Goal: Transaction & Acquisition: Purchase product/service

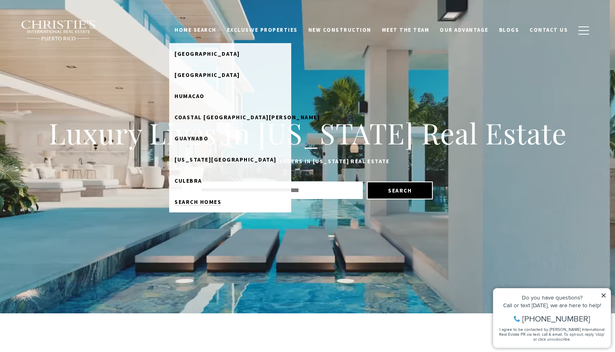
click at [221, 200] on span "Search Homes" at bounding box center [197, 201] width 47 height 7
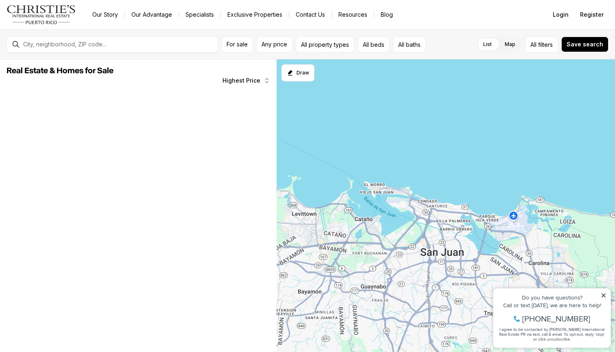
click at [236, 51] on button "For sale" at bounding box center [237, 45] width 32 height 16
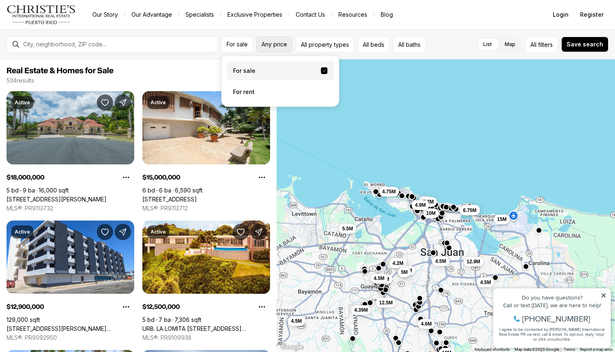
click at [288, 44] on button "Any price" at bounding box center [274, 45] width 36 height 16
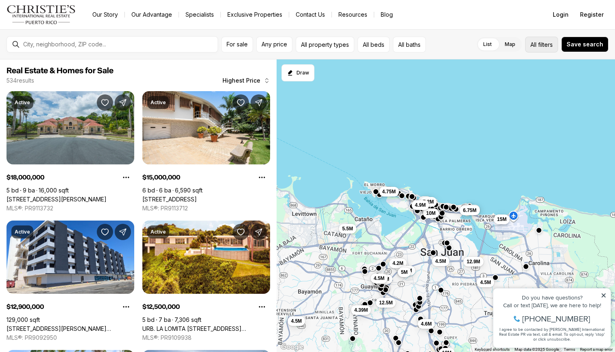
click at [541, 43] on span "filters" at bounding box center [545, 44] width 15 height 9
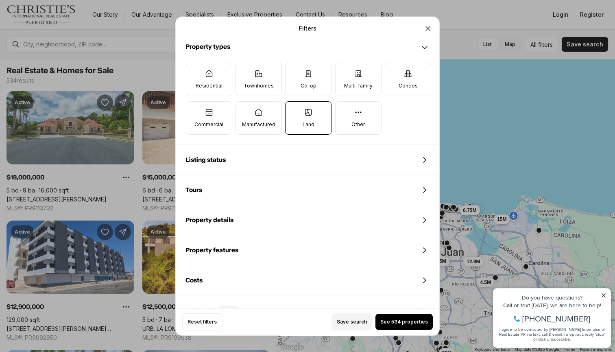
scroll to position [262, 0]
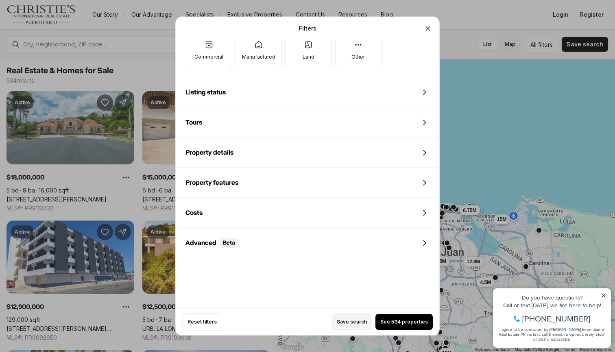
click at [331, 95] on div "Listing status" at bounding box center [307, 92] width 263 height 29
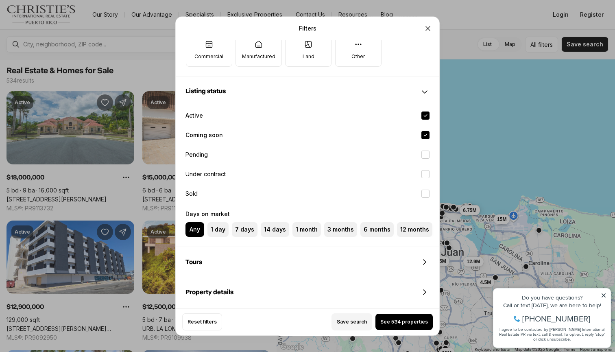
scroll to position [367, 0]
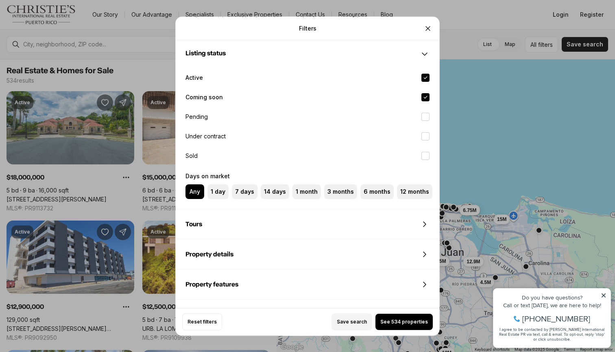
click at [294, 222] on div "Tours" at bounding box center [307, 223] width 263 height 29
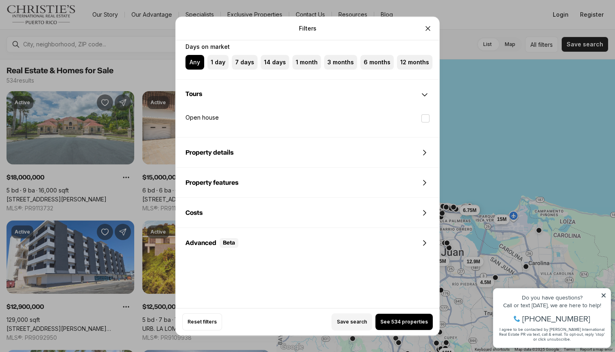
scroll to position [496, 0]
click at [284, 167] on div "Property details" at bounding box center [307, 153] width 263 height 30
click at [284, 163] on div "Property details" at bounding box center [307, 152] width 263 height 29
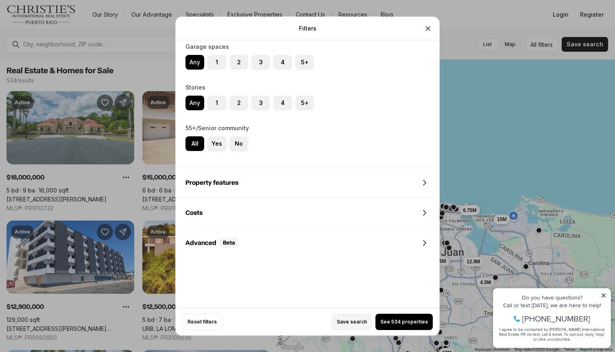
click at [275, 186] on div "Property features" at bounding box center [307, 182] width 263 height 29
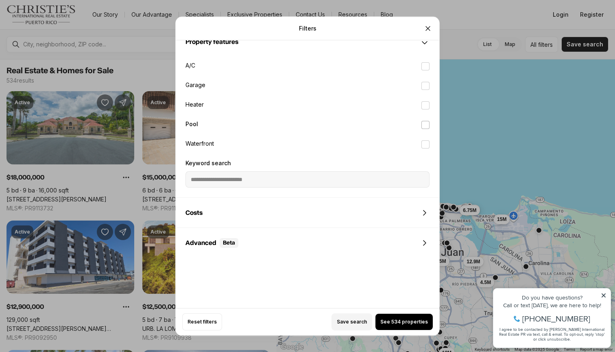
scroll to position [924, 0]
click at [197, 124] on label "Pool" at bounding box center [307, 125] width 257 height 18
click at [421, 124] on button "Pool" at bounding box center [425, 125] width 8 height 8
click at [247, 122] on label "Pool" at bounding box center [307, 125] width 257 height 18
click at [421, 122] on button "Pool" at bounding box center [425, 125] width 8 height 8
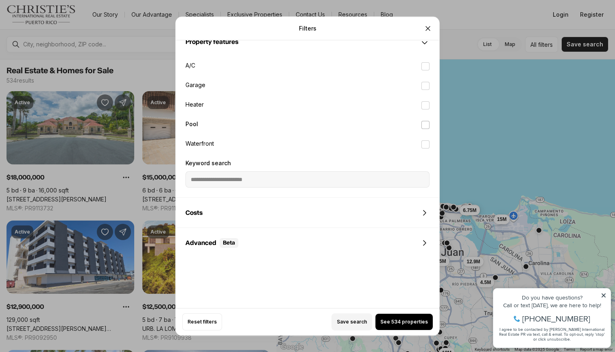
click at [247, 122] on label "Pool" at bounding box center [307, 125] width 257 height 18
click at [421, 122] on button "Pool" at bounding box center [425, 125] width 8 height 8
click at [403, 318] on span "See 139 properties" at bounding box center [404, 321] width 47 height 7
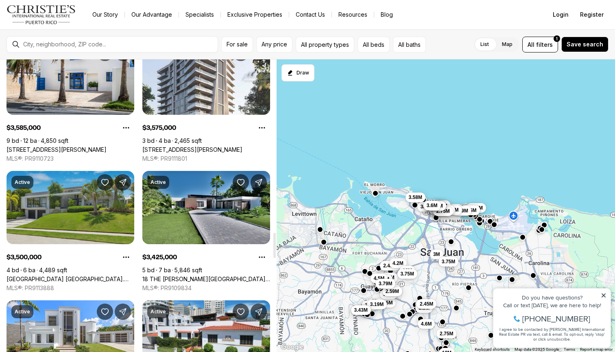
scroll to position [2005, 0]
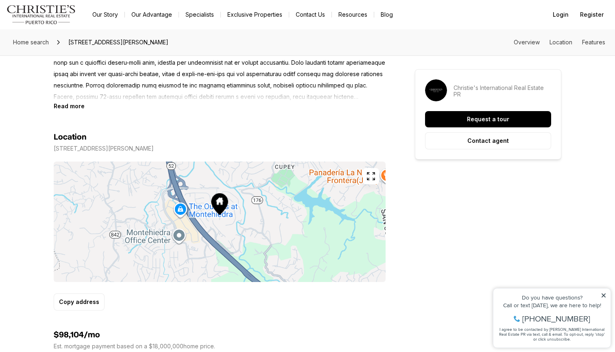
scroll to position [334, 0]
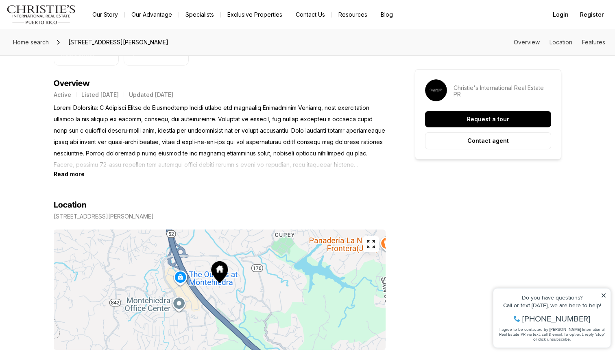
click at [72, 171] on b "Read more" at bounding box center [69, 173] width 31 height 7
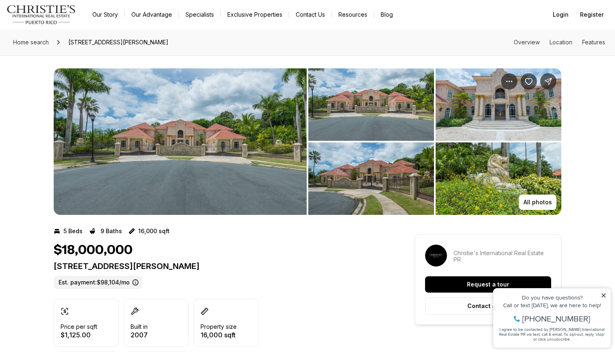
scroll to position [0, 0]
click at [535, 204] on p "All photos" at bounding box center [537, 202] width 28 height 7
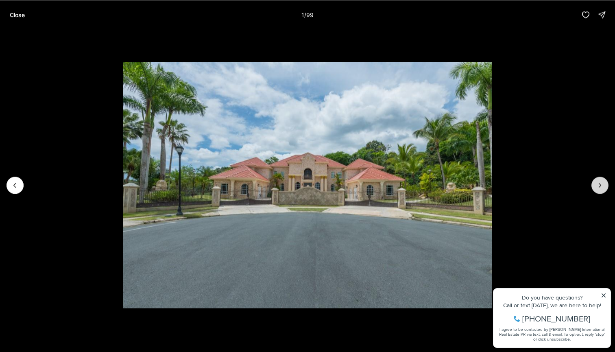
click at [596, 183] on icon "Next slide" at bounding box center [599, 185] width 8 height 8
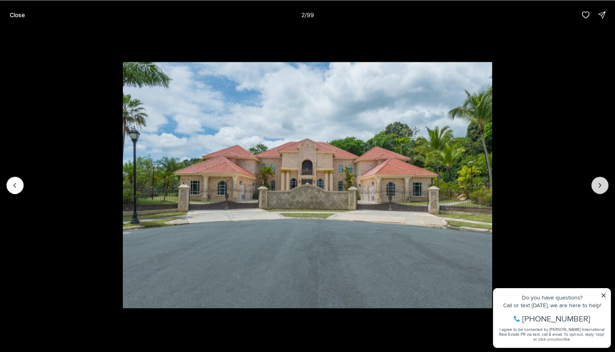
click at [596, 183] on icon "Next slide" at bounding box center [599, 185] width 8 height 8
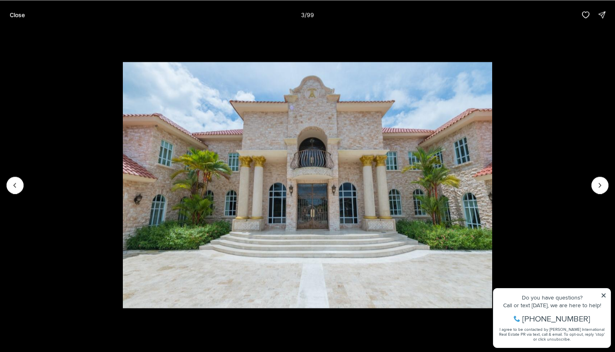
click at [452, 26] on div "Close 3 / 99" at bounding box center [307, 14] width 615 height 29
click at [13, 17] on p "Close" at bounding box center [17, 14] width 15 height 7
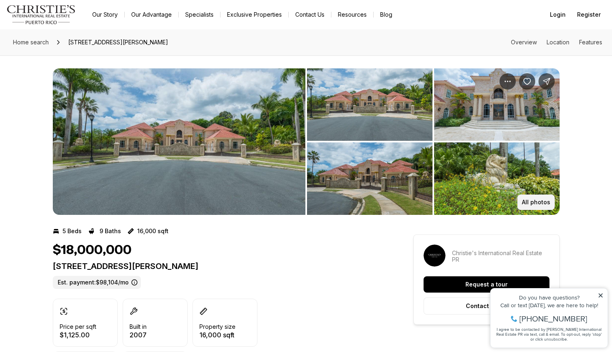
click at [535, 204] on p "All photos" at bounding box center [536, 202] width 28 height 7
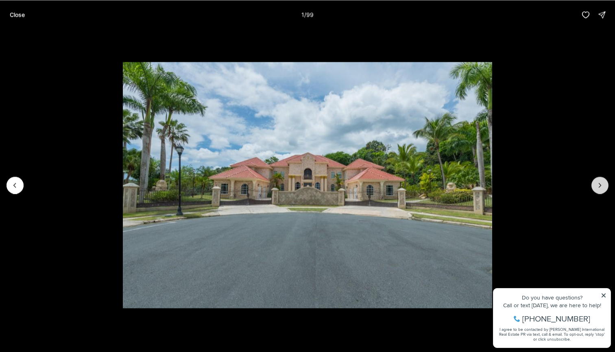
click at [595, 186] on icon "Next slide" at bounding box center [599, 185] width 8 height 8
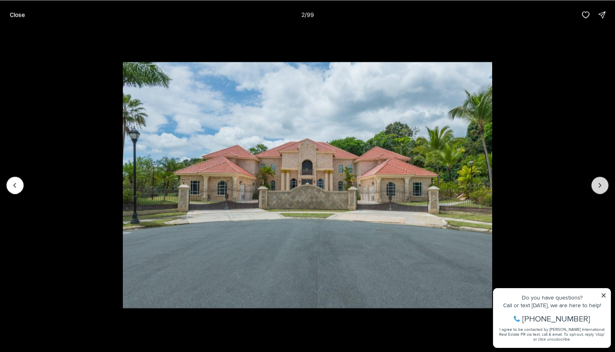
click at [593, 186] on button "Next slide" at bounding box center [599, 184] width 17 height 17
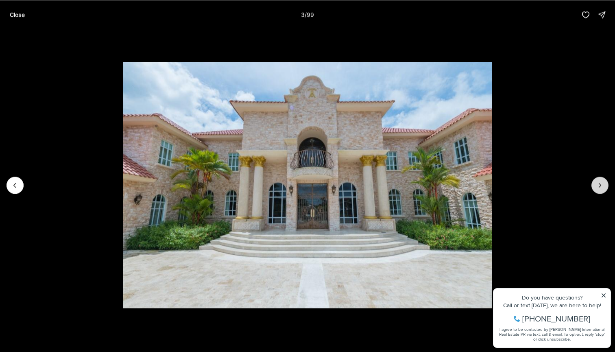
click at [593, 186] on button "Next slide" at bounding box center [599, 184] width 17 height 17
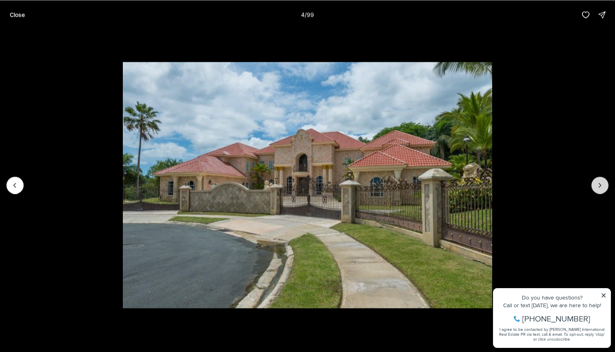
click at [593, 186] on button "Next slide" at bounding box center [599, 184] width 17 height 17
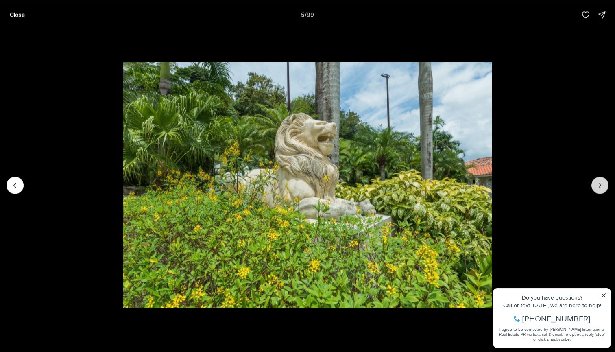
click at [593, 186] on button "Next slide" at bounding box center [599, 184] width 17 height 17
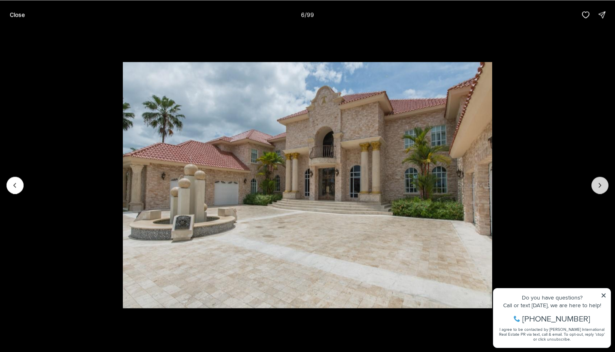
click at [593, 186] on button "Next slide" at bounding box center [599, 184] width 17 height 17
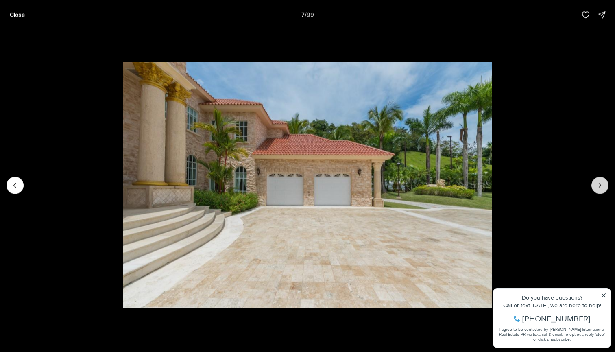
click at [593, 186] on button "Next slide" at bounding box center [599, 184] width 17 height 17
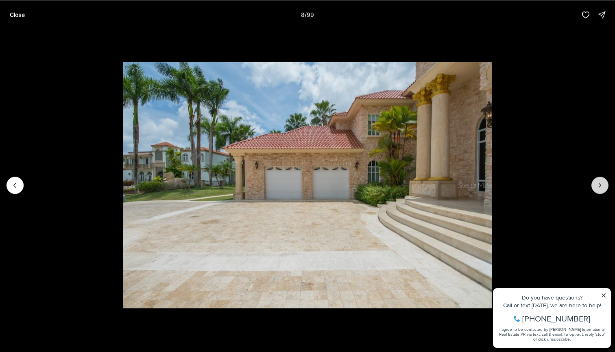
click at [593, 186] on button "Next slide" at bounding box center [599, 184] width 17 height 17
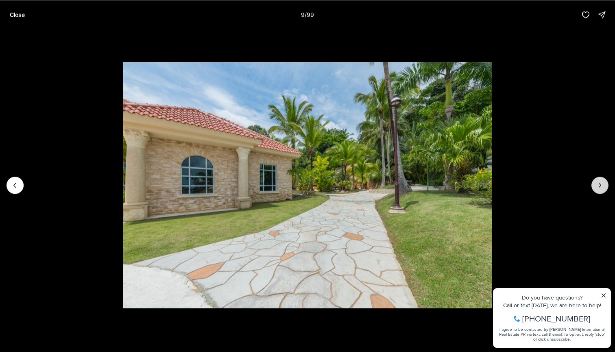
click at [593, 186] on button "Next slide" at bounding box center [599, 184] width 17 height 17
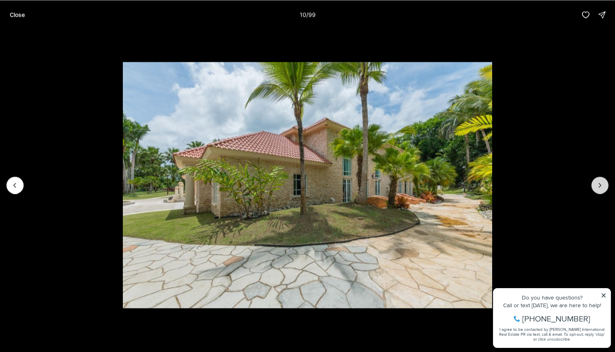
click at [593, 186] on button "Next slide" at bounding box center [599, 184] width 17 height 17
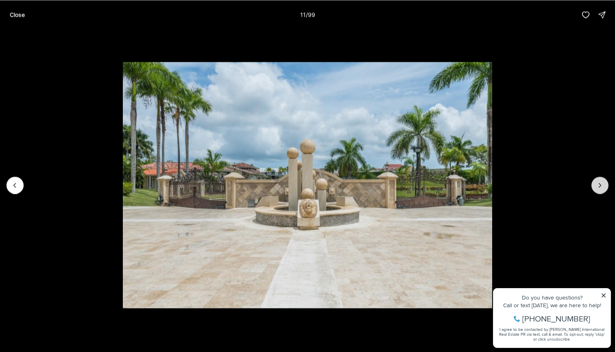
click at [593, 186] on button "Next slide" at bounding box center [599, 184] width 17 height 17
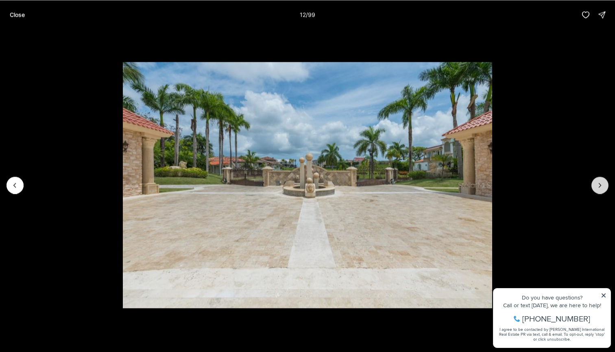
click at [593, 186] on button "Next slide" at bounding box center [599, 184] width 17 height 17
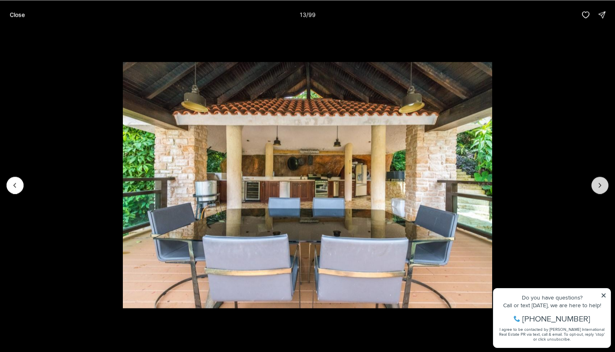
click at [593, 186] on button "Next slide" at bounding box center [599, 184] width 17 height 17
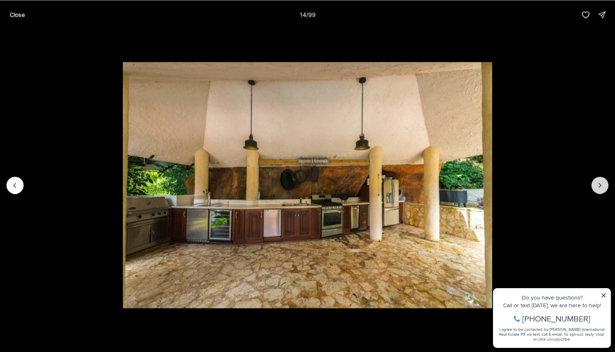
click at [593, 186] on button "Next slide" at bounding box center [599, 184] width 17 height 17
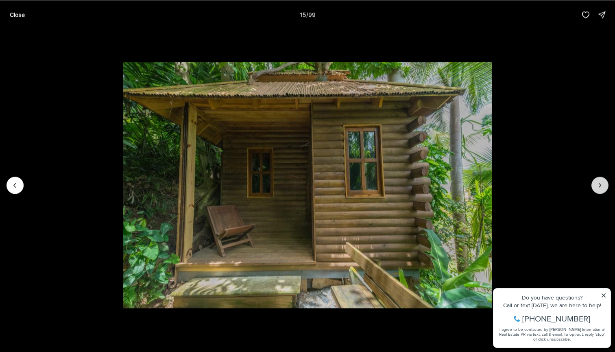
click at [593, 186] on button "Next slide" at bounding box center [599, 184] width 17 height 17
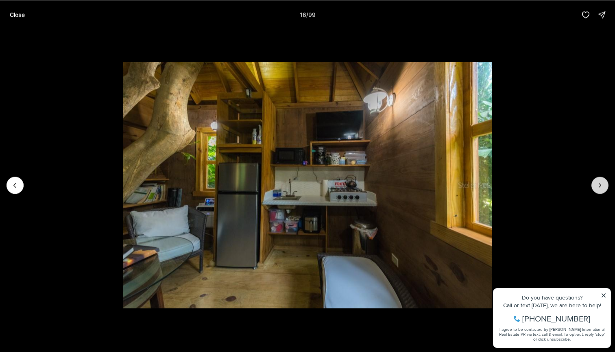
click at [593, 186] on button "Next slide" at bounding box center [599, 184] width 17 height 17
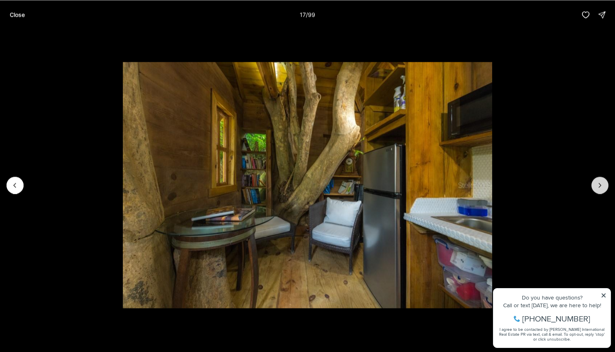
click at [593, 186] on button "Next slide" at bounding box center [599, 184] width 17 height 17
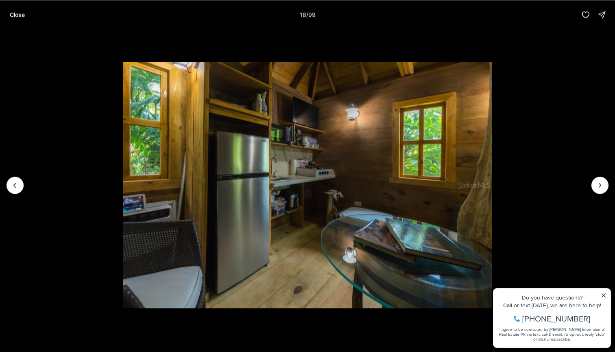
click at [34, 186] on li "18 of 99" at bounding box center [307, 184] width 615 height 311
click at [16, 183] on icon "Previous slide" at bounding box center [15, 185] width 8 height 8
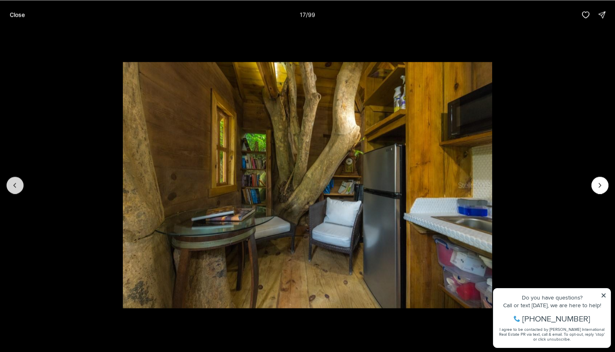
click at [18, 182] on icon "Previous slide" at bounding box center [15, 185] width 8 height 8
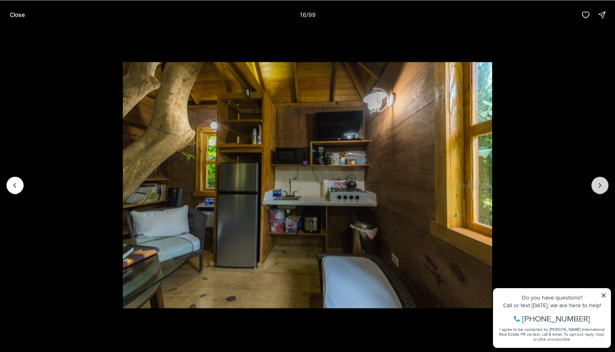
click at [602, 180] on button "Next slide" at bounding box center [599, 184] width 17 height 17
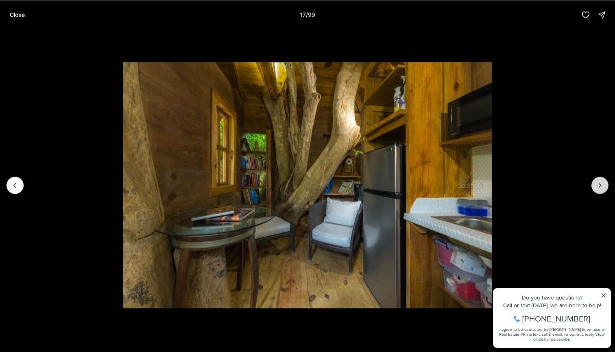
click at [596, 180] on button "Next slide" at bounding box center [599, 184] width 17 height 17
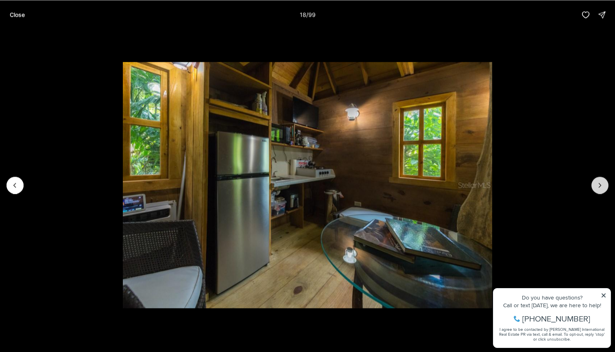
click at [596, 180] on button "Next slide" at bounding box center [599, 184] width 17 height 17
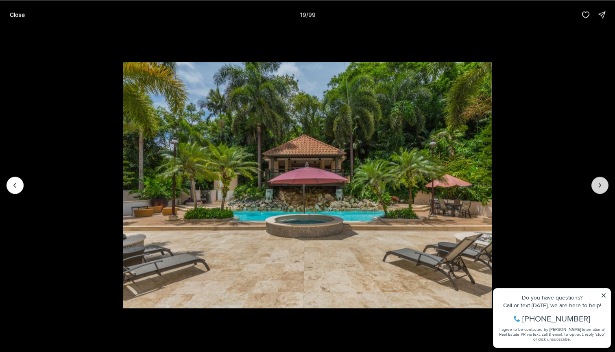
click at [596, 180] on button "Next slide" at bounding box center [599, 184] width 17 height 17
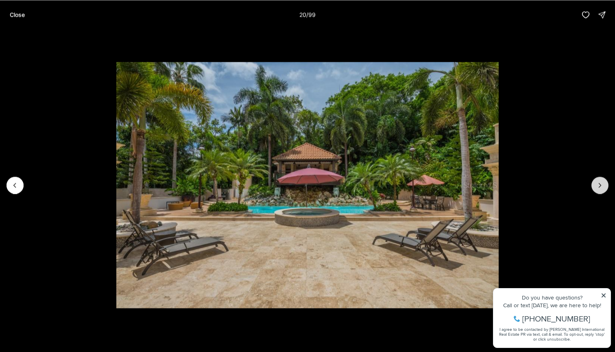
click at [596, 180] on button "Next slide" at bounding box center [599, 184] width 17 height 17
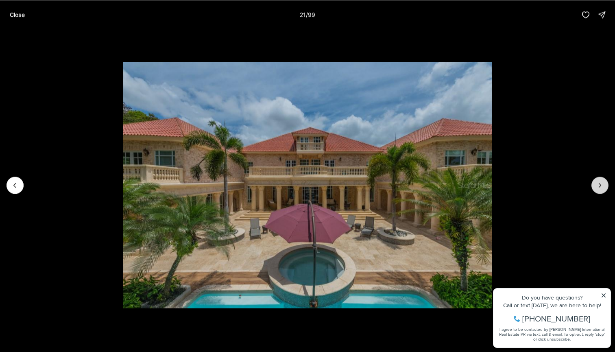
click at [596, 180] on button "Next slide" at bounding box center [599, 184] width 17 height 17
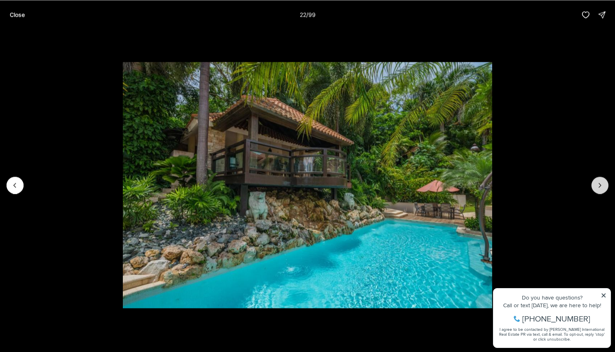
click at [596, 180] on button "Next slide" at bounding box center [599, 184] width 17 height 17
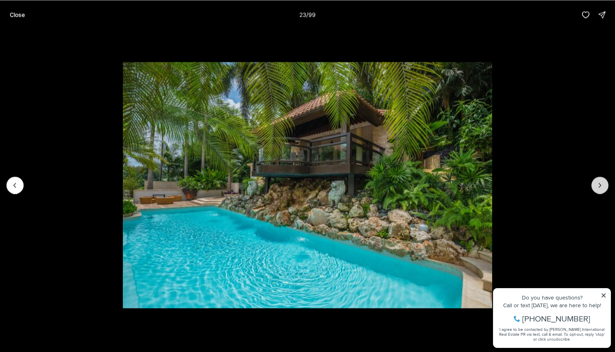
click at [596, 180] on button "Next slide" at bounding box center [599, 184] width 17 height 17
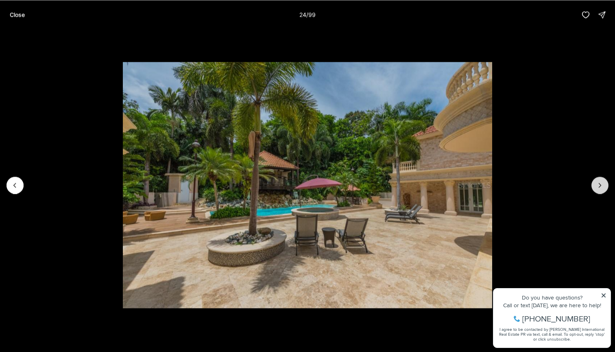
click at [596, 180] on button "Next slide" at bounding box center [599, 184] width 17 height 17
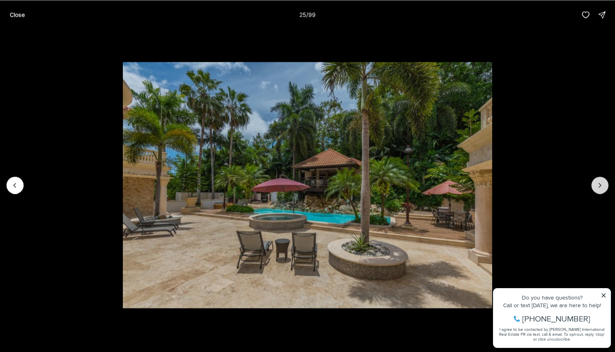
click at [596, 180] on button "Next slide" at bounding box center [599, 184] width 17 height 17
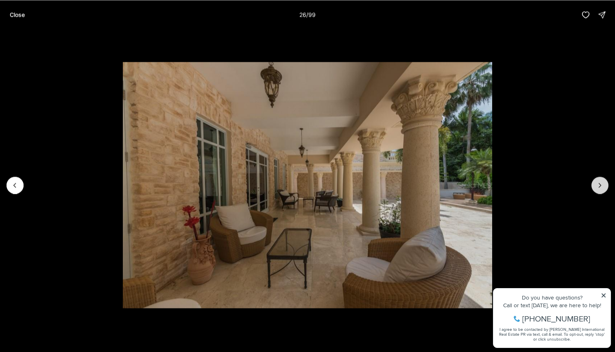
click at [596, 180] on button "Next slide" at bounding box center [599, 184] width 17 height 17
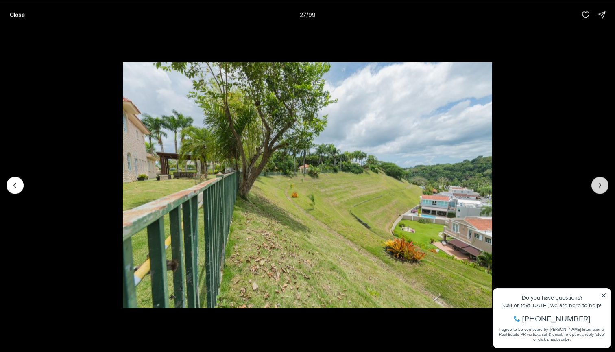
click at [596, 180] on button "Next slide" at bounding box center [599, 184] width 17 height 17
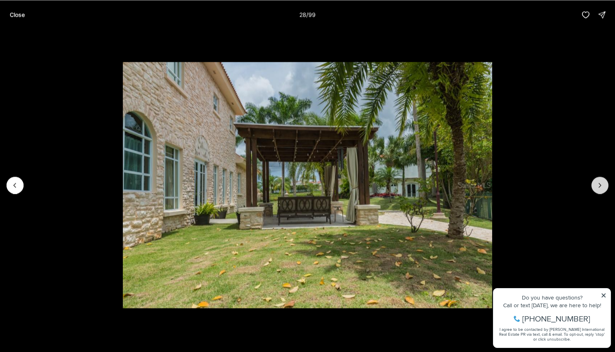
click at [596, 180] on button "Next slide" at bounding box center [599, 184] width 17 height 17
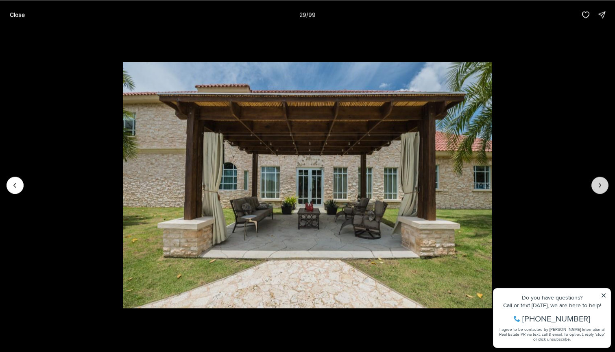
click at [596, 180] on button "Next slide" at bounding box center [599, 184] width 17 height 17
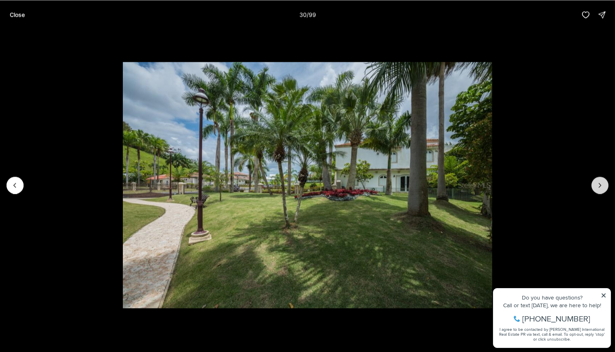
click at [596, 180] on button "Next slide" at bounding box center [599, 184] width 17 height 17
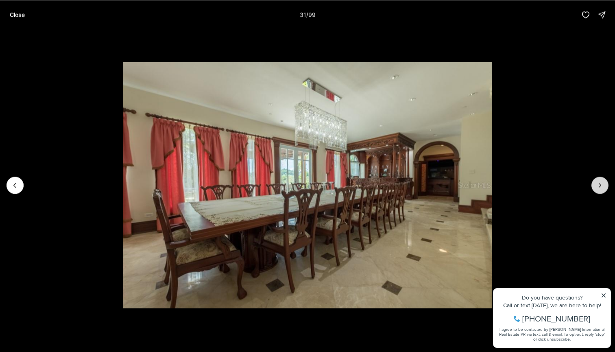
click at [596, 180] on button "Next slide" at bounding box center [599, 184] width 17 height 17
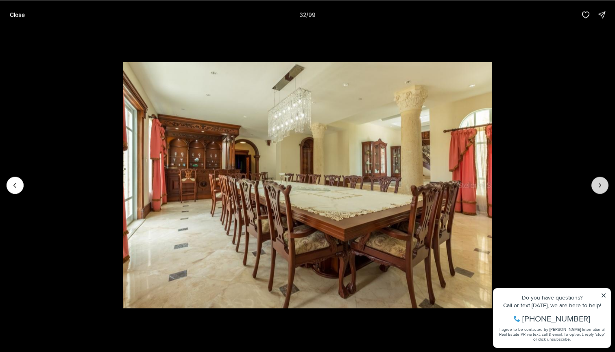
click at [596, 180] on button "Next slide" at bounding box center [599, 184] width 17 height 17
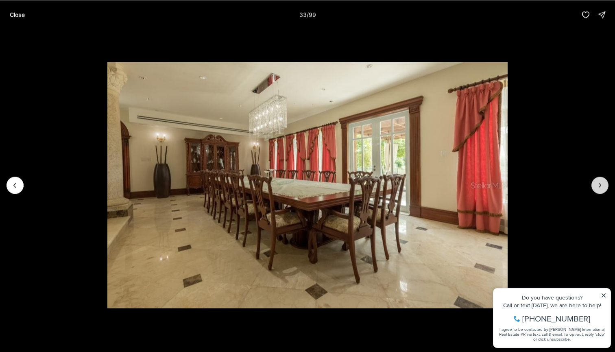
click at [596, 180] on button "Next slide" at bounding box center [599, 184] width 17 height 17
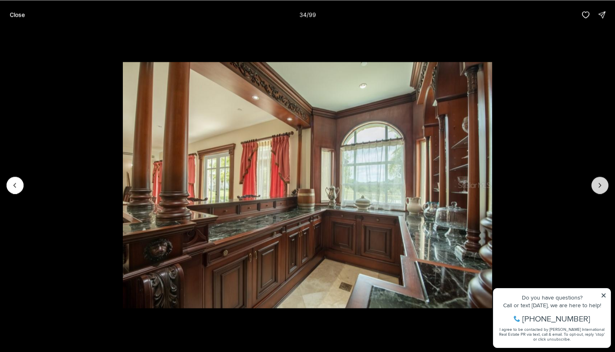
click at [596, 180] on button "Next slide" at bounding box center [599, 184] width 17 height 17
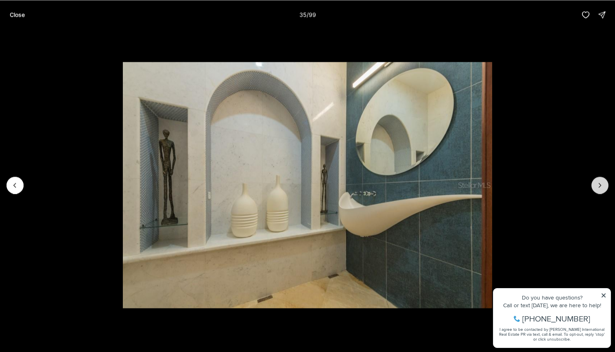
click at [596, 180] on button "Next slide" at bounding box center [599, 184] width 17 height 17
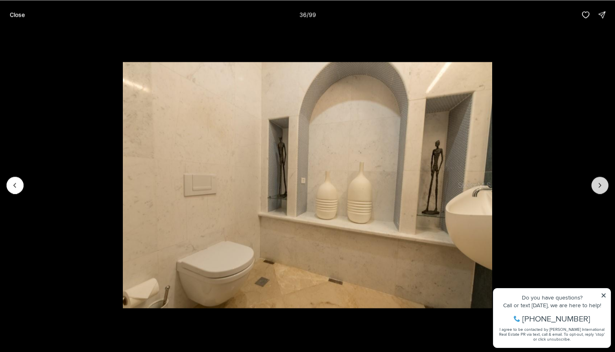
click at [596, 180] on button "Next slide" at bounding box center [599, 184] width 17 height 17
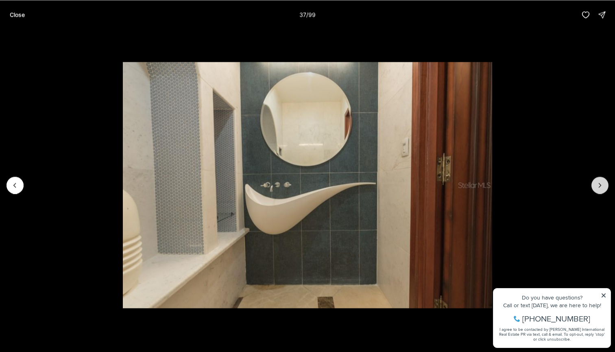
click at [596, 180] on button "Next slide" at bounding box center [599, 184] width 17 height 17
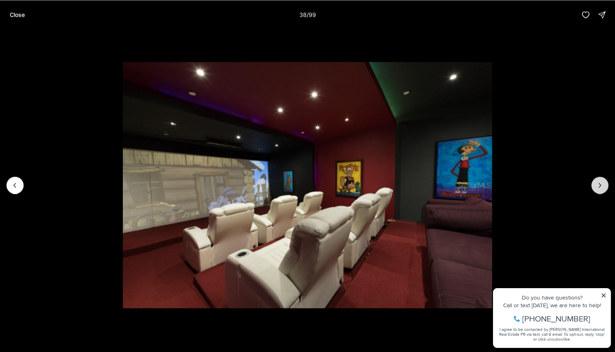
click at [596, 180] on button "Next slide" at bounding box center [599, 184] width 17 height 17
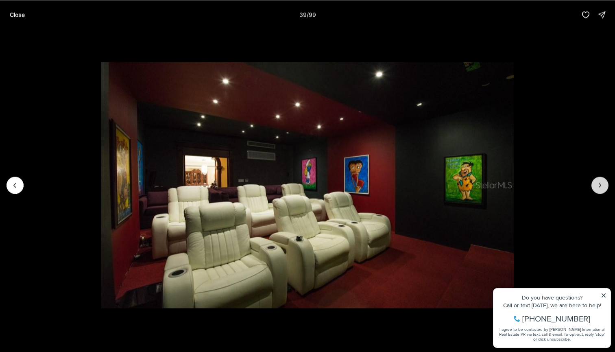
click at [596, 180] on button "Next slide" at bounding box center [599, 184] width 17 height 17
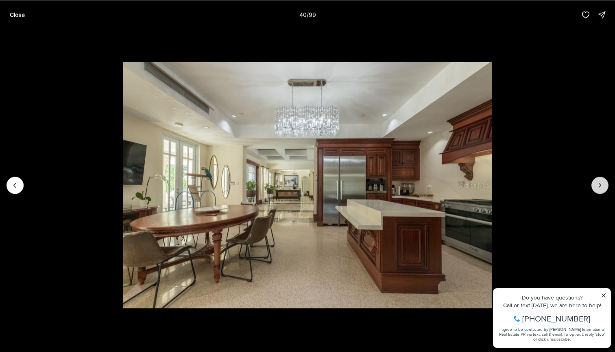
click at [596, 180] on button "Next slide" at bounding box center [599, 184] width 17 height 17
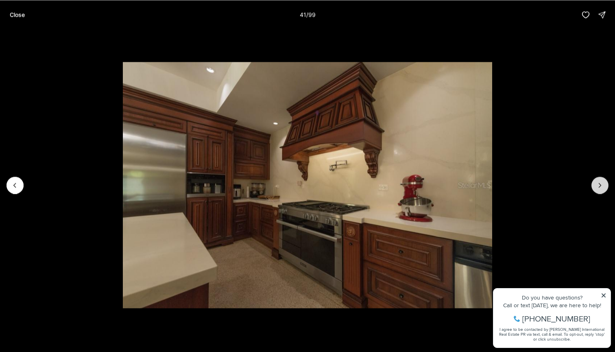
click at [596, 180] on button "Next slide" at bounding box center [599, 184] width 17 height 17
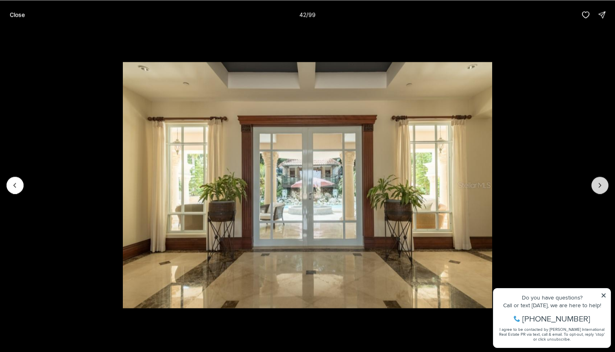
click at [596, 180] on button "Next slide" at bounding box center [599, 184] width 17 height 17
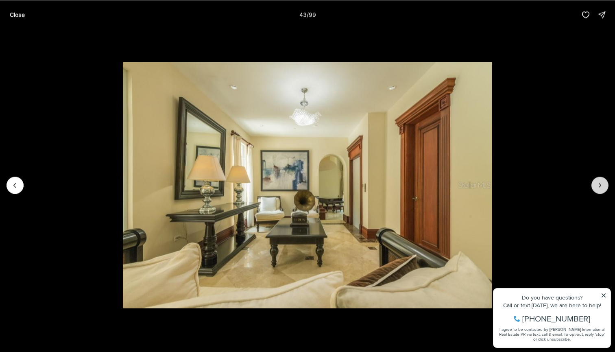
click at [596, 180] on button "Next slide" at bounding box center [599, 184] width 17 height 17
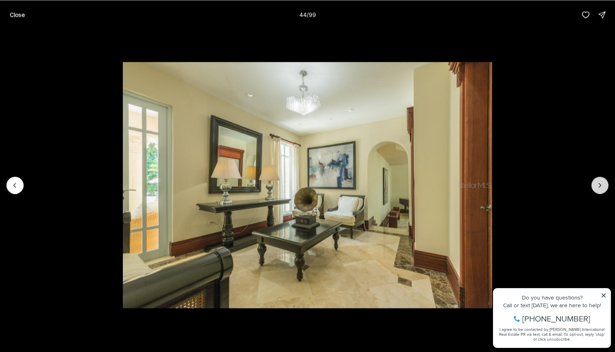
click at [596, 180] on button "Next slide" at bounding box center [599, 184] width 17 height 17
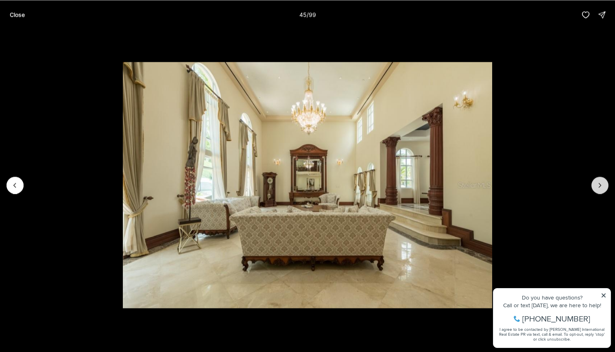
click at [596, 180] on button "Next slide" at bounding box center [599, 184] width 17 height 17
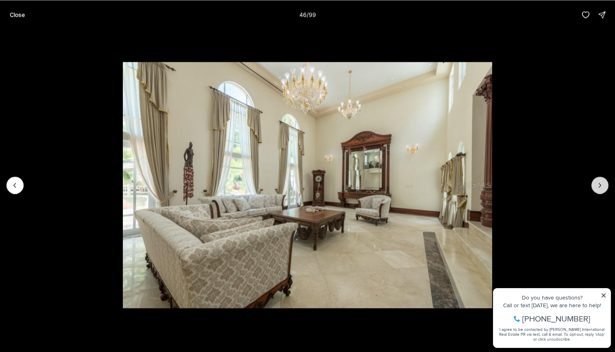
click at [596, 180] on button "Next slide" at bounding box center [599, 184] width 17 height 17
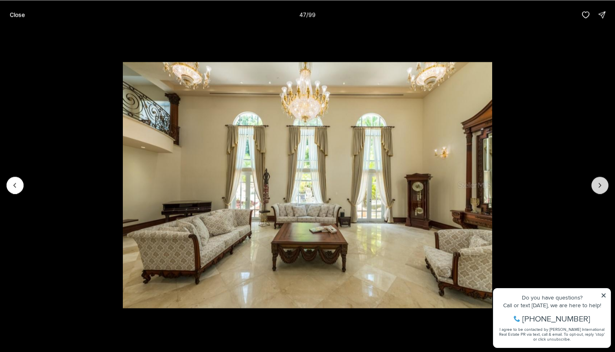
click at [596, 180] on button "Next slide" at bounding box center [599, 184] width 17 height 17
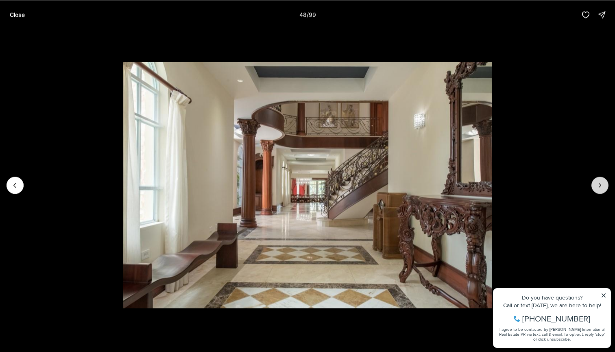
click at [596, 180] on button "Next slide" at bounding box center [599, 184] width 17 height 17
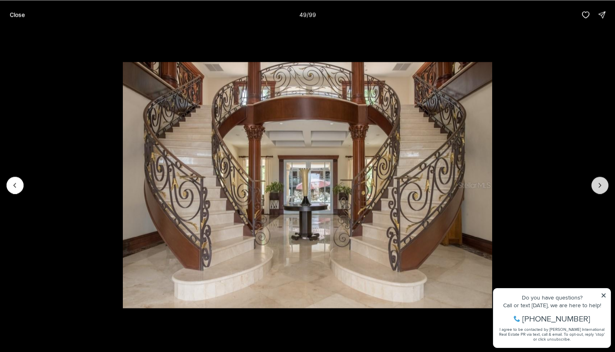
click at [596, 180] on button "Next slide" at bounding box center [599, 184] width 17 height 17
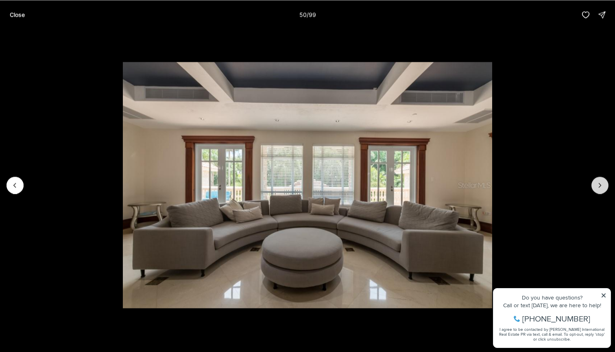
click at [596, 180] on button "Next slide" at bounding box center [599, 184] width 17 height 17
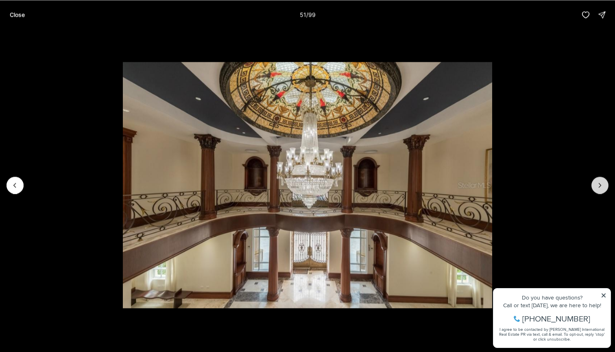
click at [596, 180] on button "Next slide" at bounding box center [599, 184] width 17 height 17
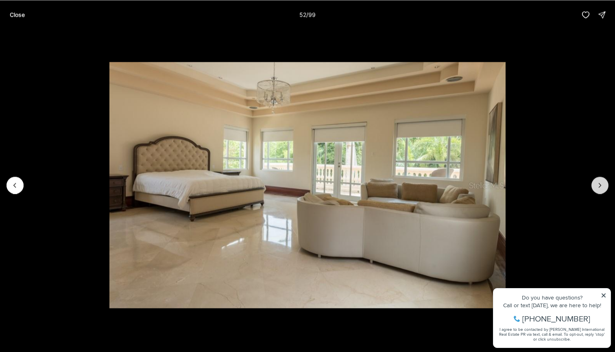
click at [596, 180] on button "Next slide" at bounding box center [599, 184] width 17 height 17
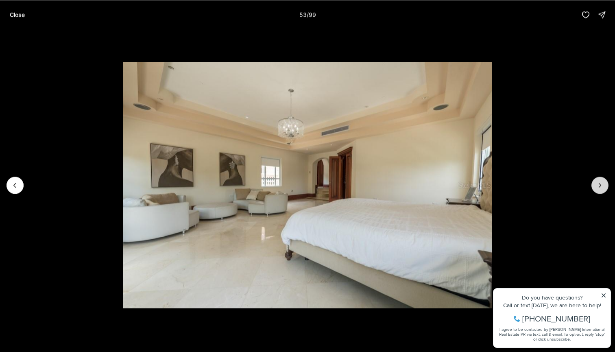
click at [596, 180] on button "Next slide" at bounding box center [599, 184] width 17 height 17
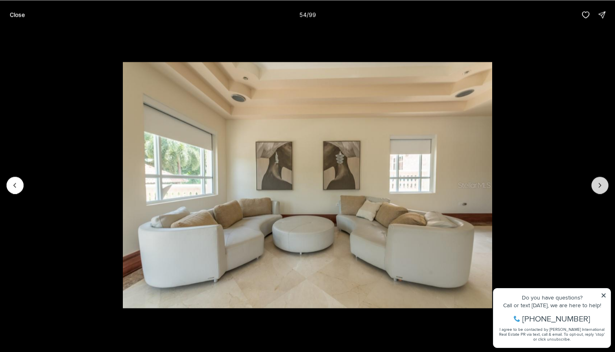
click at [596, 180] on button "Next slide" at bounding box center [599, 184] width 17 height 17
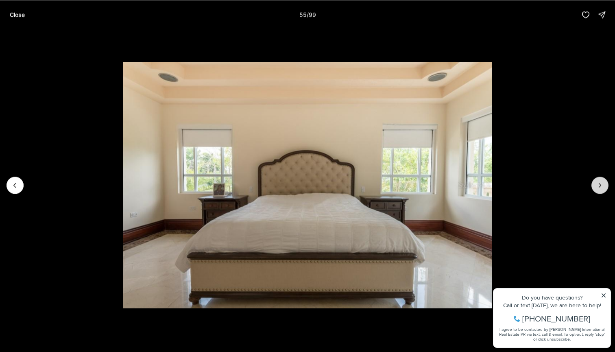
click at [596, 180] on button "Next slide" at bounding box center [599, 184] width 17 height 17
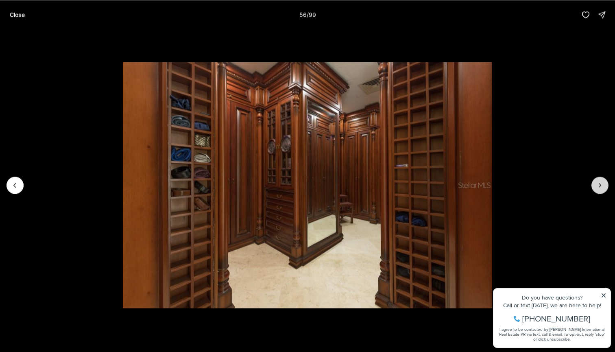
click at [596, 180] on button "Next slide" at bounding box center [599, 184] width 17 height 17
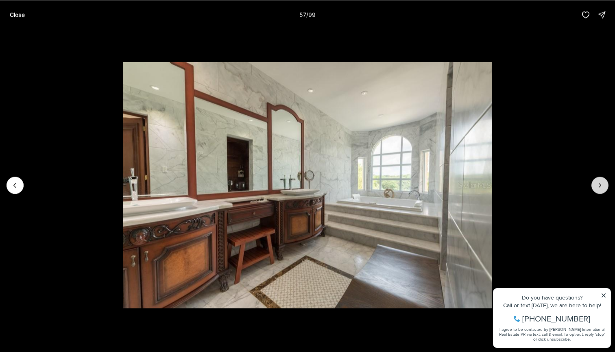
click at [596, 180] on button "Next slide" at bounding box center [599, 184] width 17 height 17
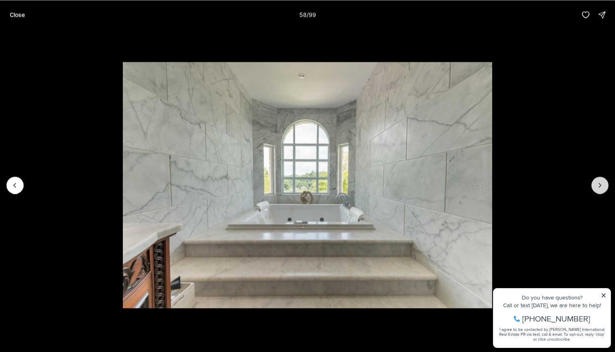
click at [596, 180] on button "Next slide" at bounding box center [599, 184] width 17 height 17
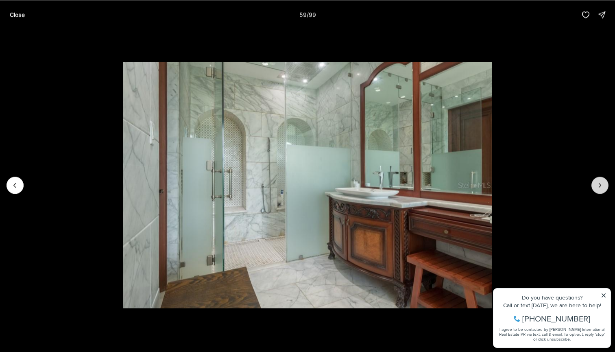
click at [596, 180] on button "Next slide" at bounding box center [599, 184] width 17 height 17
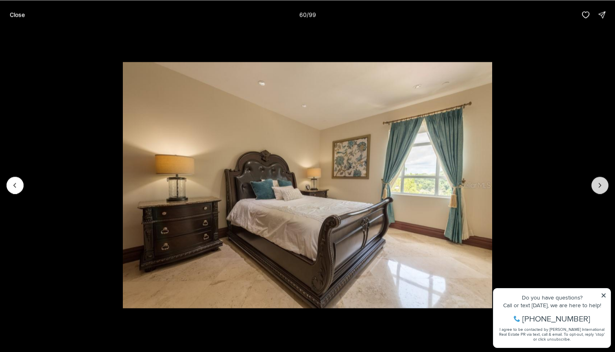
click at [596, 180] on button "Next slide" at bounding box center [599, 184] width 17 height 17
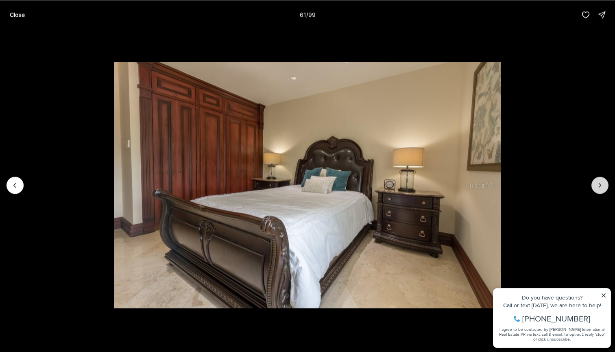
click at [596, 180] on button "Next slide" at bounding box center [599, 184] width 17 height 17
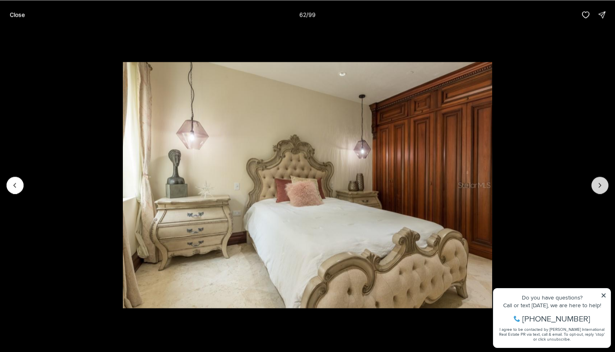
click at [596, 180] on button "Next slide" at bounding box center [599, 184] width 17 height 17
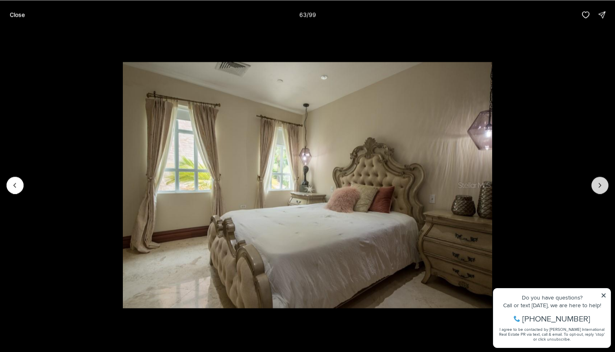
click at [596, 180] on button "Next slide" at bounding box center [599, 184] width 17 height 17
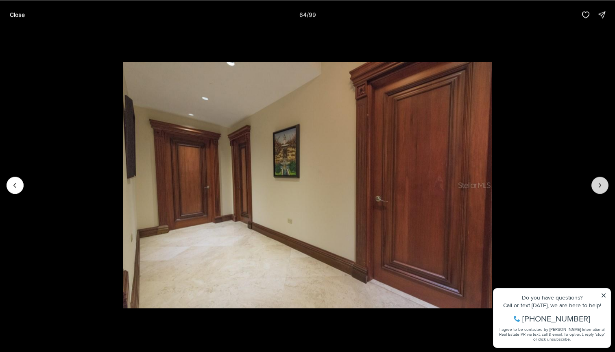
click at [596, 180] on button "Next slide" at bounding box center [599, 184] width 17 height 17
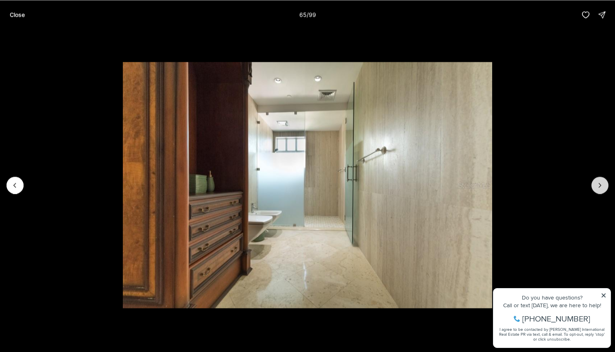
click at [596, 180] on button "Next slide" at bounding box center [599, 184] width 17 height 17
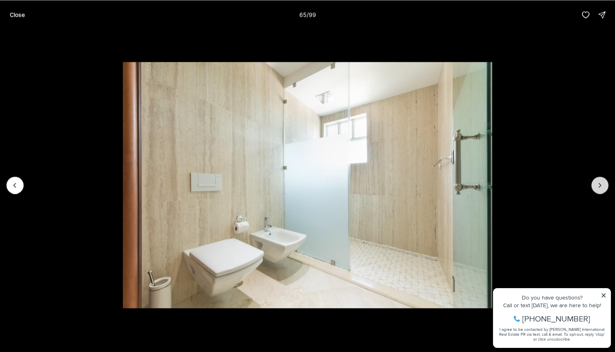
click at [596, 180] on button "Next slide" at bounding box center [599, 184] width 17 height 17
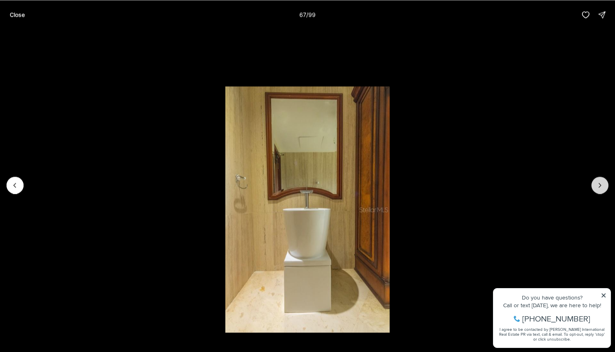
click at [596, 180] on button "Next slide" at bounding box center [599, 184] width 17 height 17
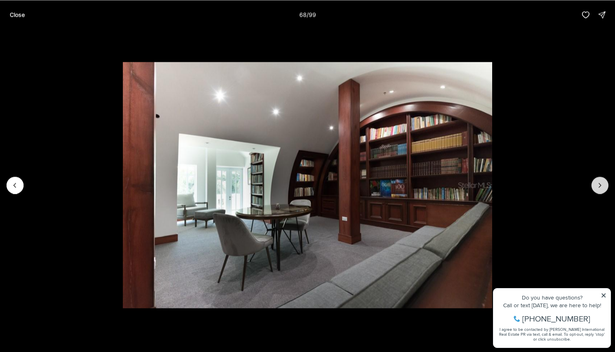
click at [596, 180] on button "Next slide" at bounding box center [599, 184] width 17 height 17
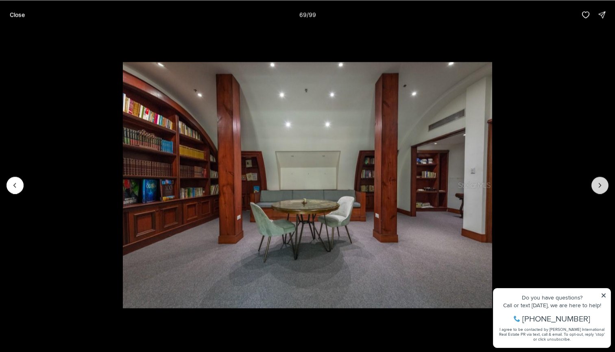
click at [596, 180] on button "Next slide" at bounding box center [599, 184] width 17 height 17
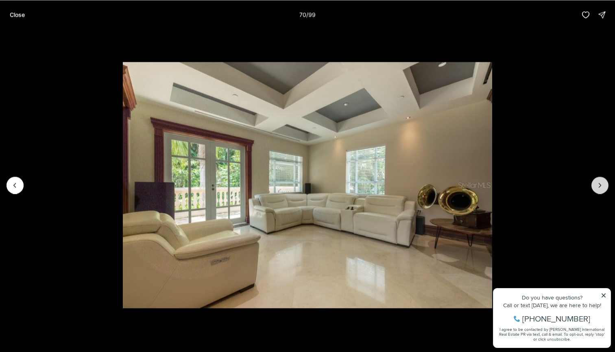
click at [596, 180] on button "Next slide" at bounding box center [599, 184] width 17 height 17
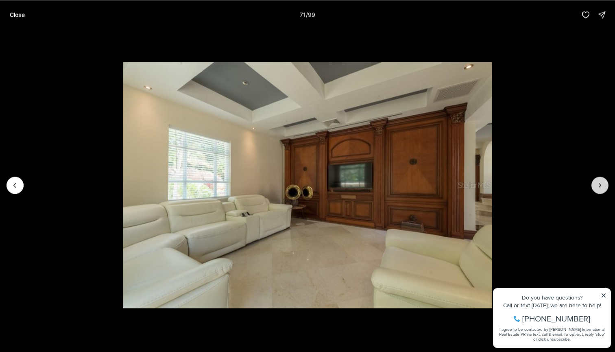
click at [596, 180] on button "Next slide" at bounding box center [599, 184] width 17 height 17
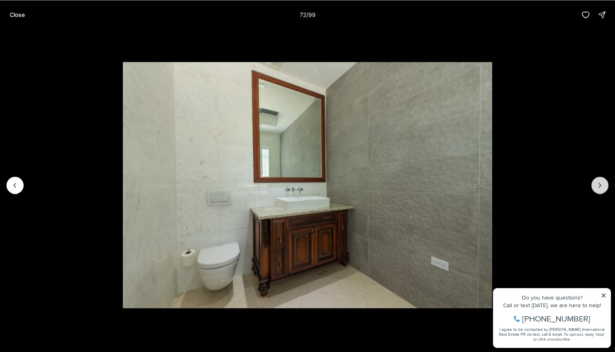
click at [596, 180] on button "Next slide" at bounding box center [599, 184] width 17 height 17
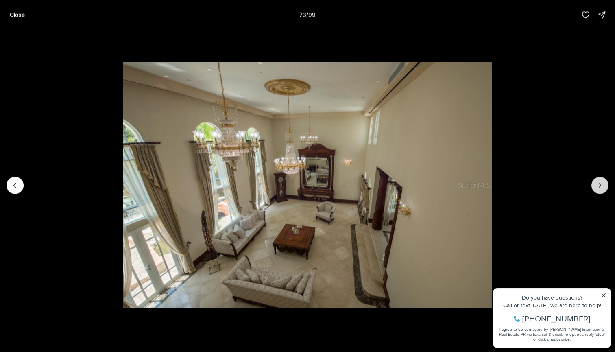
click at [596, 180] on button "Next slide" at bounding box center [599, 184] width 17 height 17
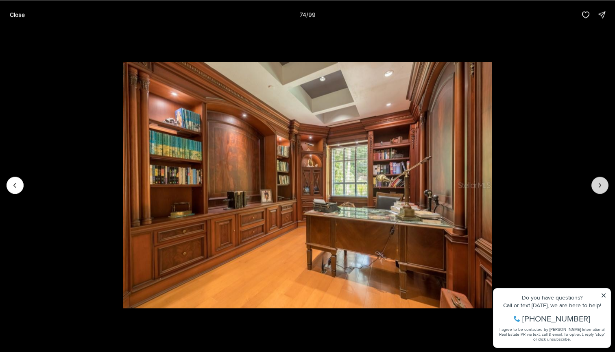
click at [596, 180] on button "Next slide" at bounding box center [599, 184] width 17 height 17
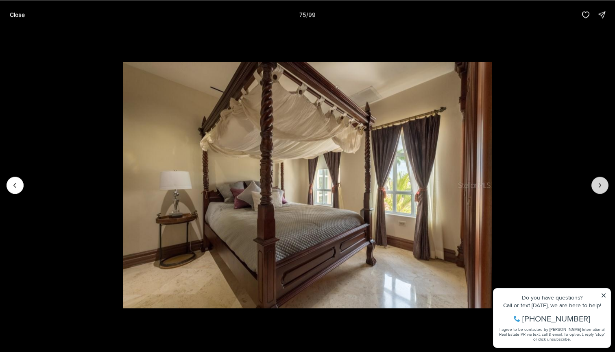
click at [596, 180] on button "Next slide" at bounding box center [599, 184] width 17 height 17
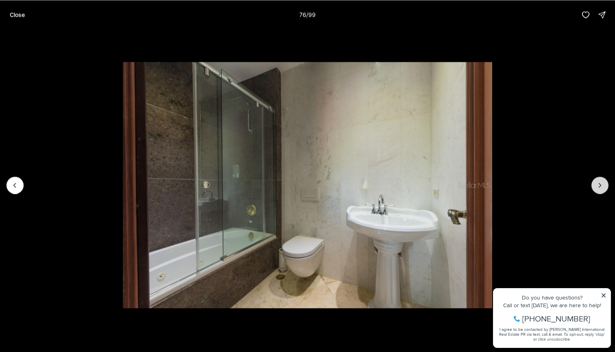
click at [596, 180] on button "Next slide" at bounding box center [599, 184] width 17 height 17
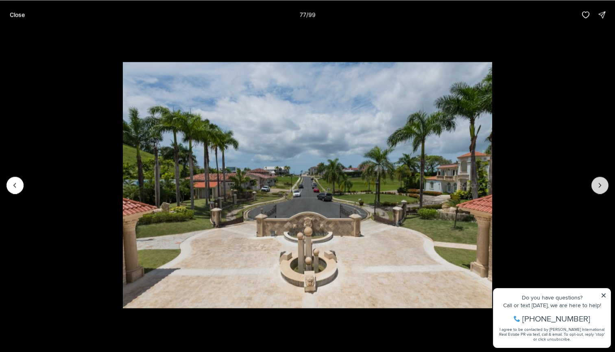
click at [596, 180] on button "Next slide" at bounding box center [599, 184] width 17 height 17
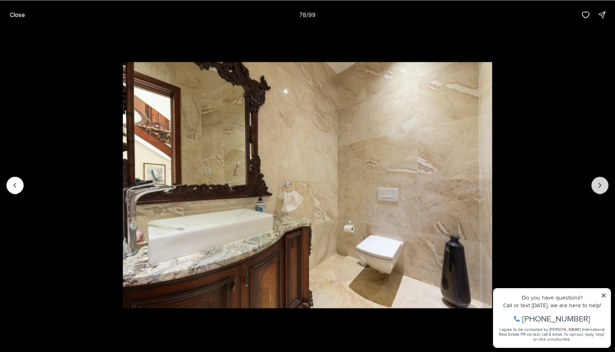
click at [596, 180] on button "Next slide" at bounding box center [599, 184] width 17 height 17
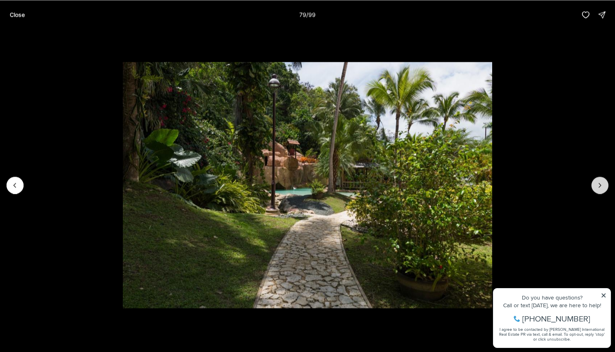
click at [596, 180] on button "Next slide" at bounding box center [599, 184] width 17 height 17
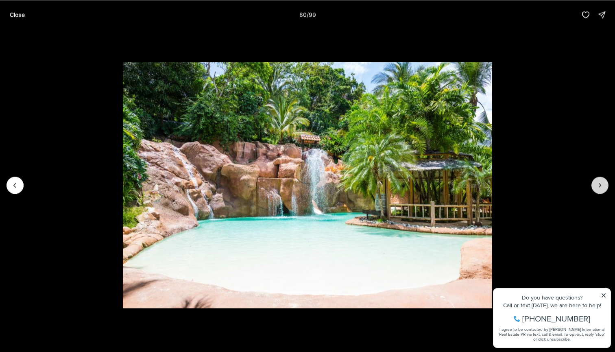
click at [596, 180] on button "Next slide" at bounding box center [599, 184] width 17 height 17
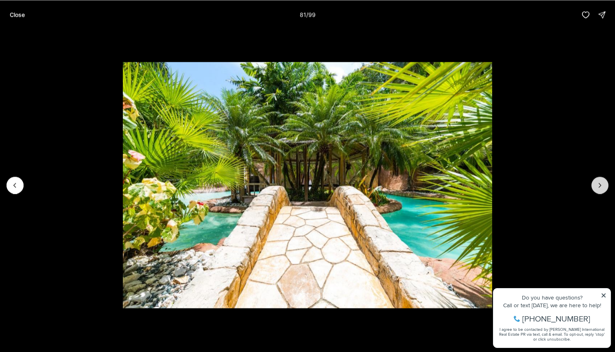
click at [596, 180] on button "Next slide" at bounding box center [599, 184] width 17 height 17
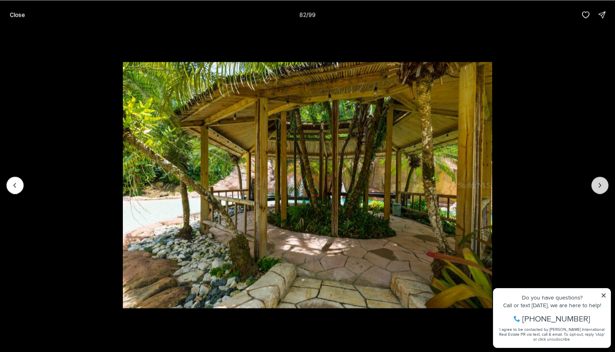
click at [596, 180] on button "Next slide" at bounding box center [599, 184] width 17 height 17
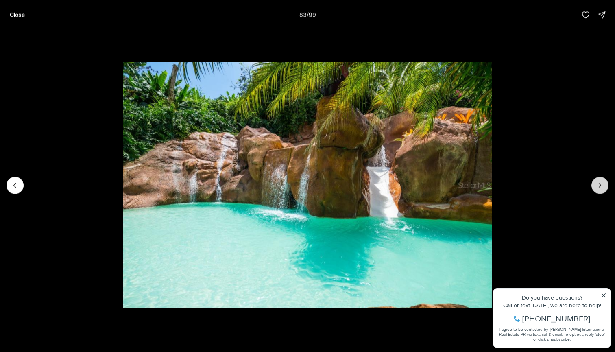
click at [596, 180] on button "Next slide" at bounding box center [599, 184] width 17 height 17
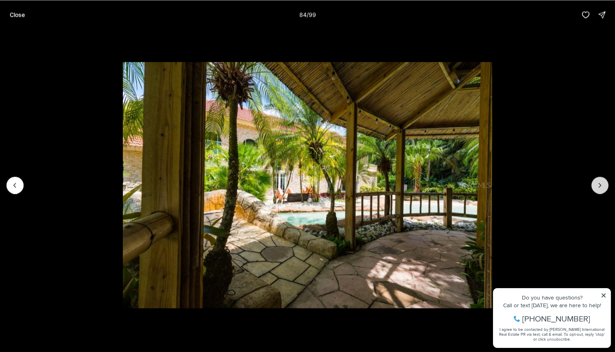
click at [596, 180] on button "Next slide" at bounding box center [599, 184] width 17 height 17
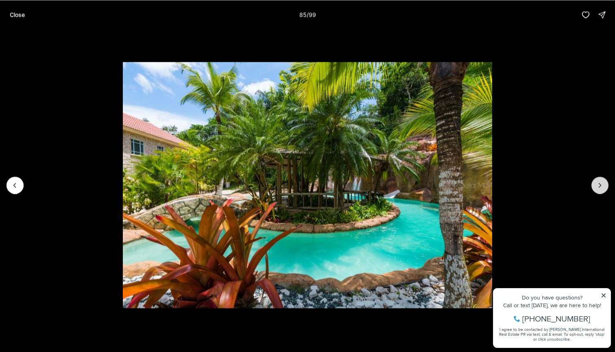
click at [596, 180] on button "Next slide" at bounding box center [599, 184] width 17 height 17
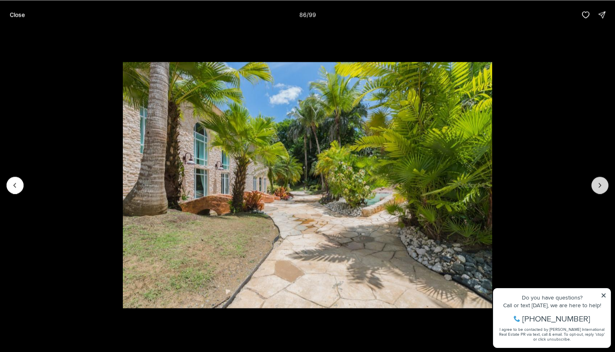
click at [596, 180] on button "Next slide" at bounding box center [599, 184] width 17 height 17
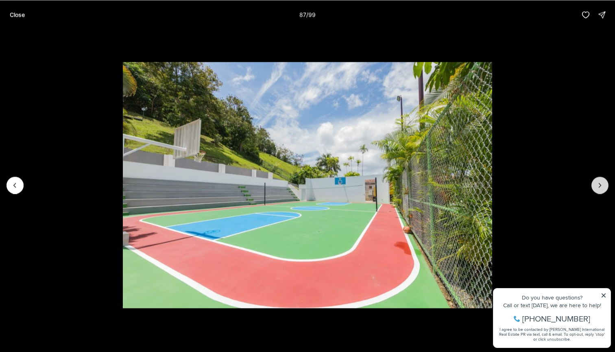
click at [596, 180] on button "Next slide" at bounding box center [599, 184] width 17 height 17
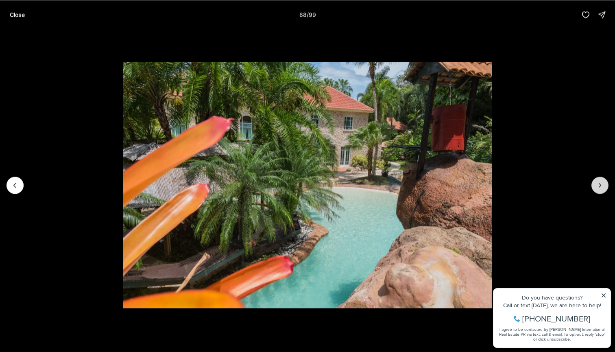
click at [596, 180] on button "Next slide" at bounding box center [599, 184] width 17 height 17
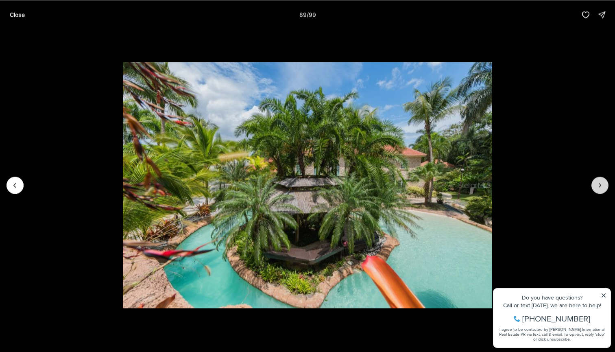
click at [595, 180] on button "Next slide" at bounding box center [599, 184] width 17 height 17
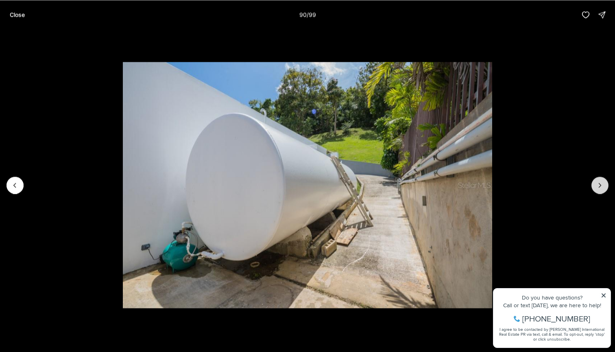
click at [595, 180] on button "Next slide" at bounding box center [599, 184] width 17 height 17
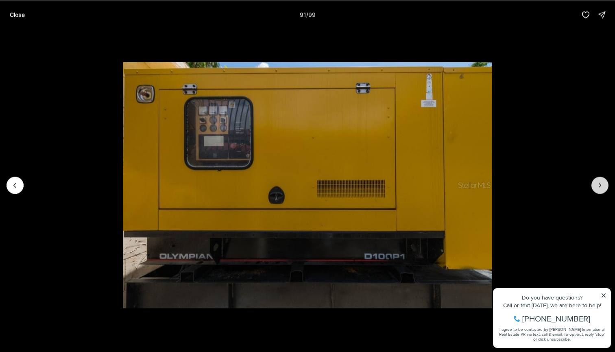
click at [595, 180] on button "Next slide" at bounding box center [599, 184] width 17 height 17
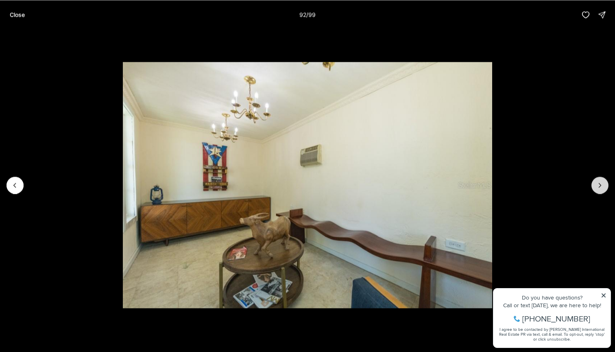
click at [595, 180] on button "Next slide" at bounding box center [599, 184] width 17 height 17
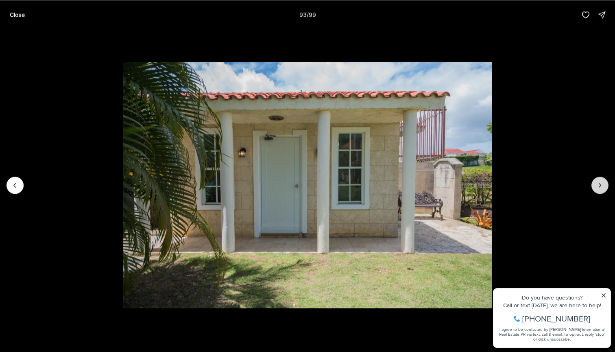
click at [595, 180] on button "Next slide" at bounding box center [599, 184] width 17 height 17
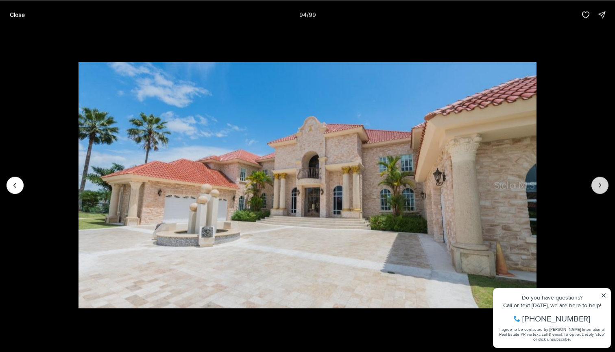
click at [595, 180] on button "Next slide" at bounding box center [599, 184] width 17 height 17
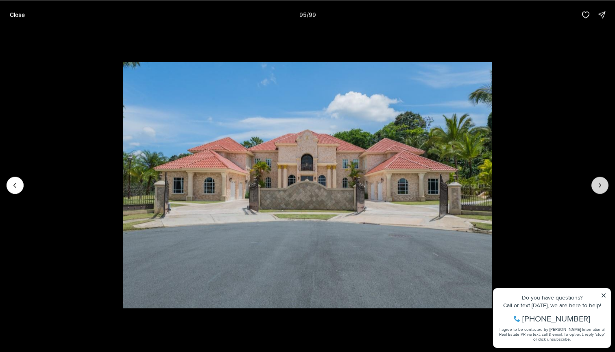
click at [595, 180] on button "Next slide" at bounding box center [599, 184] width 17 height 17
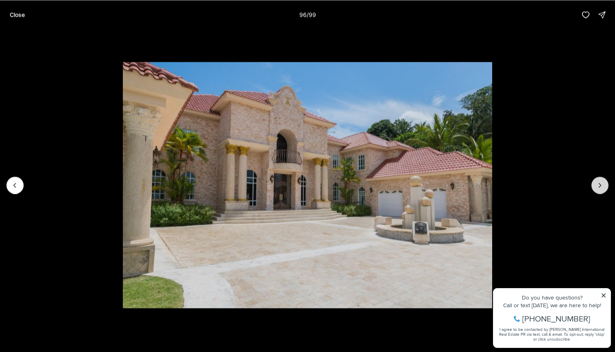
click at [595, 180] on button "Next slide" at bounding box center [599, 184] width 17 height 17
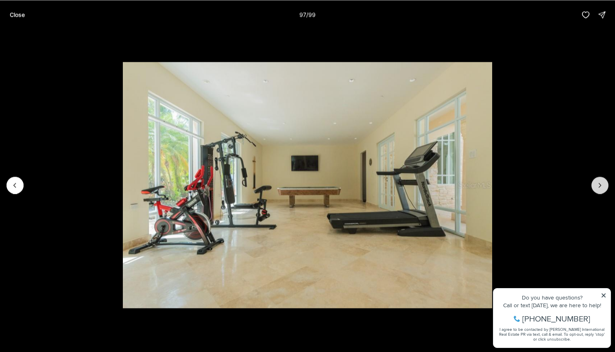
click at [595, 180] on button "Next slide" at bounding box center [599, 184] width 17 height 17
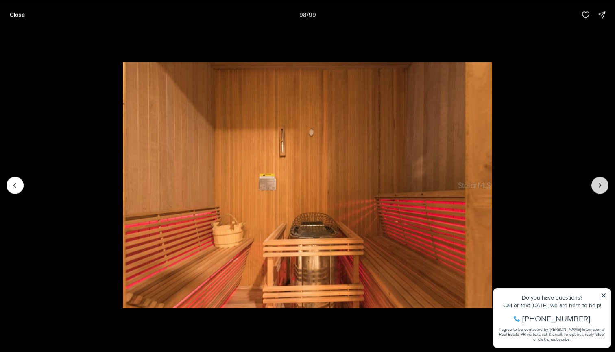
click at [595, 180] on button "Next slide" at bounding box center [599, 184] width 17 height 17
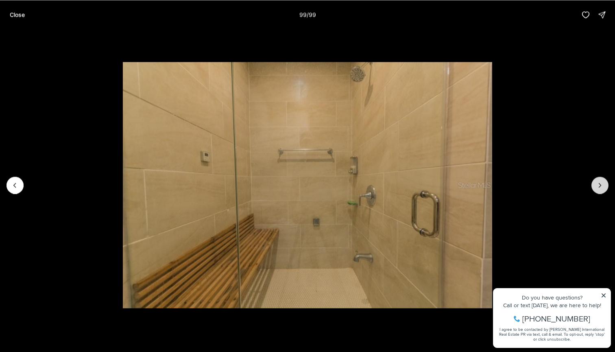
click at [595, 180] on div at bounding box center [599, 184] width 17 height 17
click at [37, 14] on div "Close 99 / 99" at bounding box center [307, 14] width 615 height 29
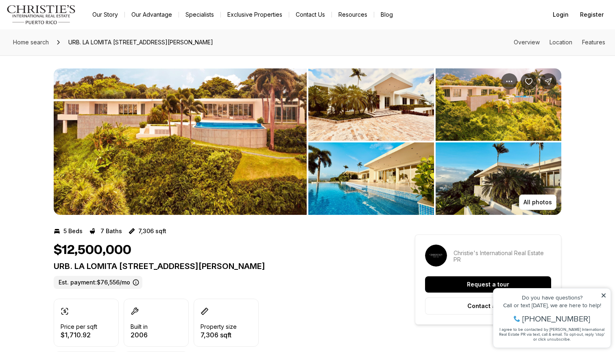
click at [191, 132] on img "View image gallery" at bounding box center [180, 141] width 253 height 146
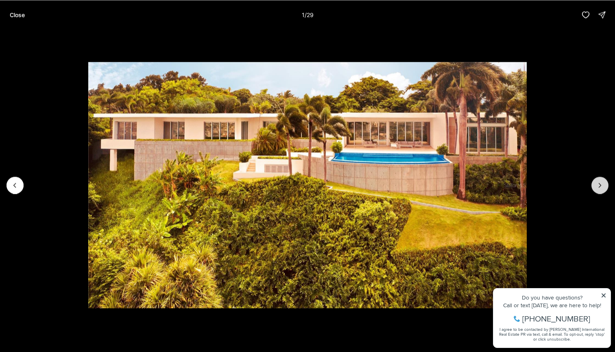
click at [596, 186] on icon "Next slide" at bounding box center [599, 185] width 8 height 8
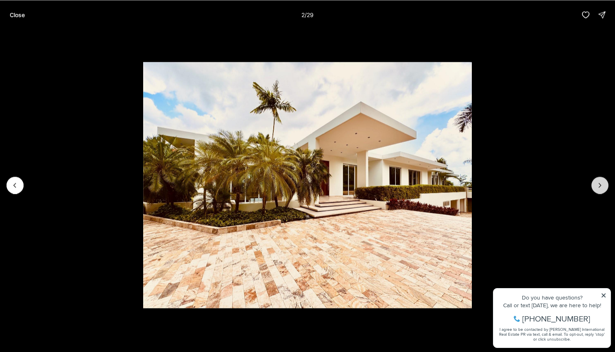
click at [595, 186] on icon "Next slide" at bounding box center [599, 185] width 8 height 8
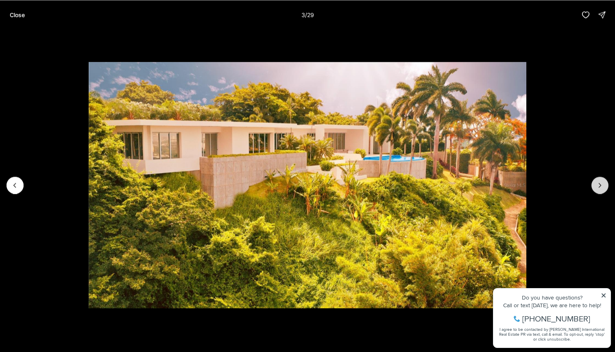
click at [595, 186] on icon "Next slide" at bounding box center [599, 185] width 8 height 8
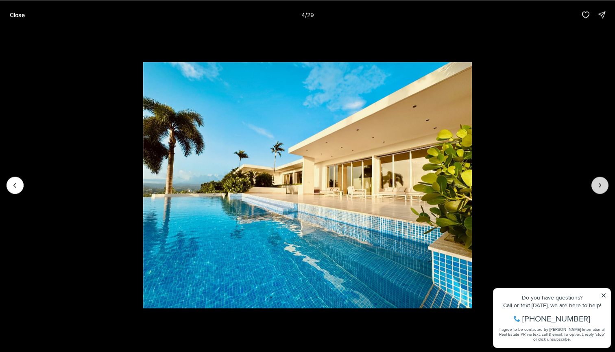
click at [595, 186] on icon "Next slide" at bounding box center [599, 185] width 8 height 8
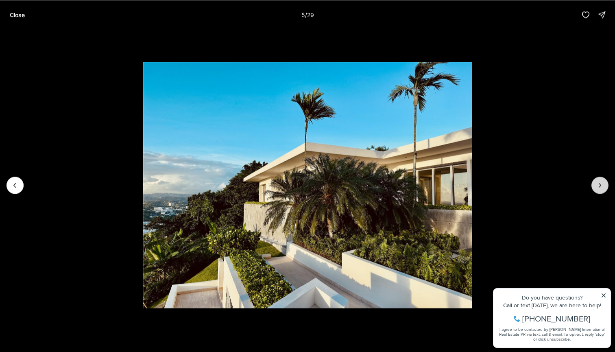
click at [595, 186] on icon "Next slide" at bounding box center [599, 185] width 8 height 8
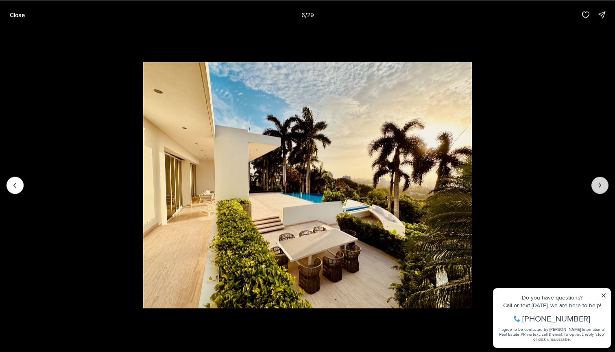
click at [595, 186] on icon "Next slide" at bounding box center [599, 185] width 8 height 8
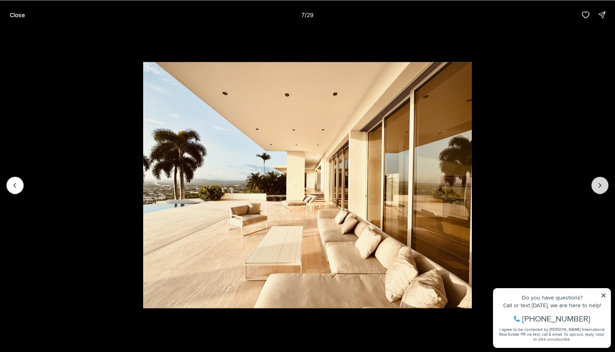
click at [595, 186] on icon "Next slide" at bounding box center [599, 185] width 8 height 8
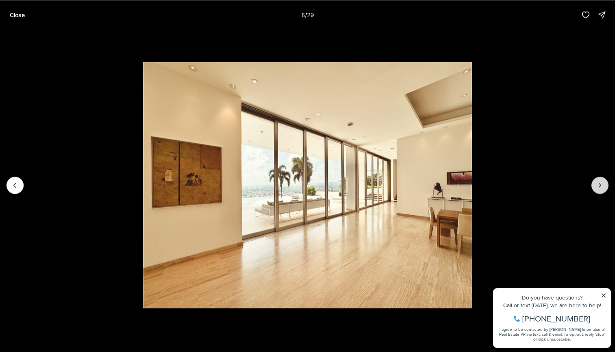
click at [595, 186] on icon "Next slide" at bounding box center [599, 185] width 8 height 8
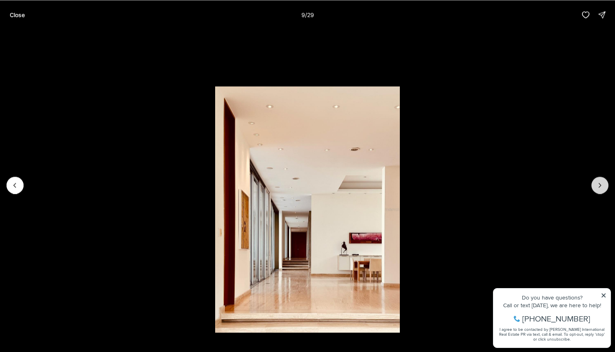
click at [595, 186] on icon "Next slide" at bounding box center [599, 185] width 8 height 8
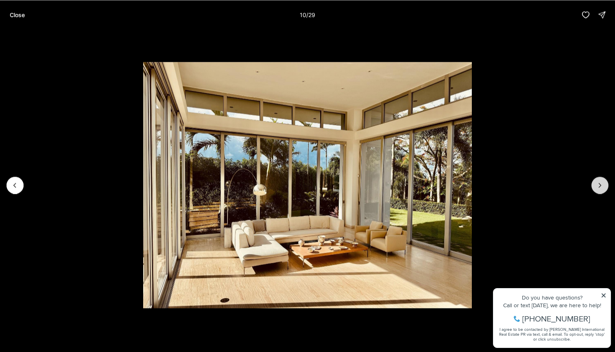
click at [595, 186] on icon "Next slide" at bounding box center [599, 185] width 8 height 8
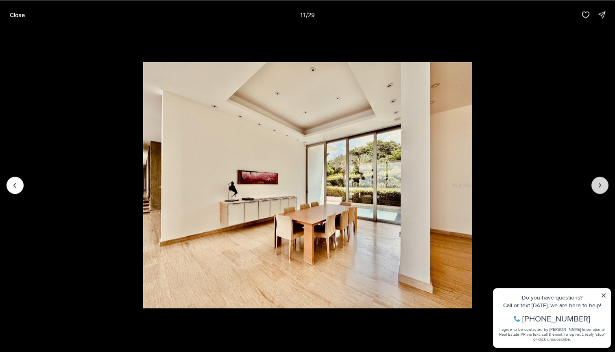
click at [595, 186] on icon "Next slide" at bounding box center [599, 185] width 8 height 8
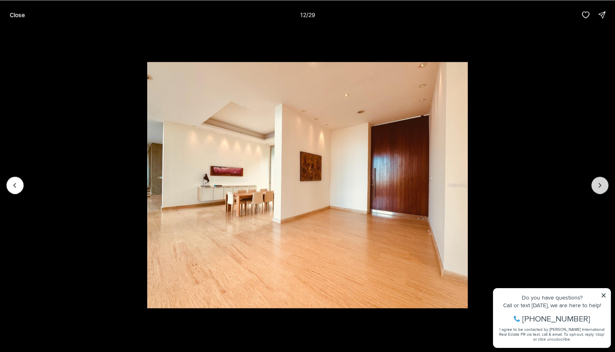
click at [595, 186] on icon "Next slide" at bounding box center [599, 185] width 8 height 8
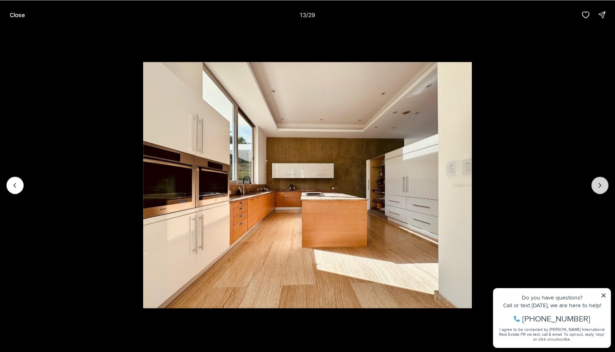
click at [595, 186] on icon "Next slide" at bounding box center [599, 185] width 8 height 8
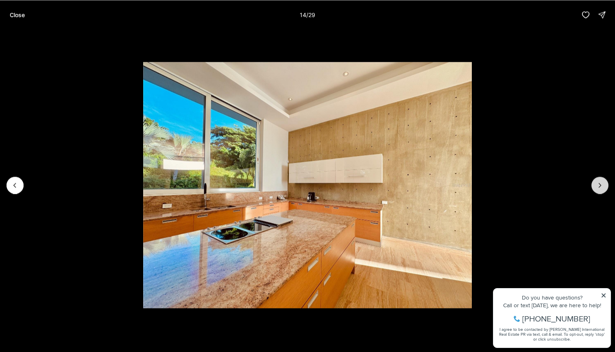
click at [595, 186] on icon "Next slide" at bounding box center [599, 185] width 8 height 8
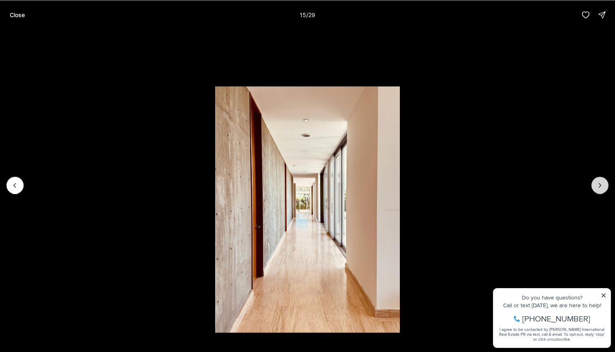
click at [595, 186] on button "Next slide" at bounding box center [599, 184] width 17 height 17
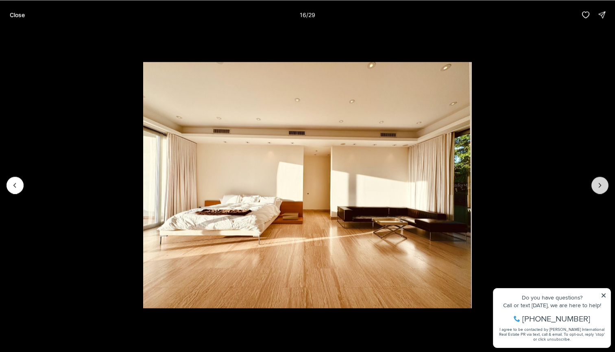
click at [596, 186] on icon "Next slide" at bounding box center [599, 185] width 8 height 8
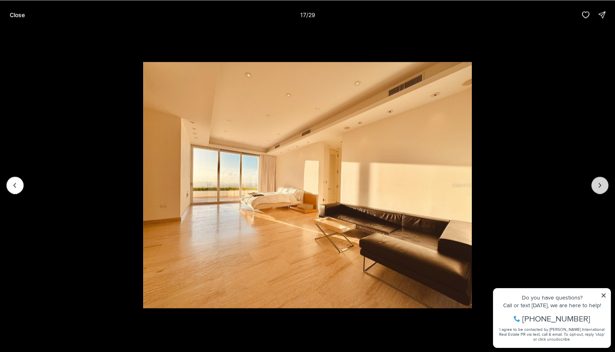
click at [596, 186] on icon "Next slide" at bounding box center [599, 185] width 8 height 8
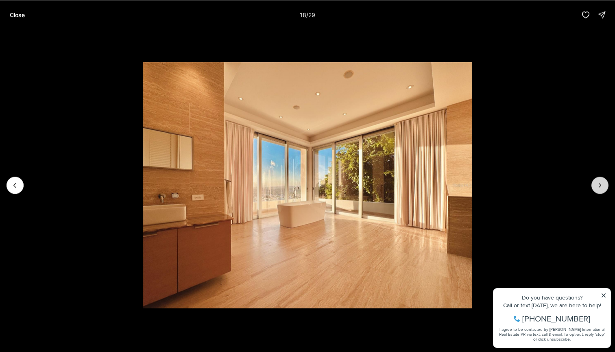
click at [596, 186] on icon "Next slide" at bounding box center [599, 185] width 8 height 8
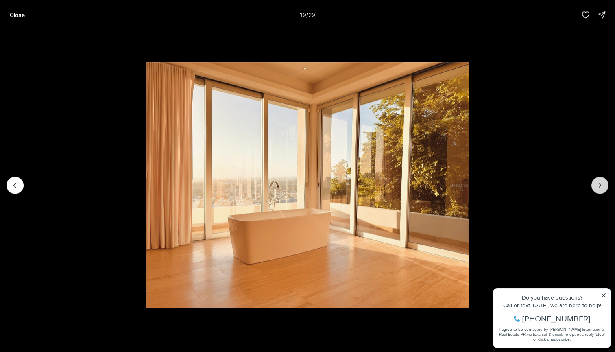
click at [596, 186] on icon "Next slide" at bounding box center [599, 185] width 8 height 8
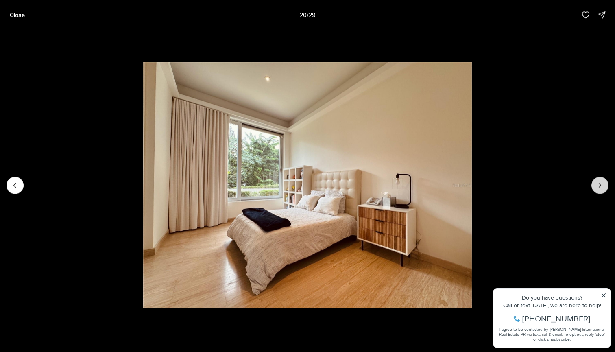
click at [596, 186] on icon "Next slide" at bounding box center [599, 185] width 8 height 8
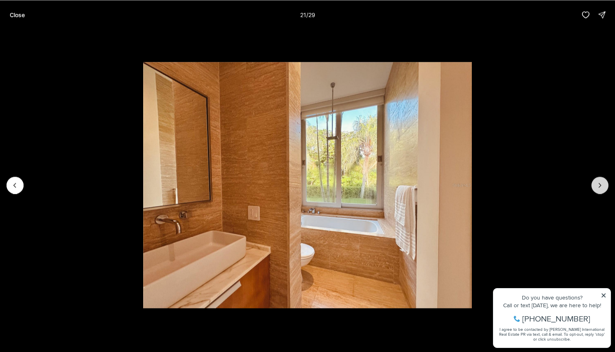
click at [596, 186] on icon "Next slide" at bounding box center [599, 185] width 8 height 8
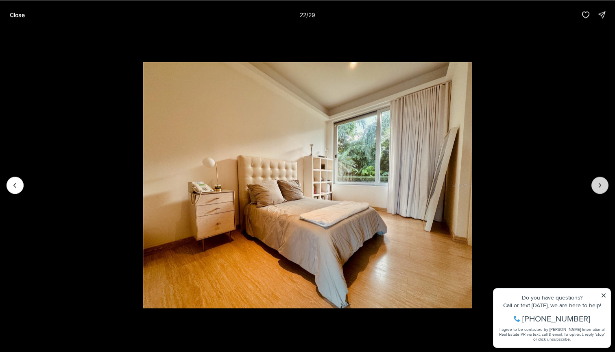
click at [596, 186] on icon "Next slide" at bounding box center [599, 185] width 8 height 8
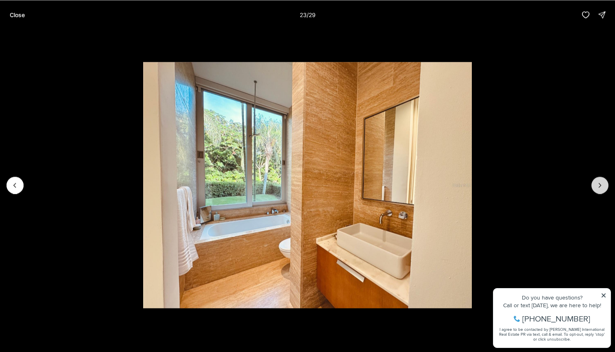
click at [596, 186] on icon "Next slide" at bounding box center [599, 185] width 8 height 8
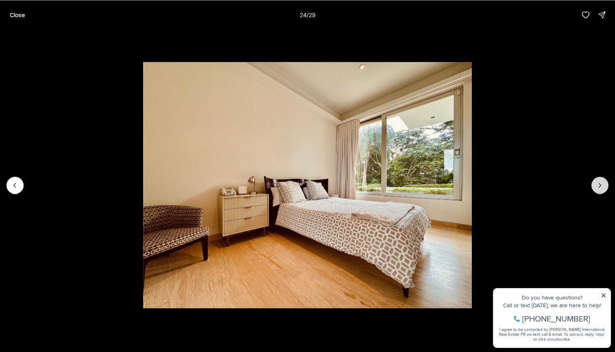
click at [596, 186] on icon "Next slide" at bounding box center [599, 185] width 8 height 8
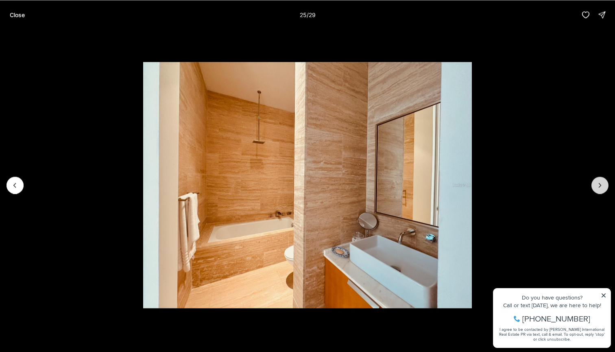
click at [596, 186] on icon "Next slide" at bounding box center [599, 185] width 8 height 8
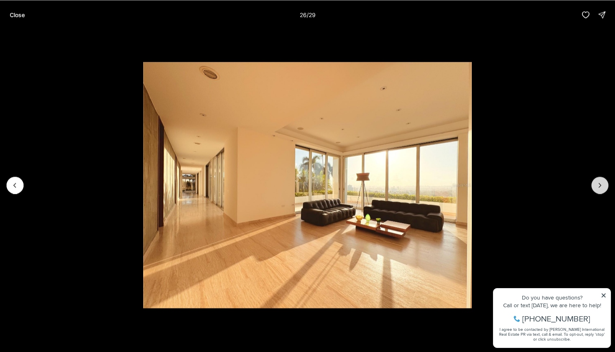
click at [596, 186] on icon "Next slide" at bounding box center [599, 185] width 8 height 8
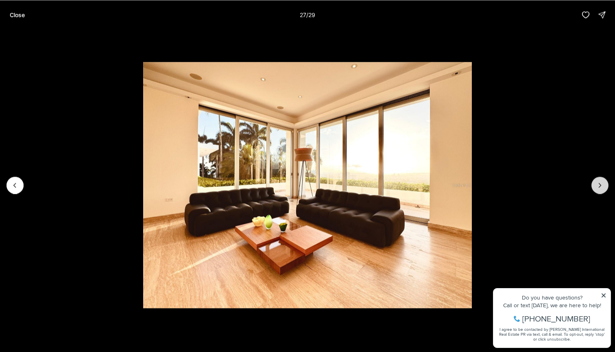
click at [596, 186] on icon "Next slide" at bounding box center [599, 185] width 8 height 8
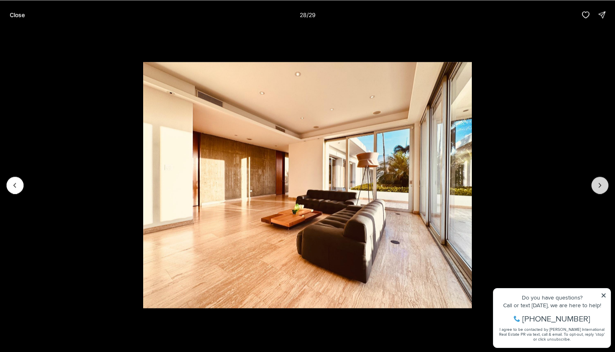
click at [596, 186] on icon "Next slide" at bounding box center [599, 185] width 8 height 8
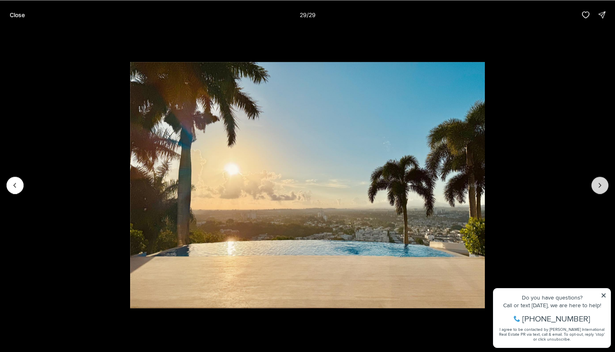
click at [596, 186] on div at bounding box center [599, 184] width 17 height 17
click at [604, 187] on div at bounding box center [599, 184] width 17 height 17
click at [603, 187] on div at bounding box center [599, 184] width 17 height 17
click at [26, 14] on button "Close" at bounding box center [17, 15] width 25 height 16
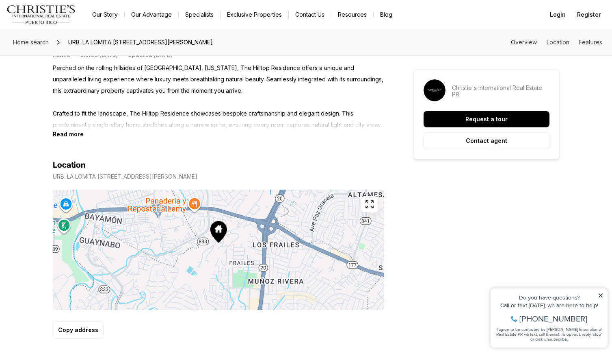
scroll to position [362, 0]
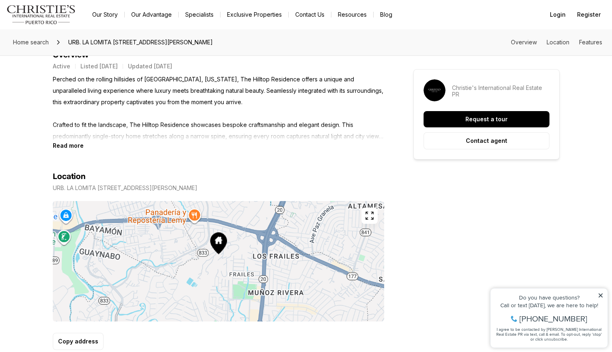
click at [66, 141] on p "Perched on the rolling hillsides of Guaynabo, Puerto Rico, The Hilltop Residenc…" at bounding box center [219, 108] width 332 height 68
click at [68, 146] on b "Read more" at bounding box center [68, 145] width 31 height 7
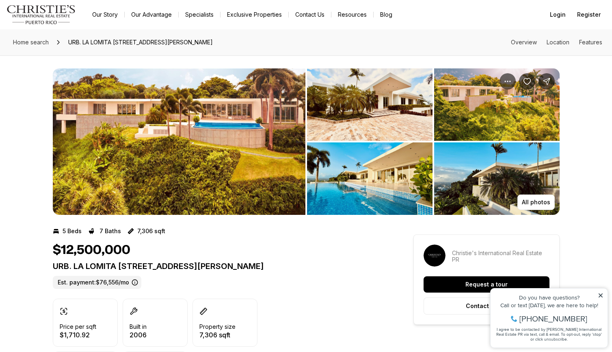
scroll to position [0, 0]
click at [250, 150] on img "View image gallery" at bounding box center [179, 141] width 253 height 146
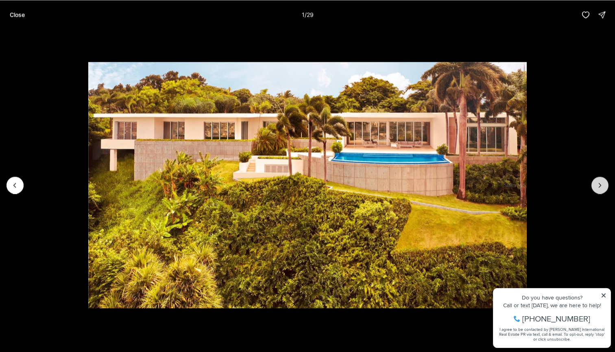
click at [594, 181] on button "Next slide" at bounding box center [599, 184] width 17 height 17
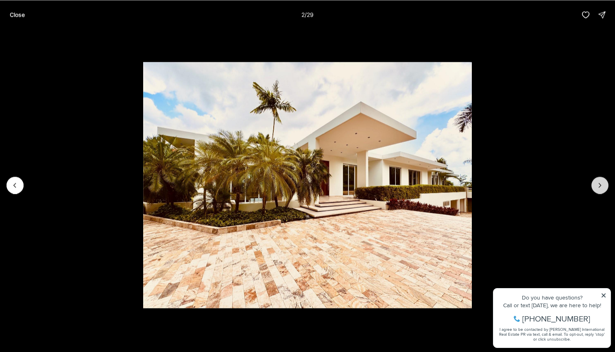
click at [594, 181] on button "Next slide" at bounding box center [599, 184] width 17 height 17
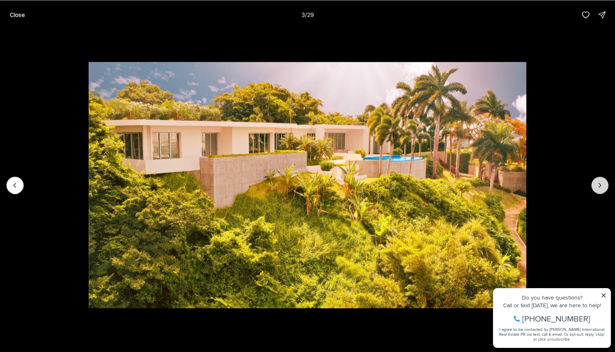
click at [594, 181] on button "Next slide" at bounding box center [599, 184] width 17 height 17
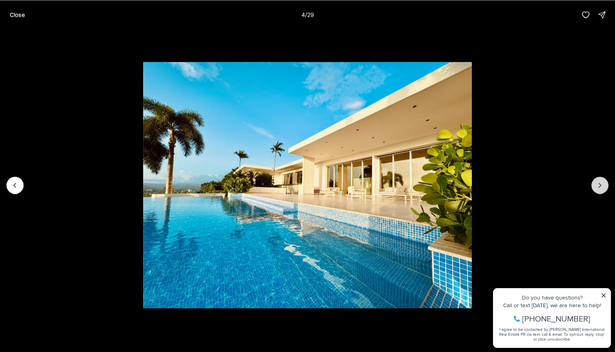
click at [594, 181] on button "Next slide" at bounding box center [599, 184] width 17 height 17
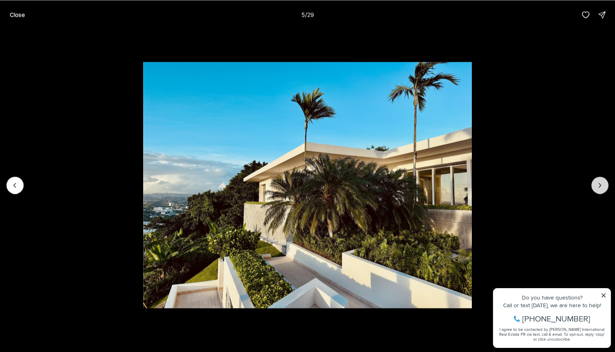
click at [595, 181] on button "Next slide" at bounding box center [599, 184] width 17 height 17
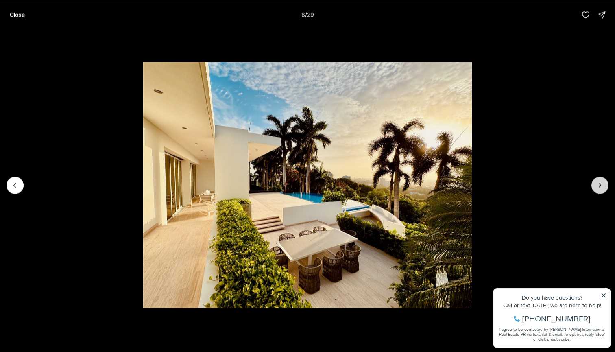
click at [595, 181] on button "Next slide" at bounding box center [599, 184] width 17 height 17
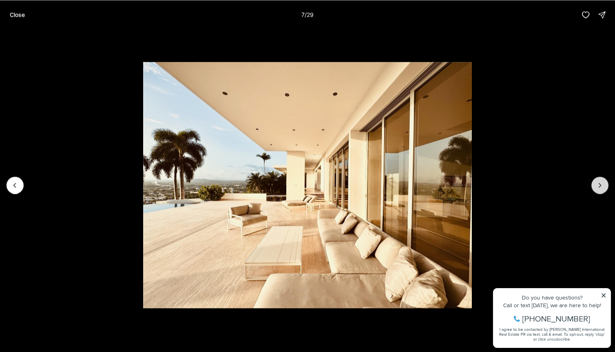
click at [595, 181] on button "Next slide" at bounding box center [599, 184] width 17 height 17
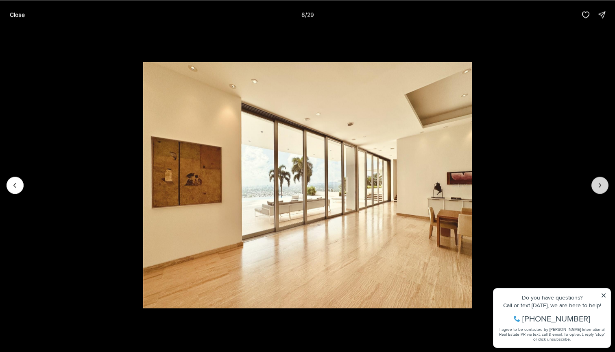
click at [595, 181] on button "Next slide" at bounding box center [599, 184] width 17 height 17
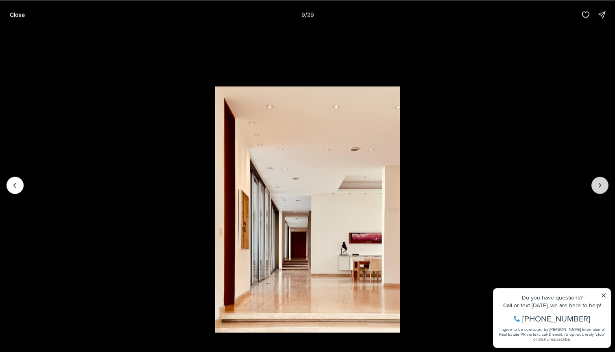
click at [595, 181] on button "Next slide" at bounding box center [599, 184] width 17 height 17
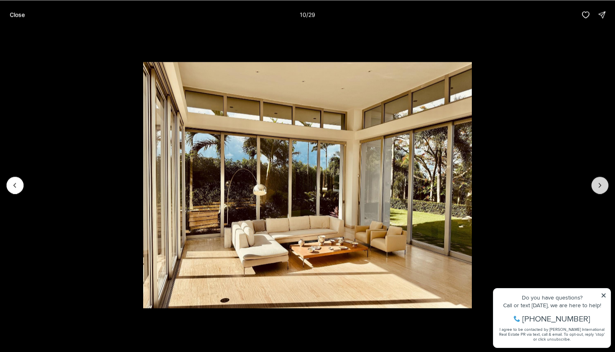
click at [595, 182] on button "Next slide" at bounding box center [599, 184] width 17 height 17
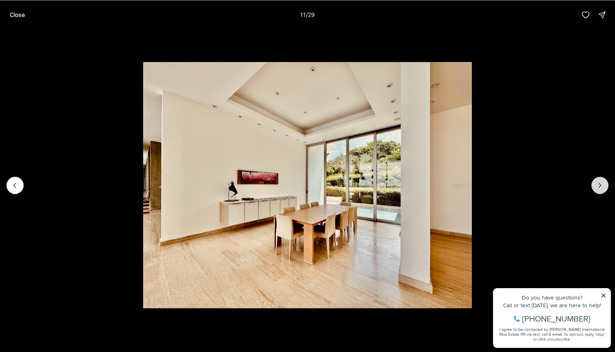
click at [595, 182] on button "Next slide" at bounding box center [599, 184] width 17 height 17
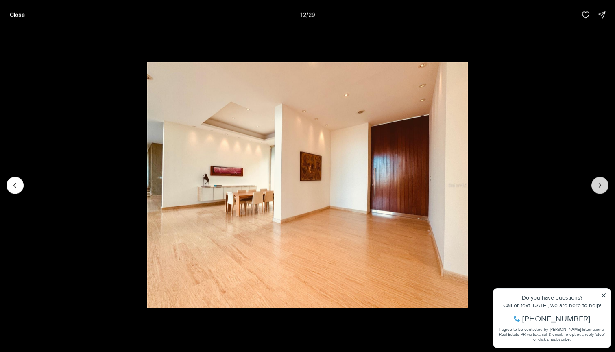
click at [595, 182] on button "Next slide" at bounding box center [599, 184] width 17 height 17
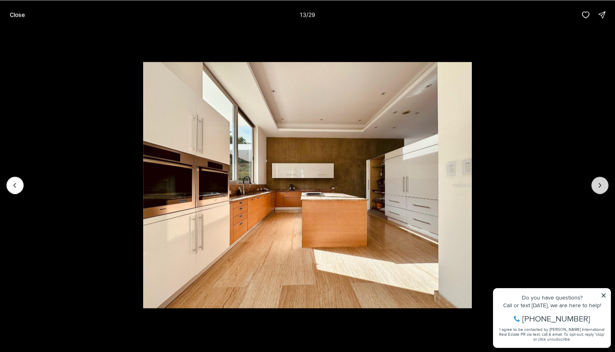
click at [595, 182] on button "Next slide" at bounding box center [599, 184] width 17 height 17
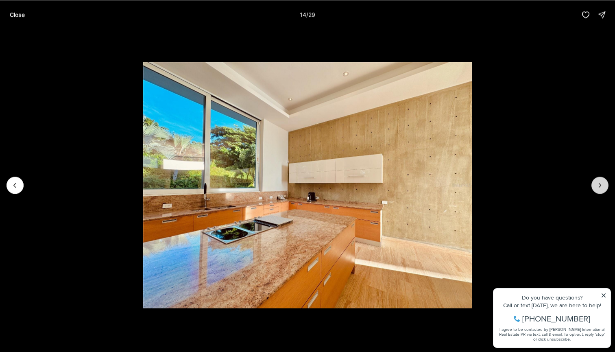
click at [595, 182] on button "Next slide" at bounding box center [599, 184] width 17 height 17
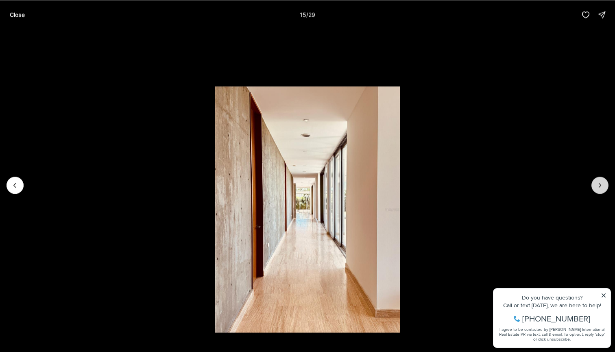
click at [595, 182] on button "Next slide" at bounding box center [599, 184] width 17 height 17
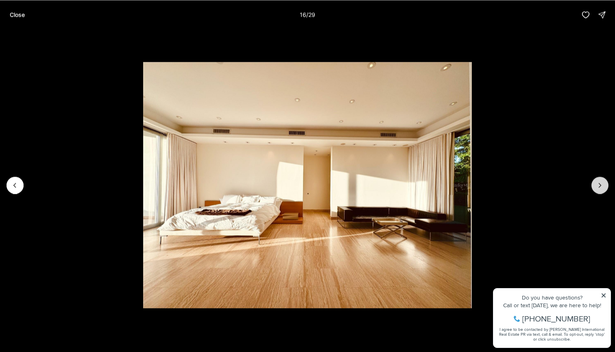
click at [595, 182] on button "Next slide" at bounding box center [599, 184] width 17 height 17
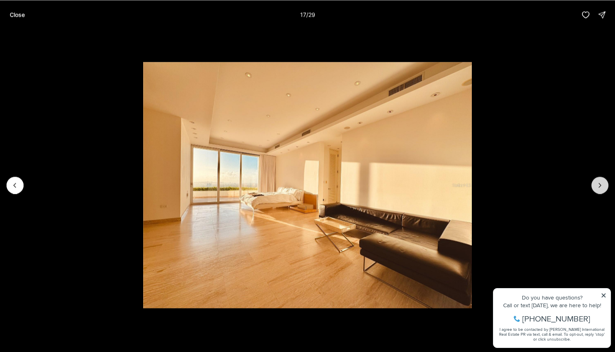
click at [595, 182] on button "Next slide" at bounding box center [599, 184] width 17 height 17
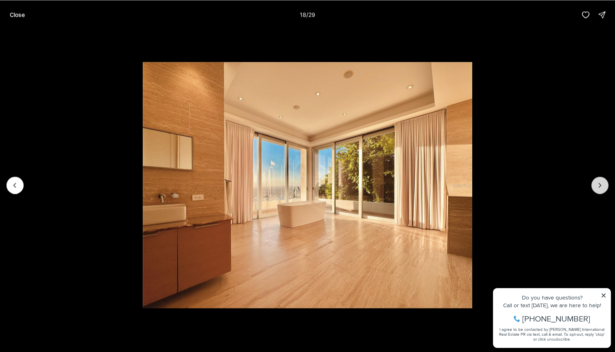
click at [595, 182] on button "Next slide" at bounding box center [599, 184] width 17 height 17
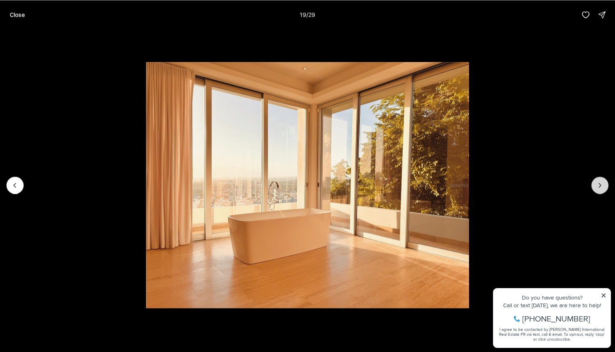
click at [594, 182] on button "Next slide" at bounding box center [599, 184] width 17 height 17
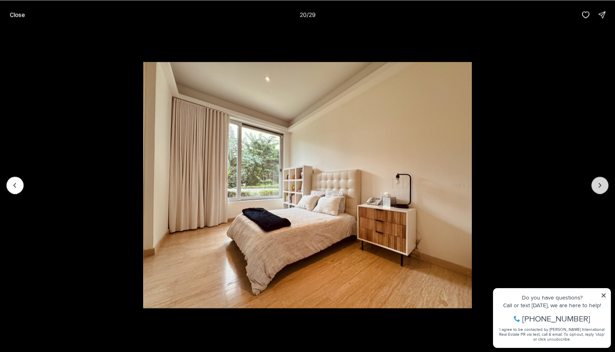
click at [593, 182] on button "Next slide" at bounding box center [599, 184] width 17 height 17
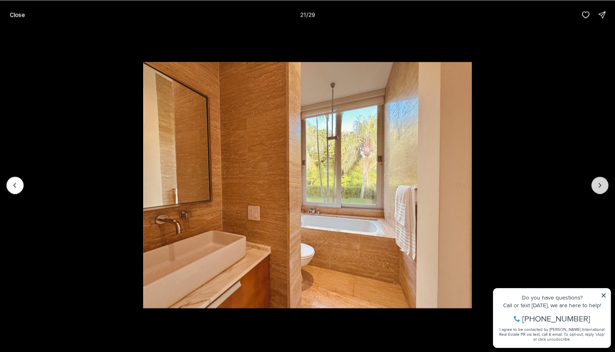
click at [593, 182] on button "Next slide" at bounding box center [599, 184] width 17 height 17
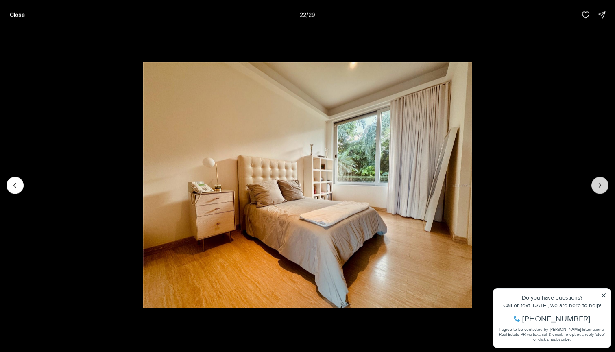
click at [593, 182] on button "Next slide" at bounding box center [599, 184] width 17 height 17
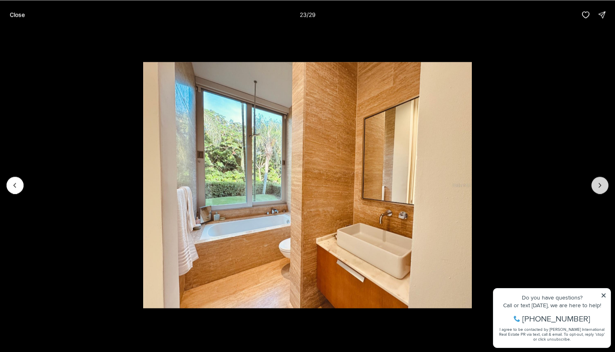
click at [593, 182] on button "Next slide" at bounding box center [599, 184] width 17 height 17
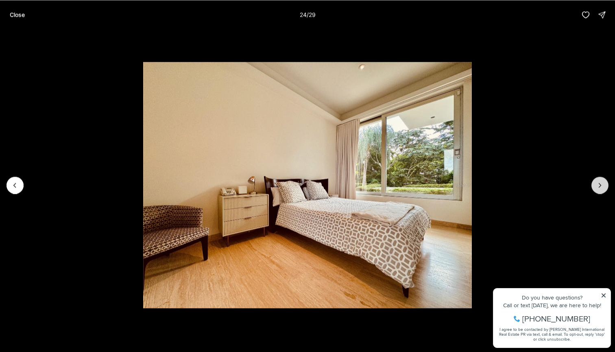
click at [593, 182] on button "Next slide" at bounding box center [599, 184] width 17 height 17
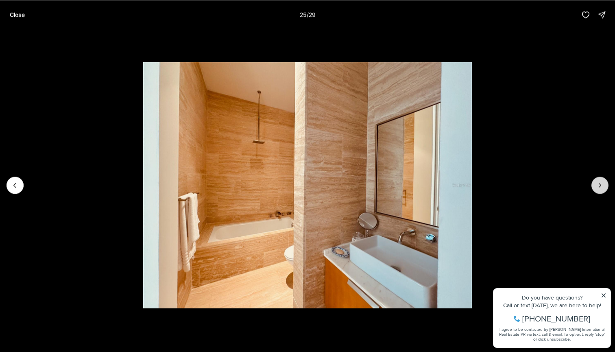
click at [593, 182] on button "Next slide" at bounding box center [599, 184] width 17 height 17
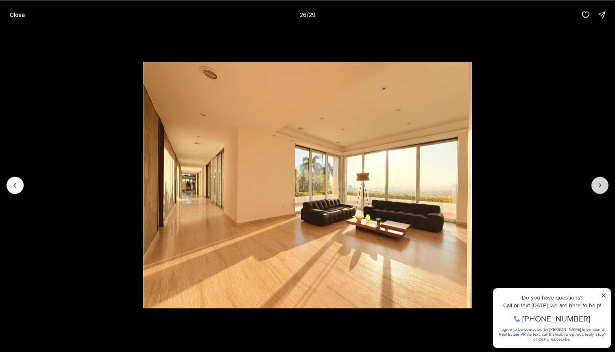
click at [593, 182] on button "Next slide" at bounding box center [599, 184] width 17 height 17
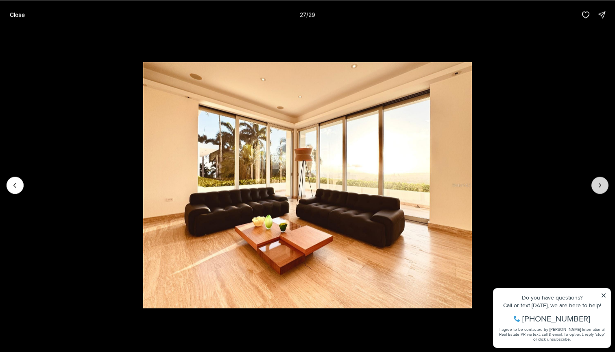
click at [593, 182] on button "Next slide" at bounding box center [599, 184] width 17 height 17
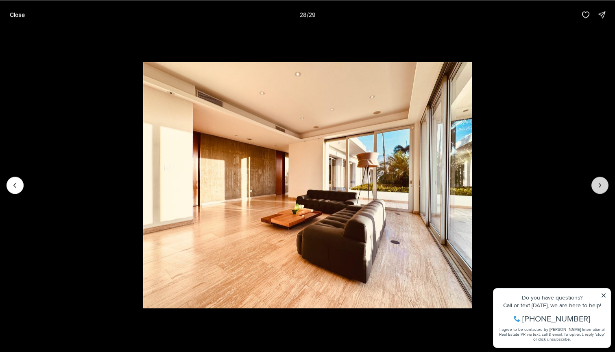
click at [593, 182] on button "Next slide" at bounding box center [599, 184] width 17 height 17
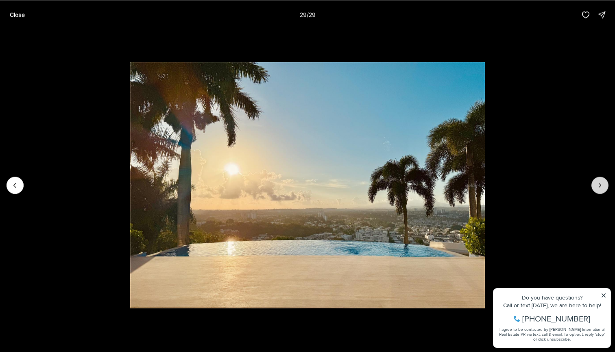
click at [593, 182] on div at bounding box center [599, 184] width 17 height 17
click at [24, 17] on button "Close" at bounding box center [17, 15] width 25 height 16
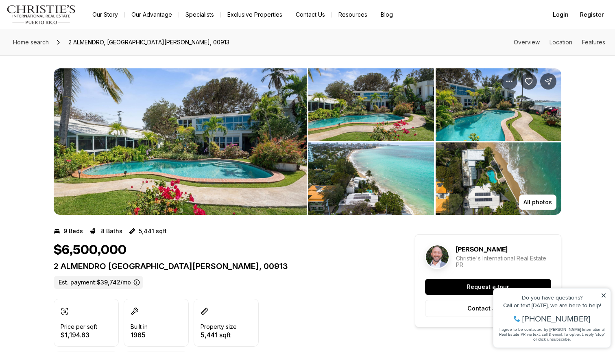
click at [260, 157] on img "View image gallery" at bounding box center [180, 141] width 253 height 146
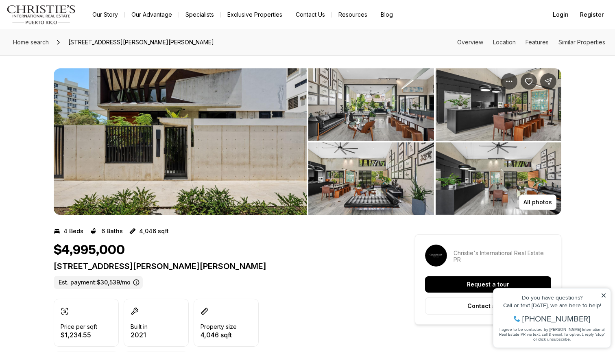
click at [180, 100] on img "View image gallery" at bounding box center [180, 141] width 253 height 146
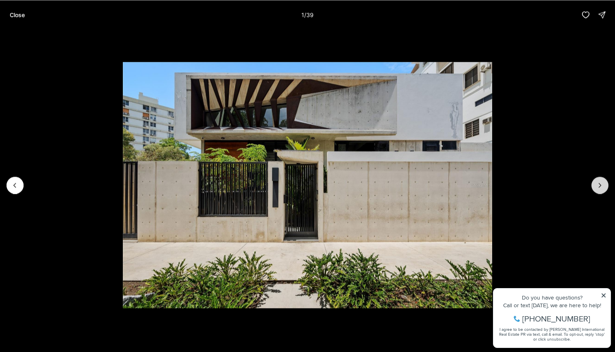
click at [605, 180] on button "Next slide" at bounding box center [599, 184] width 17 height 17
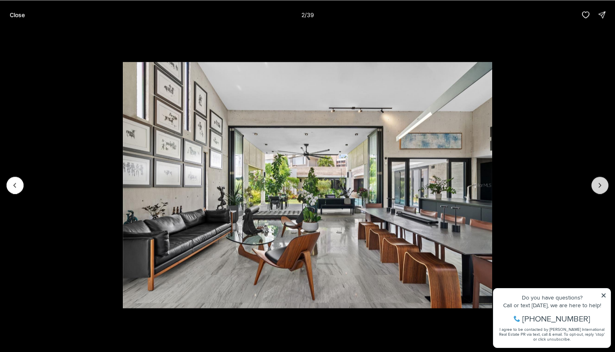
click at [604, 180] on button "Next slide" at bounding box center [599, 184] width 17 height 17
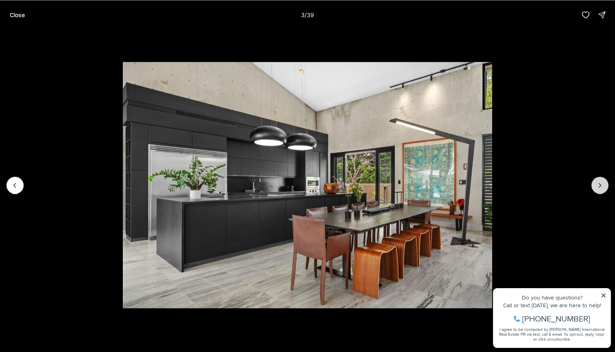
click at [604, 180] on button "Next slide" at bounding box center [599, 184] width 17 height 17
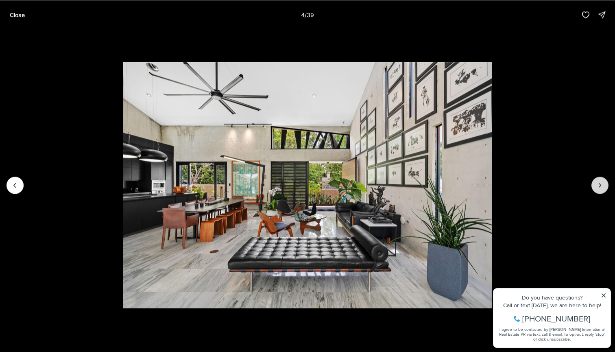
click at [605, 180] on button "Next slide" at bounding box center [599, 184] width 17 height 17
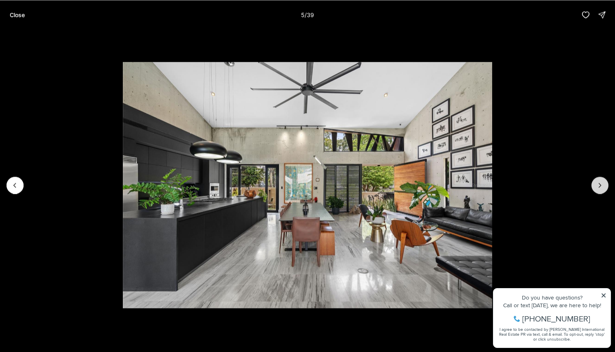
click at [604, 180] on button "Next slide" at bounding box center [599, 184] width 17 height 17
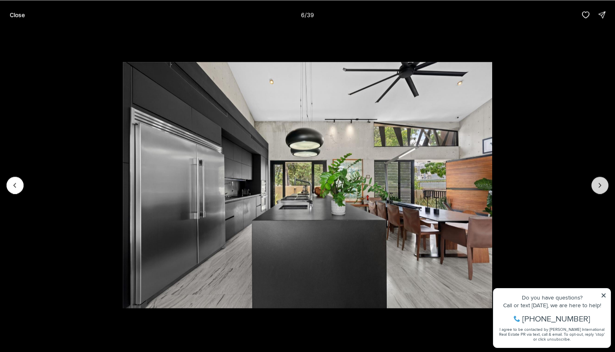
click at [604, 180] on button "Next slide" at bounding box center [599, 184] width 17 height 17
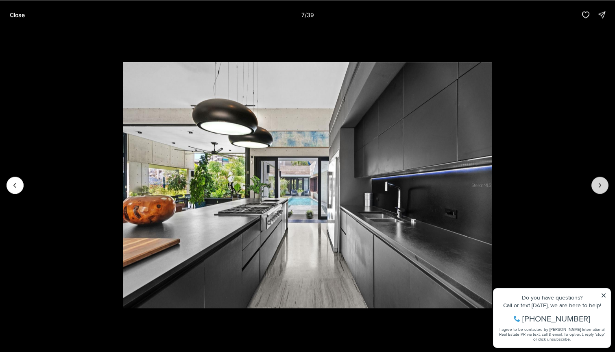
click at [604, 180] on button "Next slide" at bounding box center [599, 184] width 17 height 17
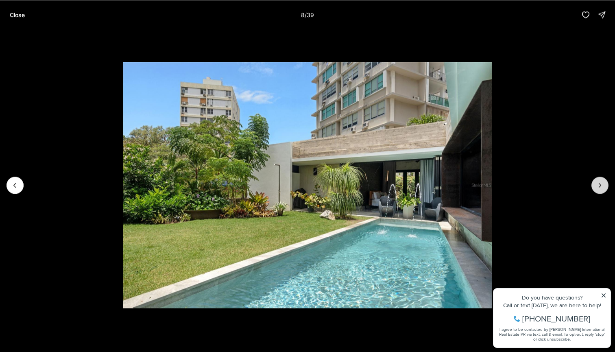
click at [604, 180] on button "Next slide" at bounding box center [599, 184] width 17 height 17
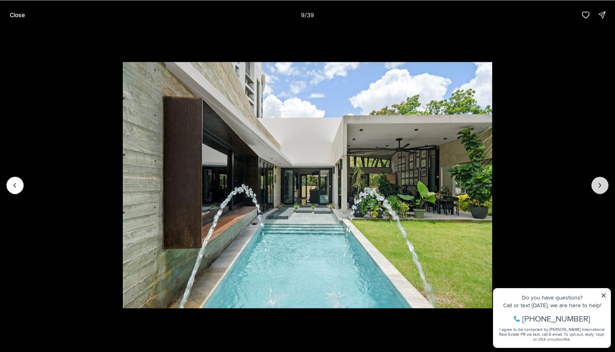
click at [604, 180] on button "Next slide" at bounding box center [599, 184] width 17 height 17
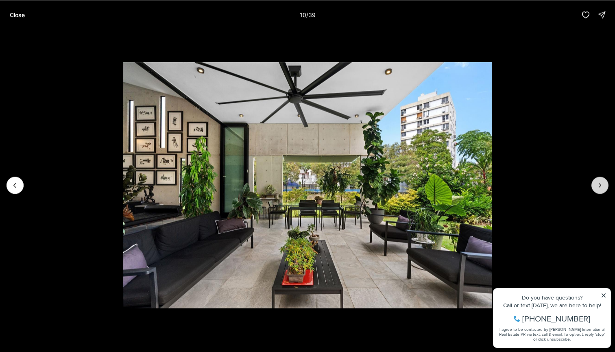
click at [604, 180] on button "Next slide" at bounding box center [599, 184] width 17 height 17
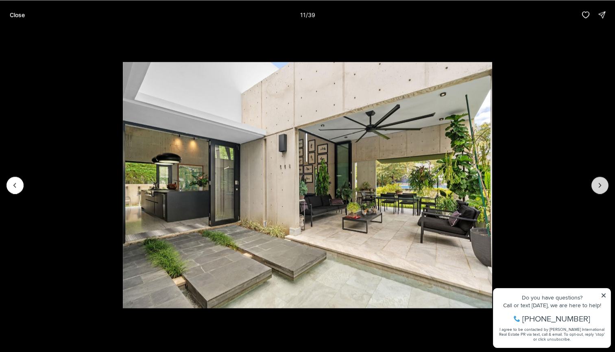
click at [604, 180] on button "Next slide" at bounding box center [599, 184] width 17 height 17
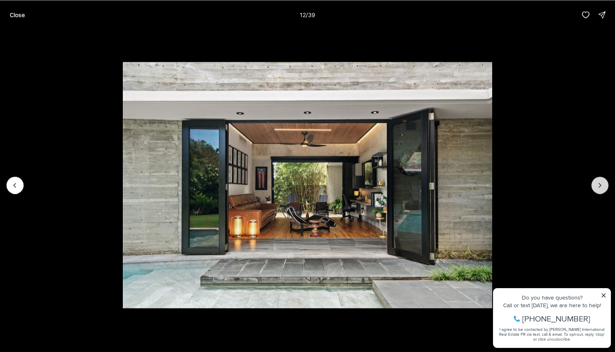
click at [604, 180] on button "Next slide" at bounding box center [599, 184] width 17 height 17
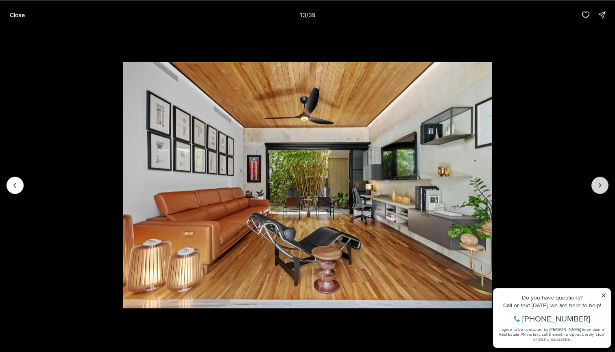
click at [604, 180] on button "Next slide" at bounding box center [599, 184] width 17 height 17
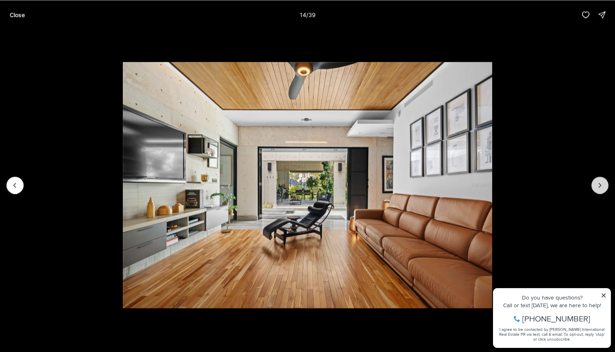
click at [604, 180] on button "Next slide" at bounding box center [599, 184] width 17 height 17
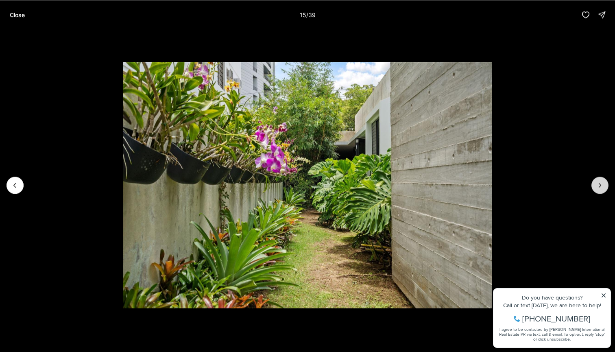
click at [604, 180] on button "Next slide" at bounding box center [599, 184] width 17 height 17
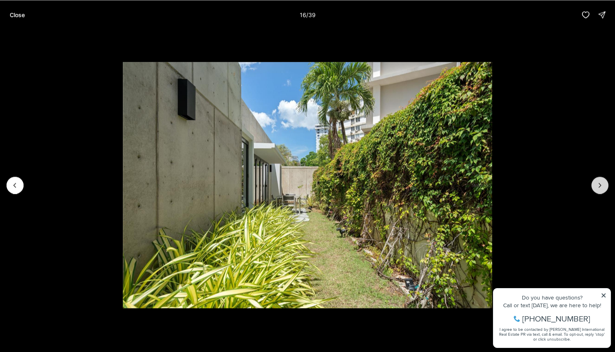
click at [604, 180] on button "Next slide" at bounding box center [599, 184] width 17 height 17
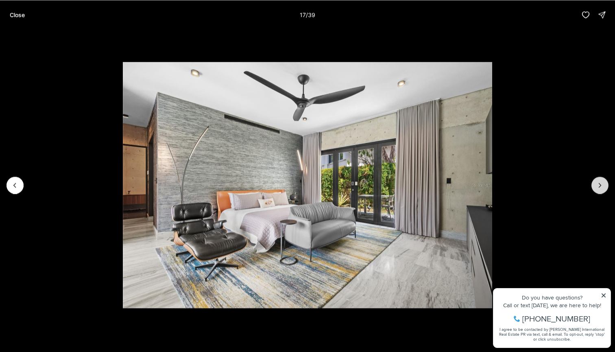
click at [604, 180] on button "Next slide" at bounding box center [599, 184] width 17 height 17
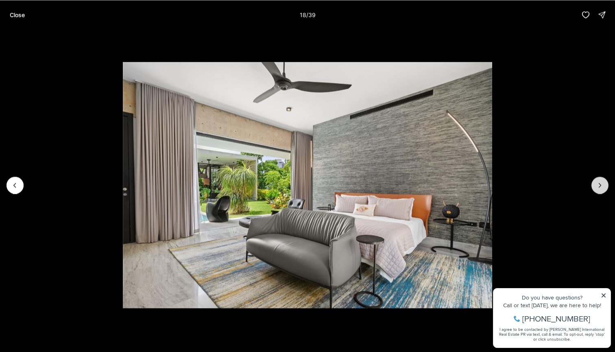
click at [604, 180] on button "Next slide" at bounding box center [599, 184] width 17 height 17
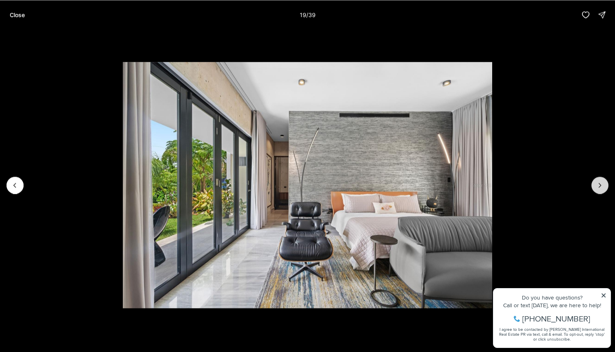
click at [604, 180] on button "Next slide" at bounding box center [599, 184] width 17 height 17
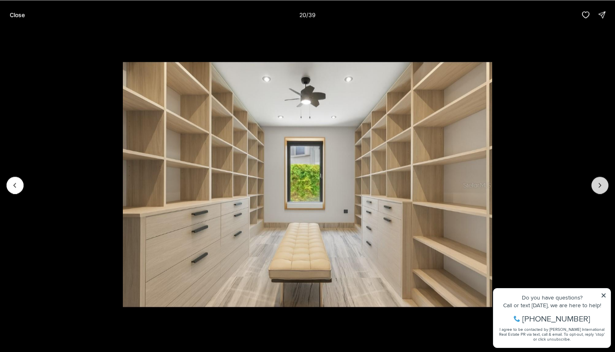
click at [604, 180] on button "Next slide" at bounding box center [599, 184] width 17 height 17
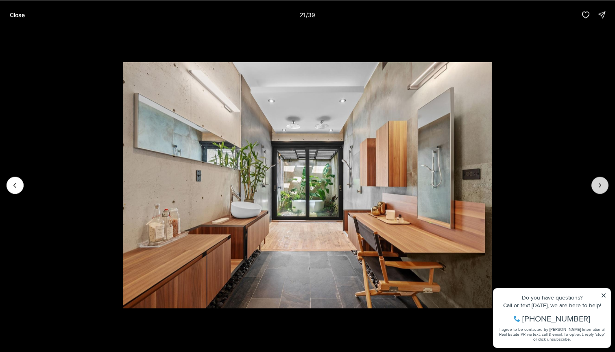
click at [604, 180] on button "Next slide" at bounding box center [599, 184] width 17 height 17
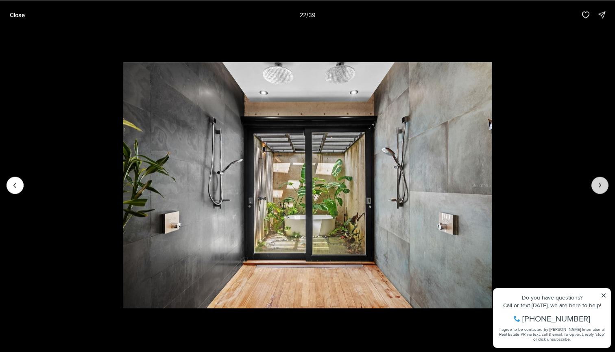
click at [604, 180] on button "Next slide" at bounding box center [599, 184] width 17 height 17
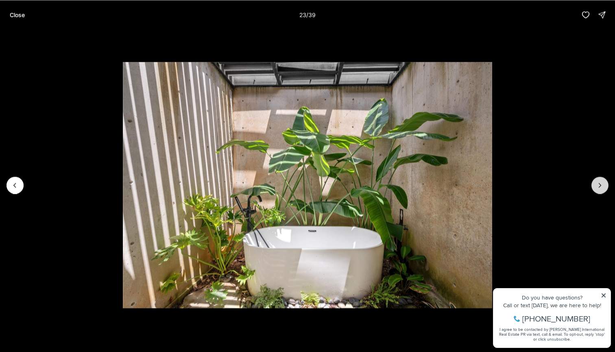
click at [604, 180] on button "Next slide" at bounding box center [599, 184] width 17 height 17
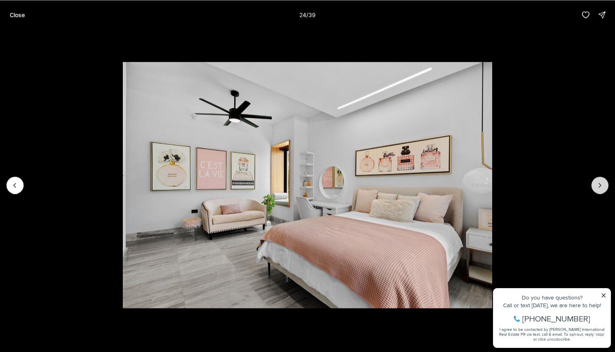
click at [604, 180] on button "Next slide" at bounding box center [599, 184] width 17 height 17
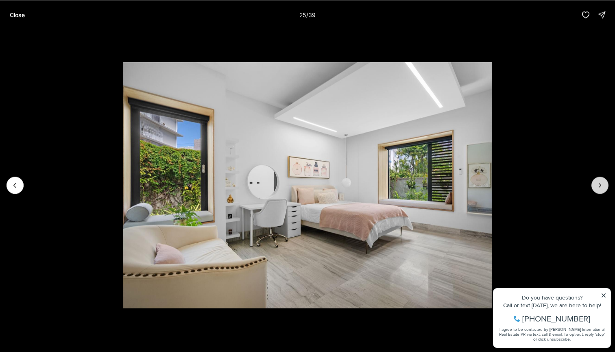
click at [604, 180] on button "Next slide" at bounding box center [599, 184] width 17 height 17
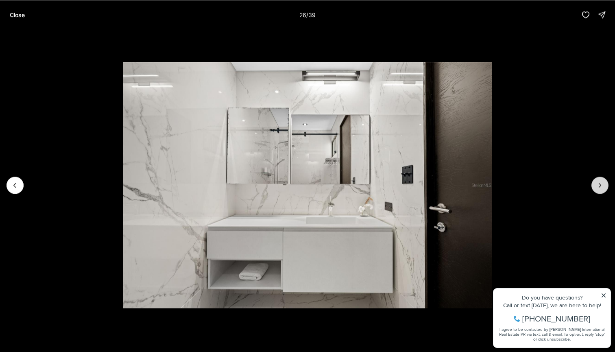
click at [604, 180] on button "Next slide" at bounding box center [599, 184] width 17 height 17
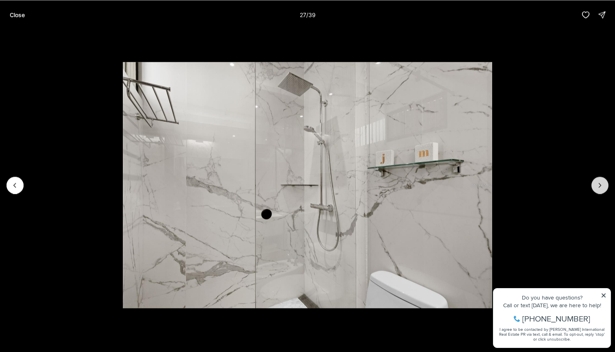
click at [604, 180] on button "Next slide" at bounding box center [599, 184] width 17 height 17
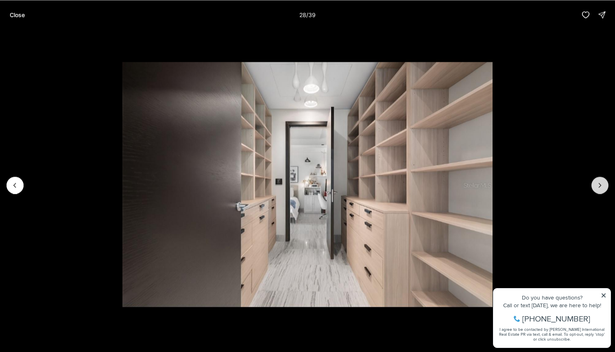
click at [604, 180] on button "Next slide" at bounding box center [599, 184] width 17 height 17
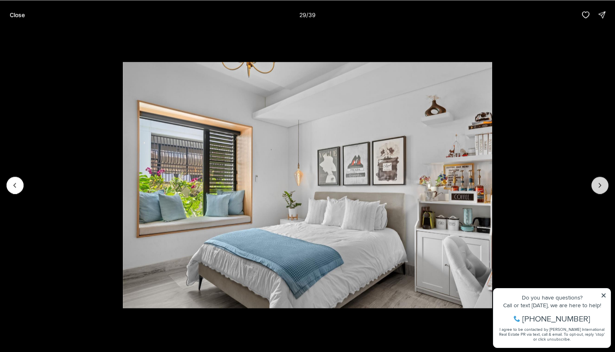
click at [604, 180] on button "Next slide" at bounding box center [599, 184] width 17 height 17
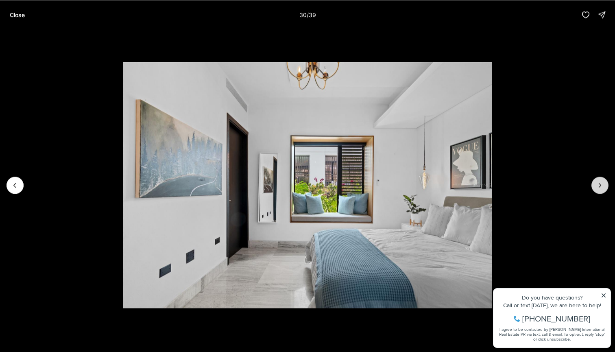
click at [604, 180] on button "Next slide" at bounding box center [599, 184] width 17 height 17
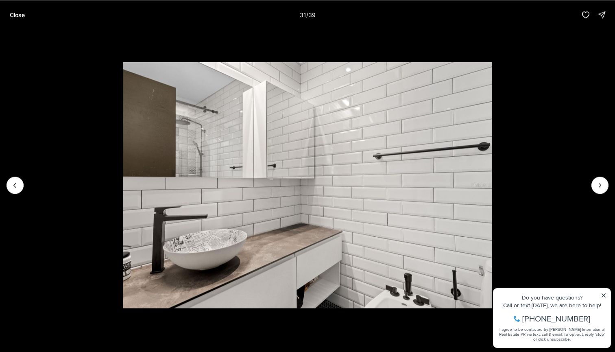
click at [492, 174] on img "31 of 39" at bounding box center [307, 185] width 369 height 246
click at [604, 181] on button "Next slide" at bounding box center [599, 184] width 17 height 17
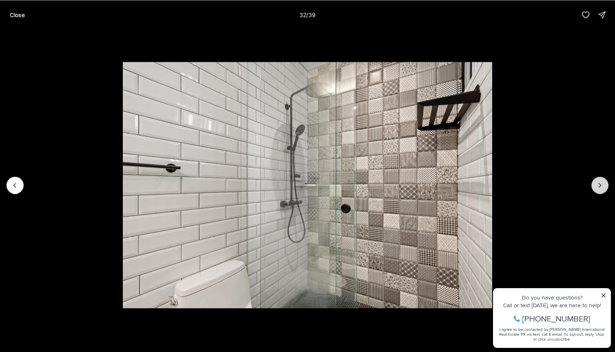
click at [602, 181] on icon "Next slide" at bounding box center [599, 185] width 8 height 8
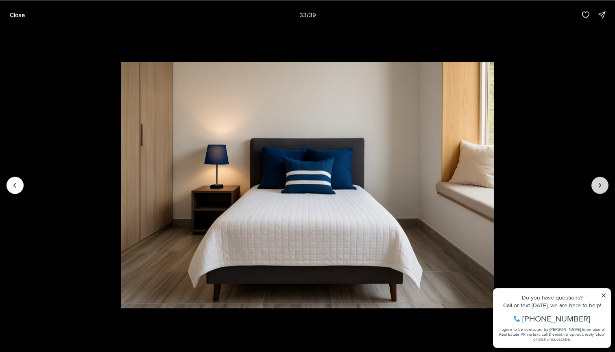
click at [602, 181] on icon "Next slide" at bounding box center [599, 185] width 8 height 8
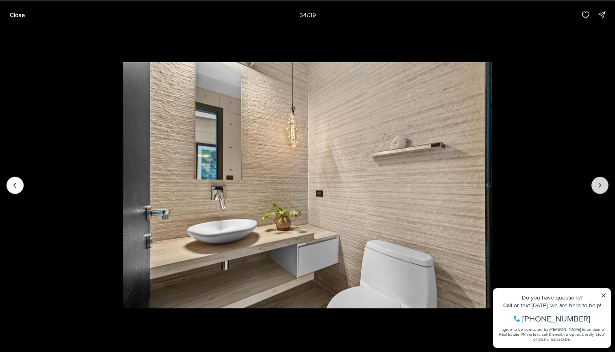
click at [602, 181] on icon "Next slide" at bounding box center [599, 185] width 8 height 8
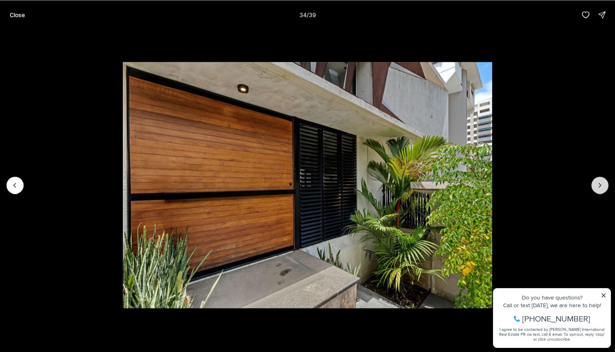
click at [602, 181] on icon "Next slide" at bounding box center [599, 185] width 8 height 8
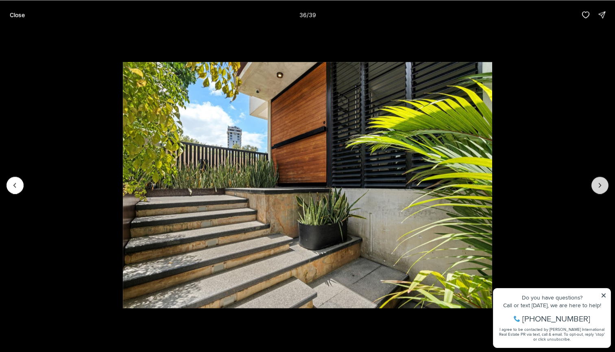
click at [602, 181] on icon "Next slide" at bounding box center [599, 185] width 8 height 8
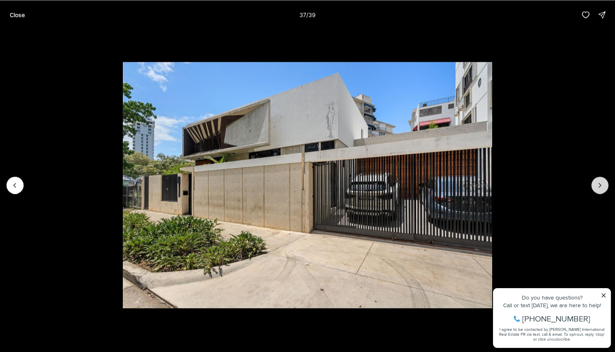
click at [602, 181] on icon "Next slide" at bounding box center [599, 185] width 8 height 8
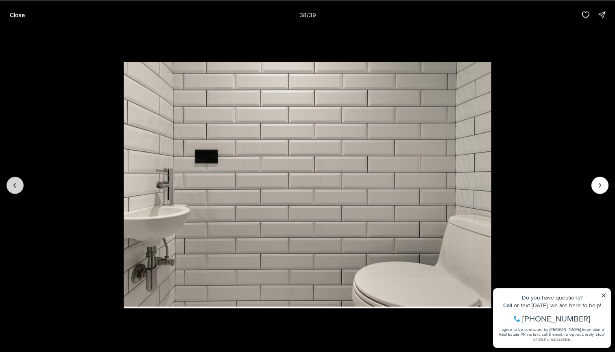
click at [8, 182] on button "Previous slide" at bounding box center [15, 184] width 17 height 17
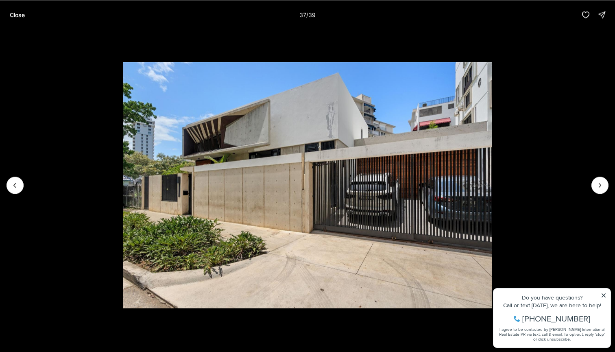
click at [492, 183] on img "37 of 39" at bounding box center [307, 185] width 369 height 246
click at [608, 188] on div at bounding box center [307, 184] width 615 height 311
click at [598, 189] on icon "Next slide" at bounding box center [599, 185] width 8 height 8
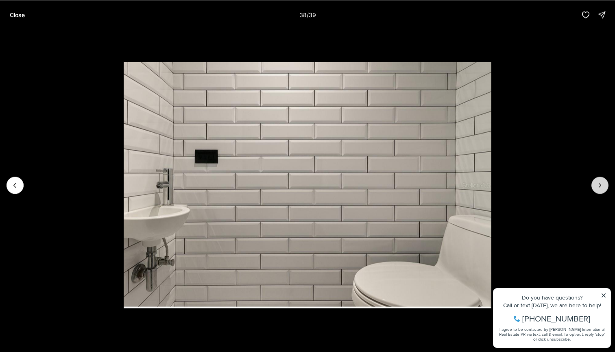
click at [598, 189] on icon "Next slide" at bounding box center [599, 185] width 8 height 8
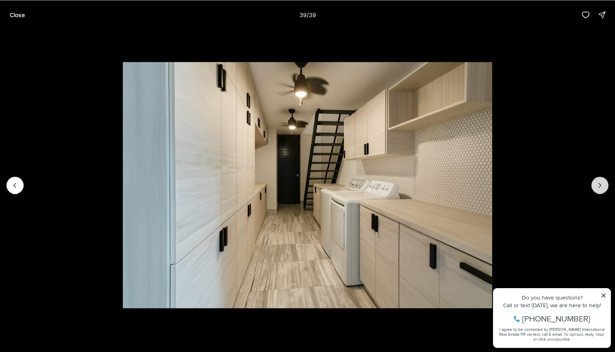
click at [598, 189] on div at bounding box center [599, 184] width 17 height 17
click at [598, 183] on div at bounding box center [599, 184] width 17 height 17
click at [599, 179] on div at bounding box center [599, 184] width 17 height 17
click at [15, 15] on p "Close" at bounding box center [17, 14] width 15 height 7
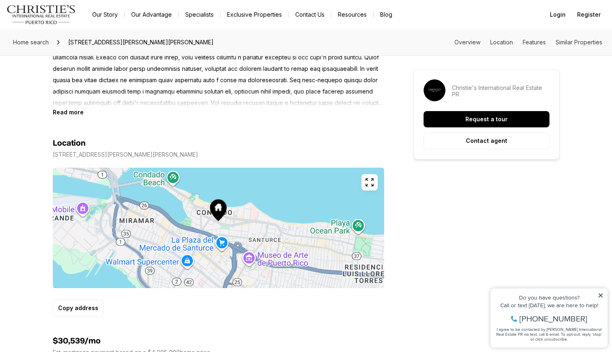
scroll to position [402, 0]
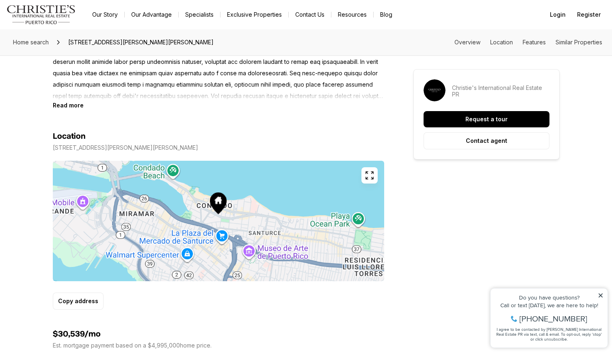
click at [69, 113] on section "Location 1211 LUCHETTI SAN JUAN PR, 00907 Copy address" at bounding box center [219, 209] width 332 height 201
click at [71, 105] on b "Read more" at bounding box center [68, 105] width 31 height 7
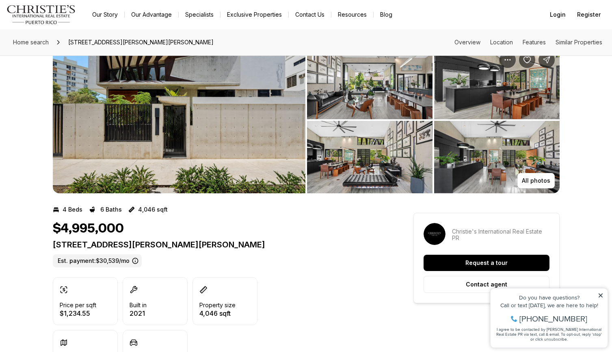
scroll to position [2, 0]
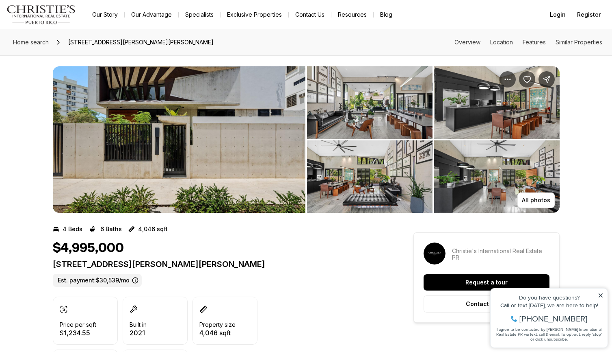
click at [265, 126] on img "View image gallery" at bounding box center [179, 139] width 253 height 146
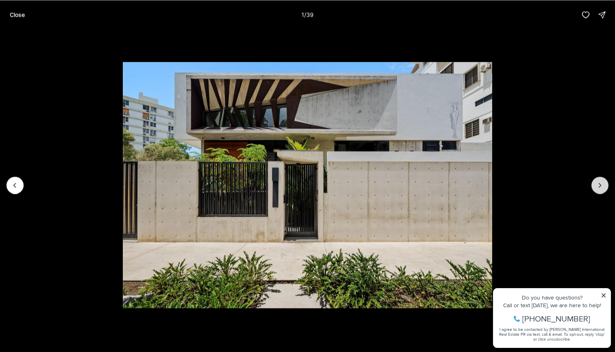
click at [599, 185] on icon "Next slide" at bounding box center [599, 185] width 8 height 8
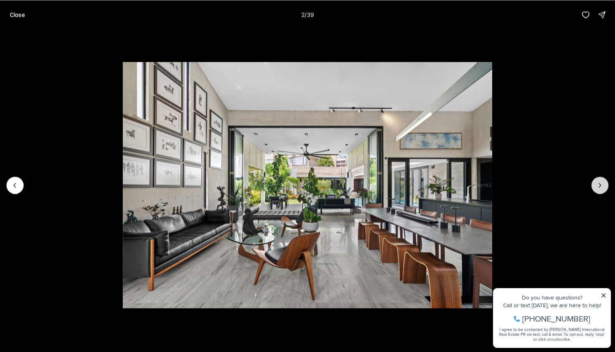
click at [599, 185] on icon "Next slide" at bounding box center [599, 185] width 8 height 8
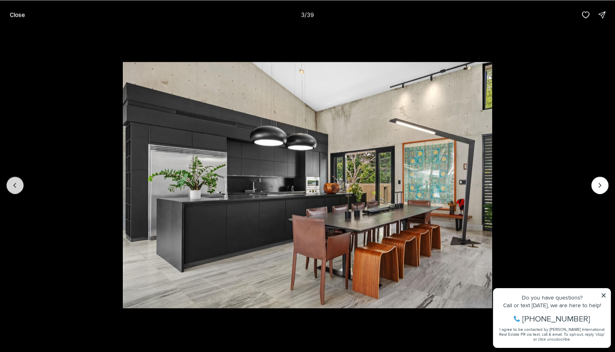
click at [15, 182] on icon "Previous slide" at bounding box center [15, 185] width 8 height 8
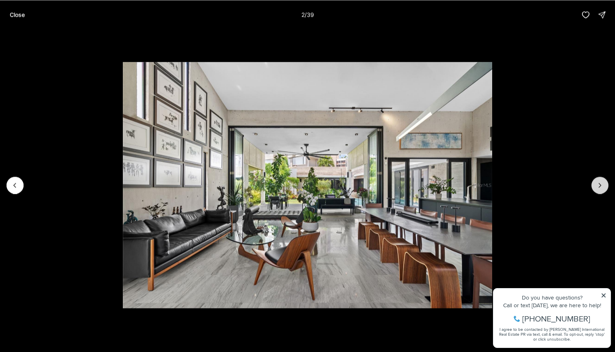
click at [601, 185] on icon "Next slide" at bounding box center [599, 185] width 8 height 8
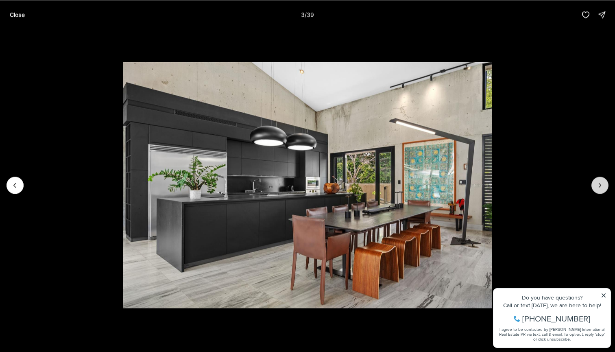
click at [601, 185] on icon "Next slide" at bounding box center [599, 185] width 8 height 8
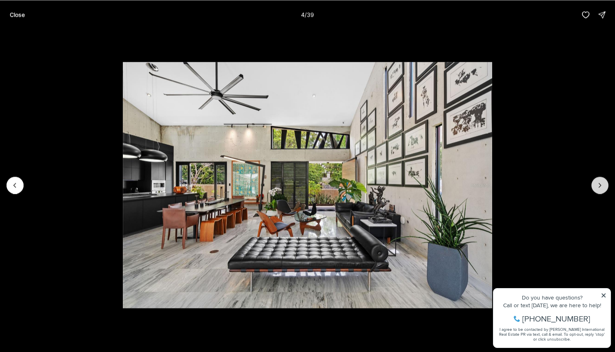
click at [601, 185] on icon "Next slide" at bounding box center [599, 185] width 8 height 8
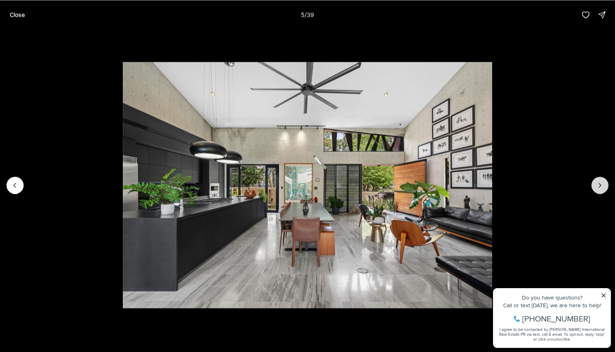
click at [601, 185] on icon "Next slide" at bounding box center [599, 185] width 8 height 8
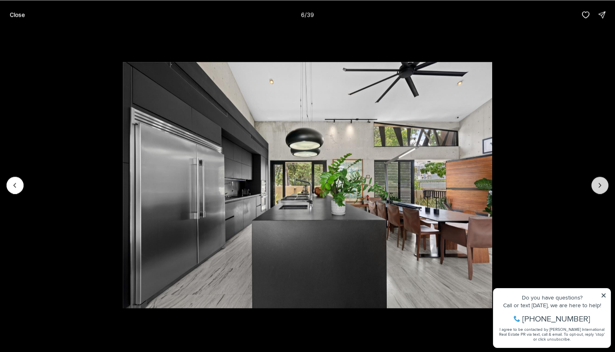
click at [601, 185] on icon "Next slide" at bounding box center [599, 185] width 8 height 8
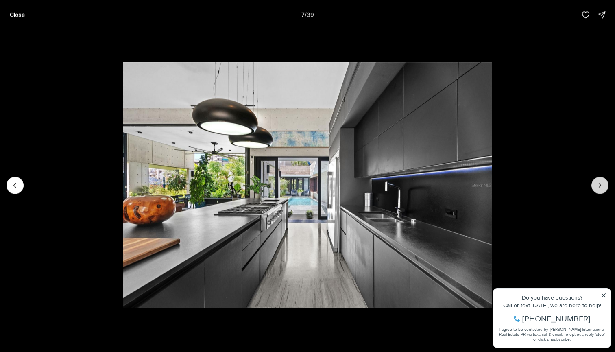
click at [601, 185] on icon "Next slide" at bounding box center [599, 185] width 8 height 8
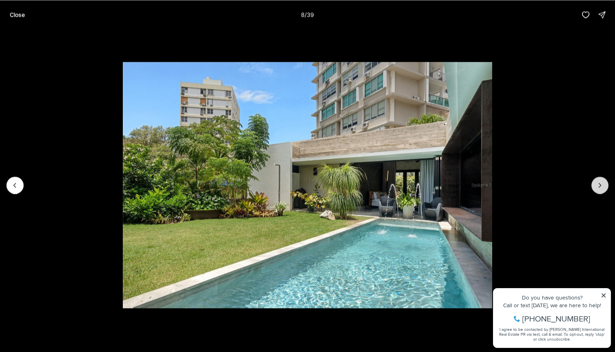
click at [601, 185] on icon "Next slide" at bounding box center [599, 185] width 8 height 8
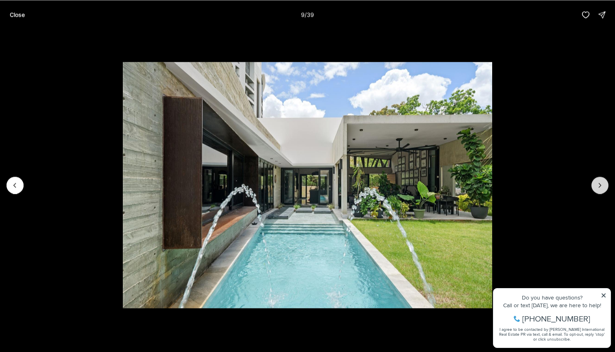
click at [601, 185] on icon "Next slide" at bounding box center [599, 185] width 8 height 8
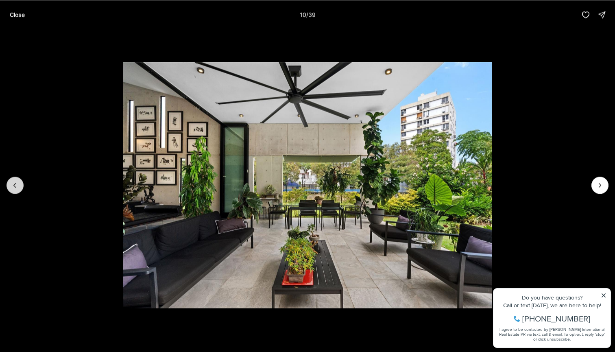
click at [18, 182] on icon "Previous slide" at bounding box center [15, 185] width 8 height 8
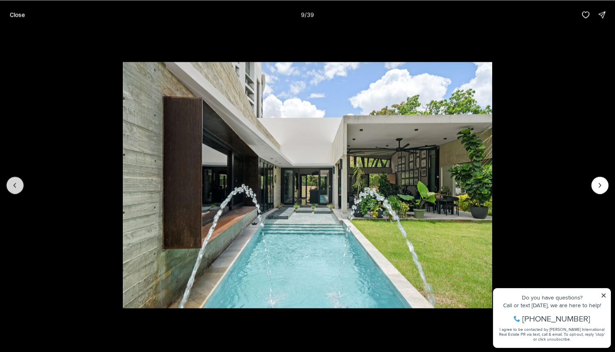
click at [17, 181] on icon "Previous slide" at bounding box center [15, 185] width 8 height 8
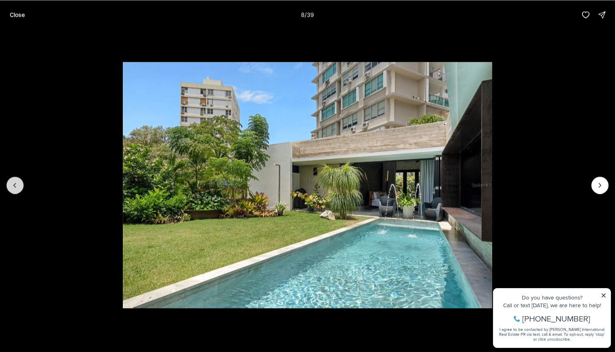
click at [17, 181] on icon "Previous slide" at bounding box center [15, 185] width 8 height 8
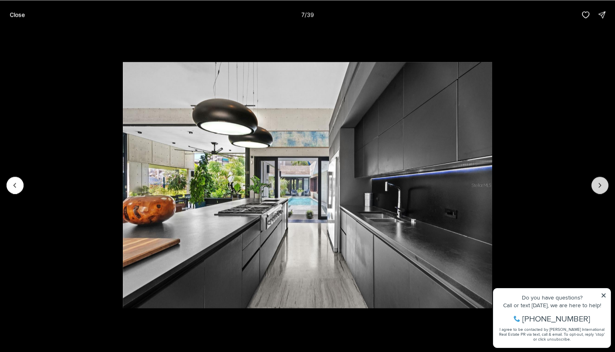
click at [605, 184] on button "Next slide" at bounding box center [599, 184] width 17 height 17
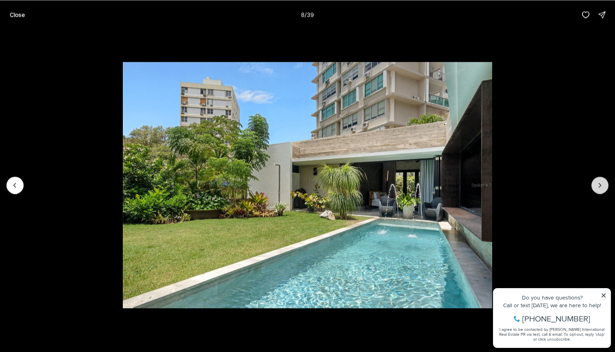
click at [600, 181] on icon "Next slide" at bounding box center [599, 185] width 8 height 8
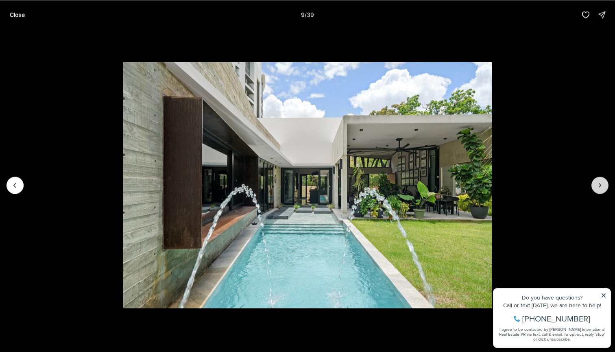
click at [600, 181] on icon "Next slide" at bounding box center [599, 185] width 8 height 8
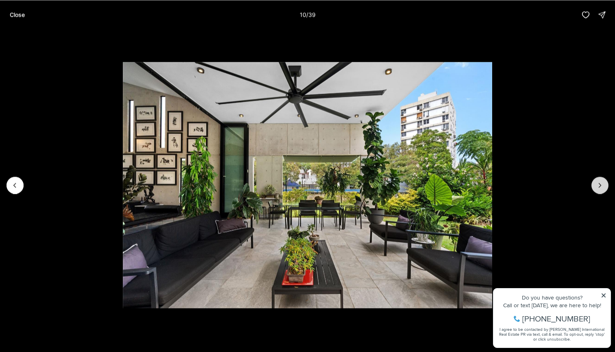
click at [600, 181] on icon "Next slide" at bounding box center [599, 185] width 8 height 8
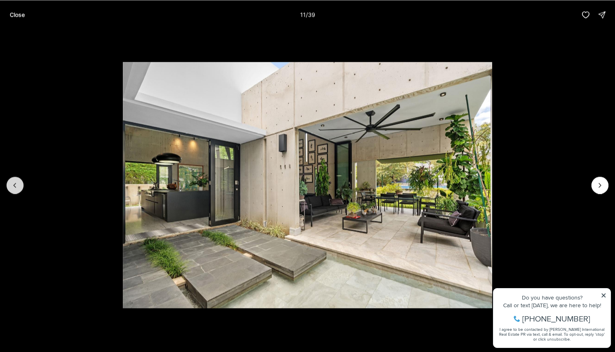
click at [20, 185] on button "Previous slide" at bounding box center [15, 184] width 17 height 17
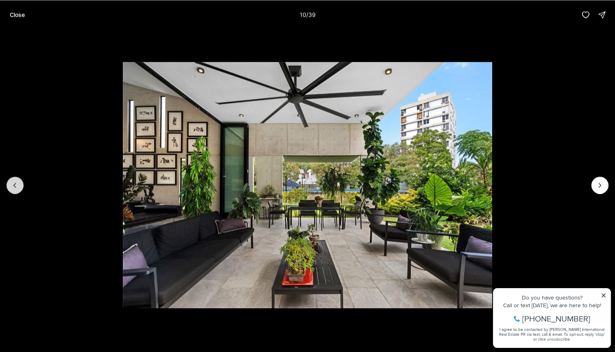
click at [20, 185] on button "Previous slide" at bounding box center [15, 184] width 17 height 17
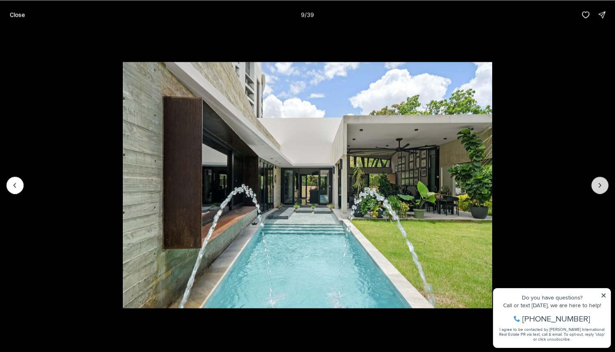
click at [599, 183] on icon "Next slide" at bounding box center [599, 185] width 8 height 8
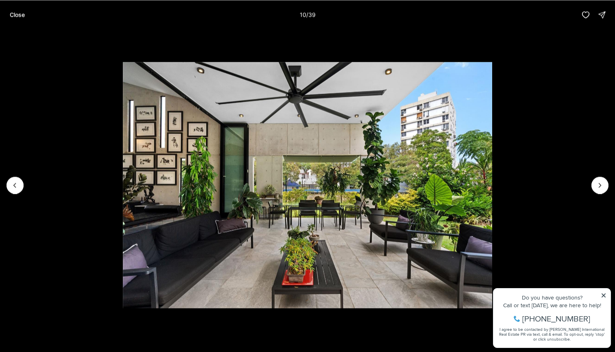
click at [492, 181] on img "10 of 39" at bounding box center [307, 185] width 369 height 246
click at [597, 186] on icon "Next slide" at bounding box center [599, 185] width 8 height 8
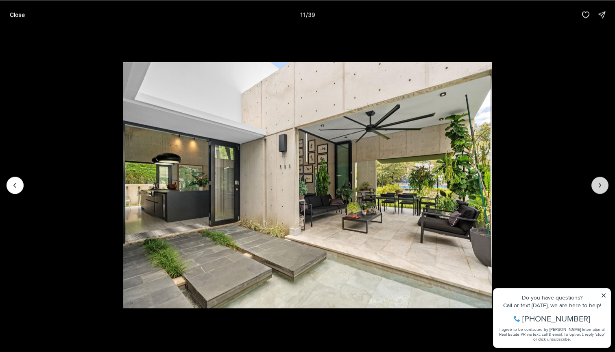
click at [596, 186] on icon "Next slide" at bounding box center [599, 185] width 8 height 8
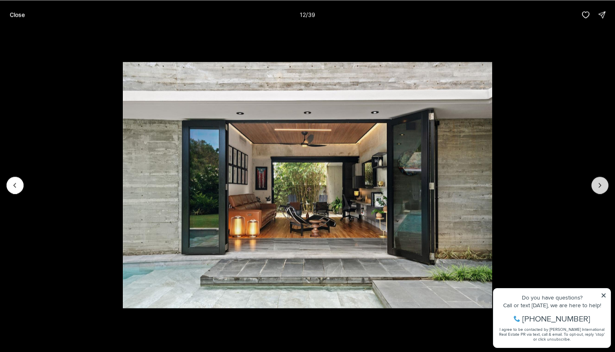
click at [596, 186] on icon "Next slide" at bounding box center [599, 185] width 8 height 8
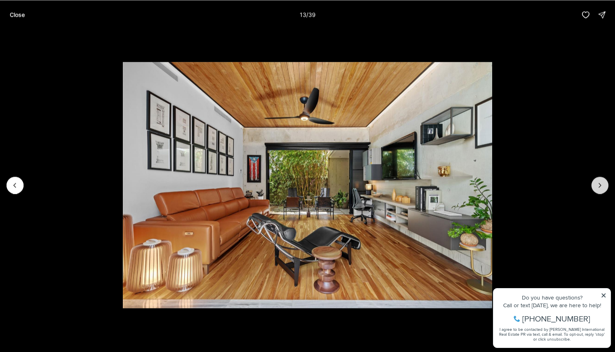
click at [596, 186] on icon "Next slide" at bounding box center [599, 185] width 8 height 8
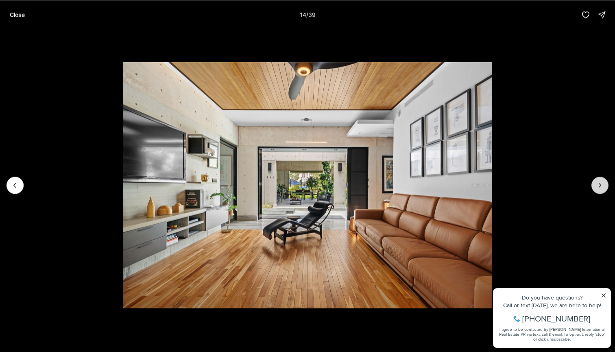
click at [596, 186] on icon "Next slide" at bounding box center [599, 185] width 8 height 8
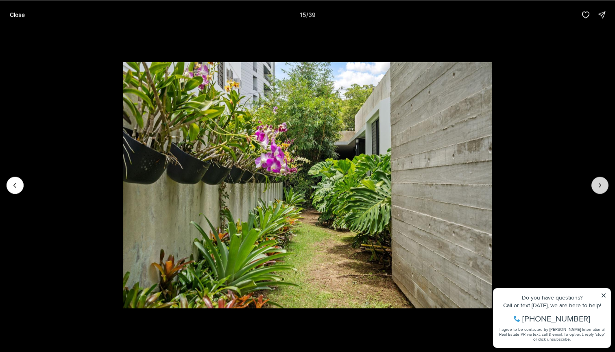
click at [596, 186] on icon "Next slide" at bounding box center [599, 185] width 8 height 8
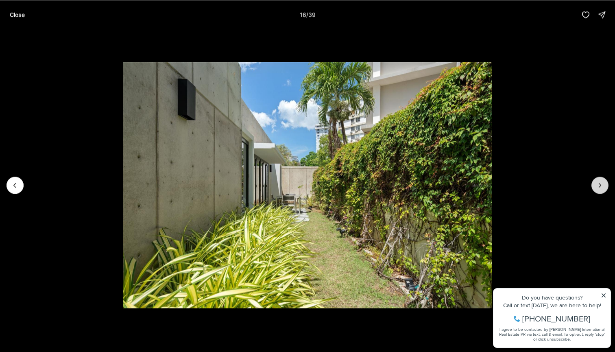
click at [596, 186] on icon "Next slide" at bounding box center [599, 185] width 8 height 8
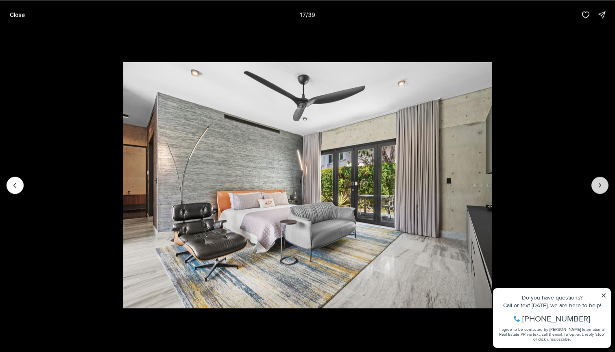
click at [600, 180] on button "Next slide" at bounding box center [599, 184] width 17 height 17
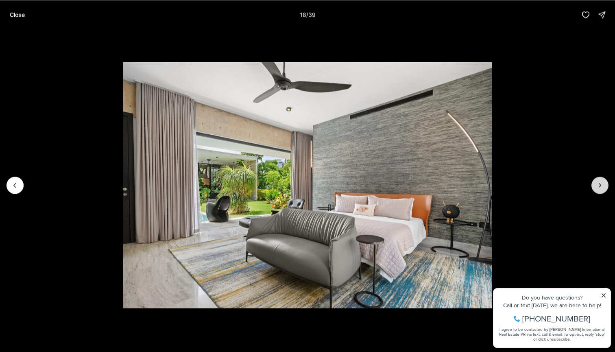
click at [600, 180] on button "Next slide" at bounding box center [599, 184] width 17 height 17
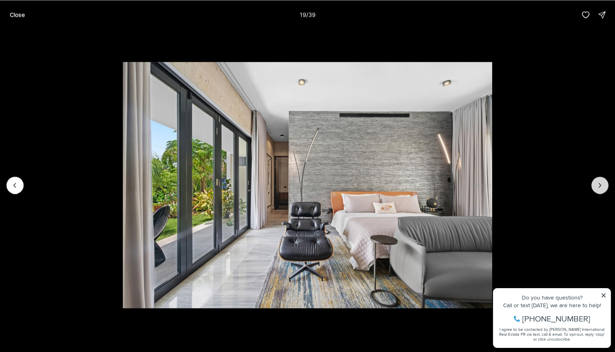
click at [599, 179] on button "Next slide" at bounding box center [599, 184] width 17 height 17
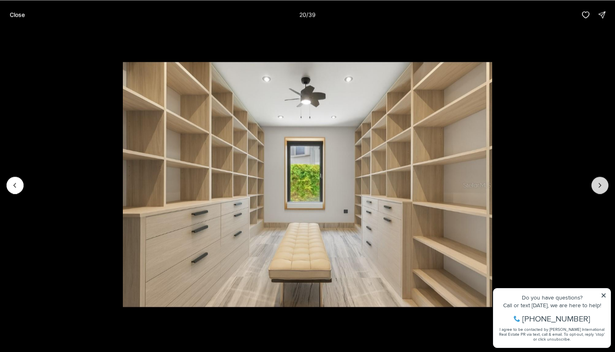
click at [599, 179] on button "Next slide" at bounding box center [599, 184] width 17 height 17
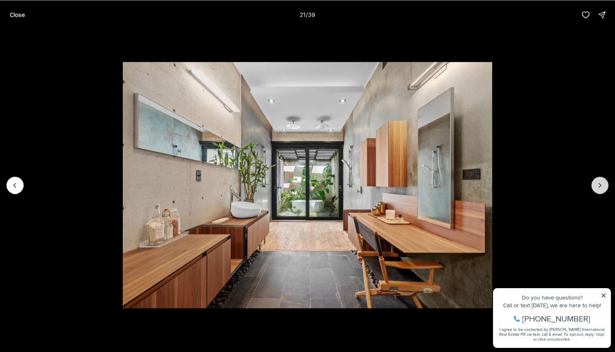
click at [599, 179] on button "Next slide" at bounding box center [599, 184] width 17 height 17
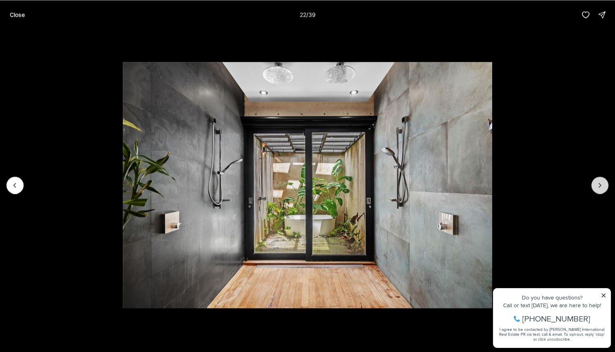
click at [599, 179] on button "Next slide" at bounding box center [599, 184] width 17 height 17
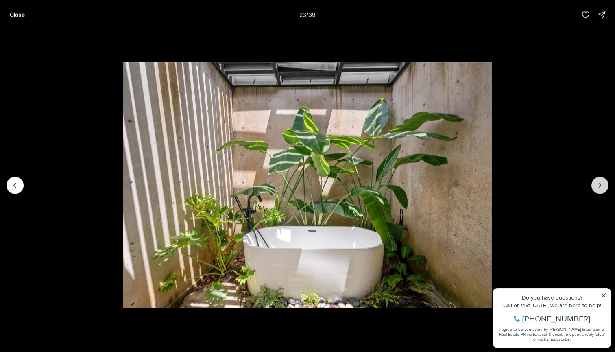
click at [599, 179] on button "Next slide" at bounding box center [599, 184] width 17 height 17
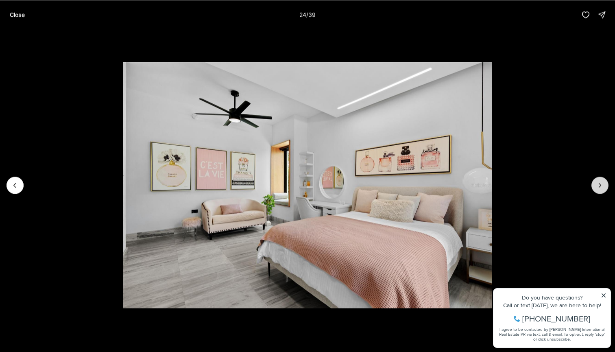
click at [599, 179] on button "Next slide" at bounding box center [599, 184] width 17 height 17
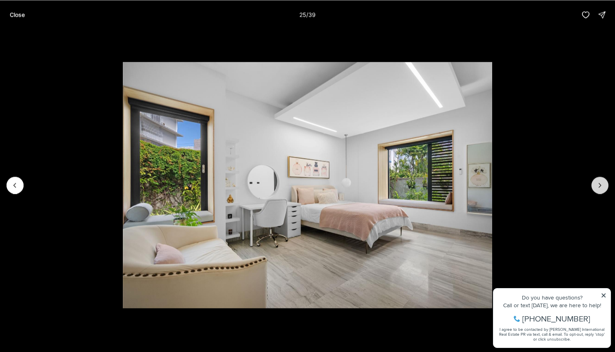
click at [599, 179] on button "Next slide" at bounding box center [599, 184] width 17 height 17
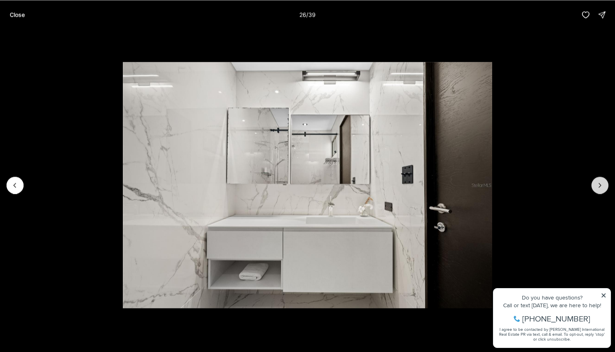
click at [599, 179] on button "Next slide" at bounding box center [599, 184] width 17 height 17
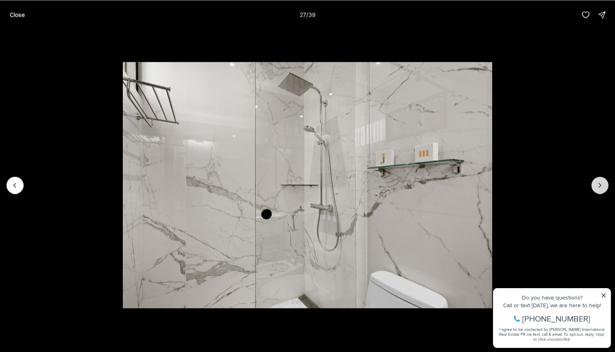
click at [599, 179] on button "Next slide" at bounding box center [599, 184] width 17 height 17
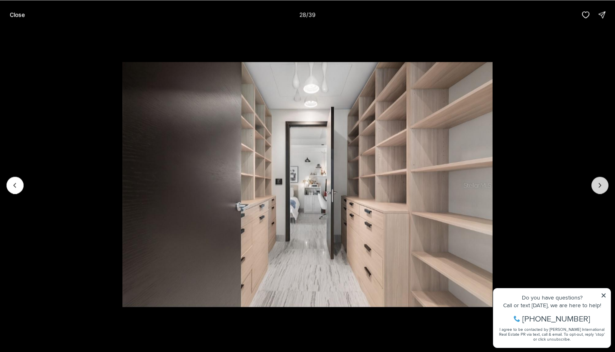
click at [599, 179] on button "Next slide" at bounding box center [599, 184] width 17 height 17
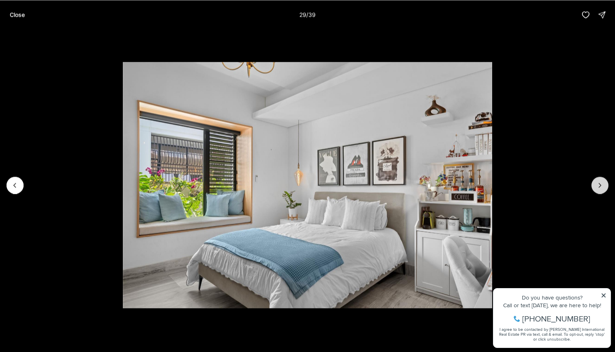
click at [599, 179] on button "Next slide" at bounding box center [599, 184] width 17 height 17
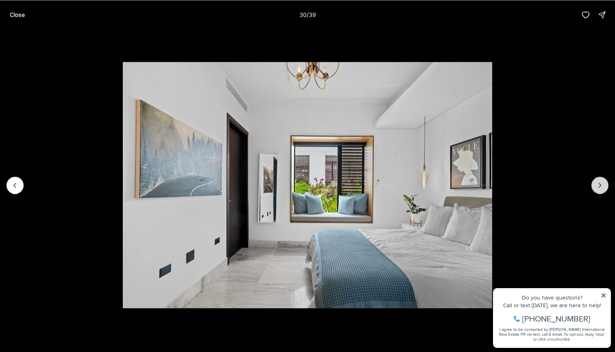
click at [599, 179] on button "Next slide" at bounding box center [599, 184] width 17 height 17
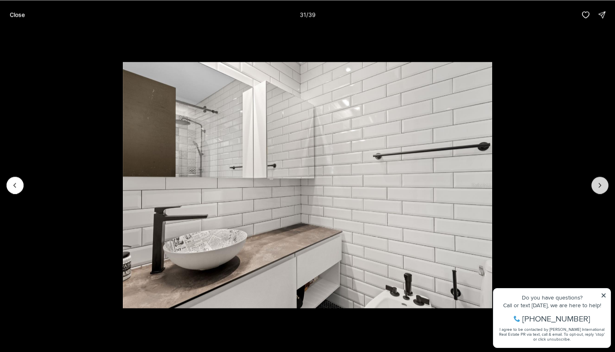
click at [599, 179] on button "Next slide" at bounding box center [599, 184] width 17 height 17
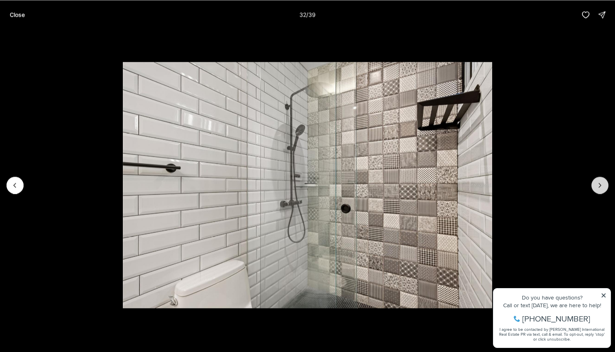
click at [599, 179] on button "Next slide" at bounding box center [599, 184] width 17 height 17
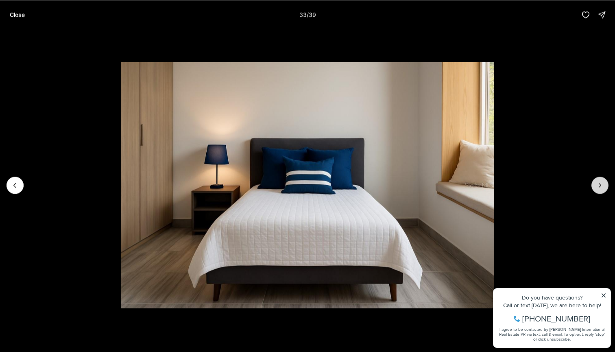
click at [599, 179] on button "Next slide" at bounding box center [599, 184] width 17 height 17
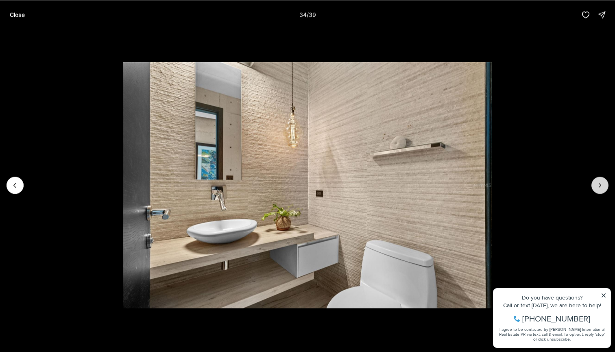
click at [599, 179] on button "Next slide" at bounding box center [599, 184] width 17 height 17
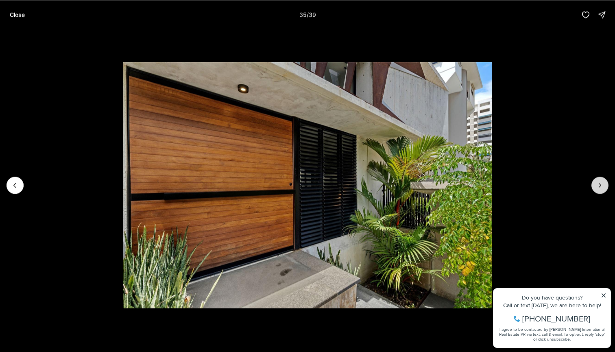
click at [599, 179] on button "Next slide" at bounding box center [599, 184] width 17 height 17
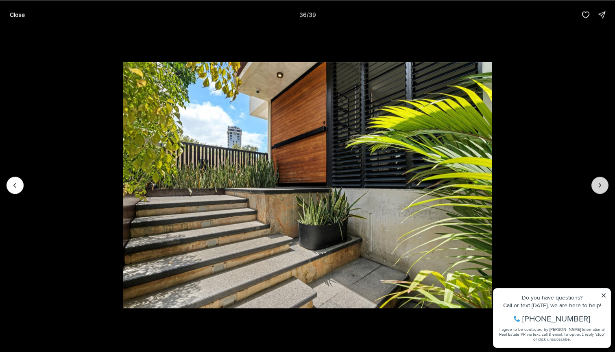
click at [599, 179] on button "Next slide" at bounding box center [599, 184] width 17 height 17
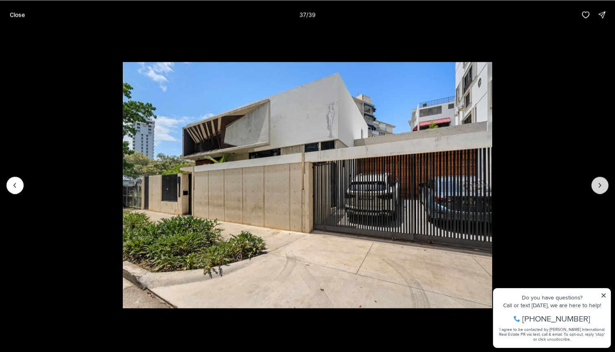
click at [599, 179] on button "Next slide" at bounding box center [599, 184] width 17 height 17
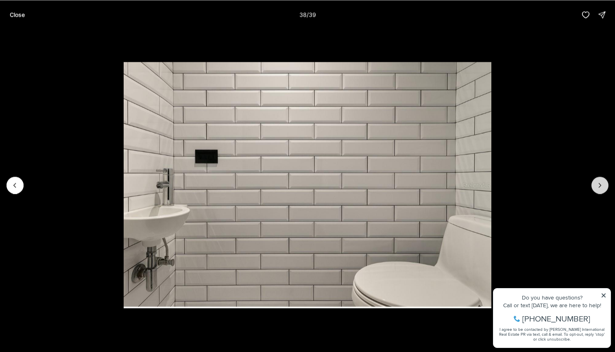
click at [599, 179] on button "Next slide" at bounding box center [599, 184] width 17 height 17
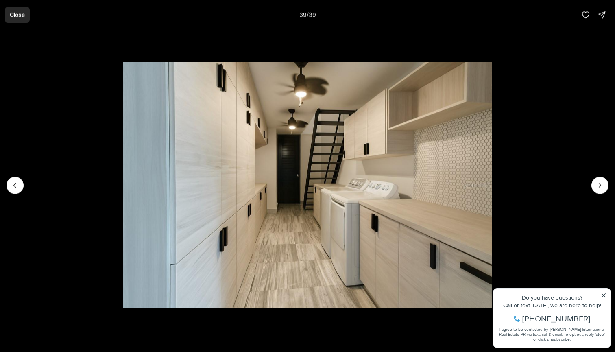
click at [20, 19] on button "Close" at bounding box center [17, 15] width 25 height 16
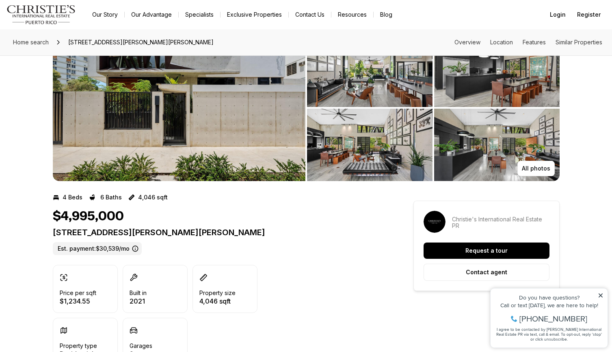
scroll to position [53, 0]
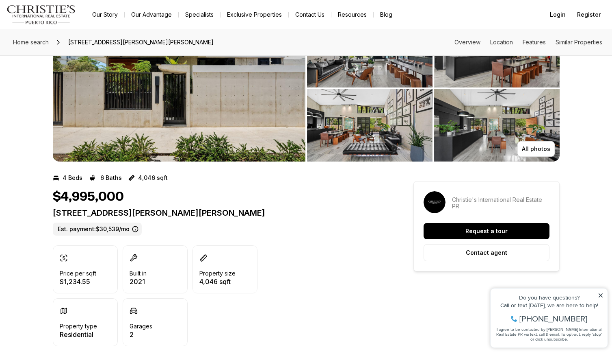
click at [79, 209] on p "1211 LUCHETTI SAN JUAN PR, 00907" at bounding box center [219, 213] width 332 height 10
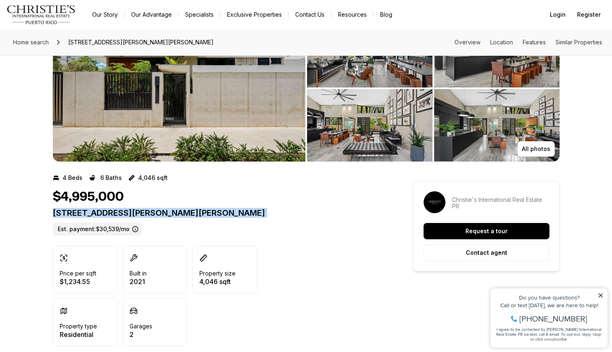
click at [79, 209] on p "1211 LUCHETTI SAN JUAN PR, 00907" at bounding box center [219, 213] width 332 height 10
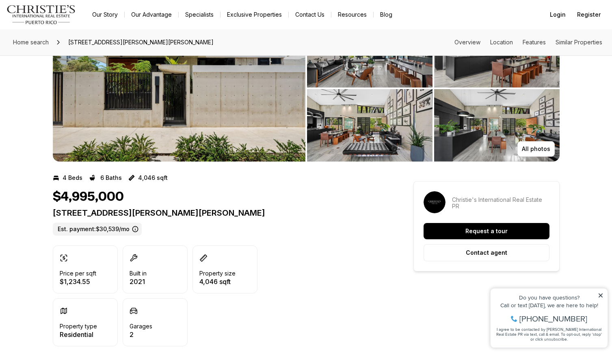
click at [64, 211] on p "1211 LUCHETTI SAN JUAN PR, 00907" at bounding box center [219, 213] width 332 height 10
drag, startPoint x: 49, startPoint y: 212, endPoint x: 198, endPoint y: 216, distance: 149.2
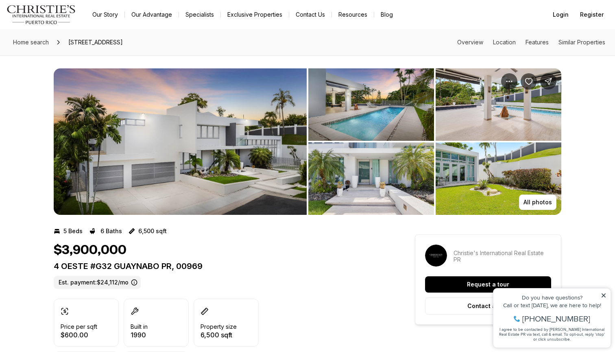
click at [254, 158] on img "View image gallery" at bounding box center [180, 141] width 253 height 146
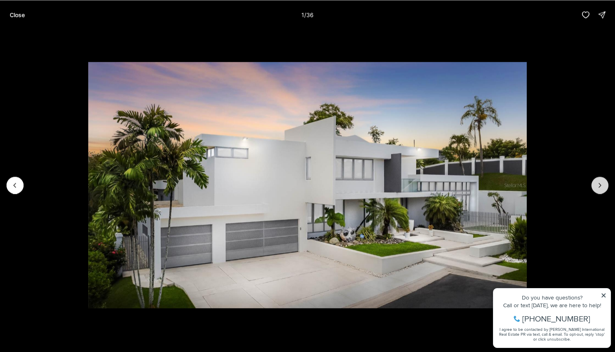
click at [593, 186] on button "Next slide" at bounding box center [599, 184] width 17 height 17
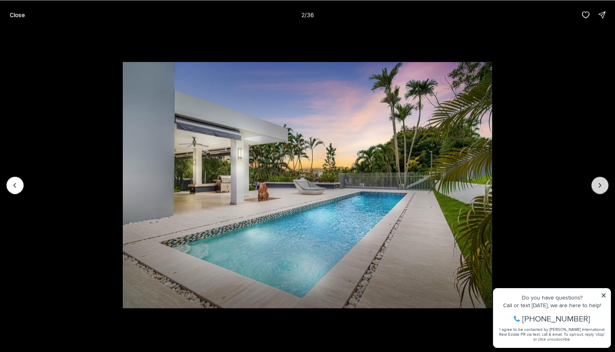
click at [592, 186] on button "Next slide" at bounding box center [599, 184] width 17 height 17
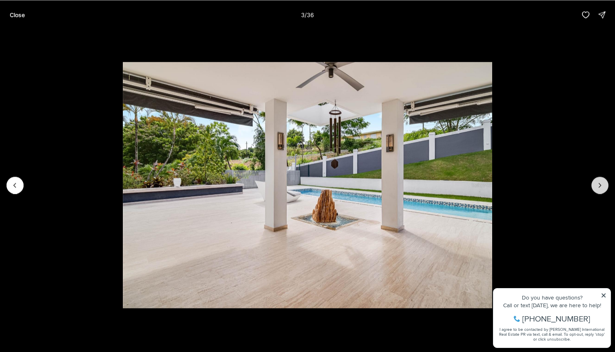
click at [592, 186] on button "Next slide" at bounding box center [599, 184] width 17 height 17
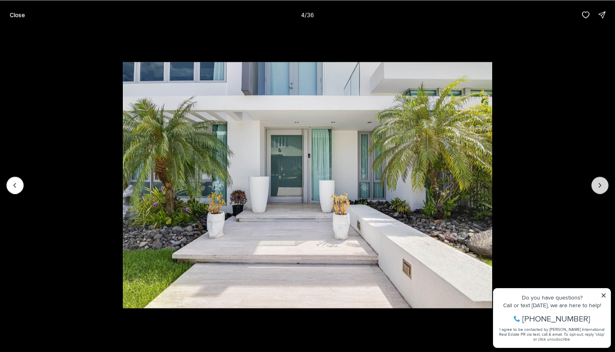
click at [592, 186] on button "Next slide" at bounding box center [599, 184] width 17 height 17
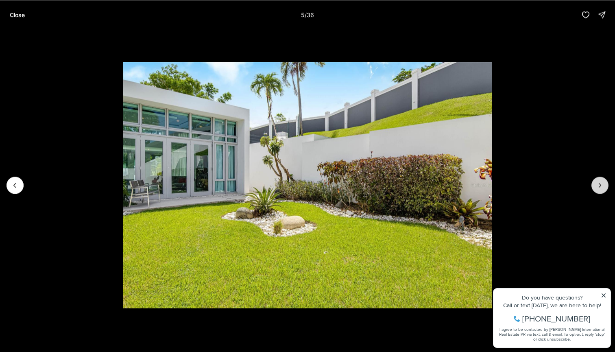
click at [592, 186] on button "Next slide" at bounding box center [599, 184] width 17 height 17
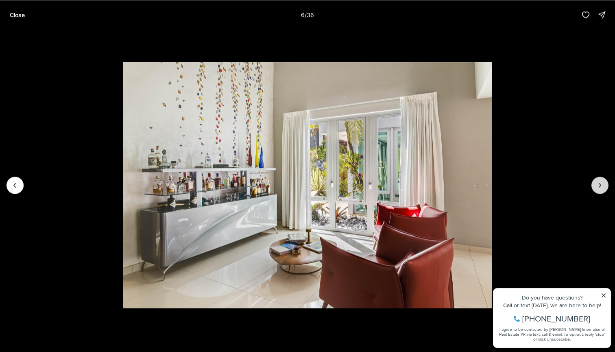
click at [592, 186] on button "Next slide" at bounding box center [599, 184] width 17 height 17
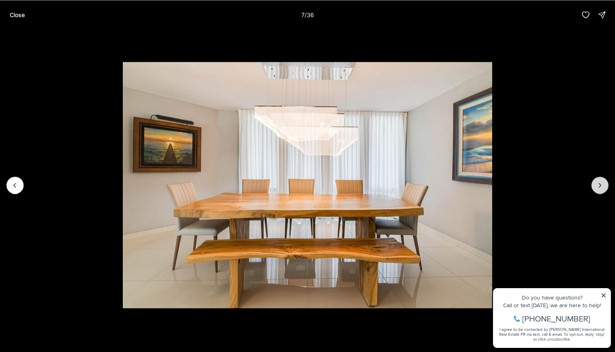
click at [592, 186] on button "Next slide" at bounding box center [599, 184] width 17 height 17
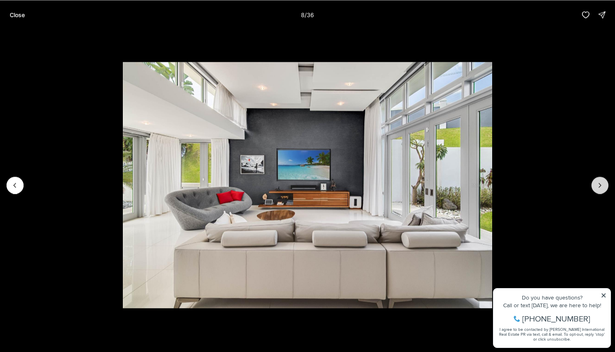
click at [592, 186] on button "Next slide" at bounding box center [599, 184] width 17 height 17
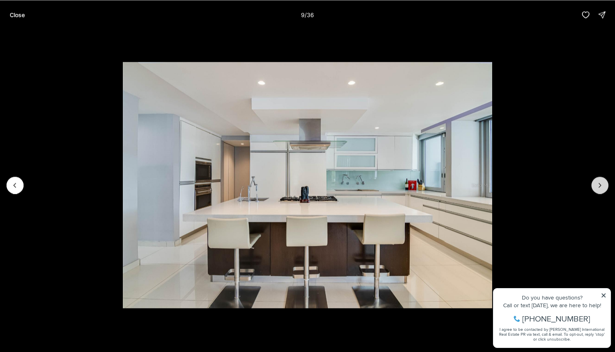
click at [592, 186] on button "Next slide" at bounding box center [599, 184] width 17 height 17
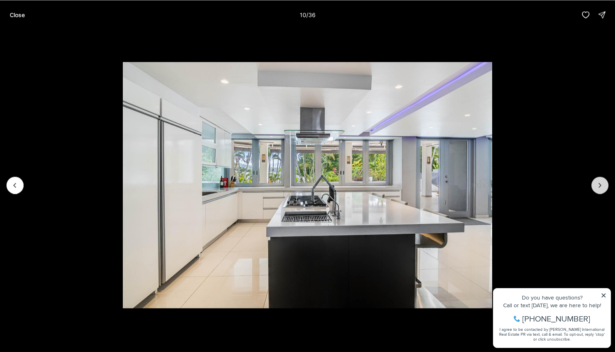
click at [592, 186] on button "Next slide" at bounding box center [599, 184] width 17 height 17
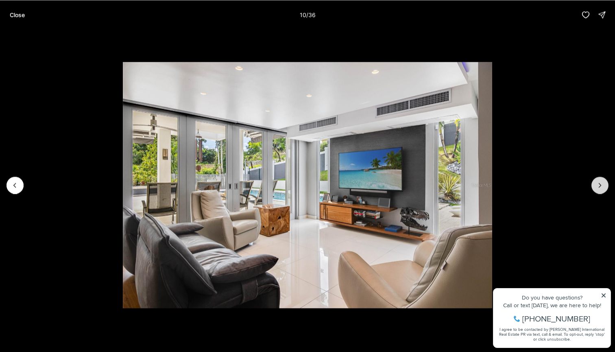
click at [592, 186] on button "Next slide" at bounding box center [599, 184] width 17 height 17
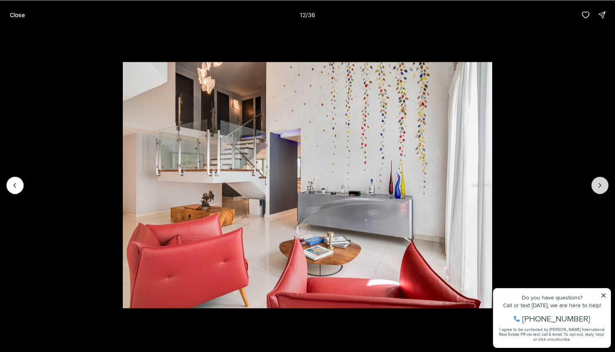
click at [592, 186] on button "Next slide" at bounding box center [599, 184] width 17 height 17
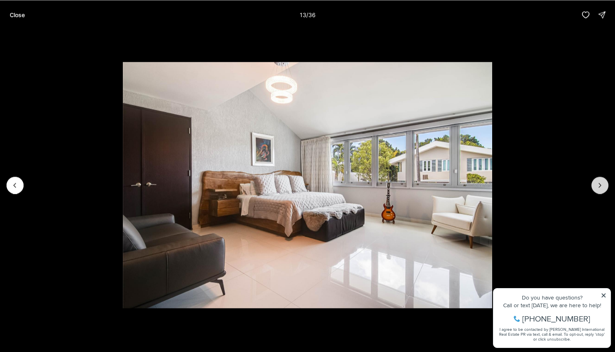
click at [591, 186] on button "Next slide" at bounding box center [599, 184] width 17 height 17
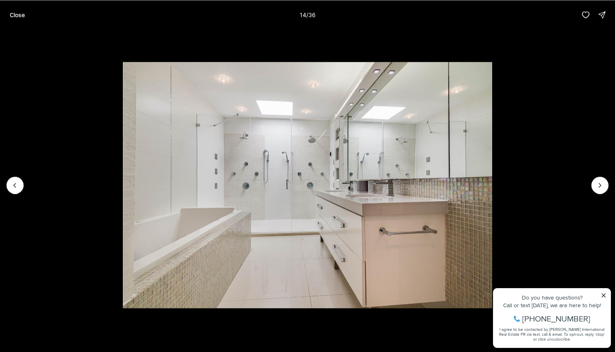
click at [492, 186] on img "14 of 36" at bounding box center [307, 185] width 369 height 246
click at [599, 184] on icon "Next slide" at bounding box center [599, 185] width 8 height 8
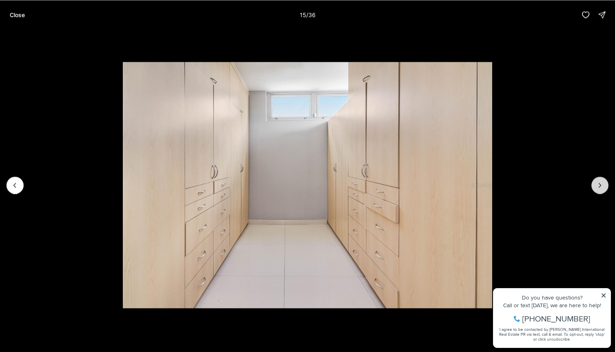
click at [599, 184] on icon "Next slide" at bounding box center [599, 185] width 8 height 8
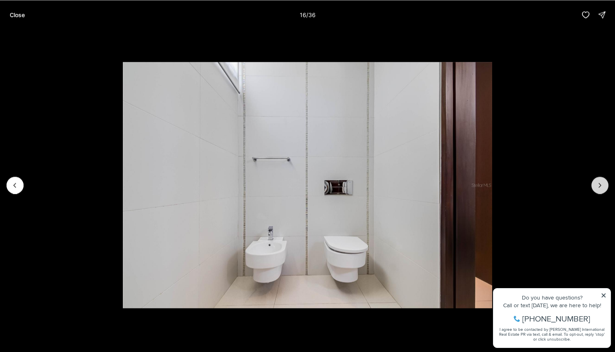
click at [599, 184] on icon "Next slide" at bounding box center [599, 185] width 8 height 8
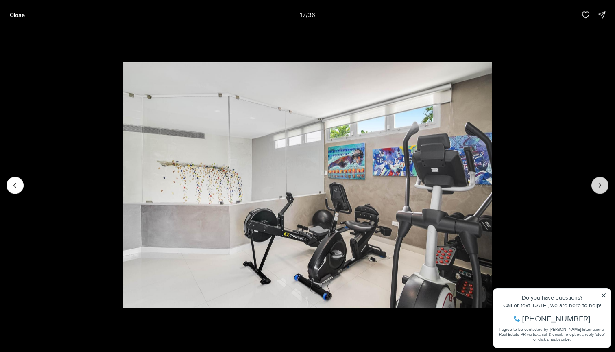
click at [599, 184] on icon "Next slide" at bounding box center [599, 185] width 8 height 8
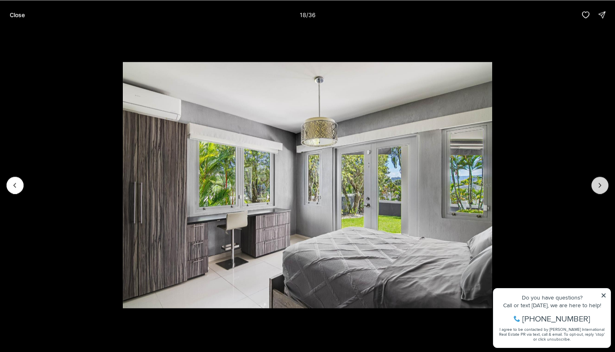
click at [599, 184] on icon "Next slide" at bounding box center [599, 185] width 8 height 8
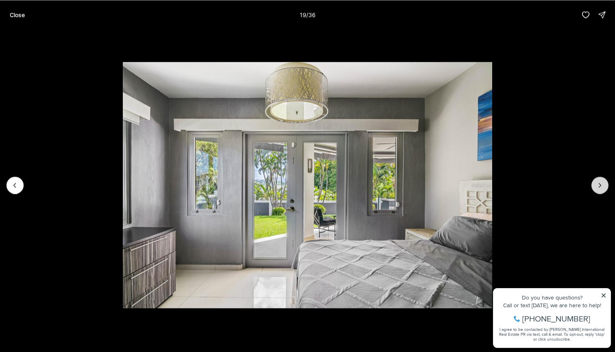
click at [599, 184] on icon "Next slide" at bounding box center [599, 185] width 8 height 8
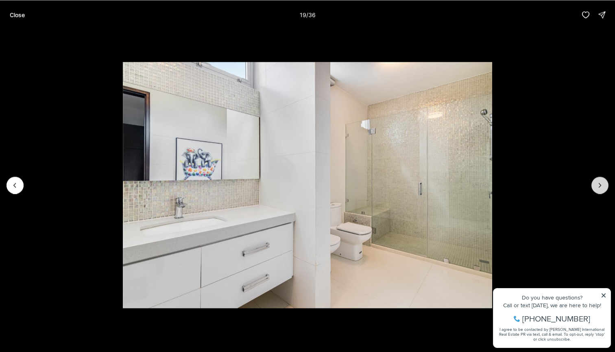
click at [599, 184] on icon "Next slide" at bounding box center [599, 185] width 8 height 8
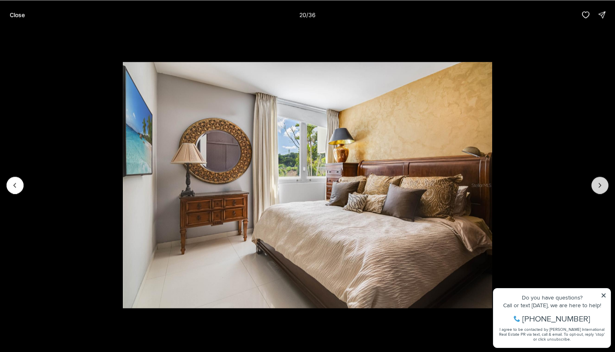
click at [599, 184] on icon "Next slide" at bounding box center [599, 185] width 8 height 8
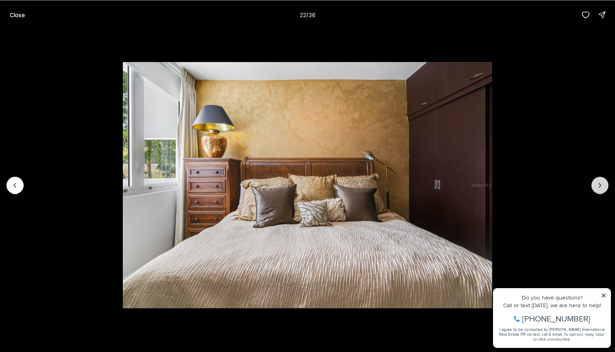
click at [599, 184] on icon "Next slide" at bounding box center [599, 185] width 8 height 8
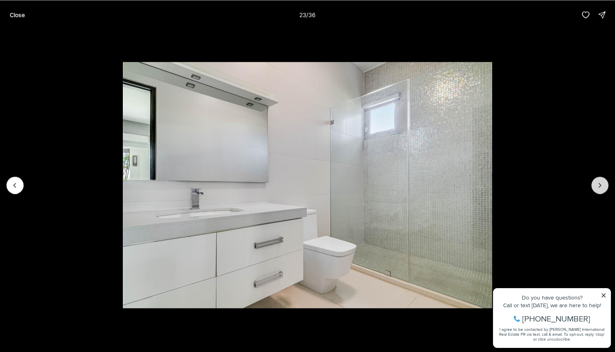
click at [599, 184] on icon "Next slide" at bounding box center [599, 185] width 8 height 8
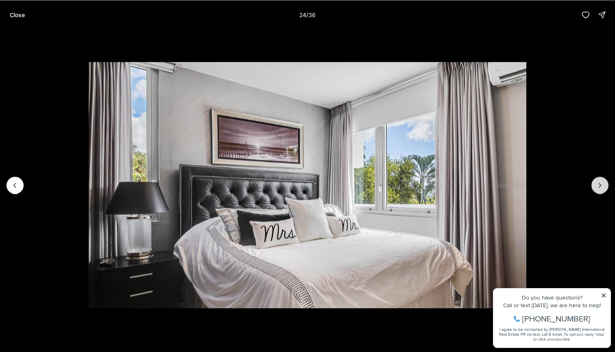
click at [599, 184] on icon "Next slide" at bounding box center [599, 185] width 8 height 8
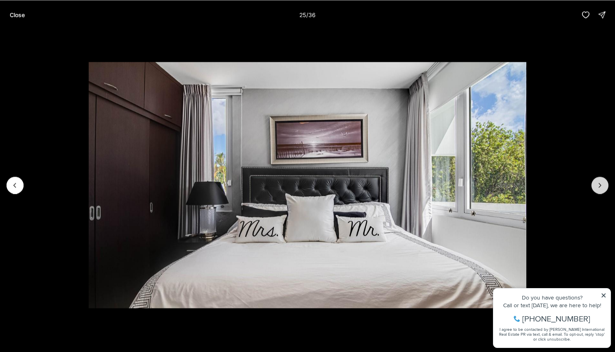
click at [599, 184] on icon "Next slide" at bounding box center [599, 185] width 8 height 8
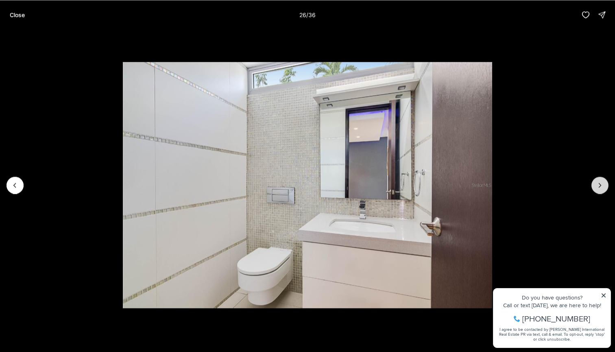
click at [599, 184] on icon "Next slide" at bounding box center [599, 185] width 8 height 8
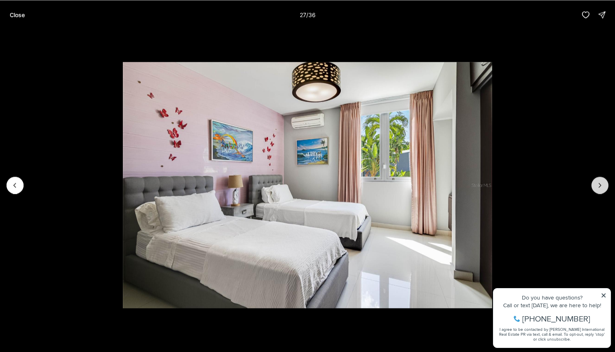
click at [598, 184] on icon "Next slide" at bounding box center [599, 185] width 8 height 8
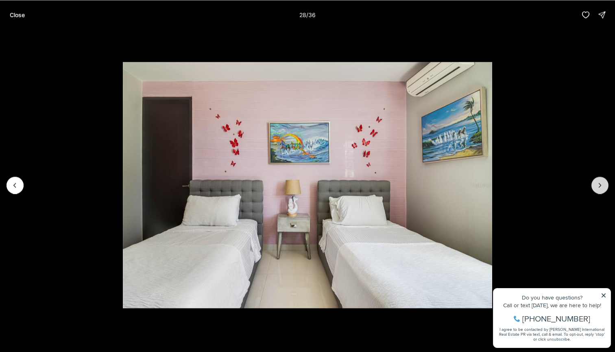
click at [598, 184] on icon "Next slide" at bounding box center [599, 185] width 8 height 8
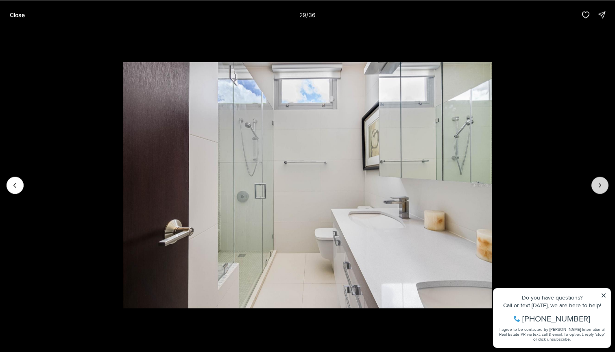
click at [598, 184] on icon "Next slide" at bounding box center [599, 185] width 8 height 8
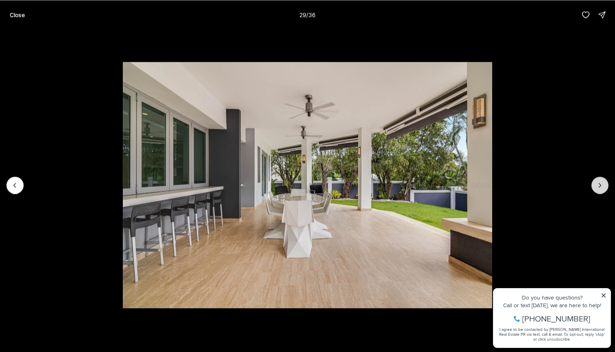
click at [598, 184] on icon "Next slide" at bounding box center [599, 185] width 8 height 8
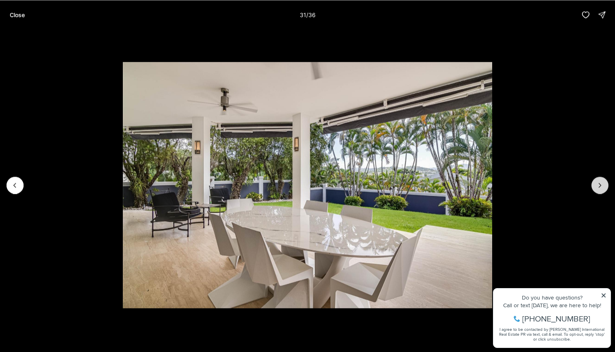
click at [598, 184] on icon "Next slide" at bounding box center [599, 185] width 8 height 8
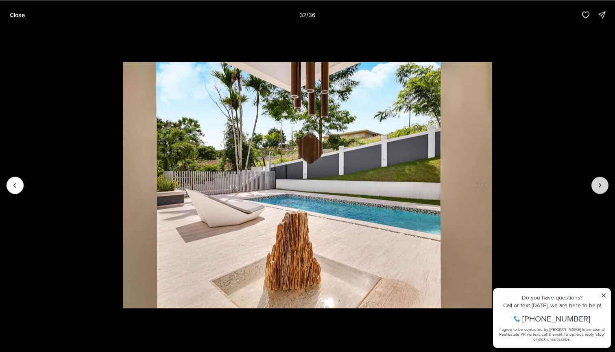
click at [598, 184] on icon "Next slide" at bounding box center [599, 185] width 8 height 8
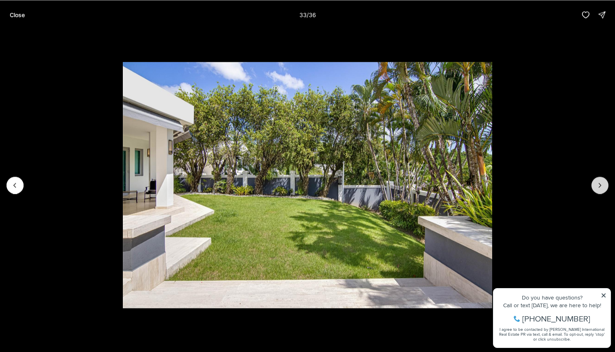
click at [598, 184] on icon "Next slide" at bounding box center [599, 185] width 8 height 8
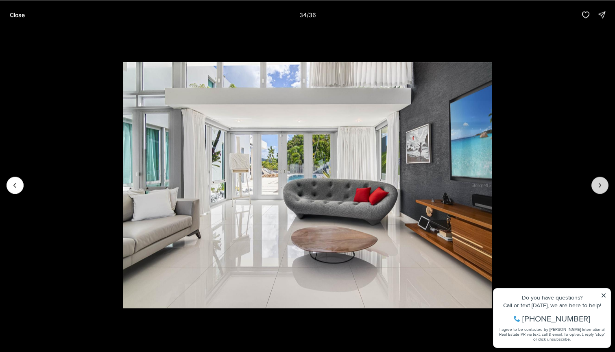
click at [598, 184] on icon "Next slide" at bounding box center [599, 185] width 8 height 8
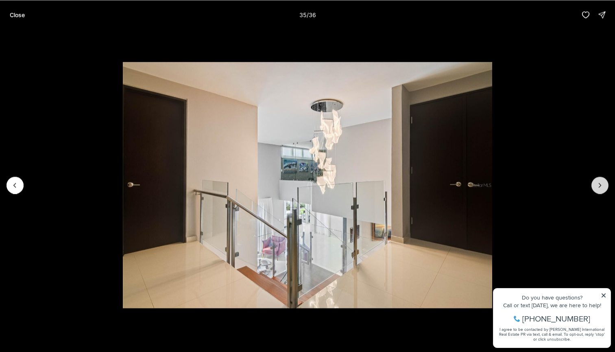
click at [598, 184] on icon "Next slide" at bounding box center [599, 185] width 8 height 8
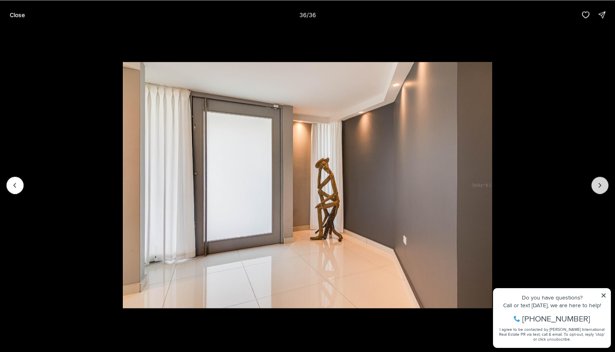
click at [598, 184] on div at bounding box center [599, 184] width 17 height 17
click at [597, 184] on div at bounding box center [599, 184] width 17 height 17
click at [10, 13] on p "Close" at bounding box center [17, 14] width 15 height 7
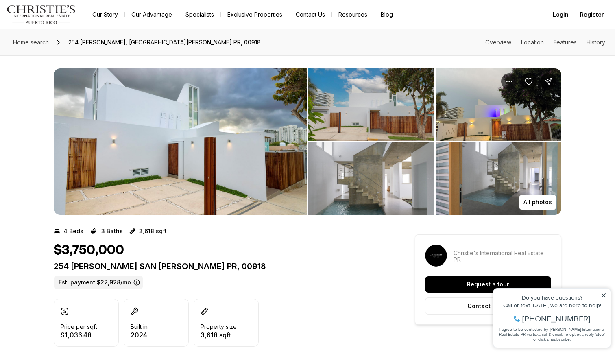
click at [269, 136] on img "View image gallery" at bounding box center [180, 141] width 253 height 146
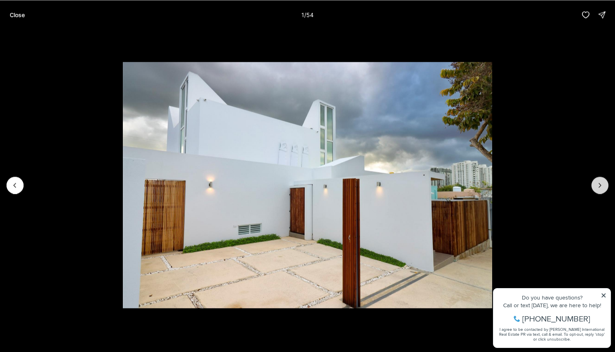
click at [597, 183] on icon "Next slide" at bounding box center [599, 185] width 8 height 8
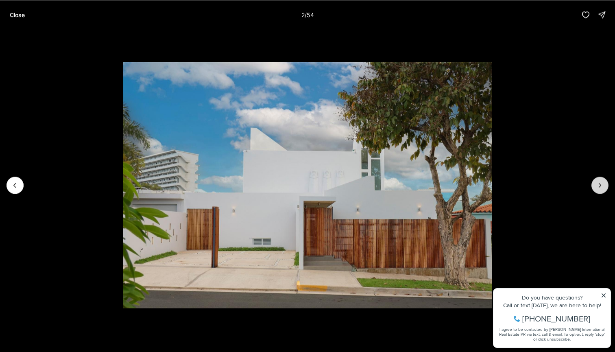
click at [597, 183] on icon "Next slide" at bounding box center [599, 185] width 8 height 8
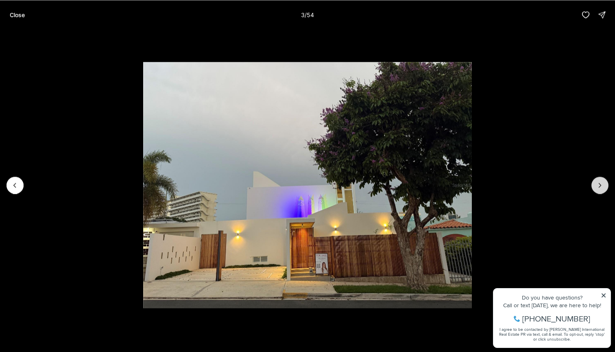
click at [597, 183] on icon "Next slide" at bounding box center [599, 185] width 8 height 8
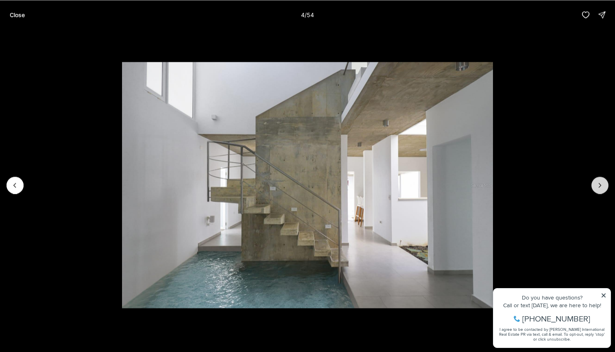
click at [597, 183] on icon "Next slide" at bounding box center [599, 185] width 8 height 8
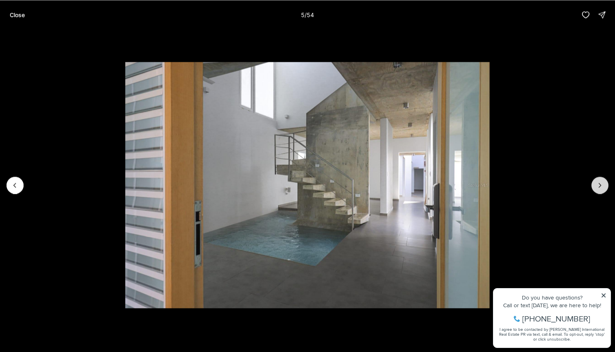
click at [597, 183] on icon "Next slide" at bounding box center [599, 185] width 8 height 8
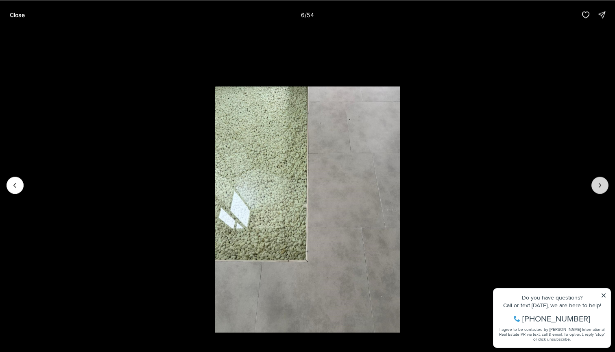
click at [597, 183] on icon "Next slide" at bounding box center [599, 185] width 8 height 8
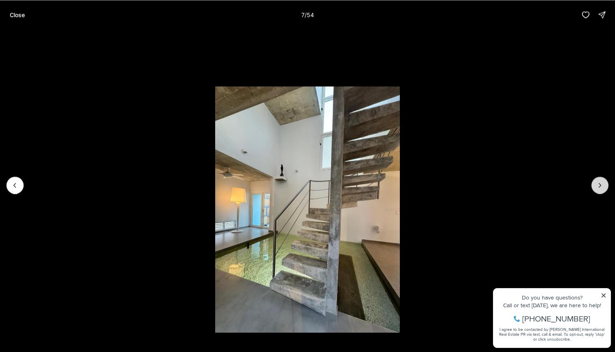
click at [597, 183] on icon "Next slide" at bounding box center [599, 185] width 8 height 8
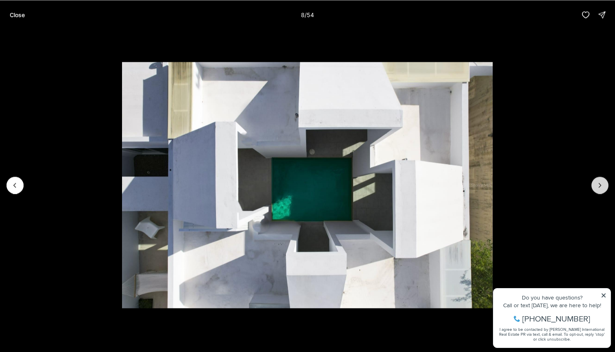
click at [597, 183] on icon "Next slide" at bounding box center [599, 185] width 8 height 8
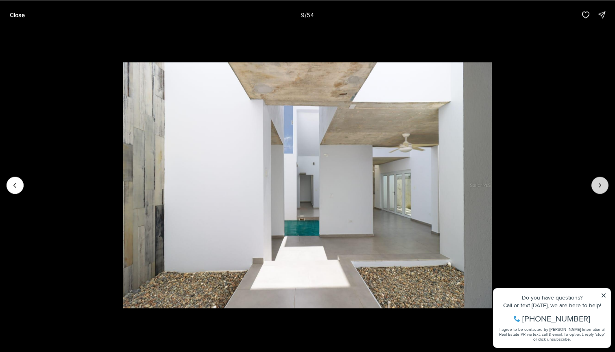
click at [597, 183] on icon "Next slide" at bounding box center [599, 185] width 8 height 8
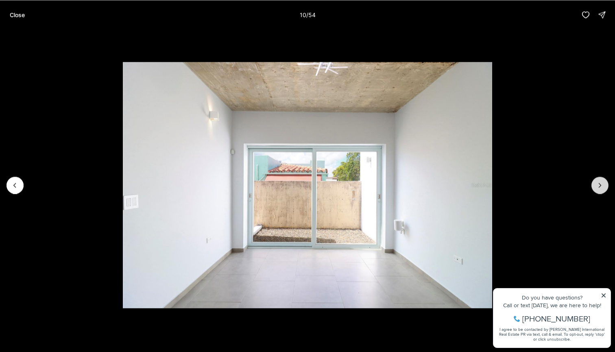
click at [597, 183] on icon "Next slide" at bounding box center [599, 185] width 8 height 8
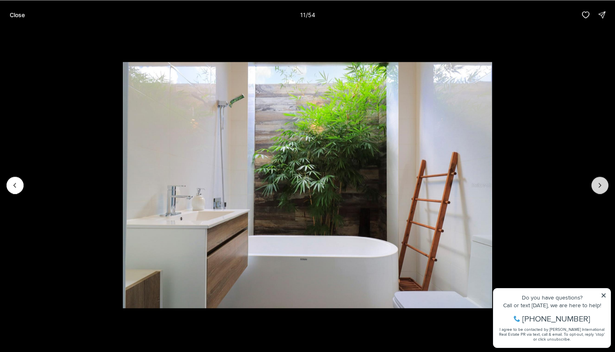
click at [597, 183] on icon "Next slide" at bounding box center [599, 185] width 8 height 8
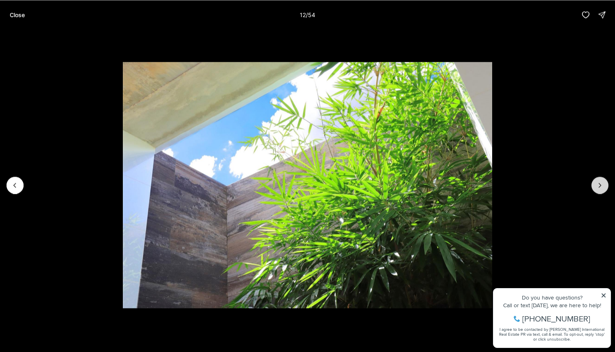
click at [597, 183] on icon "Next slide" at bounding box center [599, 185] width 8 height 8
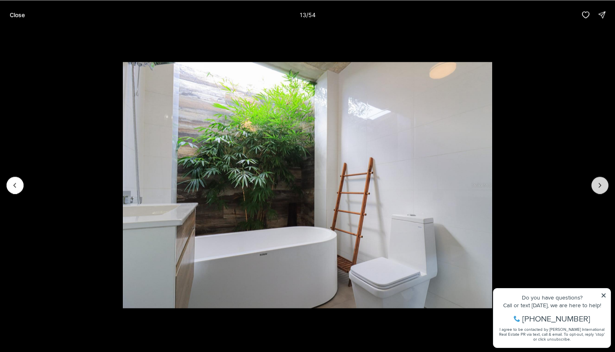
click at [597, 183] on icon "Next slide" at bounding box center [599, 185] width 8 height 8
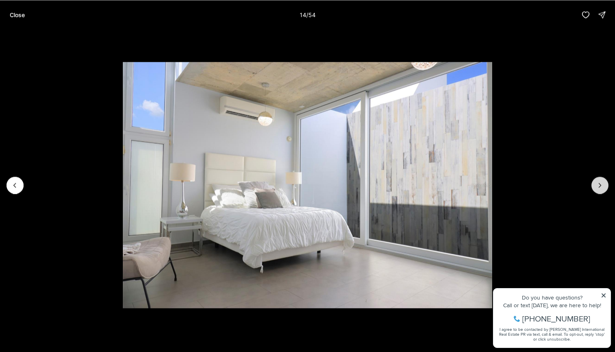
click at [597, 183] on icon "Next slide" at bounding box center [599, 185] width 8 height 8
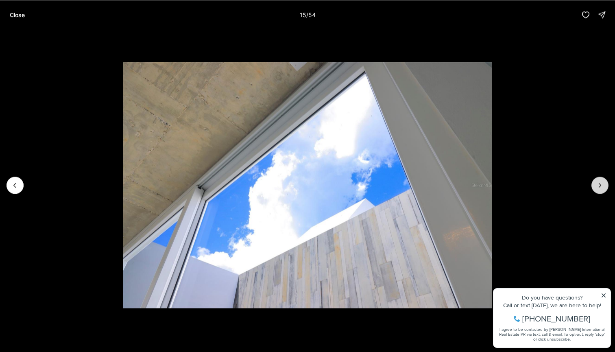
click at [597, 183] on icon "Next slide" at bounding box center [599, 185] width 8 height 8
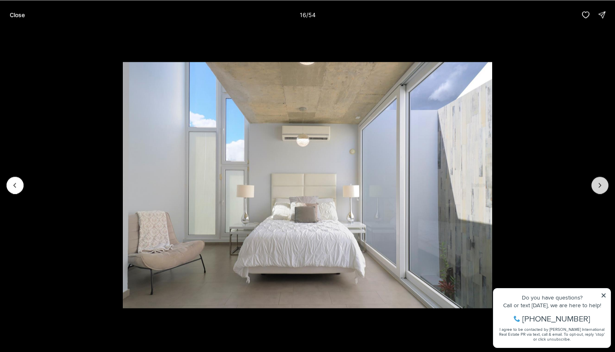
click at [597, 183] on icon "Next slide" at bounding box center [599, 185] width 8 height 8
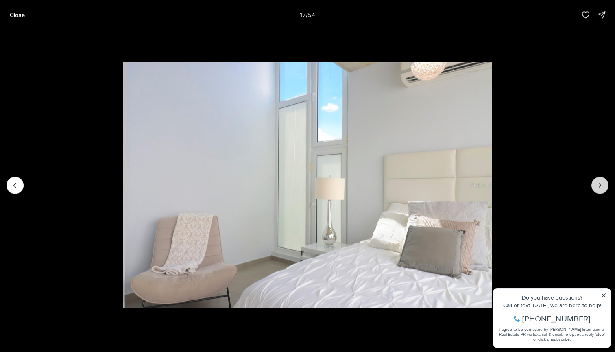
click at [597, 183] on icon "Next slide" at bounding box center [599, 185] width 8 height 8
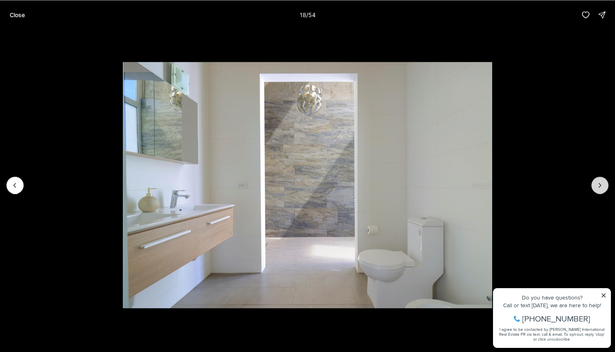
click at [597, 183] on icon "Next slide" at bounding box center [599, 185] width 8 height 8
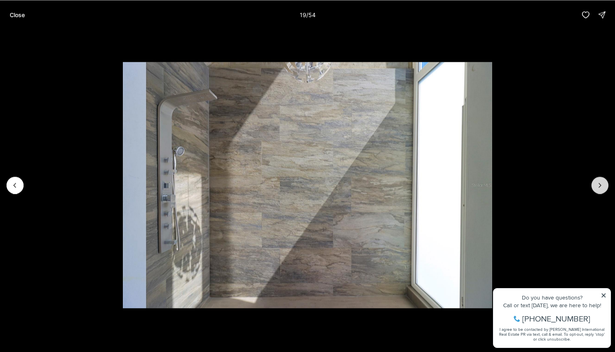
click at [597, 183] on icon "Next slide" at bounding box center [599, 185] width 8 height 8
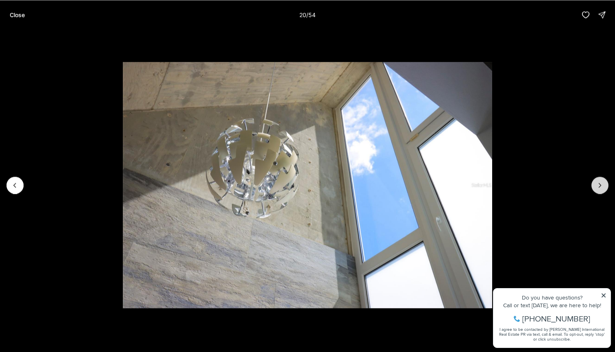
click at [597, 183] on icon "Next slide" at bounding box center [599, 185] width 8 height 8
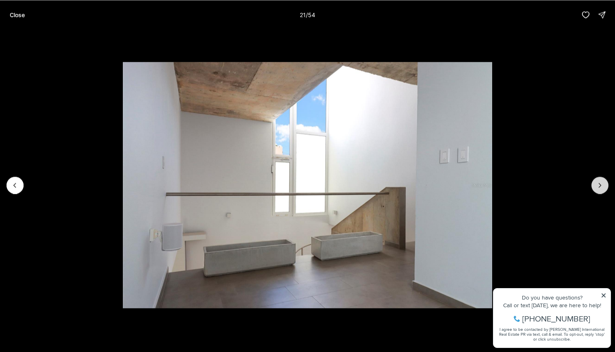
click at [597, 183] on icon "Next slide" at bounding box center [599, 185] width 8 height 8
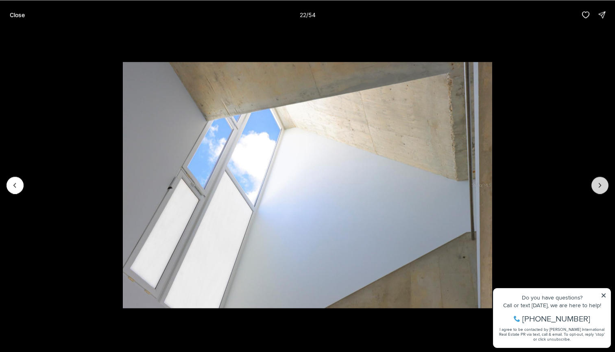
click at [597, 183] on icon "Next slide" at bounding box center [599, 185] width 8 height 8
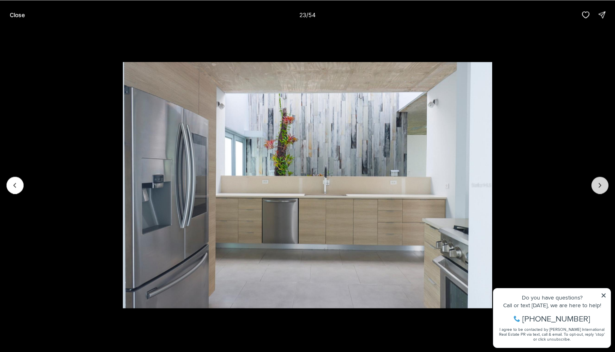
click at [597, 183] on icon "Next slide" at bounding box center [599, 185] width 8 height 8
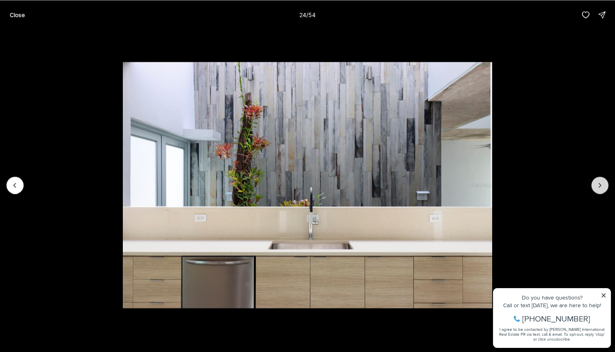
click at [597, 183] on icon "Next slide" at bounding box center [599, 185] width 8 height 8
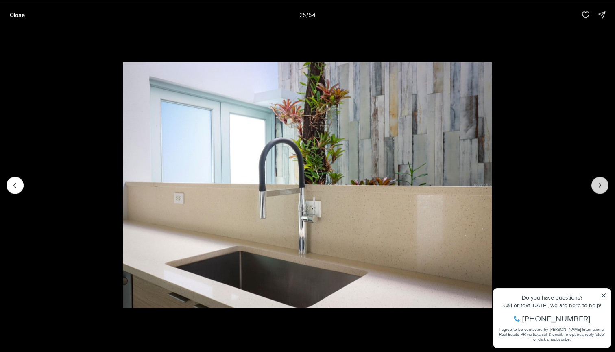
click at [597, 183] on icon "Next slide" at bounding box center [599, 185] width 8 height 8
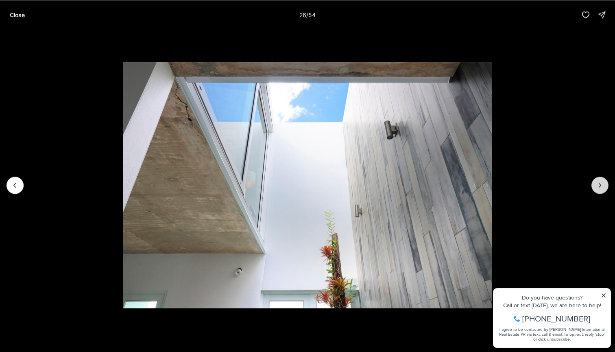
click at [597, 183] on icon "Next slide" at bounding box center [599, 185] width 8 height 8
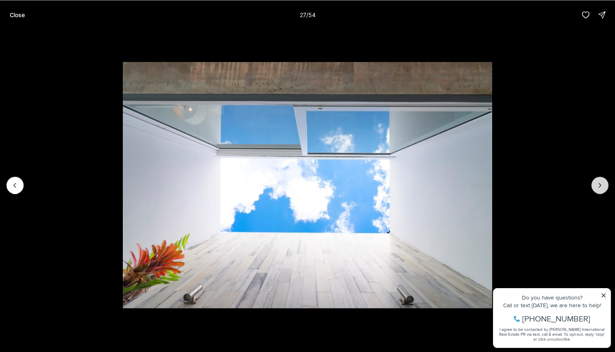
click at [597, 183] on icon "Next slide" at bounding box center [599, 185] width 8 height 8
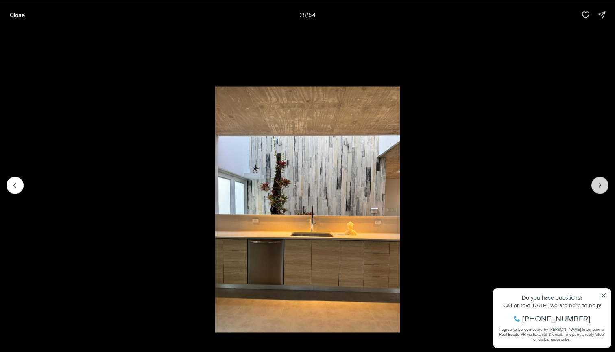
click at [597, 183] on icon "Next slide" at bounding box center [599, 185] width 8 height 8
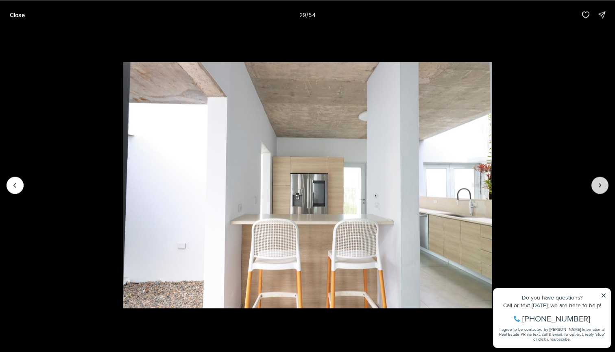
click at [597, 183] on icon "Next slide" at bounding box center [599, 185] width 8 height 8
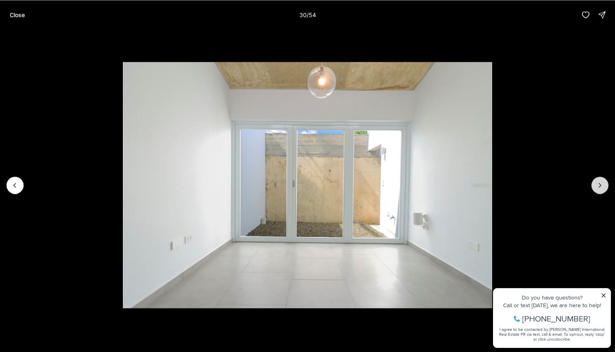
click at [597, 183] on icon "Next slide" at bounding box center [599, 185] width 8 height 8
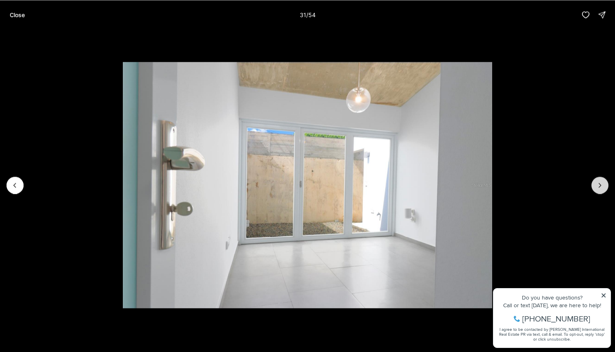
click at [597, 183] on icon "Next slide" at bounding box center [599, 185] width 8 height 8
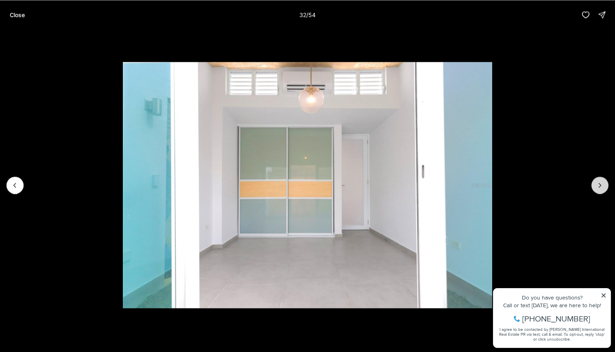
click at [597, 183] on icon "Next slide" at bounding box center [599, 185] width 8 height 8
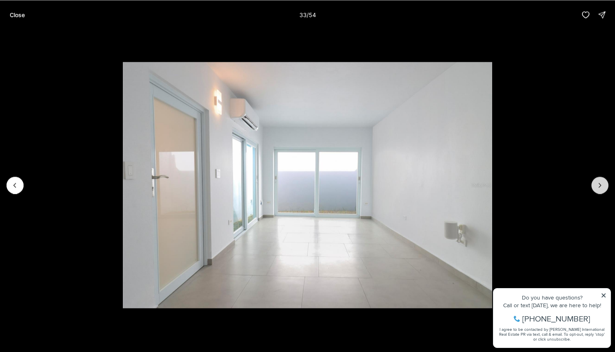
click at [597, 183] on icon "Next slide" at bounding box center [599, 185] width 8 height 8
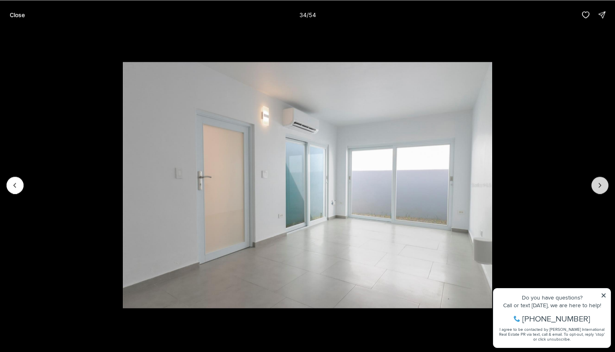
click at [597, 183] on icon "Next slide" at bounding box center [599, 185] width 8 height 8
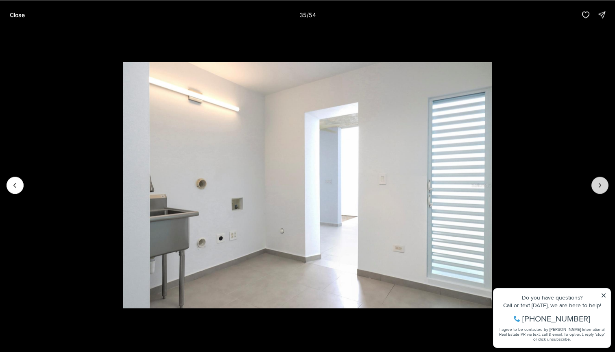
click at [597, 183] on icon "Next slide" at bounding box center [599, 185] width 8 height 8
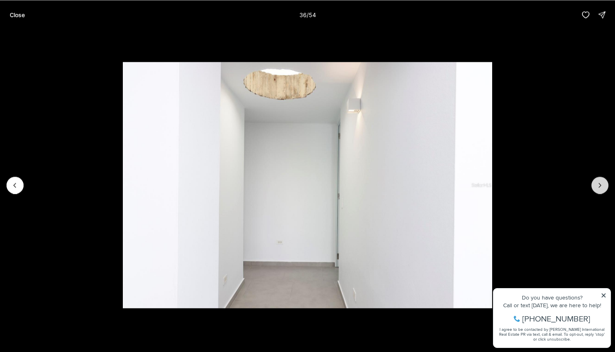
click at [597, 183] on icon "Next slide" at bounding box center [599, 185] width 8 height 8
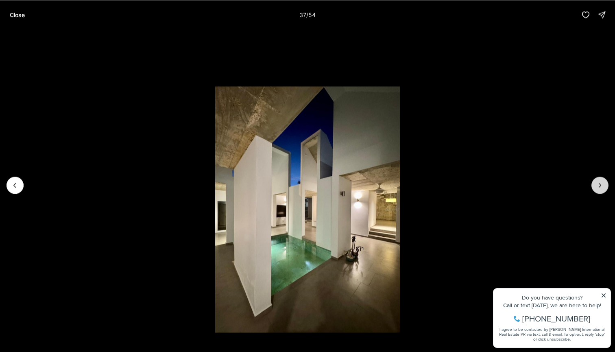
click at [597, 183] on icon "Next slide" at bounding box center [599, 185] width 8 height 8
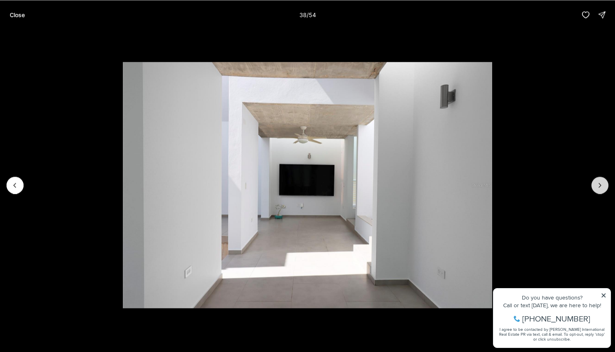
click at [597, 183] on icon "Next slide" at bounding box center [599, 185] width 8 height 8
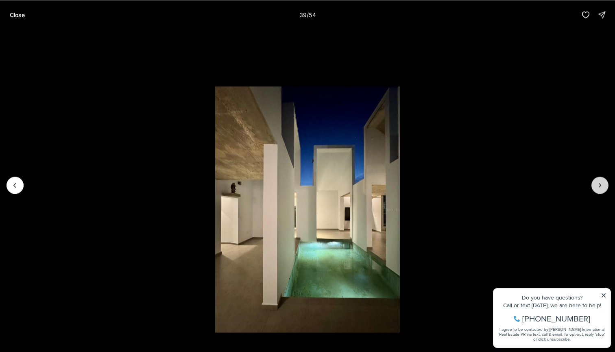
click at [597, 183] on icon "Next slide" at bounding box center [599, 185] width 8 height 8
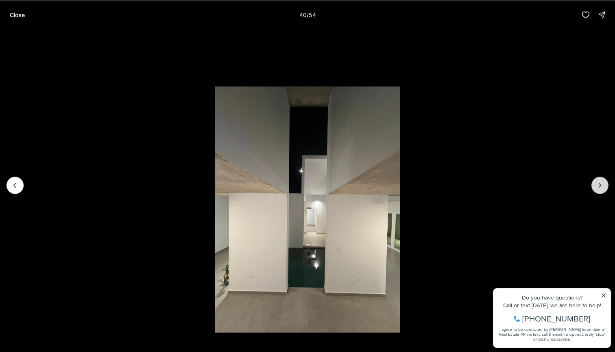
click at [597, 183] on icon "Next slide" at bounding box center [599, 185] width 8 height 8
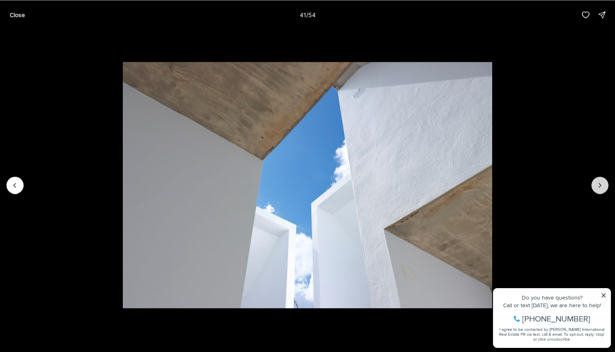
click at [597, 183] on icon "Next slide" at bounding box center [599, 185] width 8 height 8
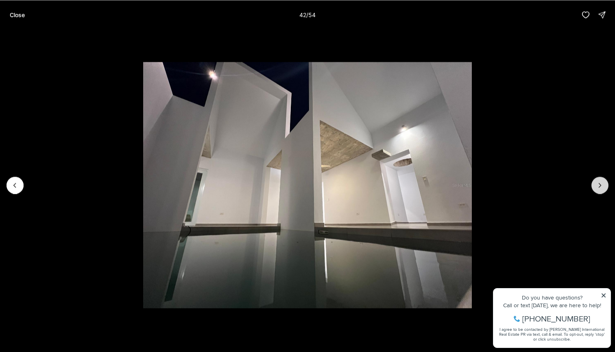
click at [597, 183] on icon "Next slide" at bounding box center [599, 185] width 8 height 8
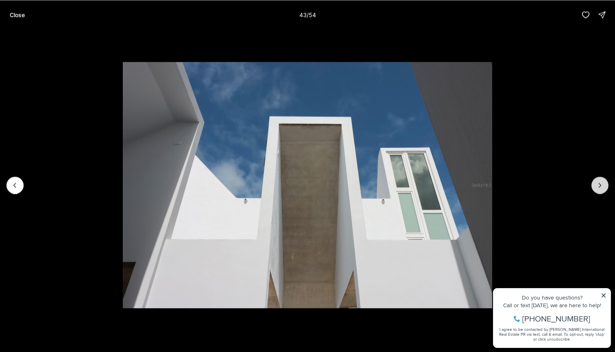
click at [597, 183] on icon "Next slide" at bounding box center [599, 185] width 8 height 8
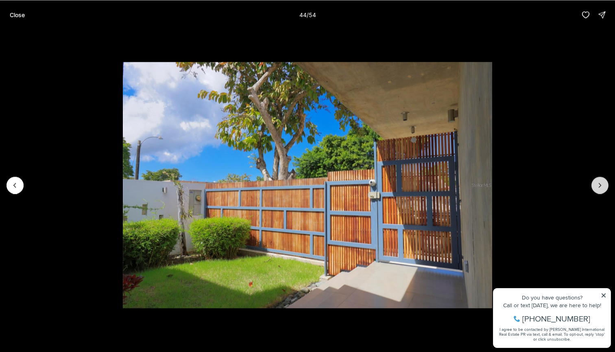
click at [597, 183] on icon "Next slide" at bounding box center [599, 185] width 8 height 8
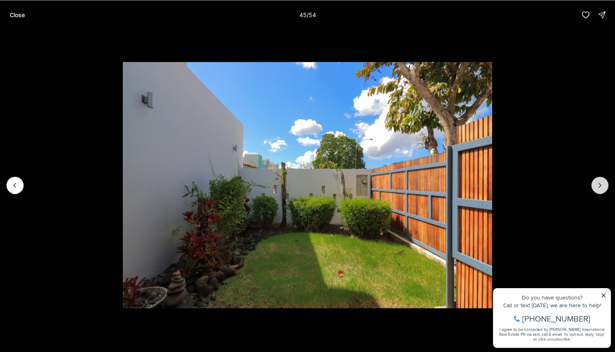
click at [597, 183] on icon "Next slide" at bounding box center [599, 185] width 8 height 8
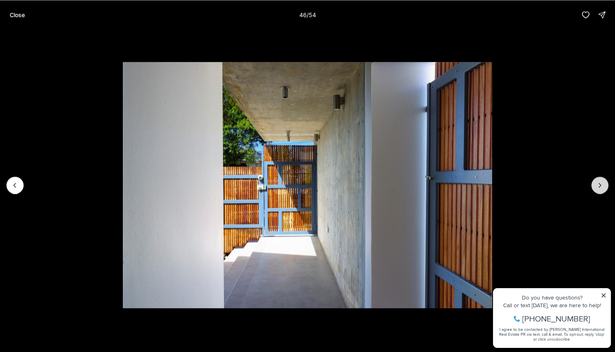
click at [597, 183] on icon "Next slide" at bounding box center [599, 185] width 8 height 8
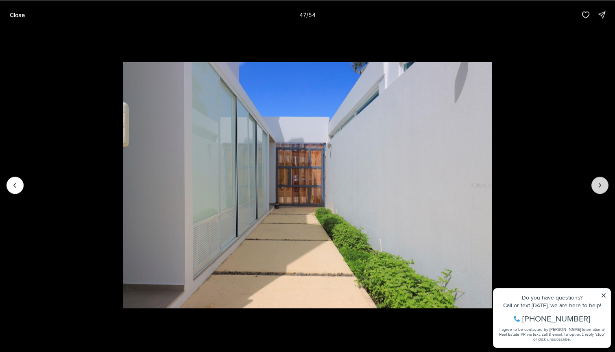
click at [597, 183] on icon "Next slide" at bounding box center [599, 185] width 8 height 8
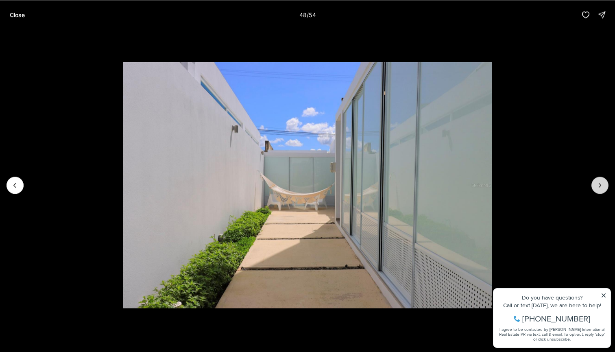
click at [597, 183] on icon "Next slide" at bounding box center [599, 185] width 8 height 8
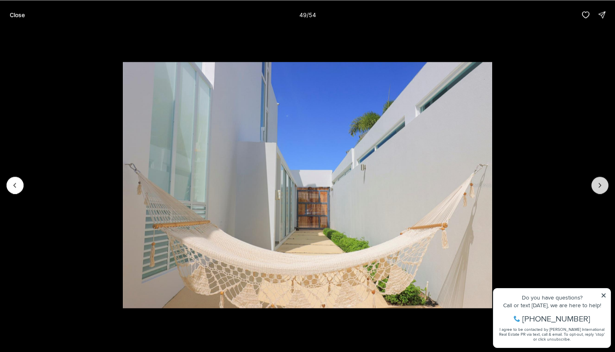
click at [596, 183] on icon "Next slide" at bounding box center [599, 185] width 8 height 8
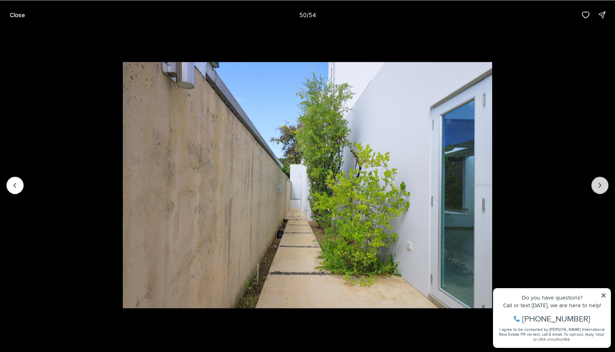
click at [596, 183] on icon "Next slide" at bounding box center [599, 185] width 8 height 8
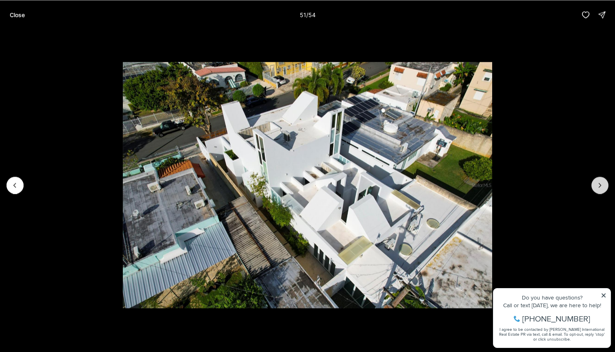
click at [596, 183] on icon "Next slide" at bounding box center [599, 185] width 8 height 8
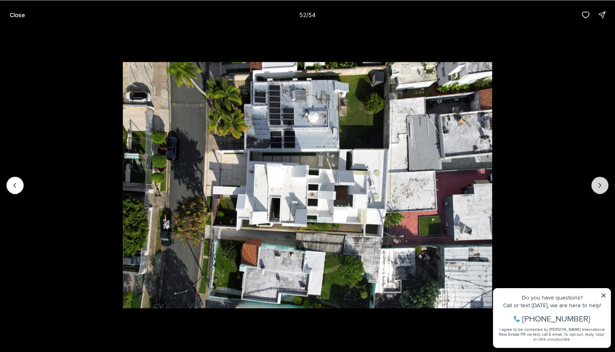
click at [596, 183] on icon "Next slide" at bounding box center [599, 185] width 8 height 8
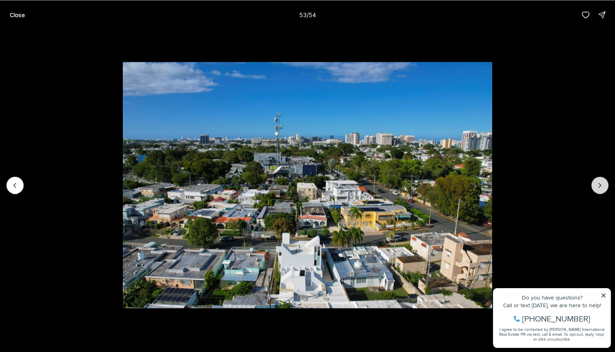
click at [596, 183] on icon "Next slide" at bounding box center [599, 185] width 8 height 8
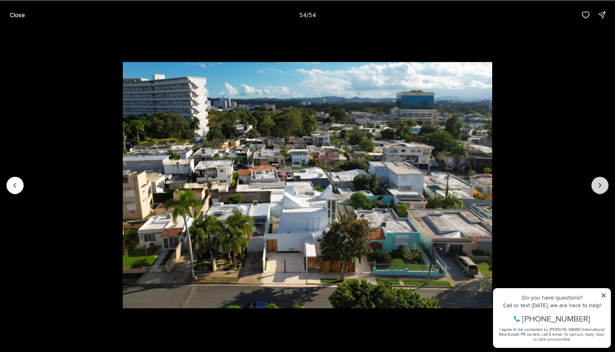
click at [596, 183] on div at bounding box center [599, 184] width 17 height 17
click at [123, 186] on img "54 of 54" at bounding box center [307, 185] width 369 height 246
click at [22, 186] on button "Previous slide" at bounding box center [15, 184] width 17 height 17
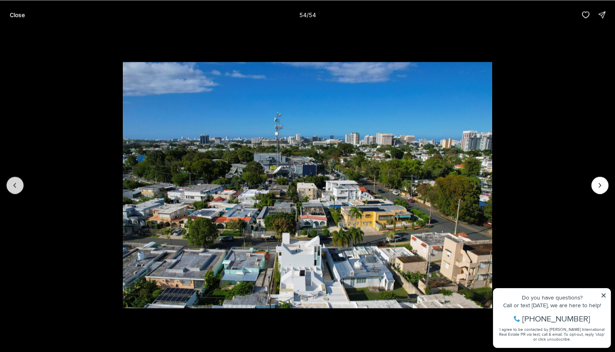
click at [22, 186] on button "Previous slide" at bounding box center [15, 184] width 17 height 17
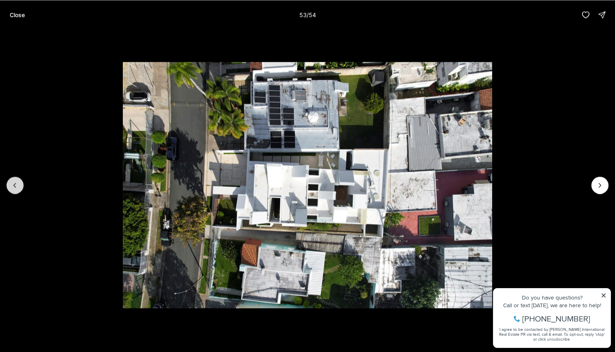
click at [22, 186] on button "Previous slide" at bounding box center [15, 184] width 17 height 17
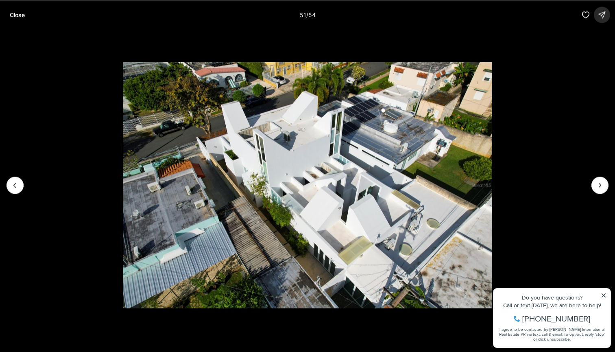
click at [599, 20] on button "button" at bounding box center [601, 15] width 16 height 16
click at [23, 17] on p "Close" at bounding box center [17, 14] width 15 height 7
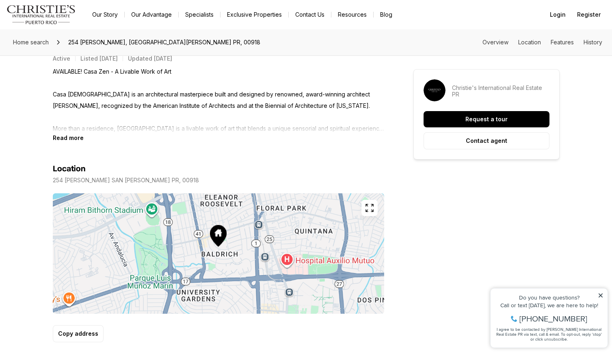
scroll to position [373, 0]
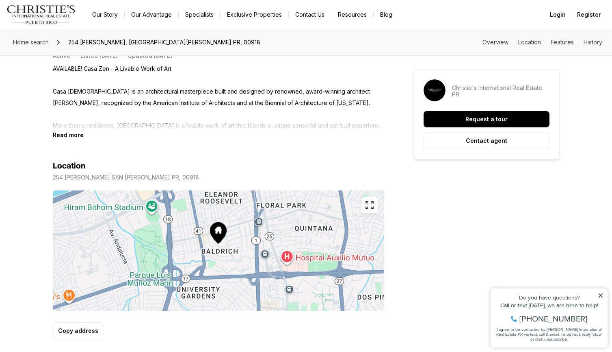
click at [68, 136] on b "Read more" at bounding box center [68, 134] width 31 height 7
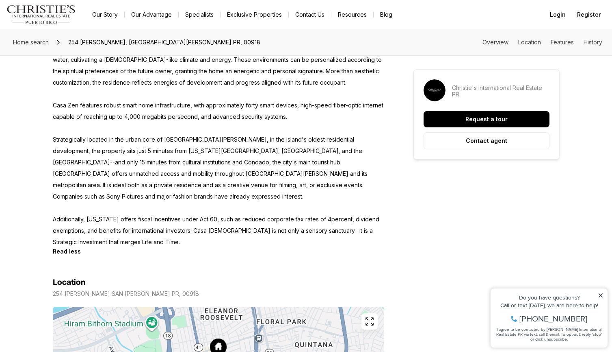
scroll to position [736, 0]
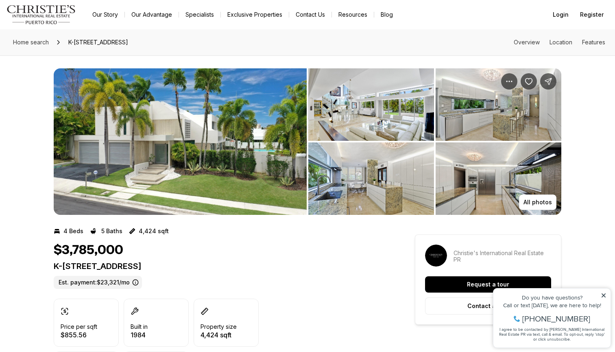
click at [272, 184] on img "View image gallery" at bounding box center [180, 141] width 253 height 146
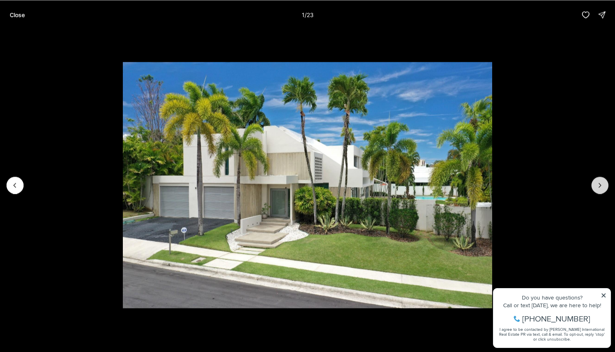
click at [600, 187] on icon "Next slide" at bounding box center [599, 185] width 8 height 8
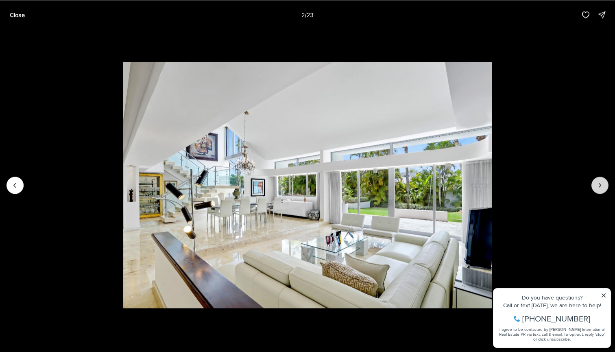
click at [600, 187] on icon "Next slide" at bounding box center [599, 185] width 8 height 8
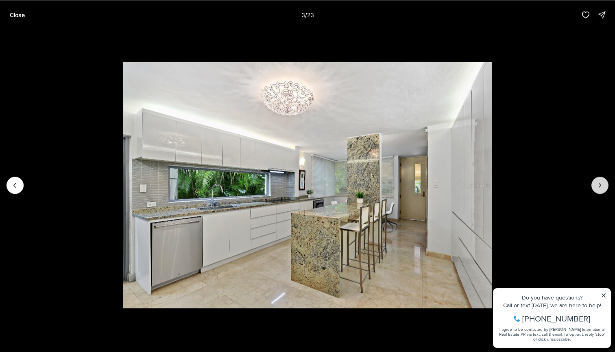
click at [599, 187] on icon "Next slide" at bounding box center [599, 185] width 8 height 8
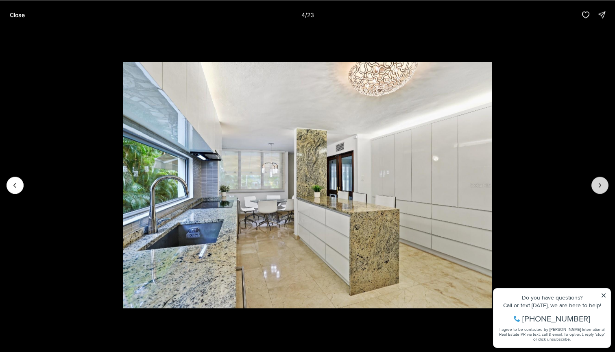
click at [599, 187] on icon "Next slide" at bounding box center [599, 185] width 8 height 8
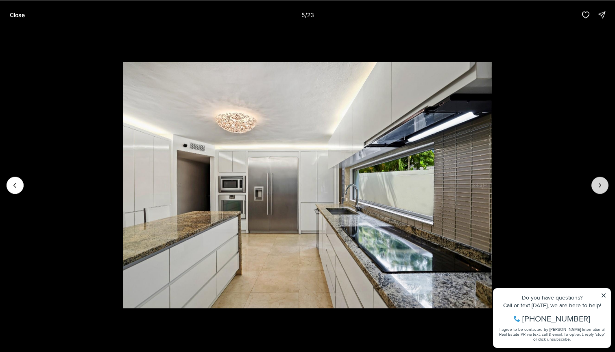
click at [599, 187] on icon "Next slide" at bounding box center [599, 185] width 8 height 8
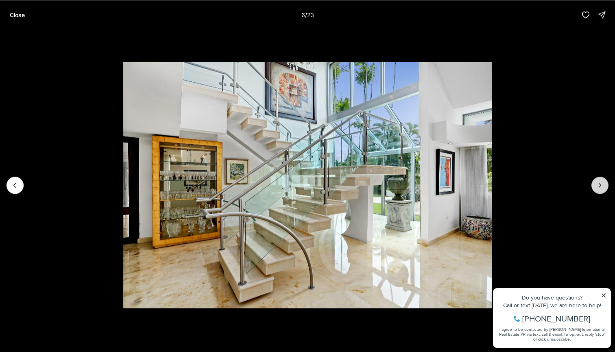
click at [599, 187] on icon "Next slide" at bounding box center [599, 185] width 8 height 8
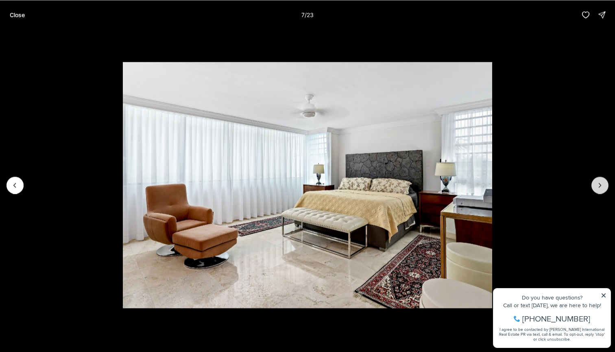
click at [599, 187] on icon "Next slide" at bounding box center [599, 185] width 8 height 8
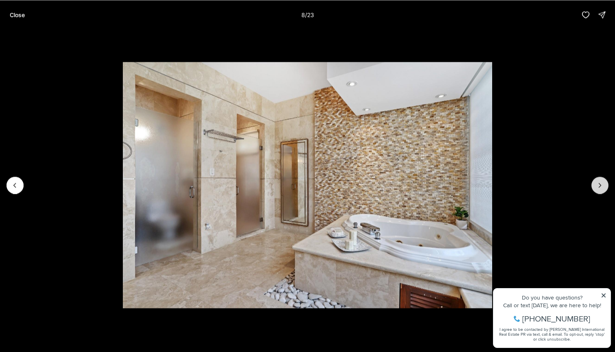
click at [599, 187] on icon "Next slide" at bounding box center [599, 185] width 8 height 8
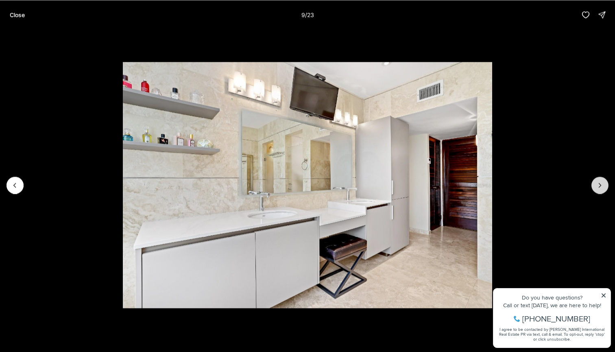
click at [599, 187] on icon "Next slide" at bounding box center [599, 185] width 8 height 8
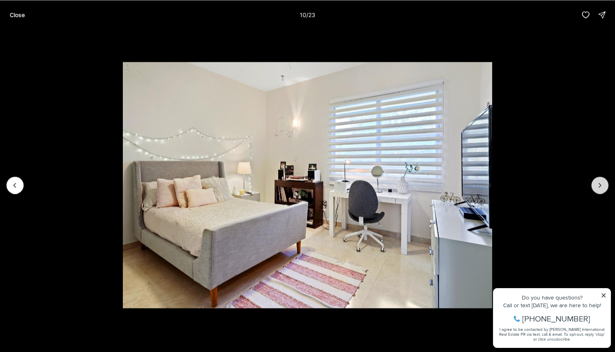
click at [599, 187] on icon "Next slide" at bounding box center [599, 185] width 8 height 8
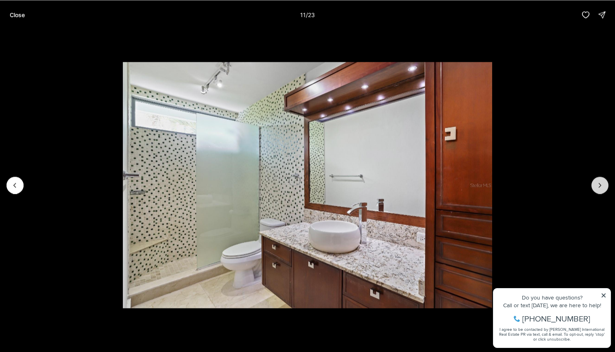
click at [599, 187] on icon "Next slide" at bounding box center [599, 185] width 8 height 8
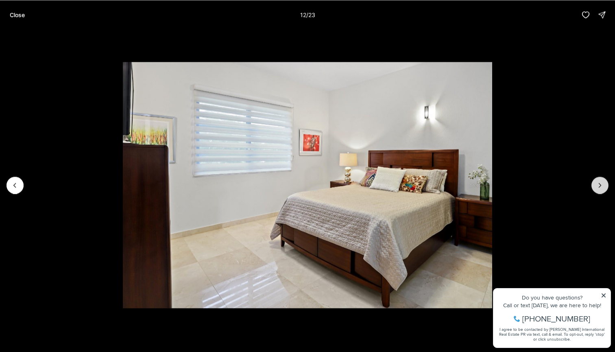
click at [599, 186] on icon "Next slide" at bounding box center [599, 185] width 8 height 8
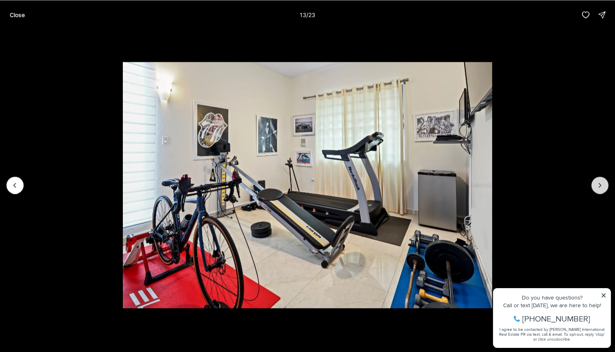
click at [598, 186] on icon "Next slide" at bounding box center [599, 185] width 8 height 8
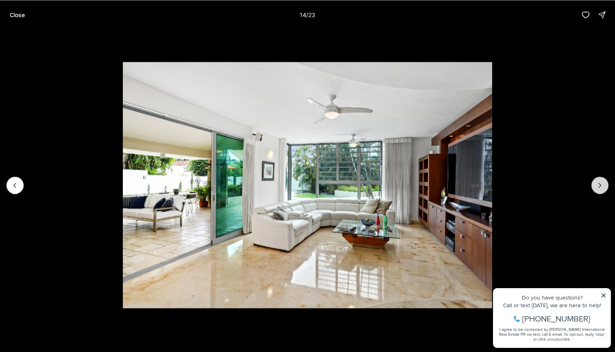
click at [598, 186] on icon "Next slide" at bounding box center [599, 185] width 8 height 8
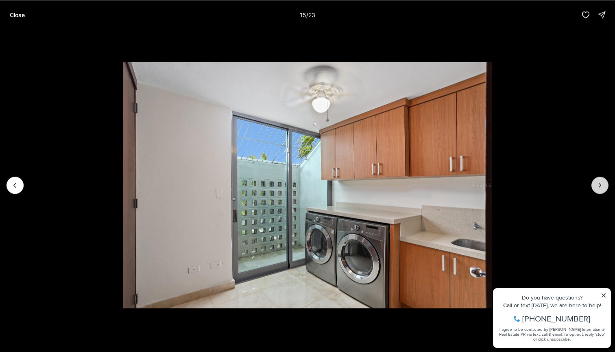
click at [598, 186] on icon "Next slide" at bounding box center [599, 185] width 8 height 8
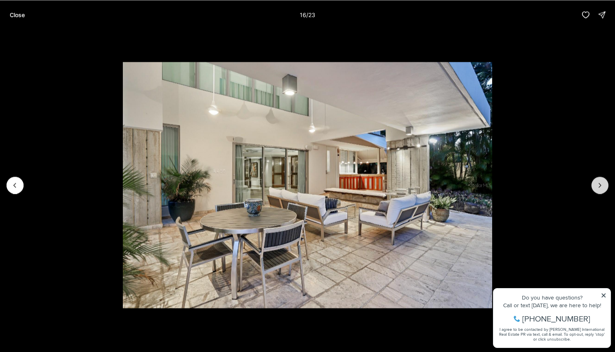
click at [598, 186] on icon "Next slide" at bounding box center [599, 185] width 8 height 8
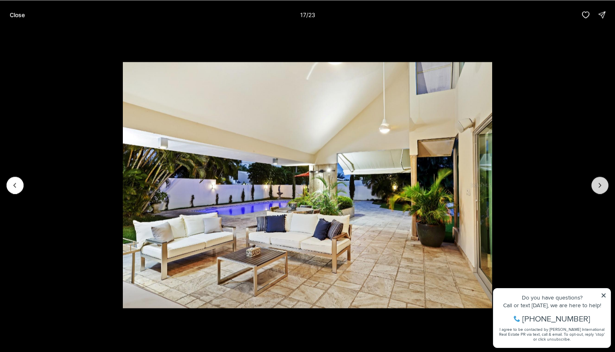
click at [598, 186] on icon "Next slide" at bounding box center [599, 185] width 8 height 8
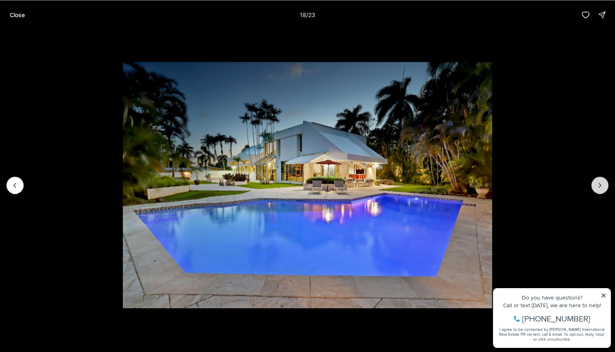
click at [598, 186] on icon "Next slide" at bounding box center [599, 185] width 8 height 8
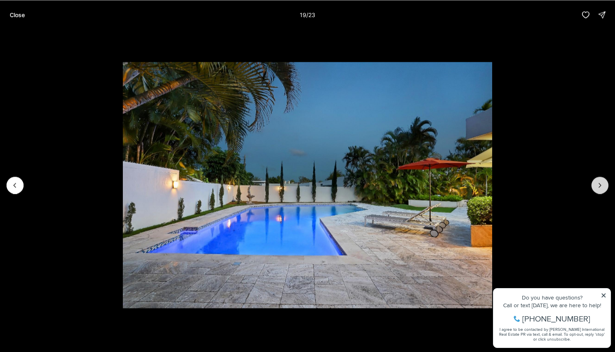
click at [598, 186] on icon "Next slide" at bounding box center [599, 185] width 8 height 8
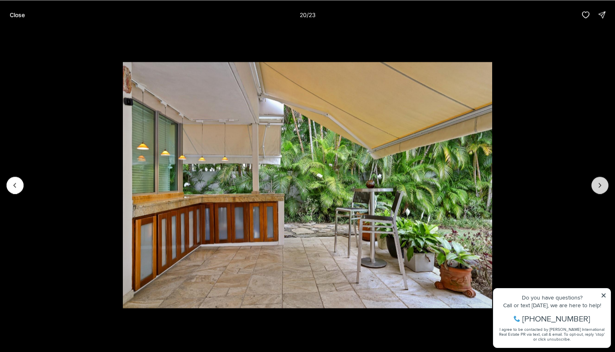
click at [598, 186] on icon "Next slide" at bounding box center [599, 185] width 8 height 8
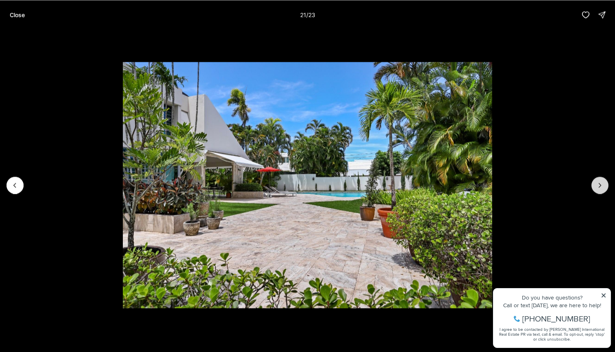
click at [598, 186] on icon "Next slide" at bounding box center [599, 185] width 8 height 8
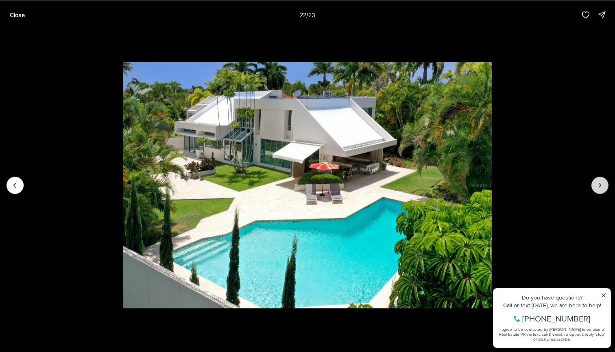
click at [598, 186] on icon "Next slide" at bounding box center [599, 185] width 8 height 8
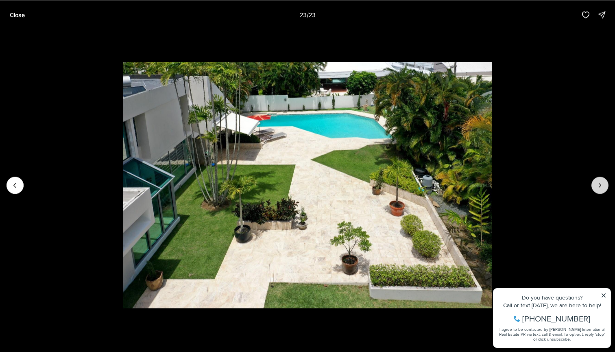
click at [598, 186] on div at bounding box center [599, 184] width 17 height 17
click at [492, 187] on img "23 of 23" at bounding box center [307, 185] width 369 height 246
click at [595, 186] on div at bounding box center [599, 184] width 17 height 17
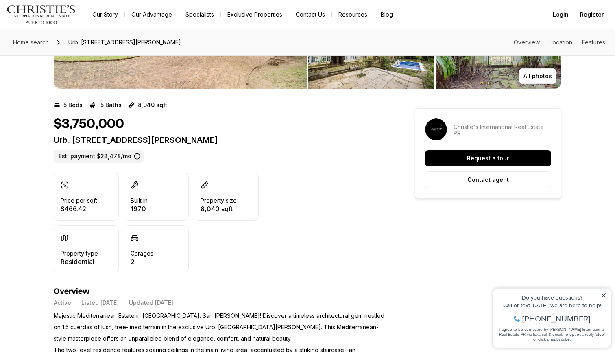
scroll to position [76, 0]
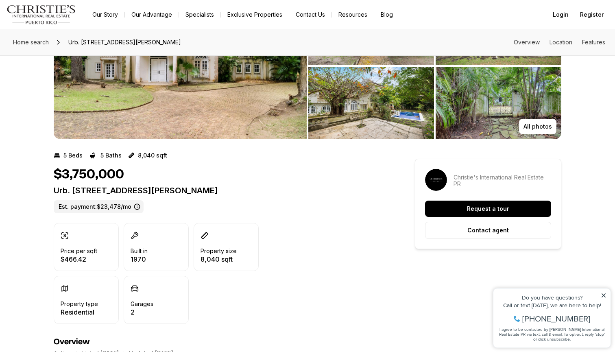
click at [244, 131] on img "View image gallery" at bounding box center [180, 66] width 253 height 146
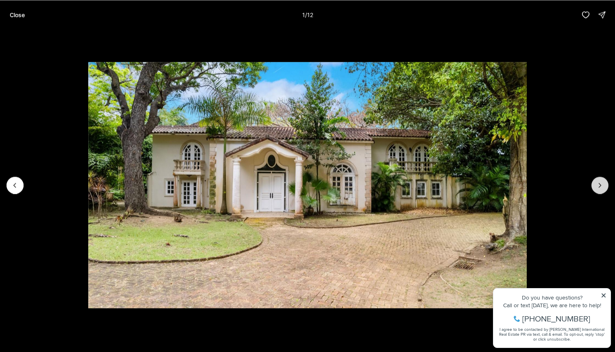
click at [597, 182] on icon "Next slide" at bounding box center [599, 185] width 8 height 8
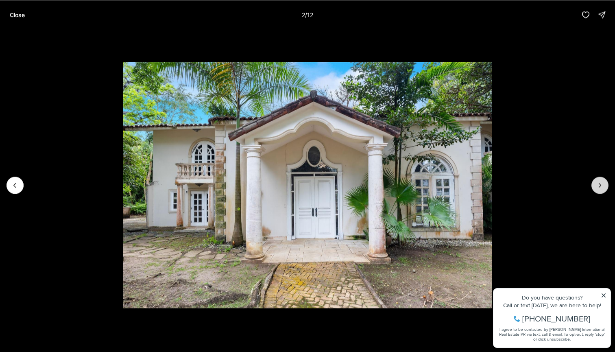
click at [596, 183] on icon "Next slide" at bounding box center [599, 185] width 8 height 8
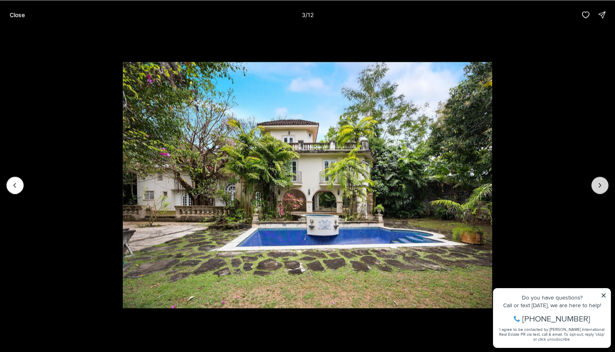
click at [596, 183] on icon "Next slide" at bounding box center [599, 185] width 8 height 8
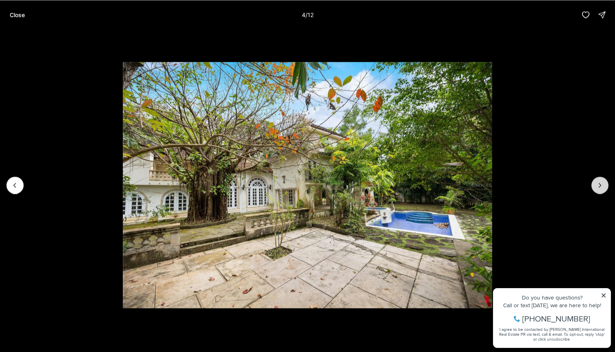
click at [596, 182] on icon "Next slide" at bounding box center [599, 185] width 8 height 8
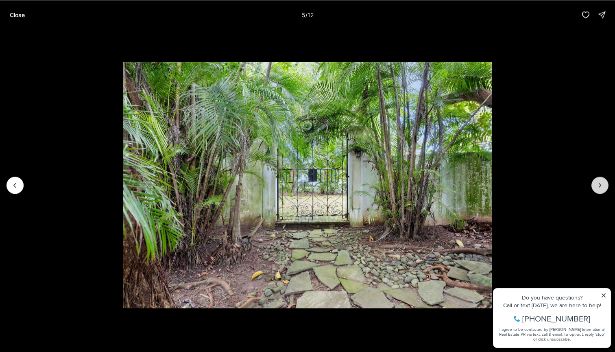
click at [596, 182] on icon "Next slide" at bounding box center [599, 185] width 8 height 8
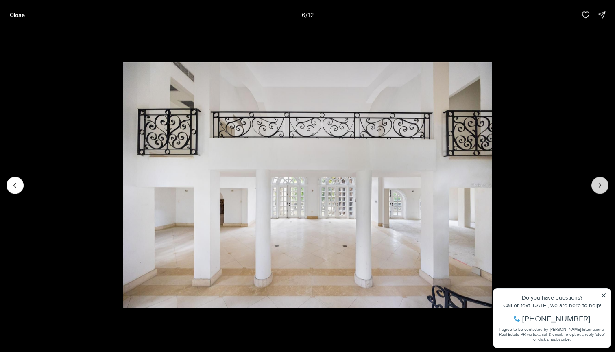
click at [596, 182] on icon "Next slide" at bounding box center [599, 185] width 8 height 8
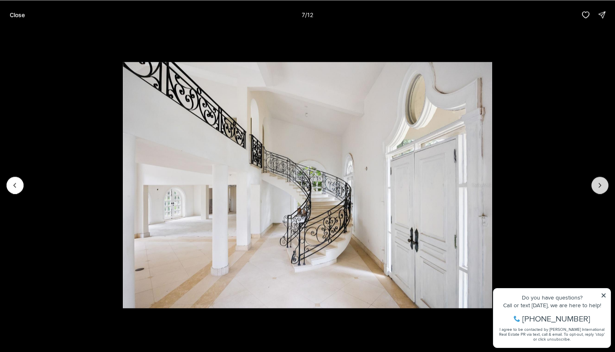
click at [596, 182] on icon "Next slide" at bounding box center [599, 185] width 8 height 8
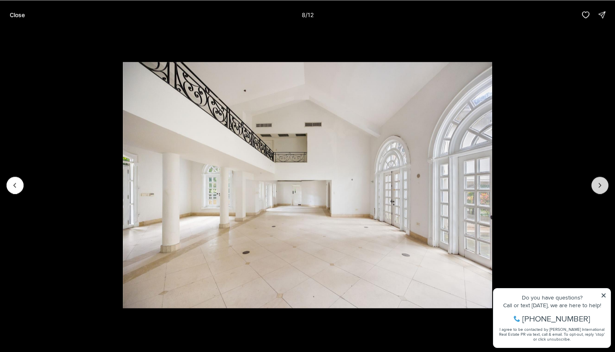
click at [596, 182] on icon "Next slide" at bounding box center [599, 185] width 8 height 8
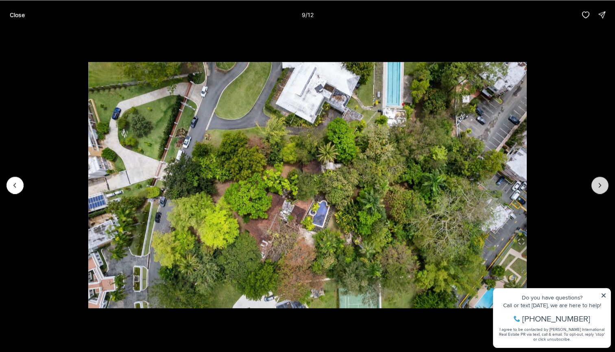
click at [596, 182] on icon "Next slide" at bounding box center [599, 185] width 8 height 8
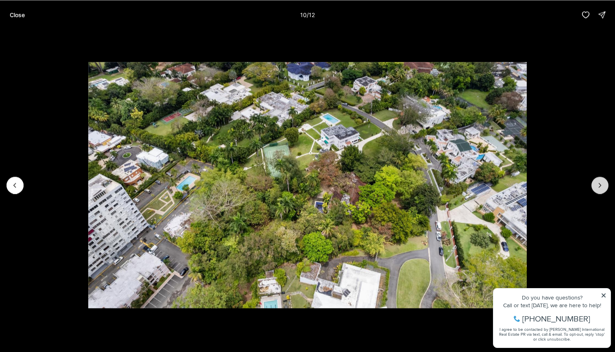
click at [596, 182] on icon "Next slide" at bounding box center [599, 185] width 8 height 8
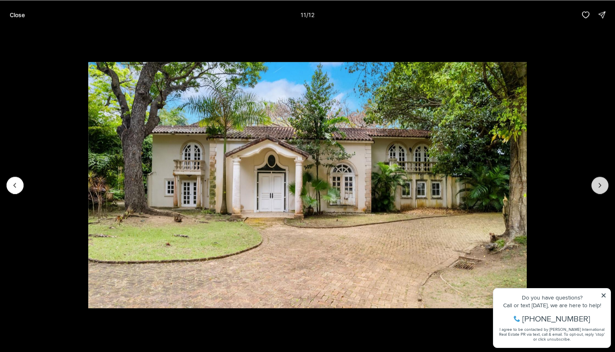
click at [596, 182] on icon "Next slide" at bounding box center [599, 185] width 8 height 8
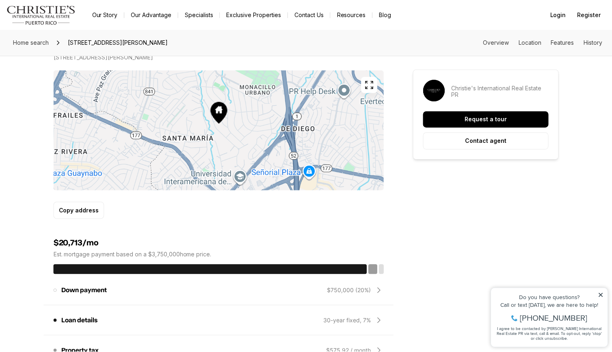
scroll to position [565, 0]
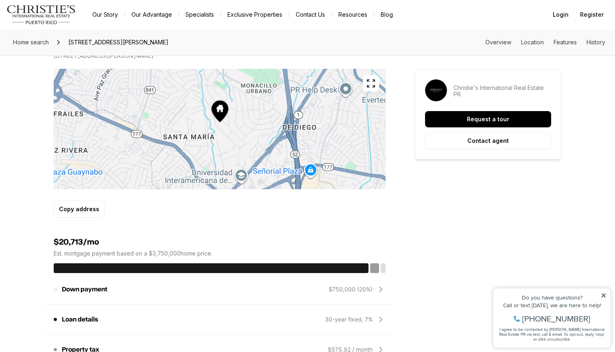
click at [371, 84] on icon "button" at bounding box center [371, 83] width 10 height 10
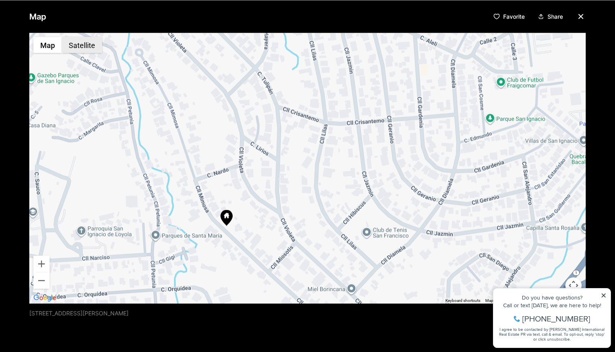
click at [96, 48] on button "Satellite" at bounding box center [82, 45] width 40 height 16
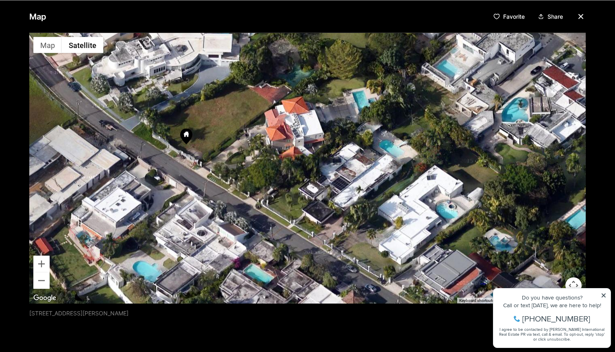
click at [578, 16] on icon "button" at bounding box center [580, 16] width 4 height 4
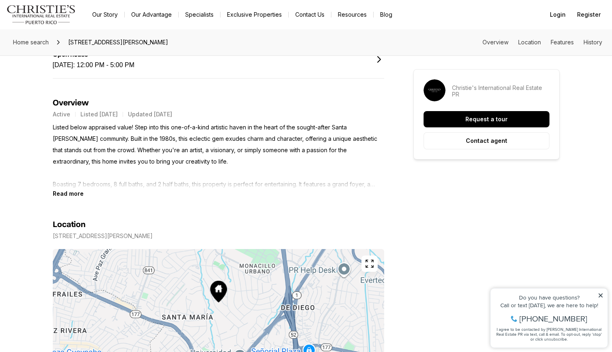
scroll to position [383, 0]
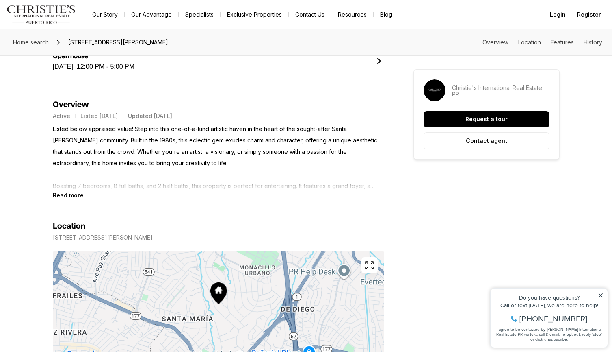
click at [80, 190] on p "Listed below appraised value! Step into this one-of-a-kind artistic haven in th…" at bounding box center [219, 157] width 332 height 68
click at [76, 193] on b "Read more" at bounding box center [68, 194] width 31 height 7
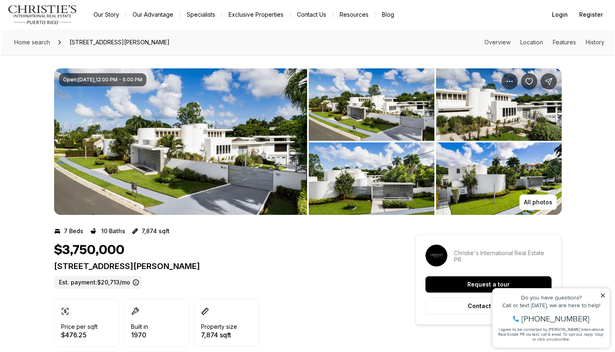
scroll to position [0, 0]
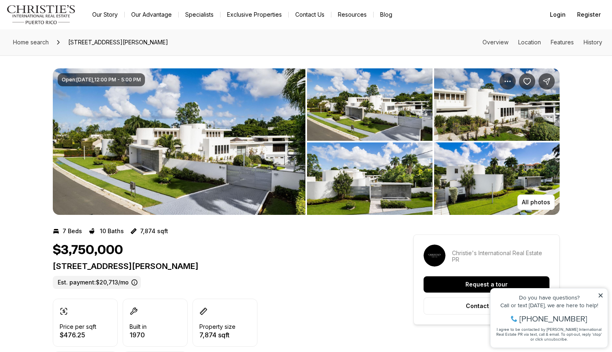
click at [145, 178] on img "View image gallery" at bounding box center [179, 141] width 253 height 146
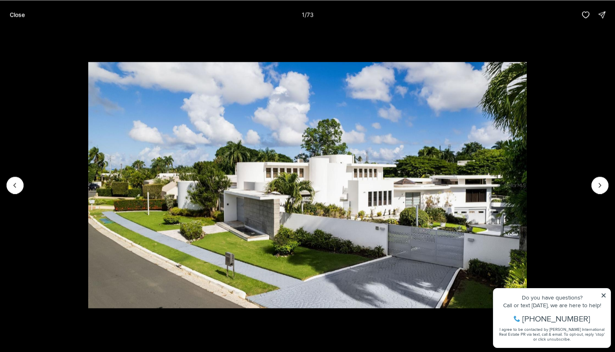
click at [527, 82] on img "1 of 73" at bounding box center [307, 185] width 439 height 246
click at [16, 13] on p "Close" at bounding box center [17, 14] width 15 height 7
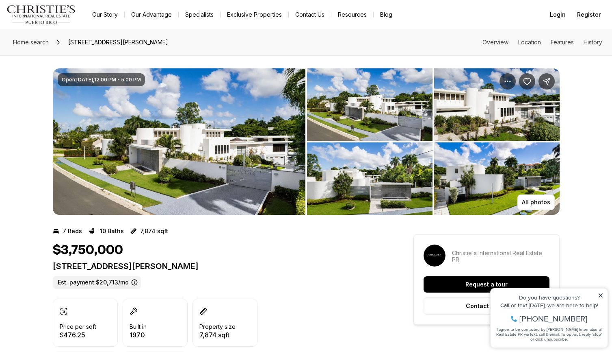
click at [157, 152] on img "View image gallery" at bounding box center [179, 141] width 253 height 146
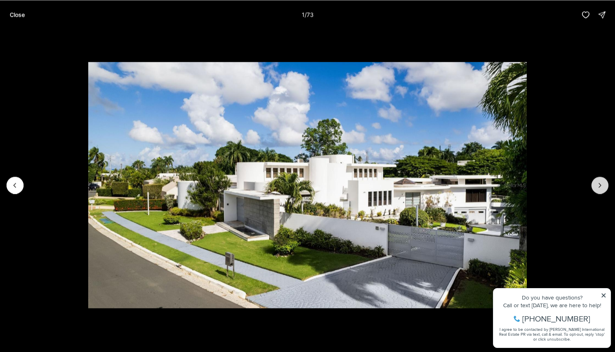
click at [607, 185] on button "Next slide" at bounding box center [599, 184] width 17 height 17
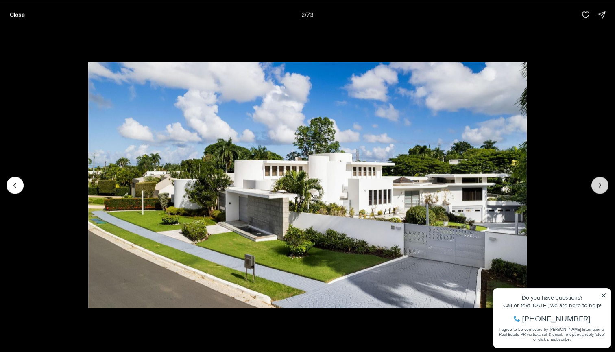
click at [605, 185] on button "Next slide" at bounding box center [599, 184] width 17 height 17
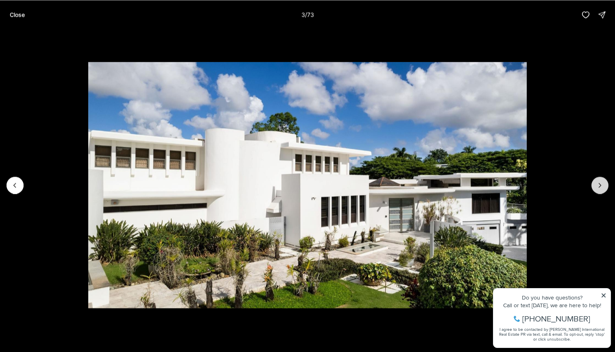
click at [605, 185] on button "Next slide" at bounding box center [599, 184] width 17 height 17
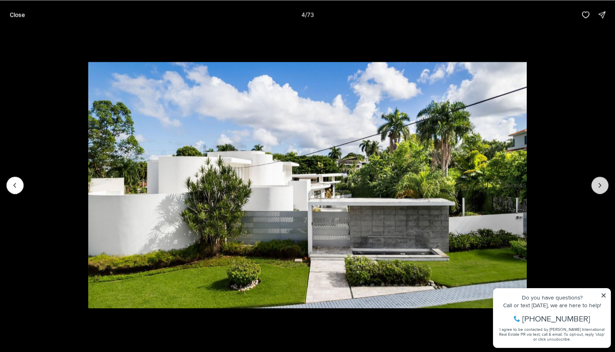
click at [605, 185] on button "Next slide" at bounding box center [599, 184] width 17 height 17
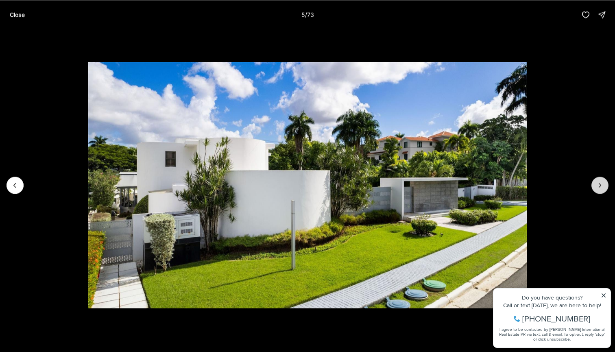
click at [605, 185] on button "Next slide" at bounding box center [599, 184] width 17 height 17
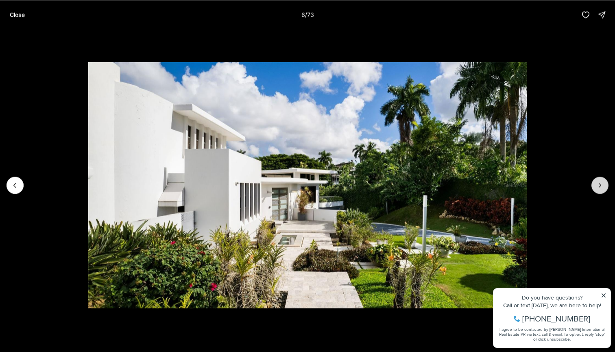
click at [605, 185] on button "Next slide" at bounding box center [599, 184] width 17 height 17
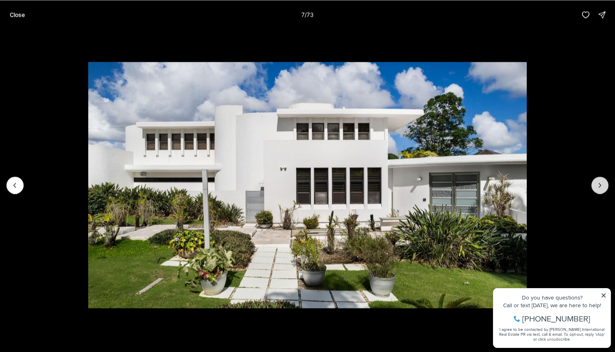
click at [605, 185] on button "Next slide" at bounding box center [599, 184] width 17 height 17
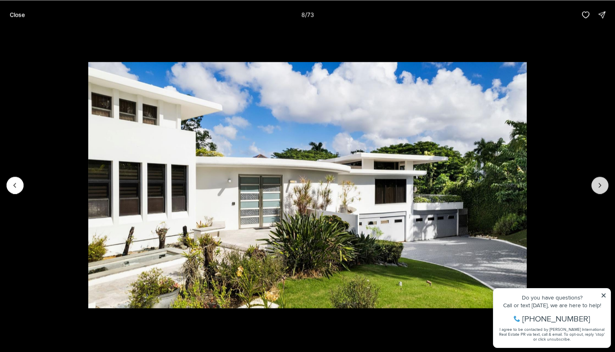
click at [605, 185] on button "Next slide" at bounding box center [599, 184] width 17 height 17
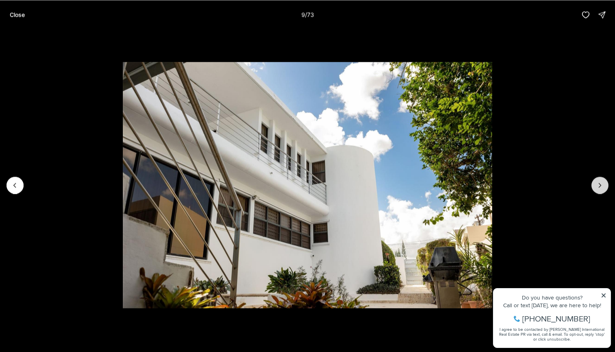
click at [605, 185] on button "Next slide" at bounding box center [599, 184] width 17 height 17
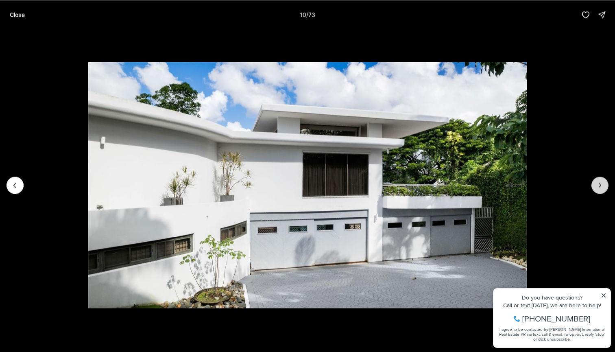
click at [605, 185] on button "Next slide" at bounding box center [599, 184] width 17 height 17
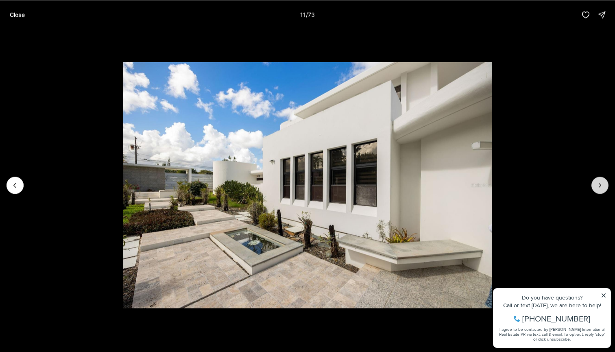
click at [605, 185] on button "Next slide" at bounding box center [599, 184] width 17 height 17
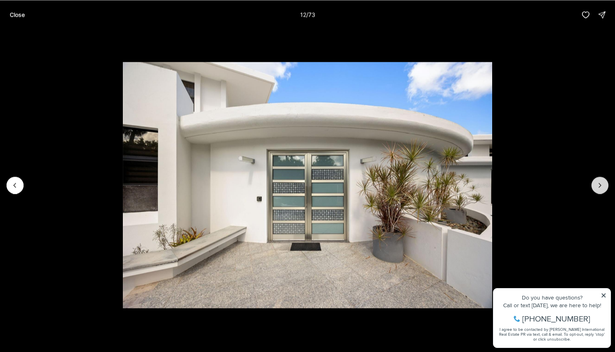
click at [605, 185] on button "Next slide" at bounding box center [599, 184] width 17 height 17
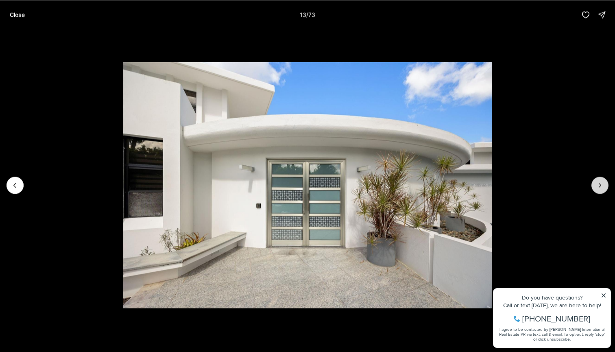
click at [605, 185] on button "Next slide" at bounding box center [599, 184] width 17 height 17
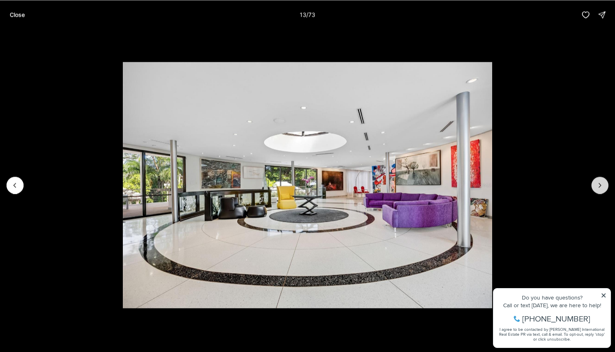
click at [605, 185] on button "Next slide" at bounding box center [599, 184] width 17 height 17
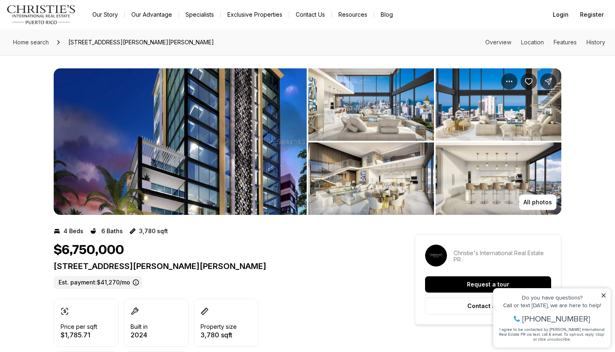
click at [255, 180] on img "View image gallery" at bounding box center [180, 141] width 253 height 146
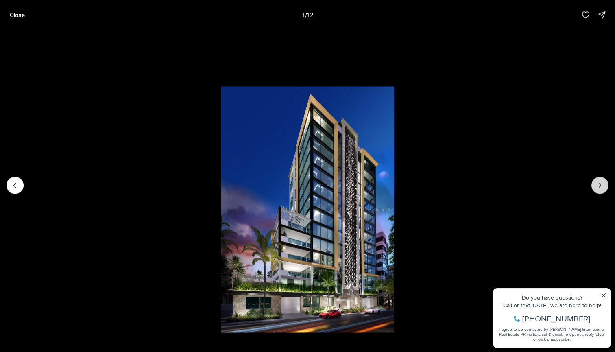
click at [598, 185] on icon "Next slide" at bounding box center [599, 185] width 8 height 8
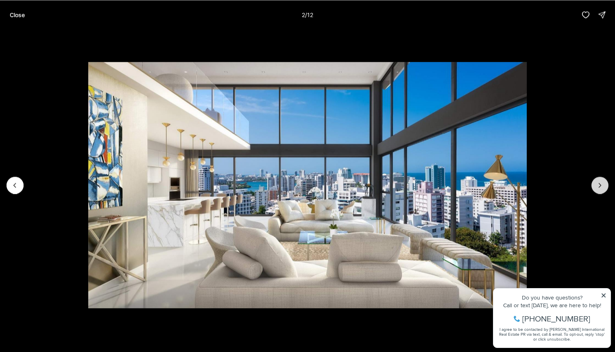
click at [598, 185] on icon "Next slide" at bounding box center [599, 185] width 8 height 8
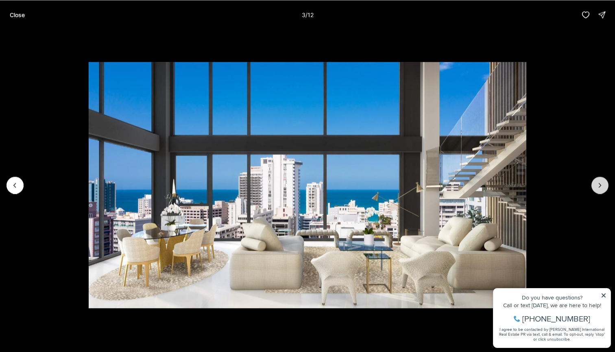
click at [598, 185] on icon "Next slide" at bounding box center [599, 185] width 8 height 8
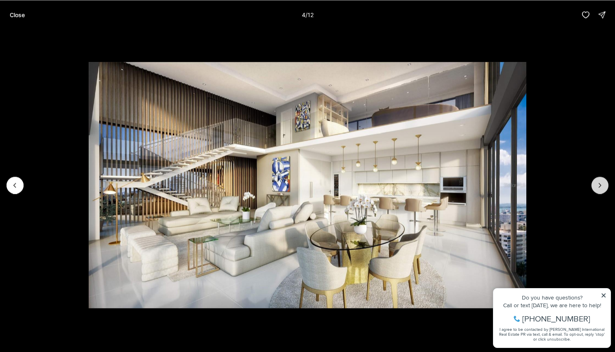
click at [598, 185] on icon "Next slide" at bounding box center [599, 185] width 8 height 8
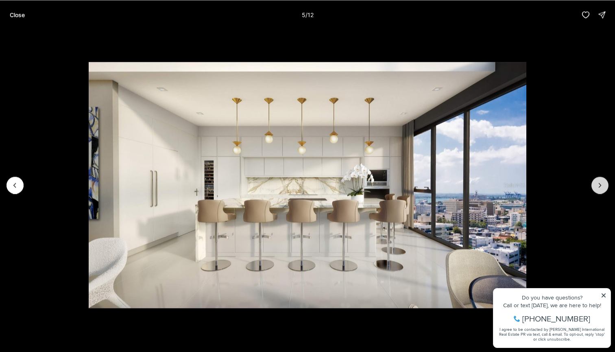
click at [598, 185] on icon "Next slide" at bounding box center [599, 185] width 8 height 8
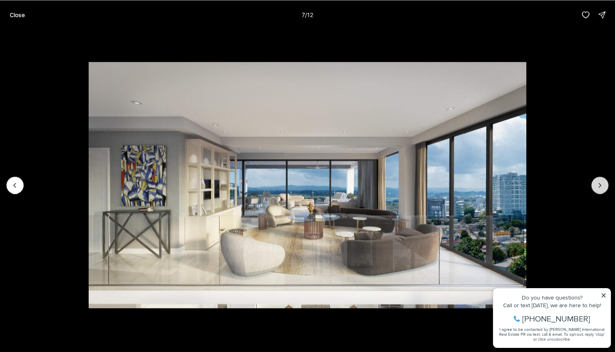
click at [598, 185] on icon "Next slide" at bounding box center [599, 185] width 8 height 8
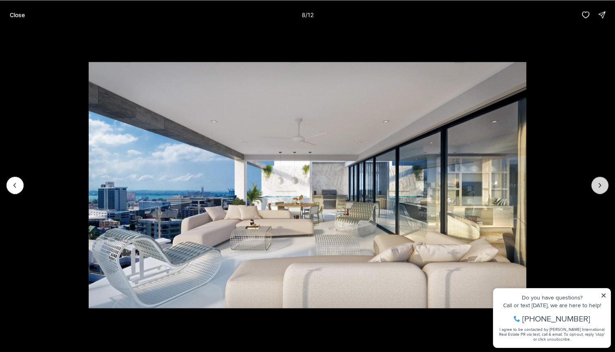
click at [598, 185] on icon "Next slide" at bounding box center [599, 185] width 8 height 8
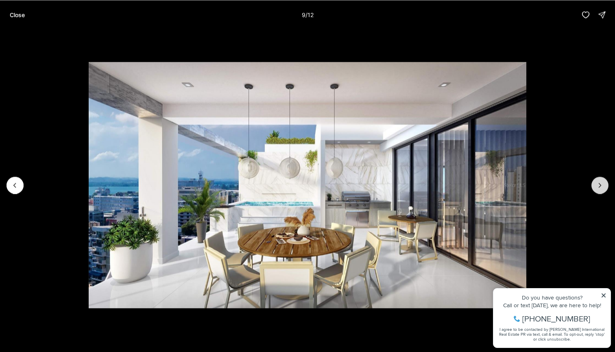
click at [598, 185] on icon "Next slide" at bounding box center [599, 185] width 8 height 8
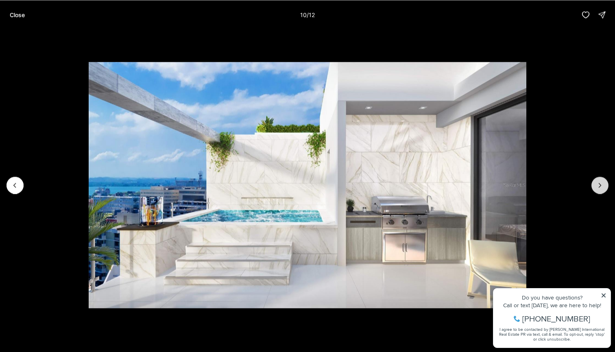
click at [598, 185] on icon "Next slide" at bounding box center [599, 185] width 8 height 8
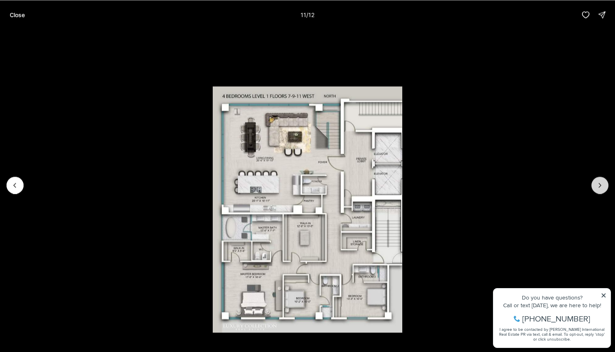
click at [598, 185] on icon "Next slide" at bounding box center [599, 185] width 8 height 8
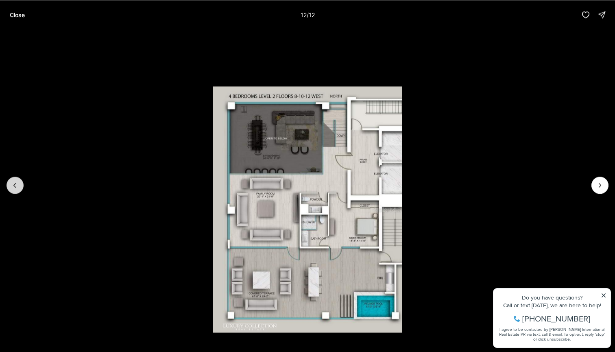
click at [15, 180] on button "Previous slide" at bounding box center [15, 184] width 17 height 17
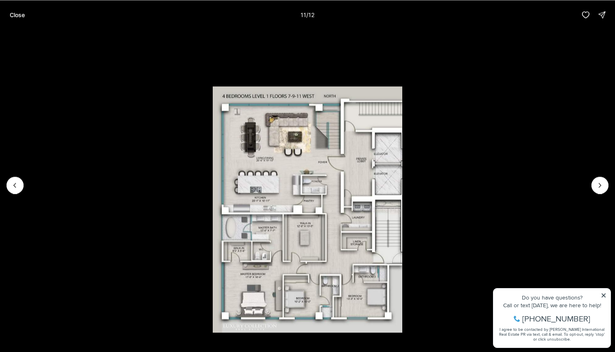
click at [600, 176] on li "11 of 12" at bounding box center [307, 184] width 615 height 311
click at [596, 188] on icon "Next slide" at bounding box center [599, 185] width 8 height 8
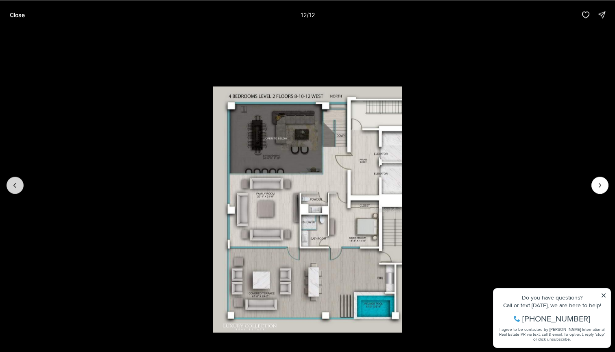
click at [20, 188] on button "Previous slide" at bounding box center [15, 184] width 17 height 17
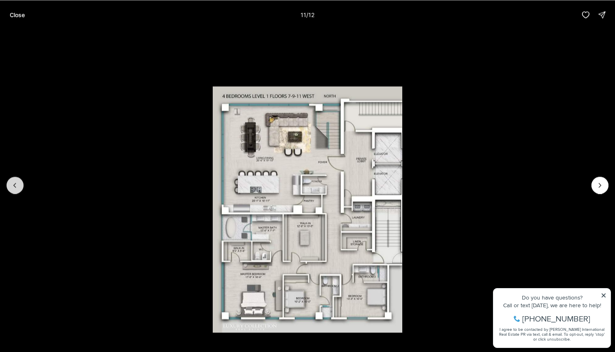
click at [20, 188] on button "Previous slide" at bounding box center [15, 184] width 17 height 17
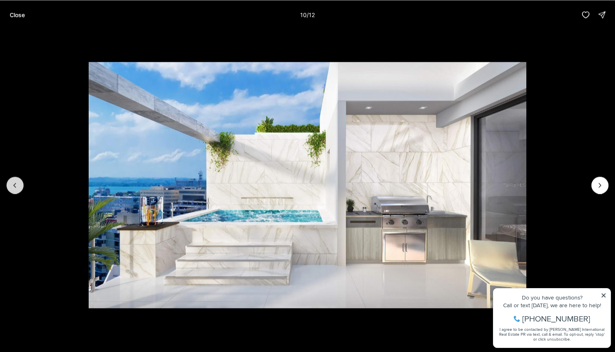
click at [20, 188] on button "Previous slide" at bounding box center [15, 184] width 17 height 17
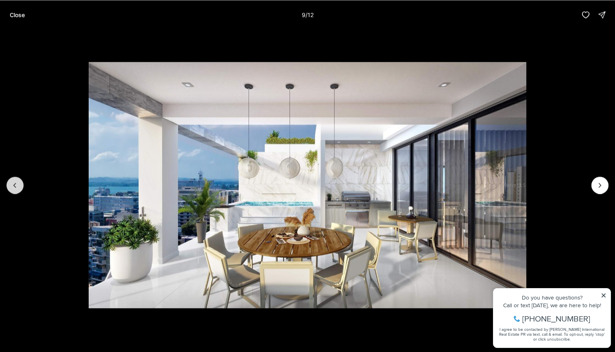
click at [20, 188] on button "Previous slide" at bounding box center [15, 184] width 17 height 17
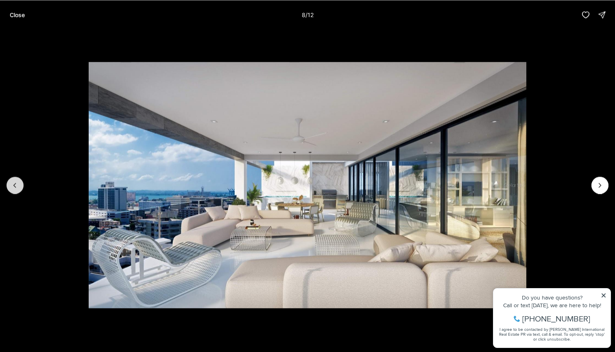
click at [20, 188] on button "Previous slide" at bounding box center [15, 184] width 17 height 17
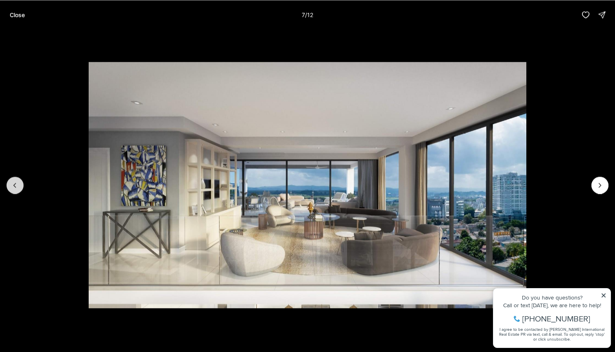
click at [20, 188] on button "Previous slide" at bounding box center [15, 184] width 17 height 17
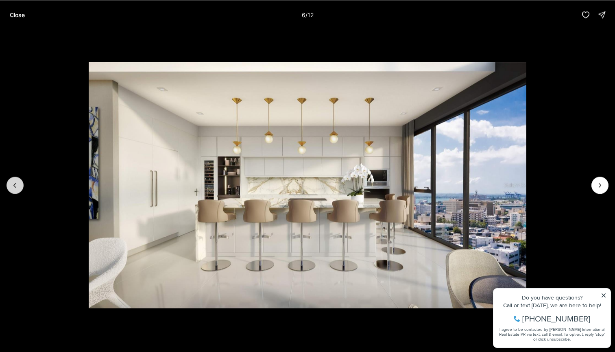
click at [20, 188] on button "Previous slide" at bounding box center [15, 184] width 17 height 17
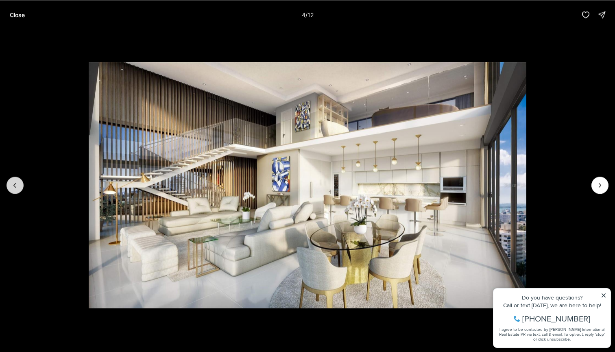
click at [20, 188] on button "Previous slide" at bounding box center [15, 184] width 17 height 17
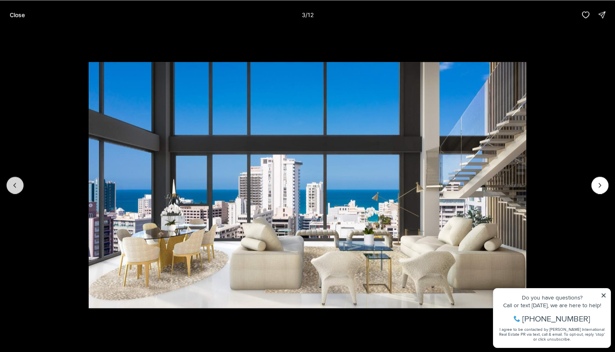
click at [20, 188] on button "Previous slide" at bounding box center [15, 184] width 17 height 17
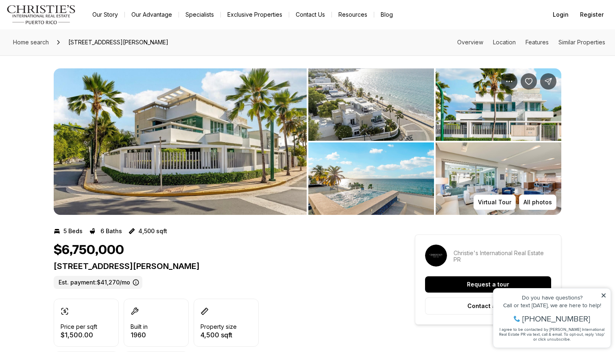
scroll to position [0, 0]
click at [254, 154] on img "View image gallery" at bounding box center [180, 141] width 253 height 146
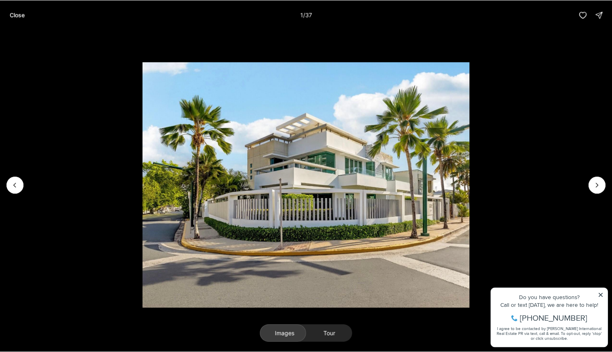
scroll to position [0, 0]
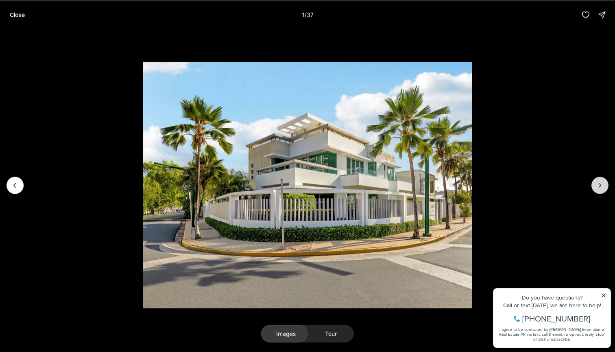
click at [595, 190] on button "Next slide" at bounding box center [599, 184] width 17 height 17
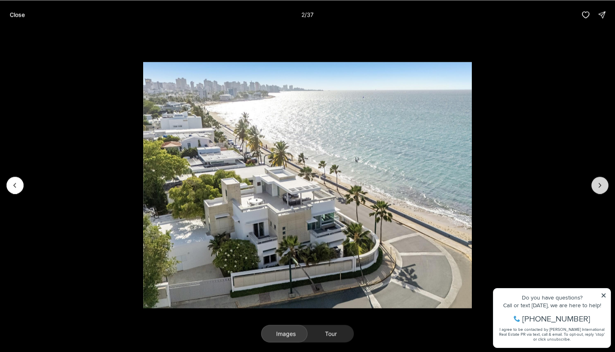
click at [595, 190] on button "Next slide" at bounding box center [599, 184] width 17 height 17
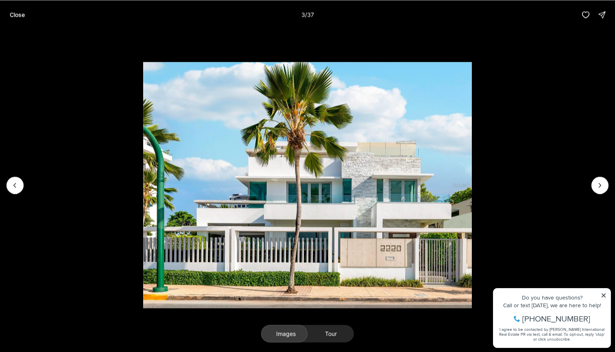
click at [143, 177] on img "3 of 37" at bounding box center [307, 185] width 328 height 246
click at [24, 186] on div at bounding box center [307, 184] width 615 height 311
click at [143, 186] on img "3 of 37" at bounding box center [307, 185] width 328 height 246
click at [17, 186] on icon "Previous slide" at bounding box center [15, 185] width 8 height 8
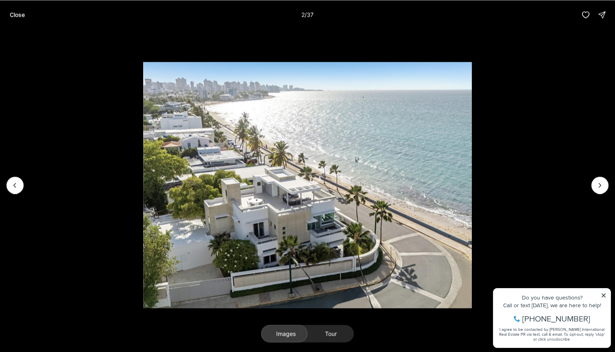
click at [471, 192] on img "2 of 37" at bounding box center [307, 185] width 328 height 246
click at [596, 189] on icon "Next slide" at bounding box center [599, 185] width 8 height 8
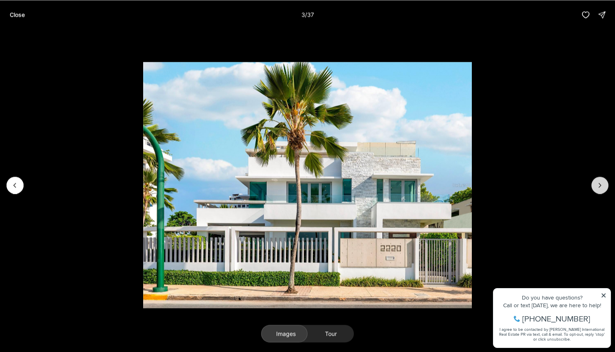
click at [596, 189] on icon "Next slide" at bounding box center [599, 185] width 8 height 8
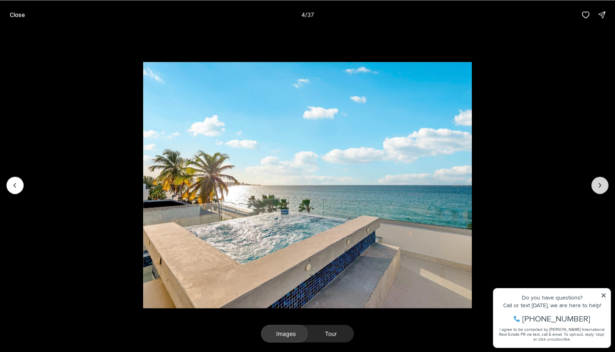
click at [596, 189] on icon "Next slide" at bounding box center [599, 185] width 8 height 8
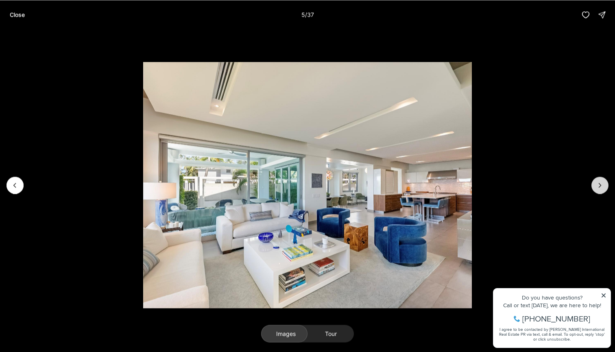
click at [596, 189] on icon "Next slide" at bounding box center [599, 185] width 8 height 8
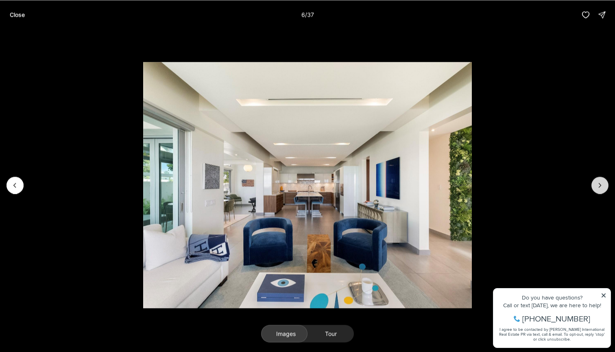
click at [596, 189] on icon "Next slide" at bounding box center [599, 185] width 8 height 8
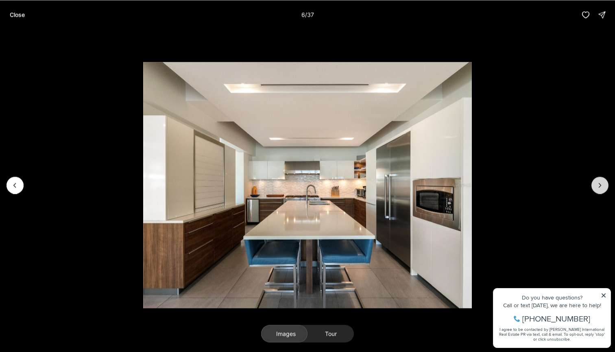
click at [596, 189] on icon "Next slide" at bounding box center [599, 185] width 8 height 8
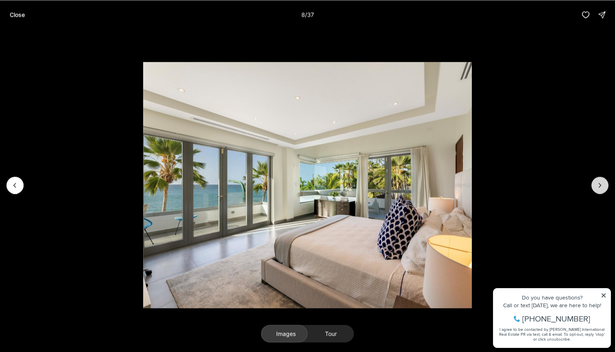
click at [596, 189] on icon "Next slide" at bounding box center [599, 185] width 8 height 8
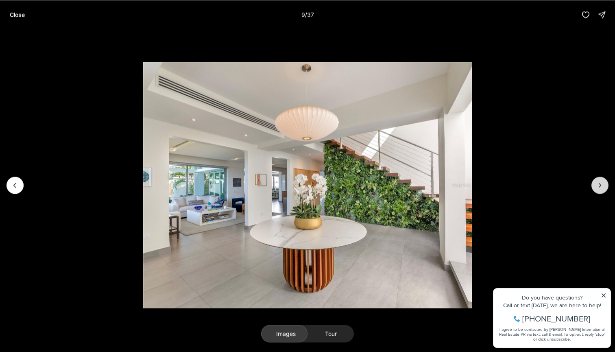
click at [596, 189] on icon "Next slide" at bounding box center [599, 185] width 8 height 8
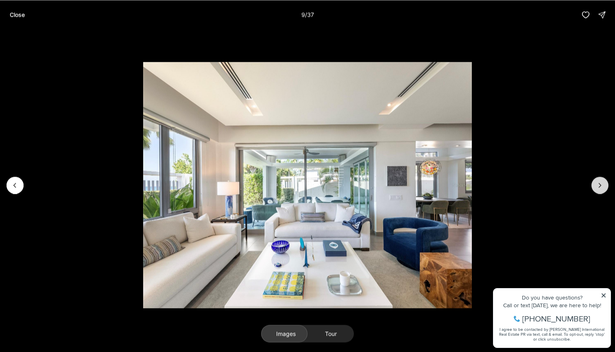
click at [596, 189] on icon "Next slide" at bounding box center [599, 185] width 8 height 8
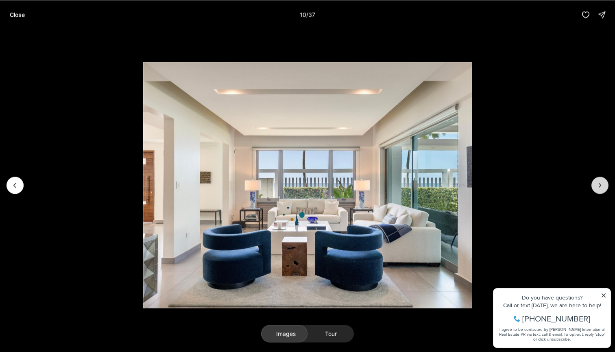
click at [596, 189] on icon "Next slide" at bounding box center [599, 185] width 8 height 8
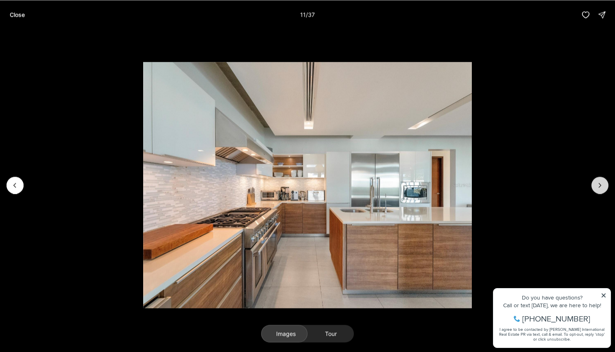
click at [596, 189] on icon "Next slide" at bounding box center [599, 185] width 8 height 8
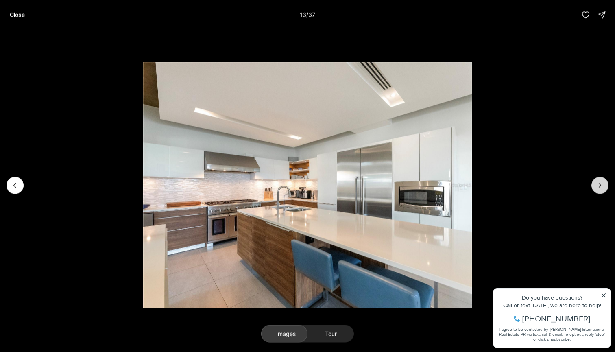
click at [596, 189] on icon "Next slide" at bounding box center [599, 185] width 8 height 8
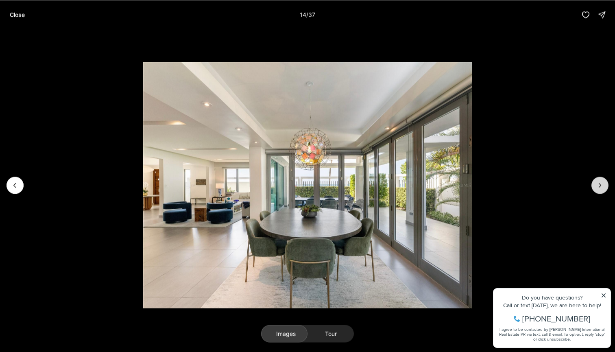
click at [596, 189] on icon "Next slide" at bounding box center [599, 185] width 8 height 8
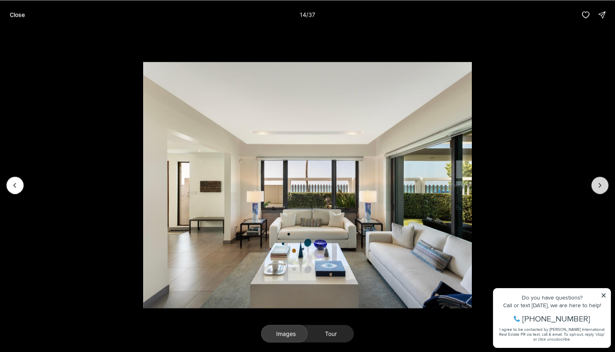
click at [596, 189] on icon "Next slide" at bounding box center [599, 185] width 8 height 8
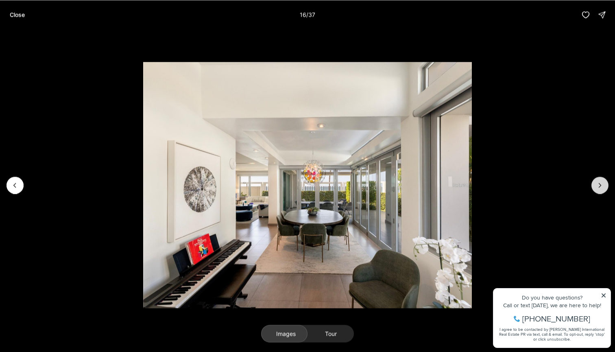
click at [596, 189] on icon "Next slide" at bounding box center [599, 185] width 8 height 8
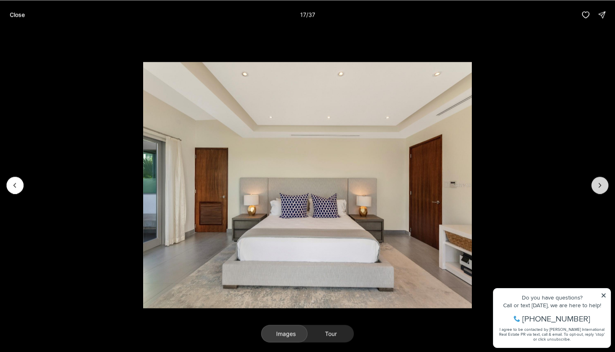
click at [596, 189] on icon "Next slide" at bounding box center [599, 185] width 8 height 8
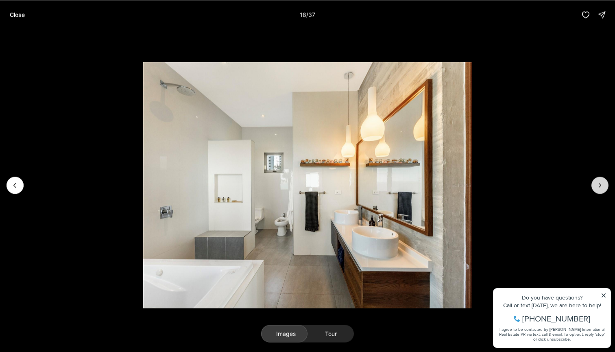
click at [596, 189] on icon "Next slide" at bounding box center [599, 185] width 8 height 8
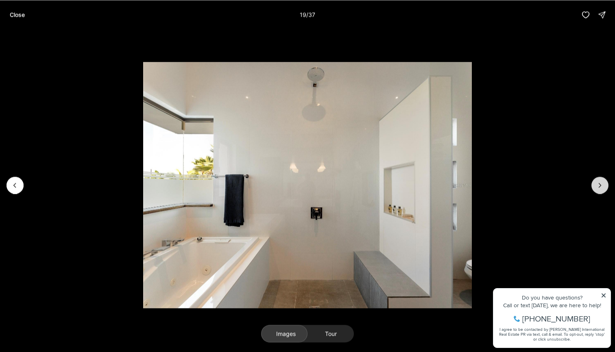
click at [596, 189] on icon "Next slide" at bounding box center [599, 185] width 8 height 8
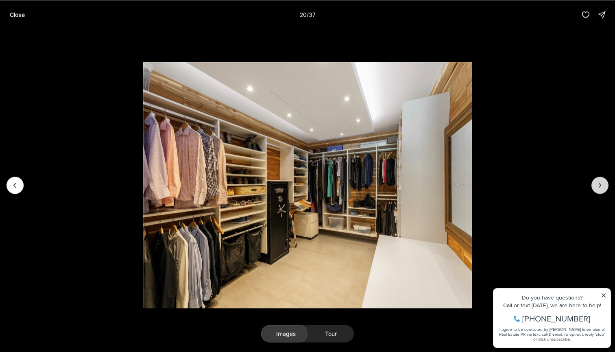
click at [596, 189] on icon "Next slide" at bounding box center [599, 185] width 8 height 8
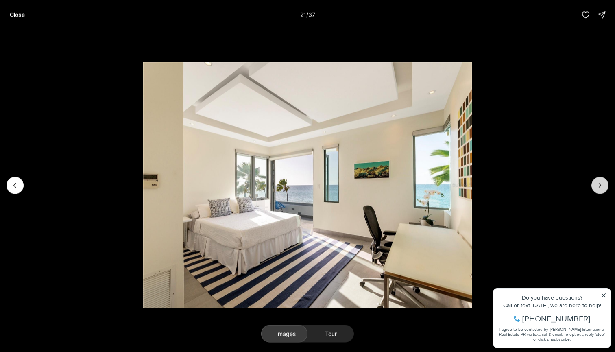
click at [596, 189] on icon "Next slide" at bounding box center [599, 185] width 8 height 8
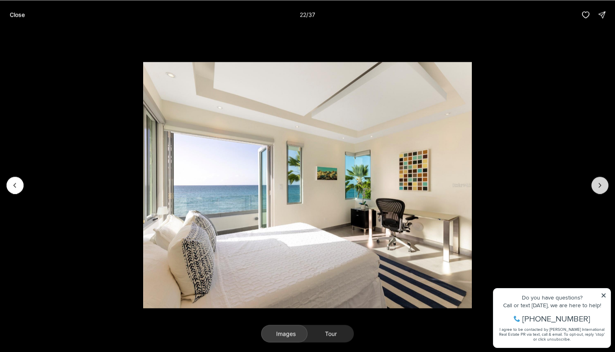
click at [596, 189] on icon "Next slide" at bounding box center [599, 185] width 8 height 8
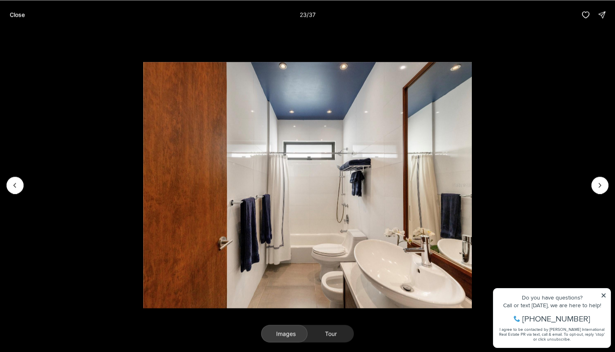
click at [143, 178] on img "23 of 37" at bounding box center [307, 185] width 328 height 246
click at [19, 181] on icon "Previous slide" at bounding box center [15, 185] width 8 height 8
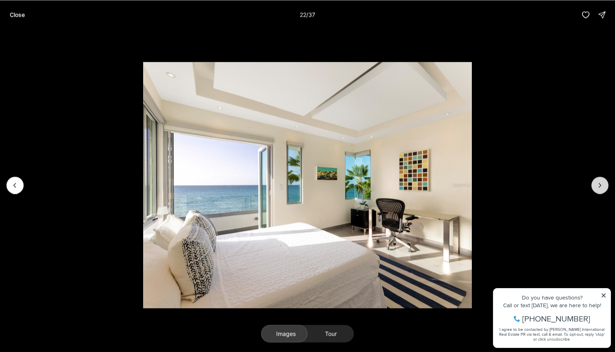
click at [604, 189] on button "Next slide" at bounding box center [599, 184] width 17 height 17
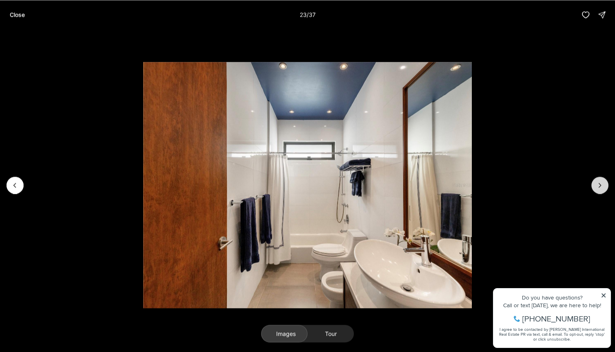
click at [604, 189] on button "Next slide" at bounding box center [599, 184] width 17 height 17
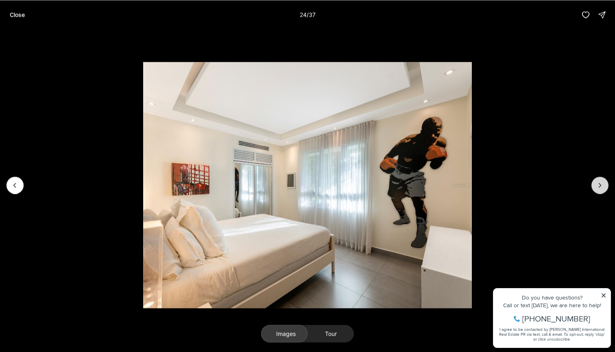
click at [604, 189] on button "Next slide" at bounding box center [599, 184] width 17 height 17
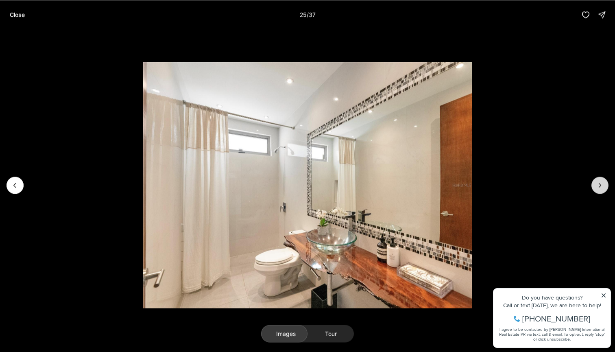
click at [604, 189] on button "Next slide" at bounding box center [599, 184] width 17 height 17
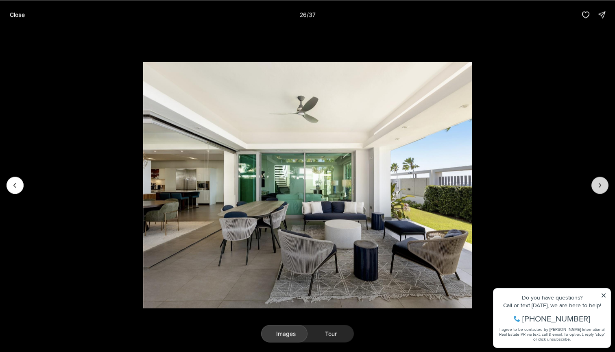
click at [604, 189] on button "Next slide" at bounding box center [599, 184] width 17 height 17
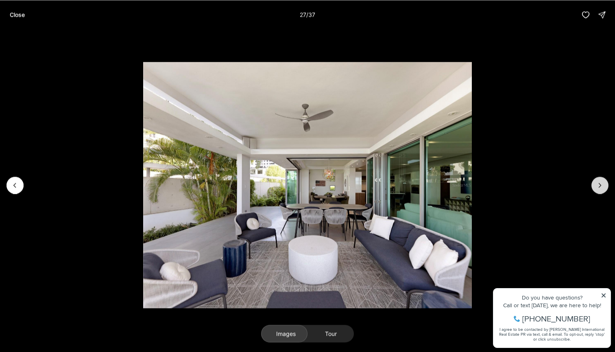
click at [604, 189] on button "Next slide" at bounding box center [599, 184] width 17 height 17
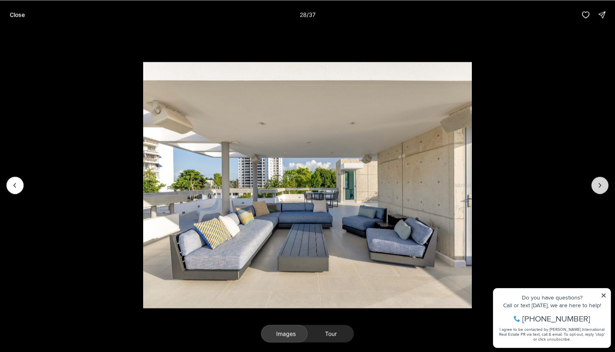
click at [604, 189] on button "Next slide" at bounding box center [599, 184] width 17 height 17
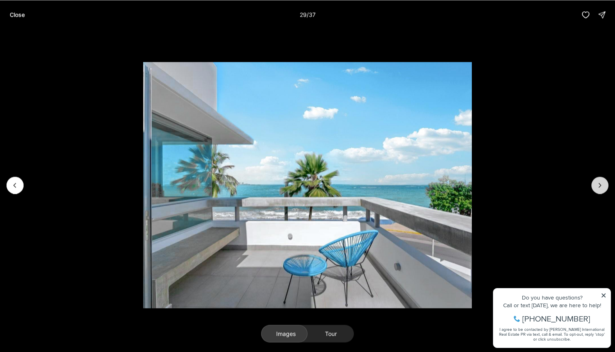
click at [604, 189] on button "Next slide" at bounding box center [599, 184] width 17 height 17
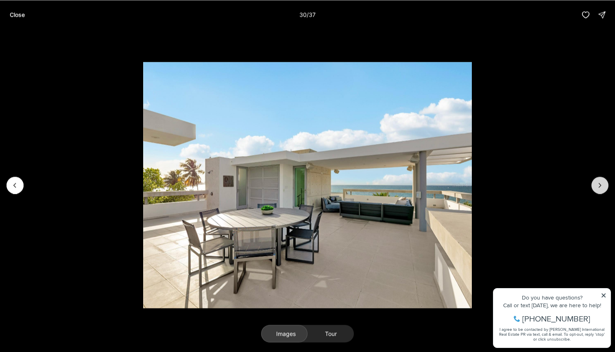
click at [604, 189] on button "Next slide" at bounding box center [599, 184] width 17 height 17
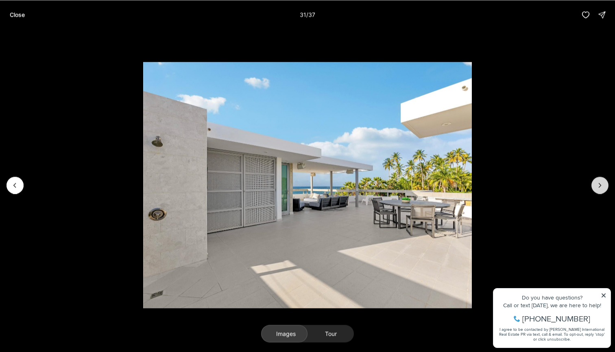
click at [604, 189] on button "Next slide" at bounding box center [599, 184] width 17 height 17
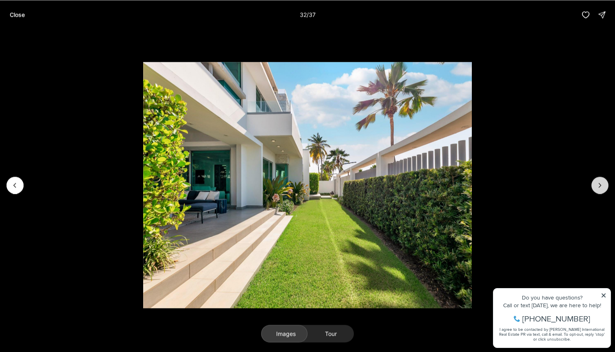
click at [604, 189] on button "Next slide" at bounding box center [599, 184] width 17 height 17
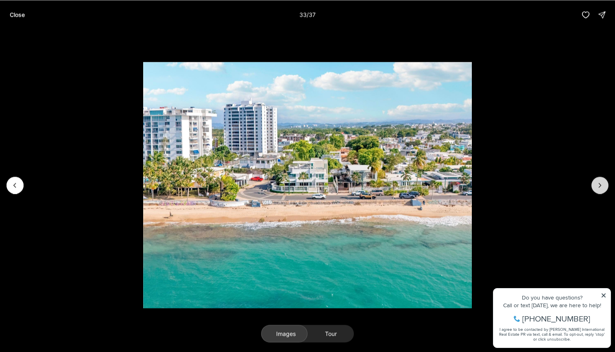
click at [604, 189] on button "Next slide" at bounding box center [599, 184] width 17 height 17
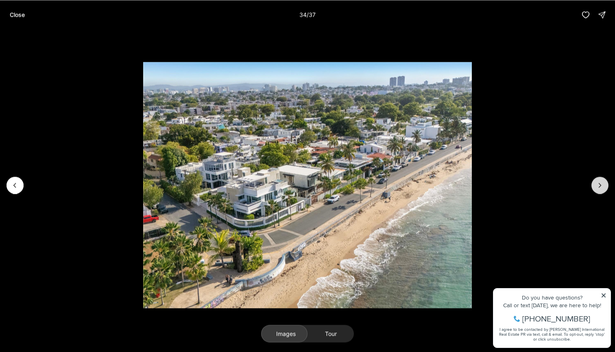
click at [595, 192] on button "Next slide" at bounding box center [599, 184] width 17 height 17
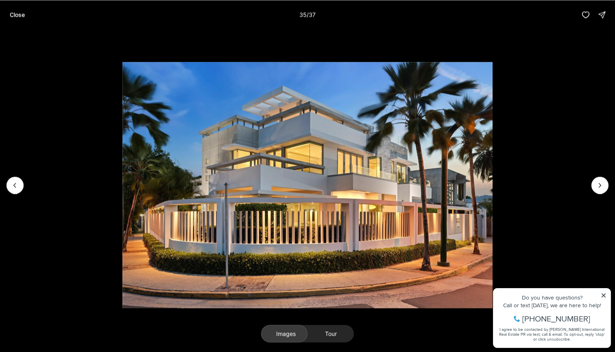
click at [492, 192] on img "35 of 37" at bounding box center [307, 185] width 370 height 246
click at [599, 184] on icon "Next slide" at bounding box center [599, 185] width 8 height 8
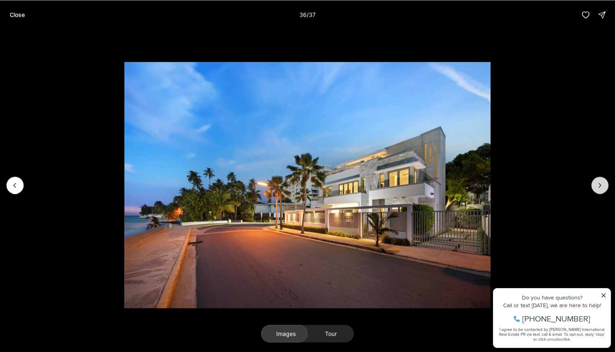
click at [599, 184] on icon "Next slide" at bounding box center [599, 185] width 8 height 8
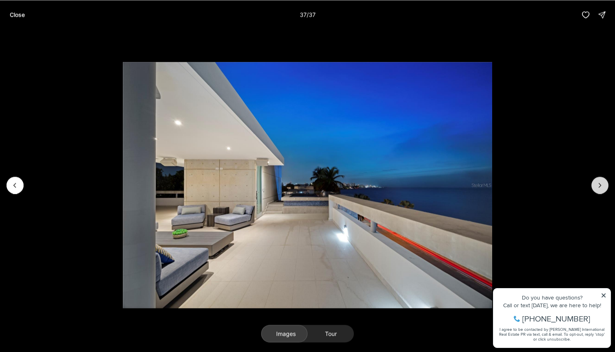
click at [599, 184] on div at bounding box center [599, 184] width 17 height 17
click at [332, 339] on button "Tour" at bounding box center [330, 333] width 46 height 18
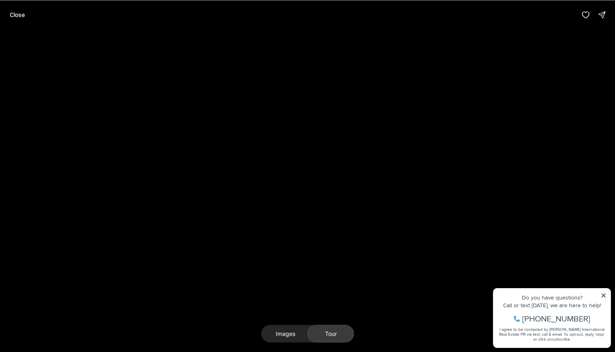
click at [319, 328] on button "Tour" at bounding box center [330, 333] width 46 height 18
click at [563, 3] on div "Close" at bounding box center [307, 14] width 615 height 29
click at [559, 1] on div "Close" at bounding box center [307, 14] width 615 height 29
click at [327, 331] on button "Tour" at bounding box center [330, 333] width 46 height 18
click at [13, 17] on p "Close" at bounding box center [17, 14] width 15 height 7
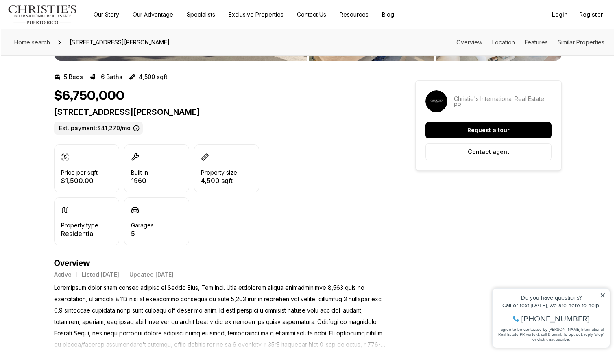
scroll to position [134, 0]
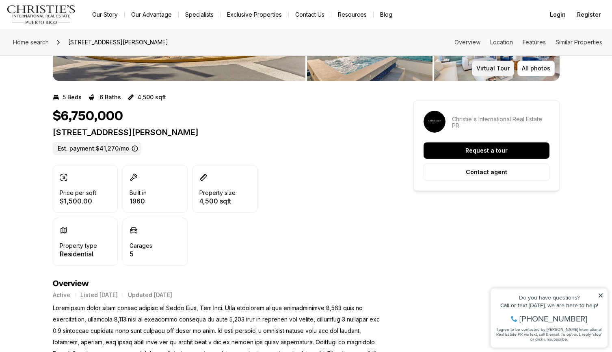
click at [497, 66] on p "Virtual Tour" at bounding box center [493, 68] width 33 height 7
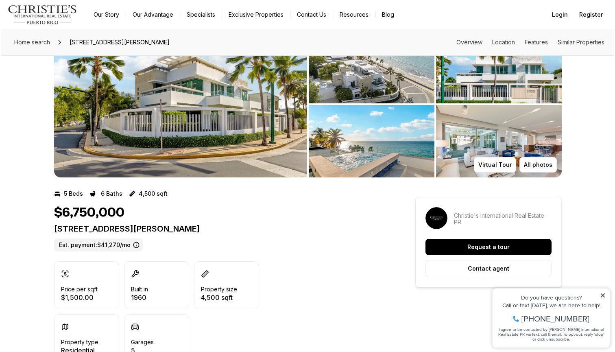
scroll to position [38, 0]
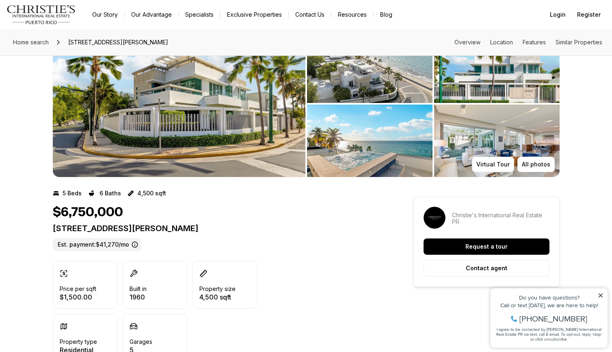
click at [269, 132] on img "View image gallery" at bounding box center [179, 103] width 253 height 146
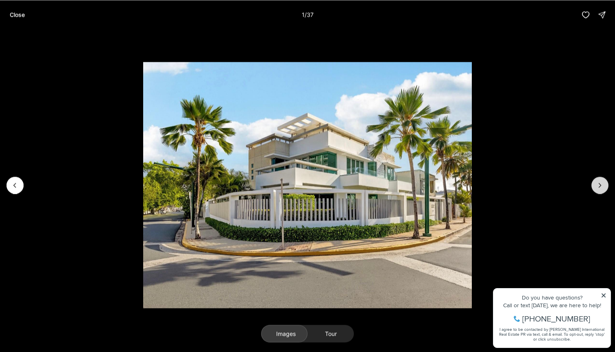
click at [605, 184] on button "Next slide" at bounding box center [599, 184] width 17 height 17
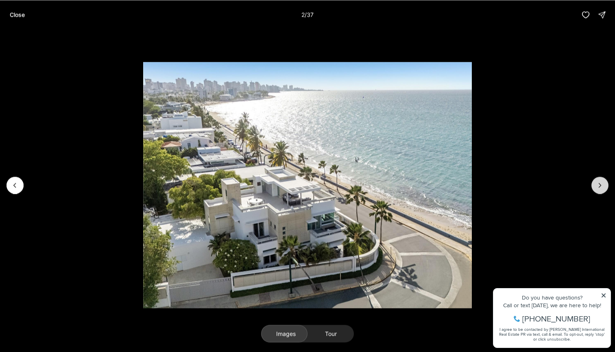
click at [603, 184] on icon "Next slide" at bounding box center [599, 185] width 8 height 8
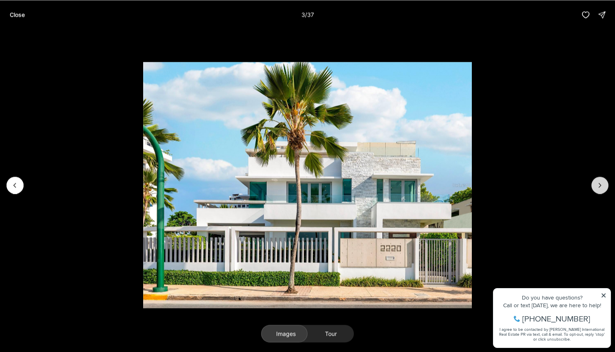
click at [603, 184] on icon "Next slide" at bounding box center [599, 185] width 8 height 8
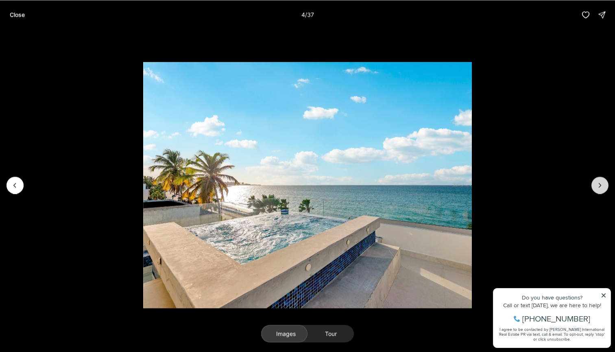
click at [603, 184] on icon "Next slide" at bounding box center [599, 185] width 8 height 8
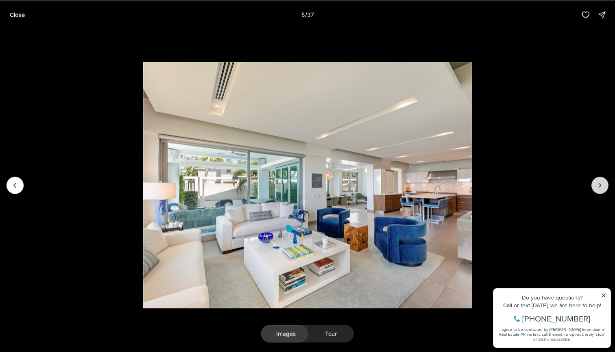
click at [603, 184] on icon "Next slide" at bounding box center [599, 185] width 8 height 8
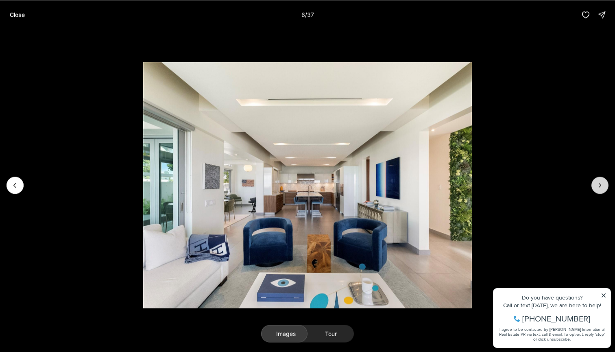
click at [603, 184] on icon "Next slide" at bounding box center [599, 185] width 8 height 8
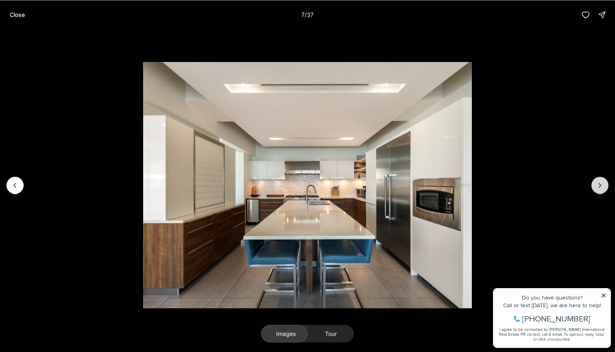
click at [603, 184] on icon "Next slide" at bounding box center [599, 185] width 8 height 8
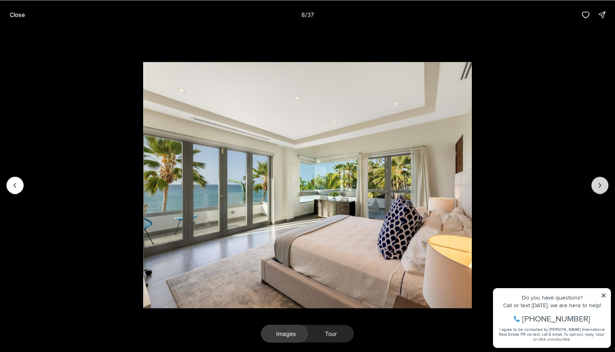
click at [603, 184] on icon "Next slide" at bounding box center [599, 185] width 8 height 8
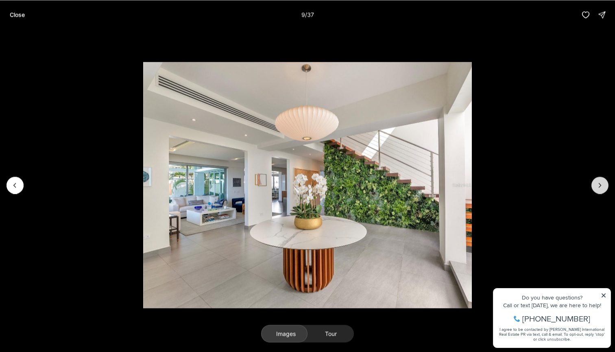
click at [603, 184] on icon "Next slide" at bounding box center [599, 185] width 8 height 8
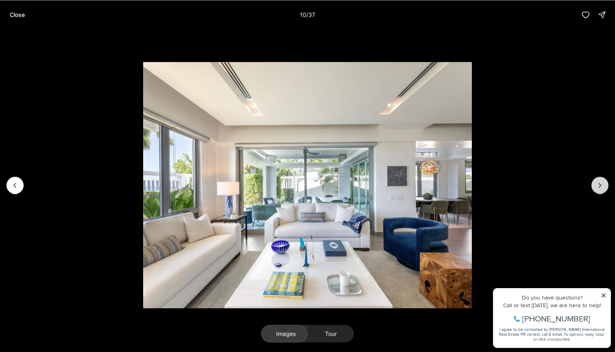
click at [603, 184] on icon "Next slide" at bounding box center [599, 185] width 8 height 8
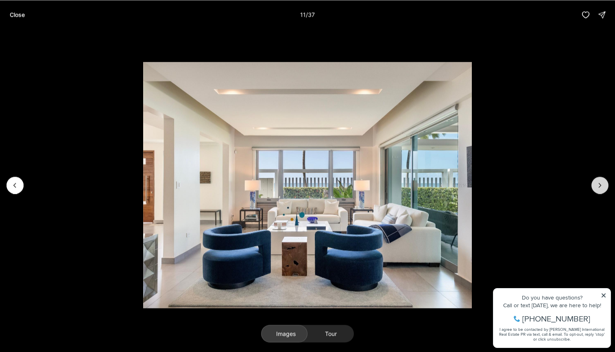
click at [603, 184] on icon "Next slide" at bounding box center [599, 185] width 8 height 8
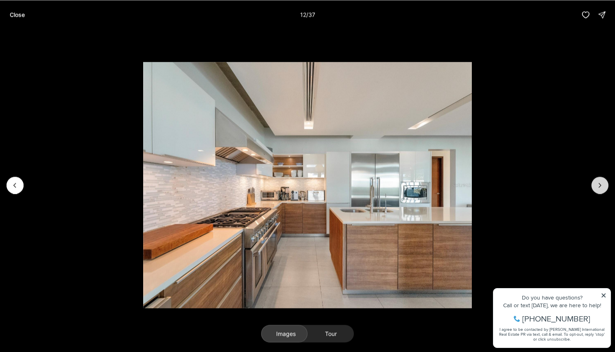
click at [603, 182] on icon "Next slide" at bounding box center [599, 185] width 8 height 8
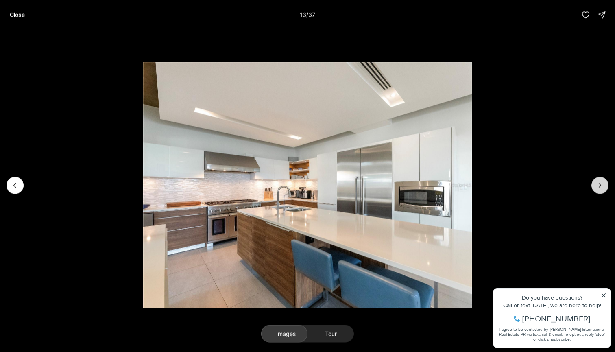
click at [603, 182] on icon "Next slide" at bounding box center [599, 185] width 8 height 8
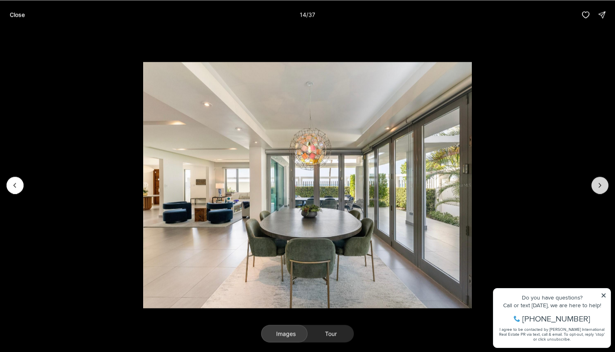
click at [603, 182] on icon "Next slide" at bounding box center [599, 185] width 8 height 8
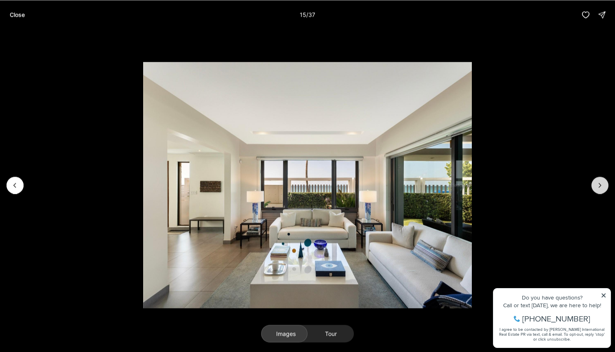
click at [603, 182] on icon "Next slide" at bounding box center [599, 185] width 8 height 8
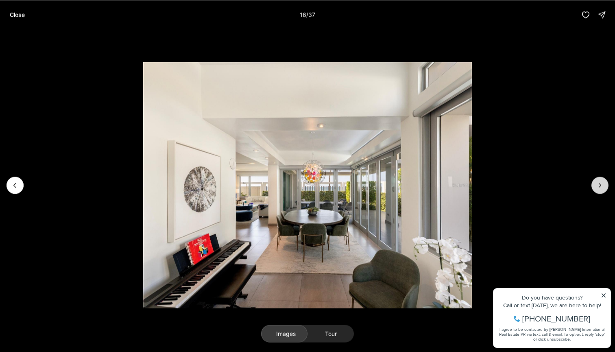
click at [603, 182] on icon "Next slide" at bounding box center [599, 185] width 8 height 8
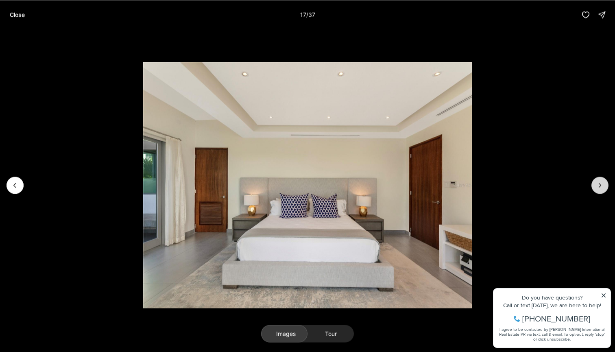
click at [603, 182] on icon "Next slide" at bounding box center [599, 185] width 8 height 8
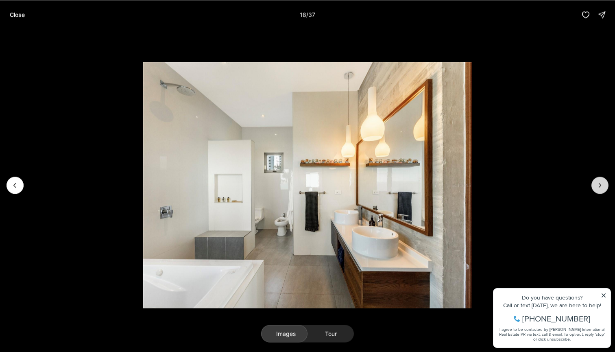
click at [603, 182] on icon "Next slide" at bounding box center [599, 185] width 8 height 8
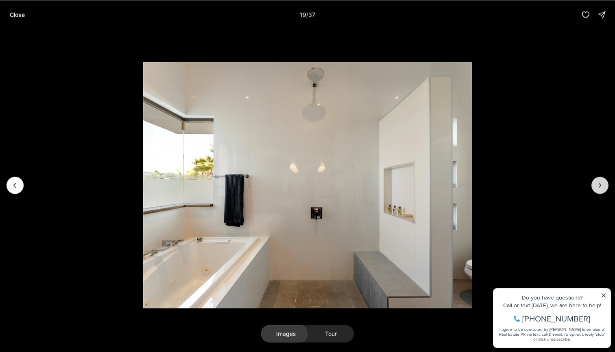
click at [603, 182] on icon "Next slide" at bounding box center [599, 185] width 8 height 8
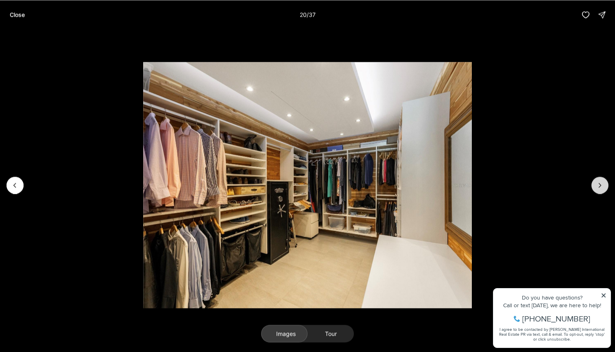
click at [603, 182] on icon "Next slide" at bounding box center [599, 185] width 8 height 8
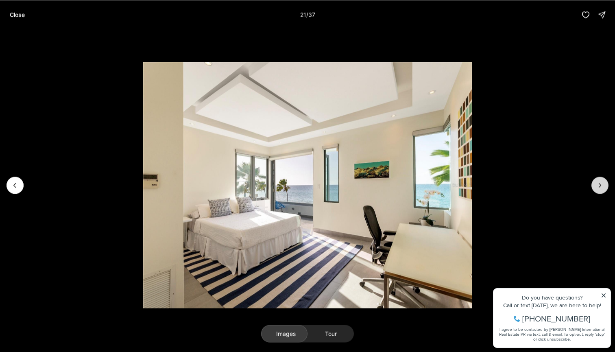
click at [603, 182] on icon "Next slide" at bounding box center [599, 185] width 8 height 8
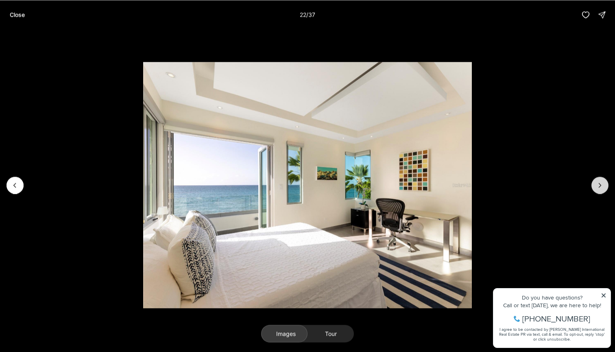
click at [603, 182] on icon "Next slide" at bounding box center [599, 185] width 8 height 8
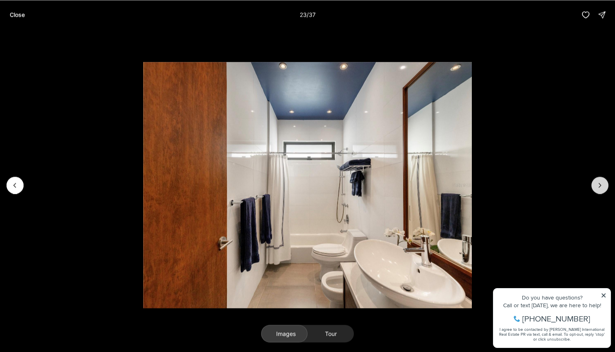
click at [603, 182] on icon "Next slide" at bounding box center [599, 185] width 8 height 8
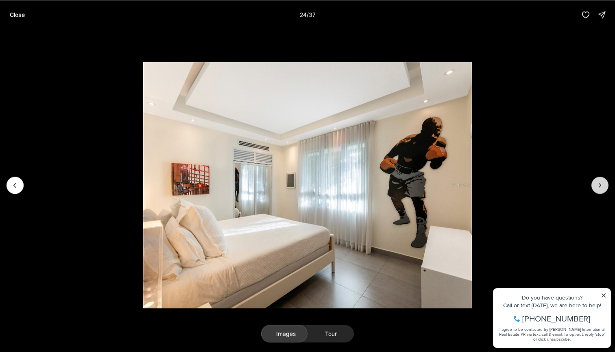
click at [602, 180] on button "Next slide" at bounding box center [599, 184] width 17 height 17
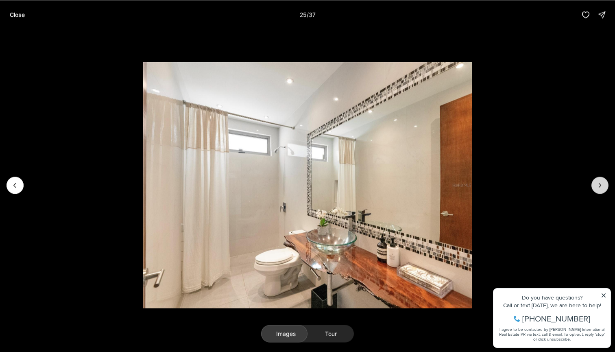
click at [602, 180] on button "Next slide" at bounding box center [599, 184] width 17 height 17
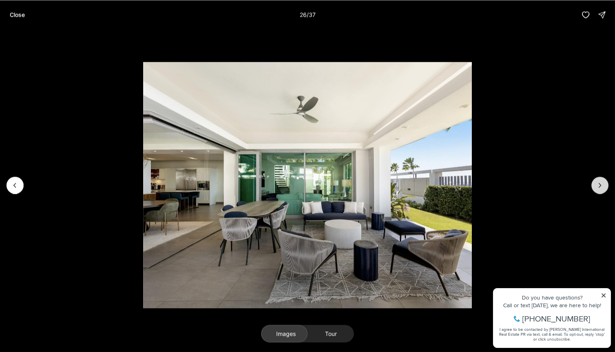
click at [602, 180] on button "Next slide" at bounding box center [599, 184] width 17 height 17
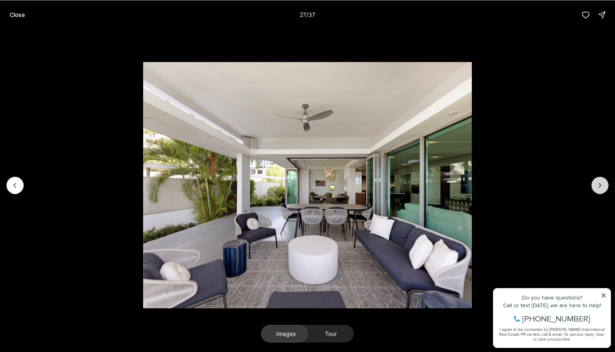
click at [602, 180] on button "Next slide" at bounding box center [599, 184] width 17 height 17
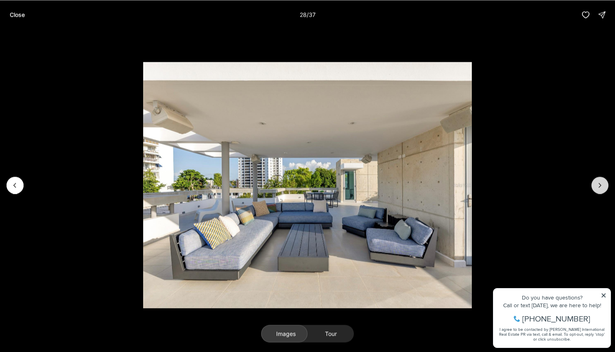
click at [602, 180] on button "Next slide" at bounding box center [599, 184] width 17 height 17
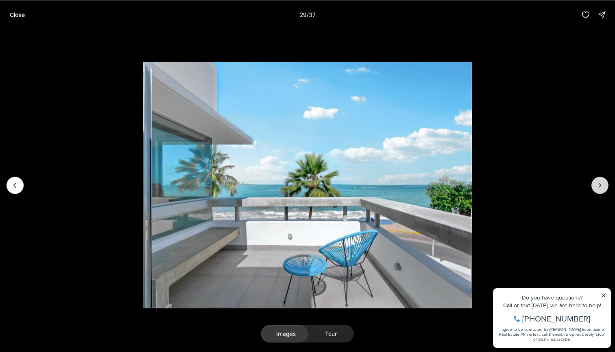
click at [602, 180] on button "Next slide" at bounding box center [599, 184] width 17 height 17
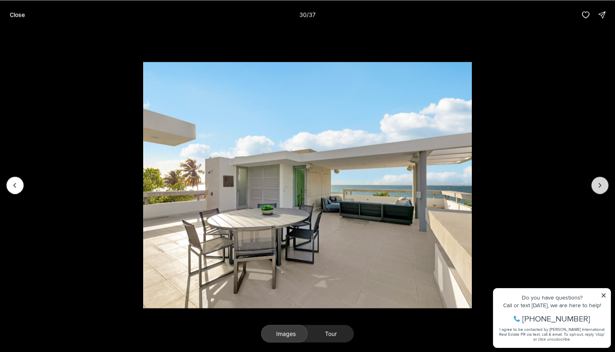
click at [602, 180] on button "Next slide" at bounding box center [599, 184] width 17 height 17
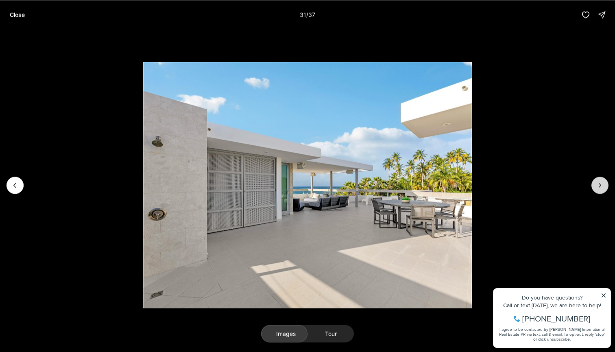
click at [602, 180] on button "Next slide" at bounding box center [599, 184] width 17 height 17
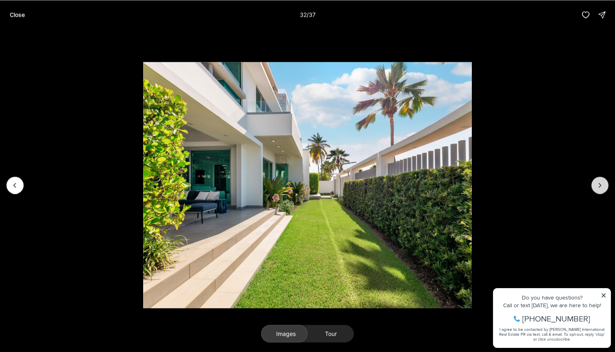
click at [602, 180] on button "Next slide" at bounding box center [599, 184] width 17 height 17
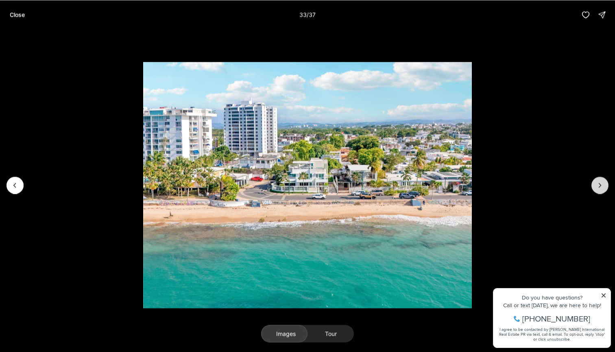
click at [602, 180] on button "Next slide" at bounding box center [599, 184] width 17 height 17
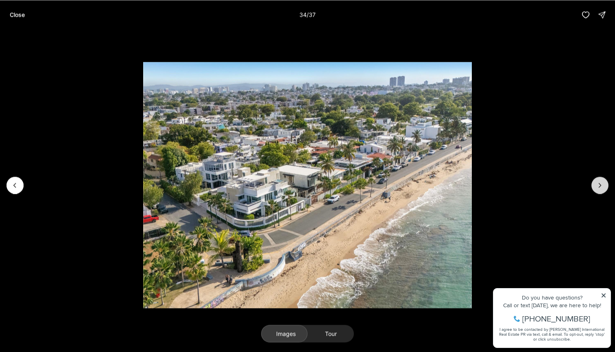
click at [602, 180] on button "Next slide" at bounding box center [599, 184] width 17 height 17
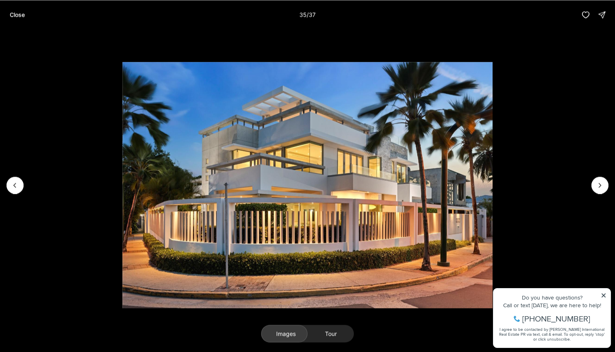
click at [122, 190] on img "35 of 37" at bounding box center [307, 185] width 370 height 246
click at [20, 189] on button "Previous slide" at bounding box center [15, 184] width 17 height 17
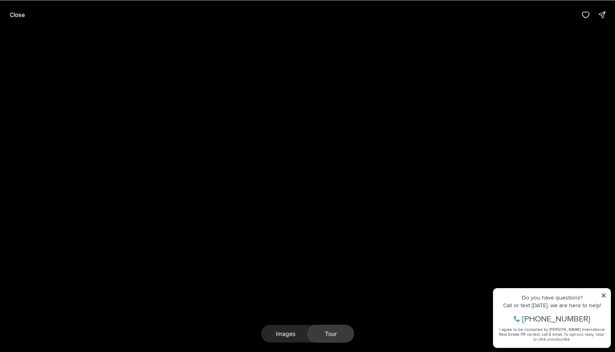
click at [334, 334] on button "Tour" at bounding box center [330, 333] width 46 height 18
click at [518, 2] on div "Close" at bounding box center [307, 14] width 615 height 29
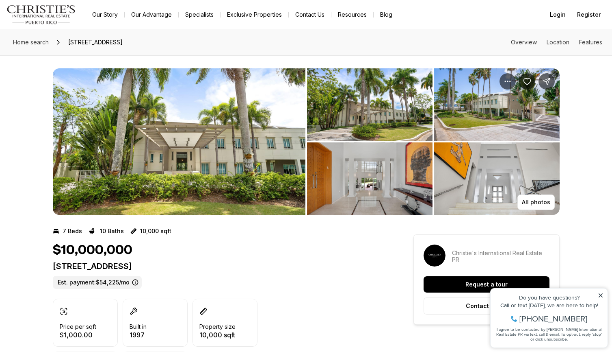
click at [267, 121] on img "View image gallery" at bounding box center [179, 141] width 253 height 146
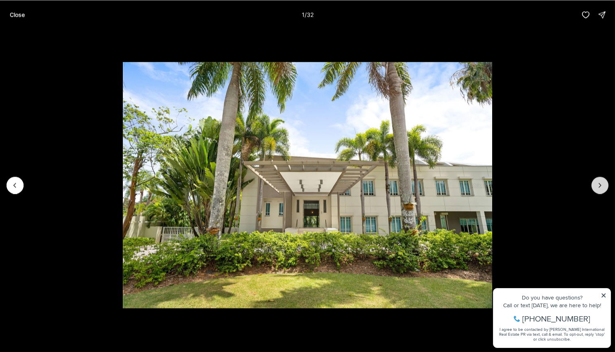
click at [599, 182] on icon "Next slide" at bounding box center [599, 185] width 8 height 8
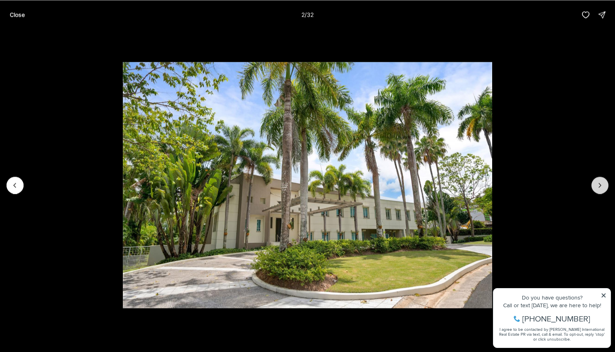
click at [598, 182] on icon "Next slide" at bounding box center [599, 185] width 8 height 8
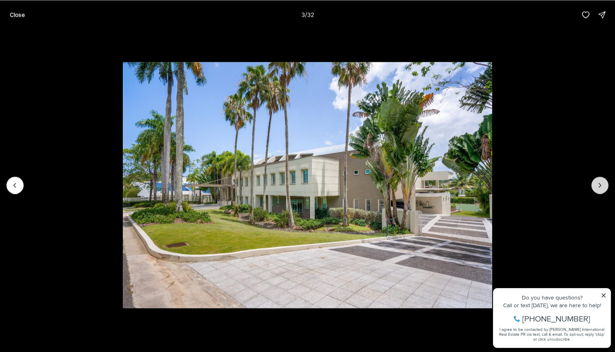
click at [598, 182] on icon "Next slide" at bounding box center [599, 185] width 8 height 8
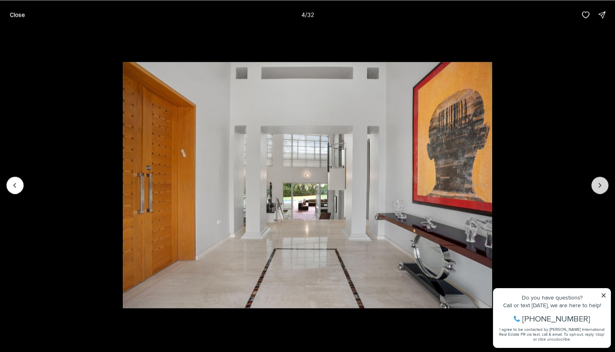
click at [598, 182] on icon "Next slide" at bounding box center [599, 185] width 8 height 8
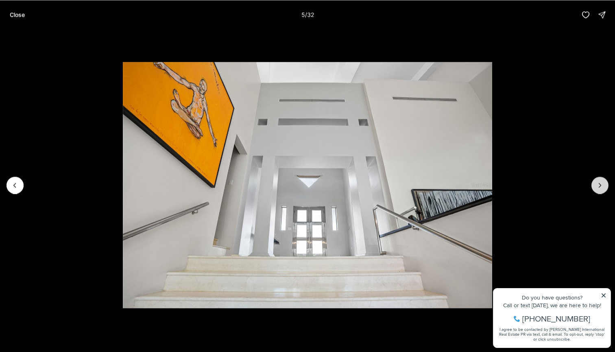
click at [598, 182] on icon "Next slide" at bounding box center [599, 185] width 8 height 8
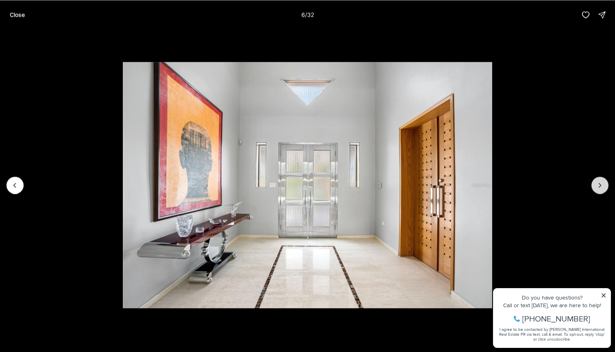
click at [598, 182] on icon "Next slide" at bounding box center [599, 185] width 8 height 8
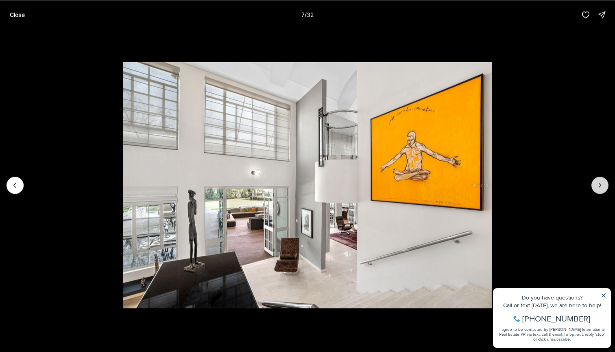
click at [598, 182] on icon "Next slide" at bounding box center [599, 185] width 8 height 8
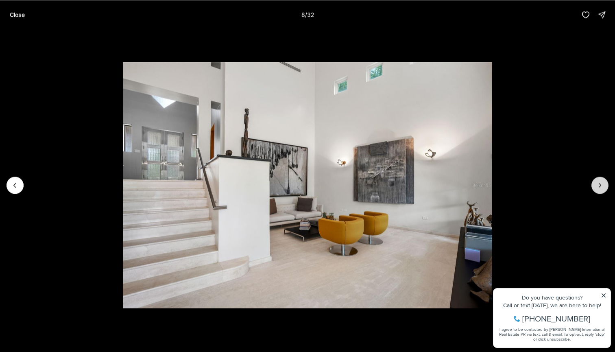
click at [598, 182] on icon "Next slide" at bounding box center [599, 185] width 8 height 8
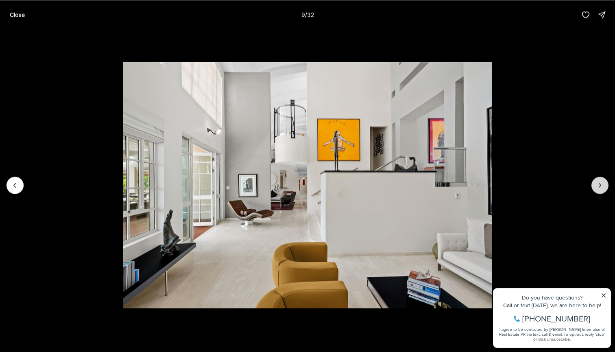
click at [598, 182] on icon "Next slide" at bounding box center [599, 185] width 8 height 8
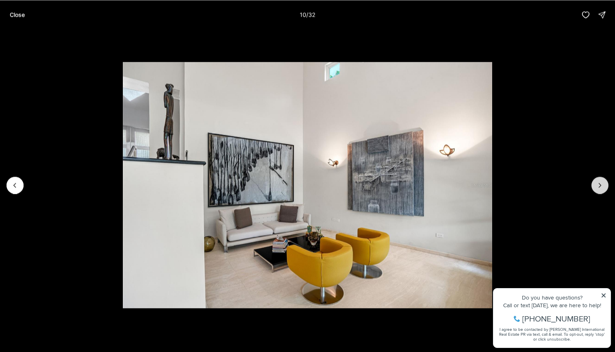
click at [598, 182] on icon "Next slide" at bounding box center [599, 185] width 8 height 8
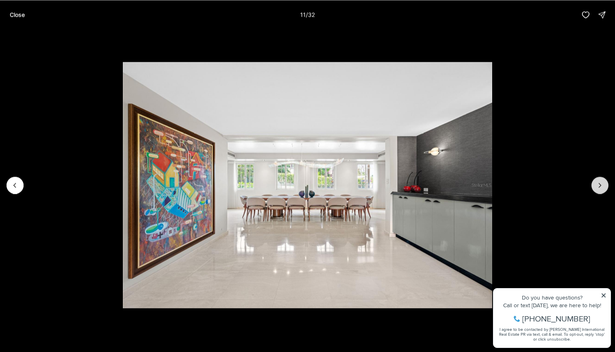
click at [598, 182] on icon "Next slide" at bounding box center [599, 185] width 8 height 8
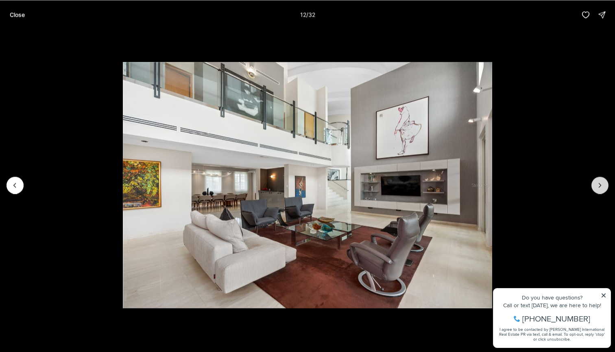
click at [598, 182] on icon "Next slide" at bounding box center [599, 185] width 8 height 8
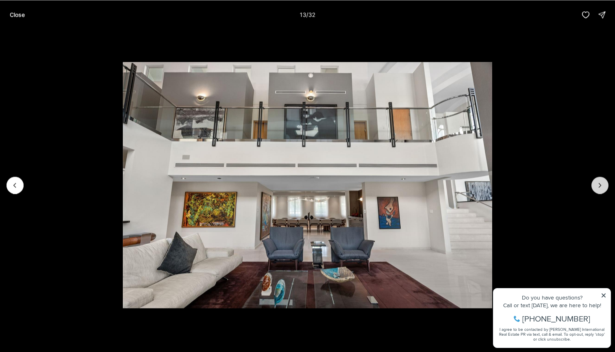
click at [598, 182] on icon "Next slide" at bounding box center [599, 185] width 8 height 8
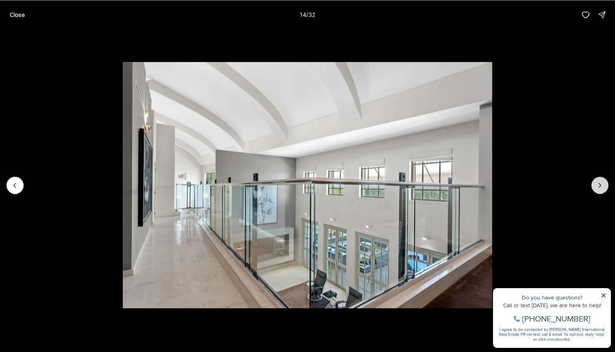
click at [598, 182] on icon "Next slide" at bounding box center [599, 185] width 8 height 8
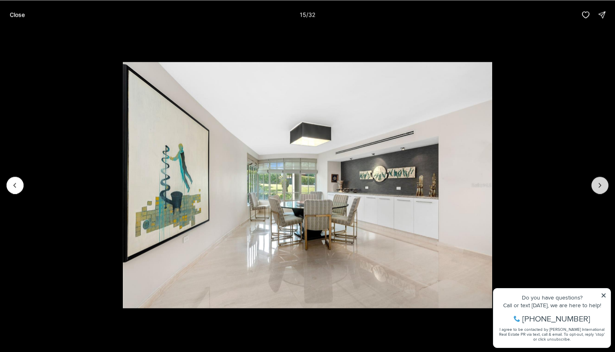
click at [598, 182] on icon "Next slide" at bounding box center [599, 185] width 8 height 8
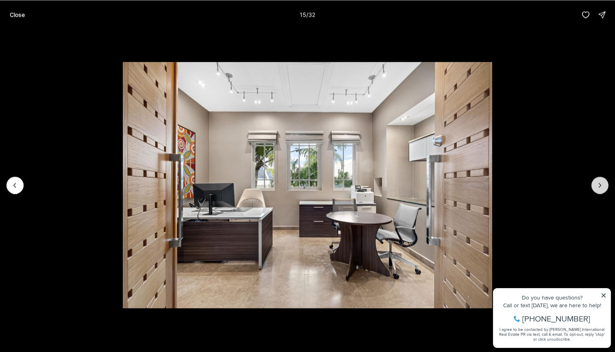
click at [598, 182] on icon "Next slide" at bounding box center [599, 185] width 8 height 8
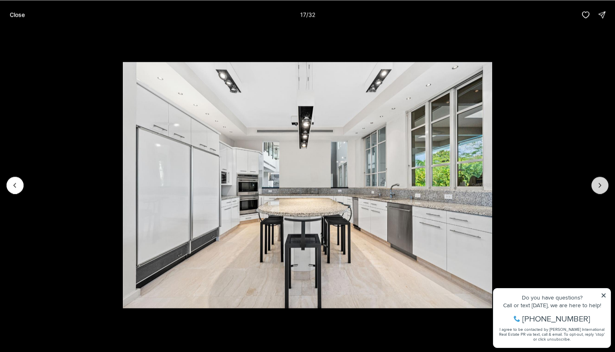
click at [598, 182] on icon "Next slide" at bounding box center [599, 185] width 8 height 8
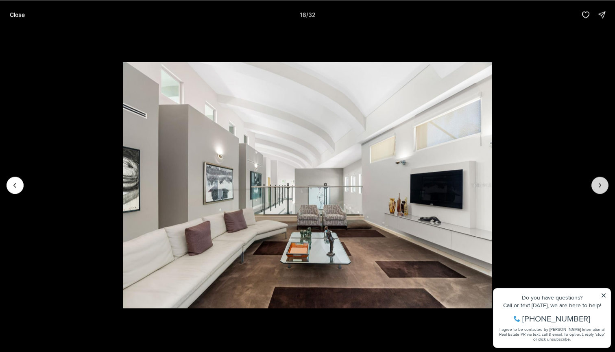
click at [598, 182] on icon "Next slide" at bounding box center [599, 185] width 8 height 8
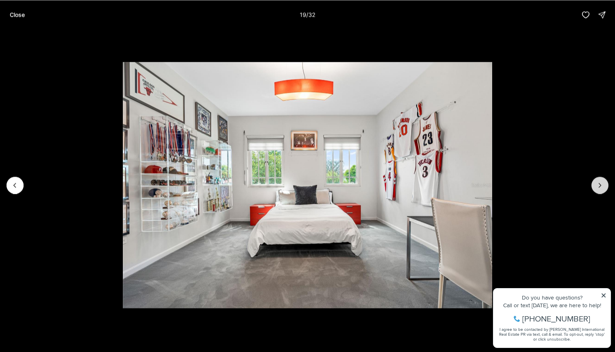
click at [598, 182] on icon "Next slide" at bounding box center [599, 185] width 8 height 8
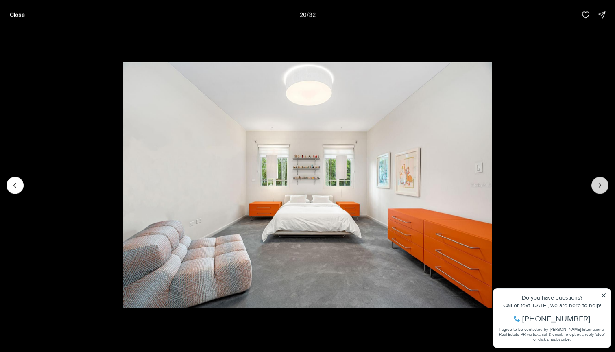
click at [598, 182] on icon "Next slide" at bounding box center [599, 185] width 8 height 8
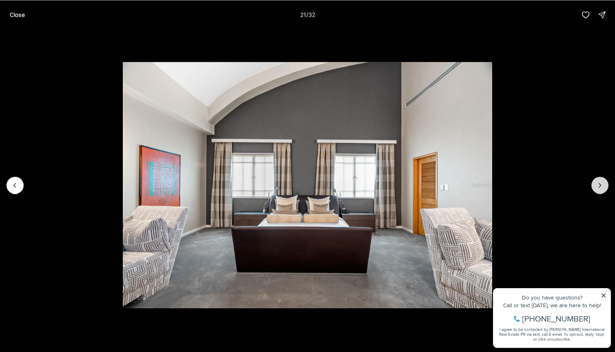
click at [598, 182] on icon "Next slide" at bounding box center [599, 185] width 8 height 8
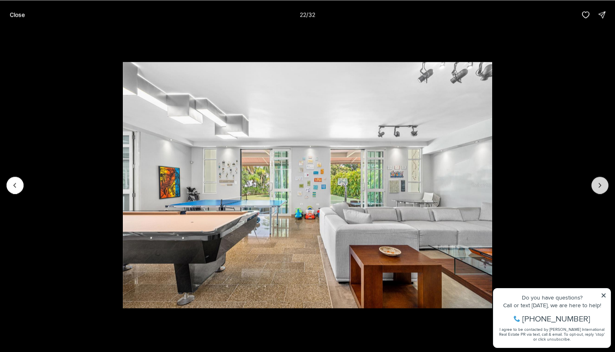
click at [598, 182] on icon "Next slide" at bounding box center [599, 185] width 8 height 8
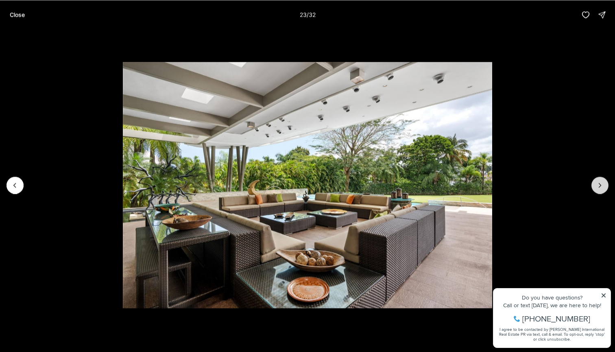
click at [598, 182] on icon "Next slide" at bounding box center [599, 185] width 8 height 8
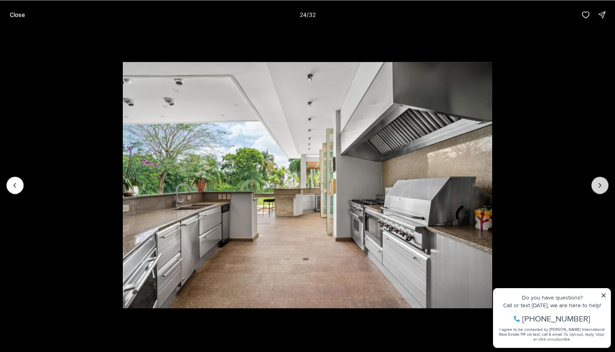
click at [598, 182] on icon "Next slide" at bounding box center [599, 185] width 8 height 8
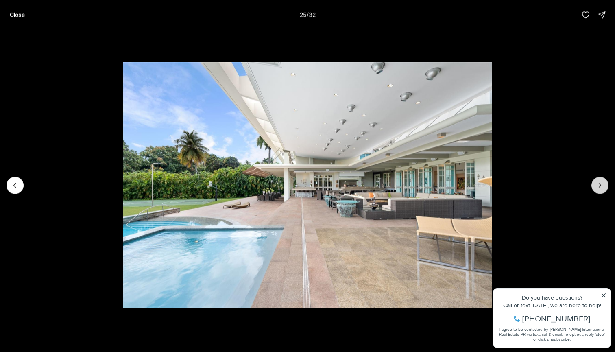
click at [598, 182] on icon "Next slide" at bounding box center [599, 185] width 8 height 8
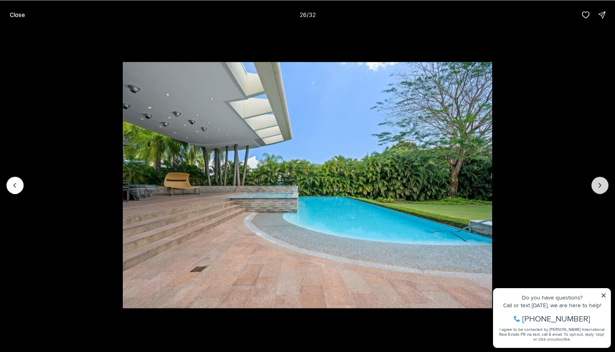
click at [598, 182] on icon "Next slide" at bounding box center [599, 185] width 8 height 8
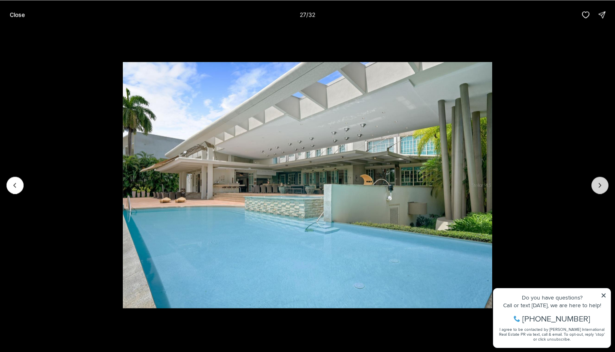
click at [598, 182] on icon "Next slide" at bounding box center [599, 185] width 8 height 8
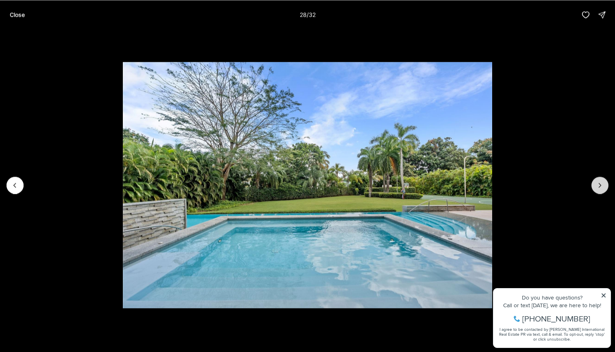
click at [598, 182] on icon "Next slide" at bounding box center [599, 185] width 8 height 8
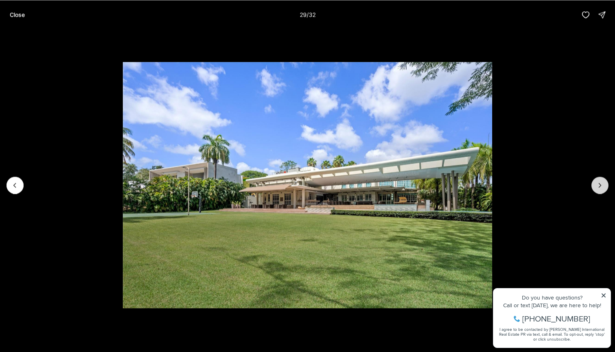
click at [598, 182] on icon "Next slide" at bounding box center [599, 185] width 8 height 8
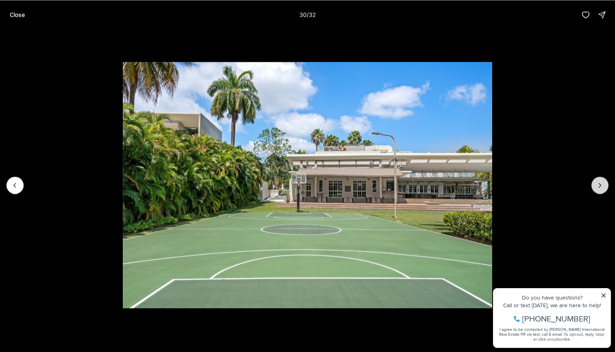
click at [598, 182] on icon "Next slide" at bounding box center [599, 185] width 8 height 8
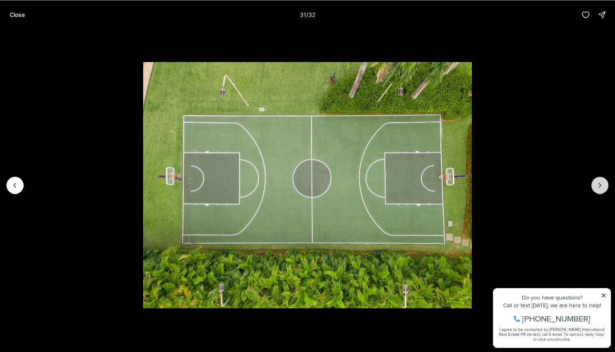
click at [598, 182] on icon "Next slide" at bounding box center [599, 185] width 8 height 8
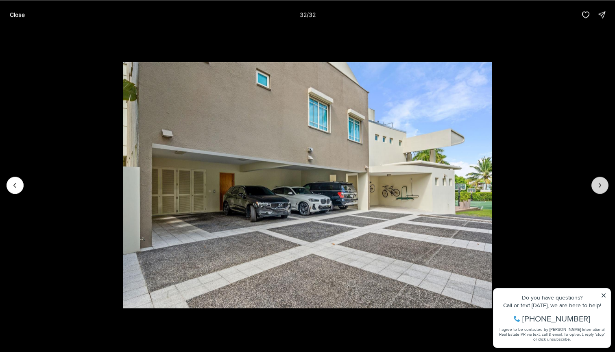
click at [598, 182] on div at bounding box center [599, 184] width 17 height 17
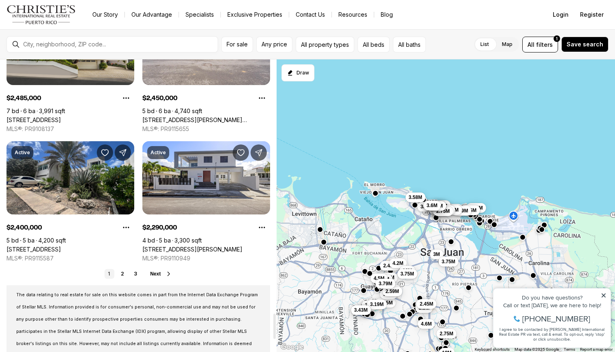
scroll to position [2923, 0]
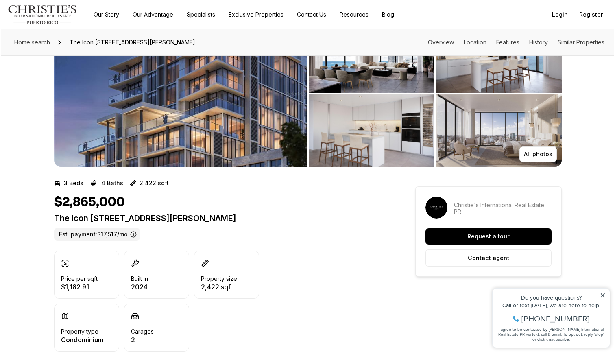
scroll to position [46, 0]
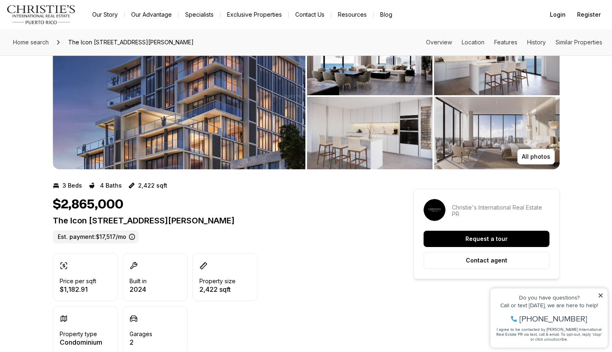
click at [239, 96] on img "View image gallery" at bounding box center [179, 96] width 253 height 146
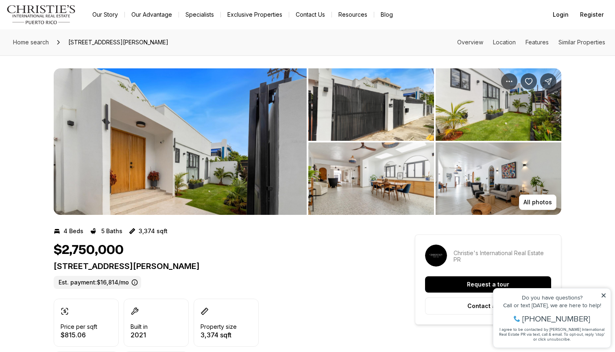
click at [255, 124] on img "View image gallery" at bounding box center [180, 141] width 253 height 146
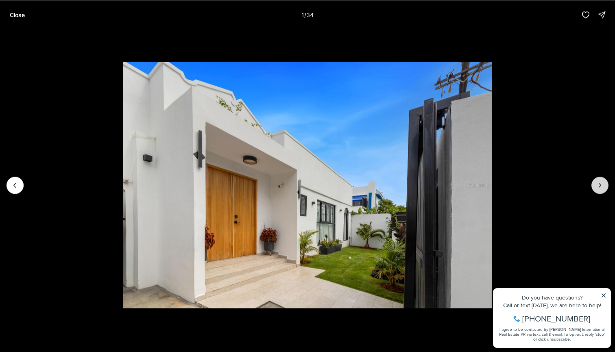
click at [592, 182] on button "Next slide" at bounding box center [599, 184] width 17 height 17
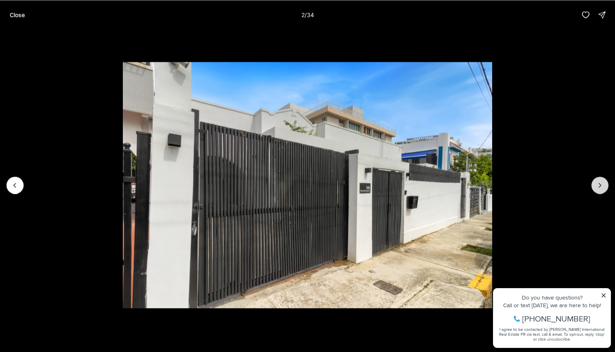
click at [592, 182] on button "Next slide" at bounding box center [599, 184] width 17 height 17
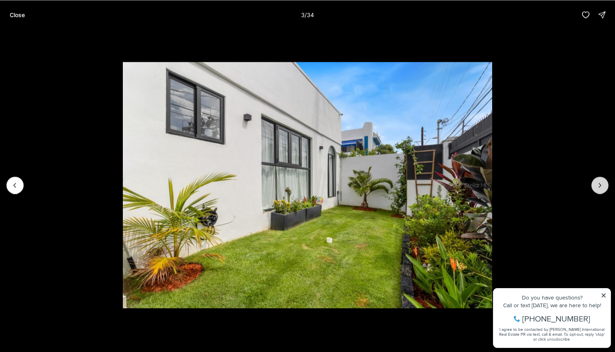
click at [592, 182] on button "Next slide" at bounding box center [599, 184] width 17 height 17
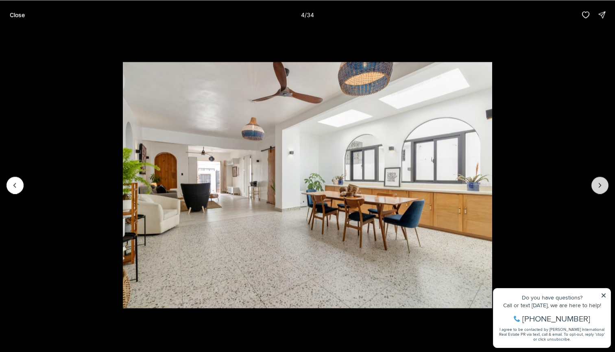
click at [592, 182] on button "Next slide" at bounding box center [599, 184] width 17 height 17
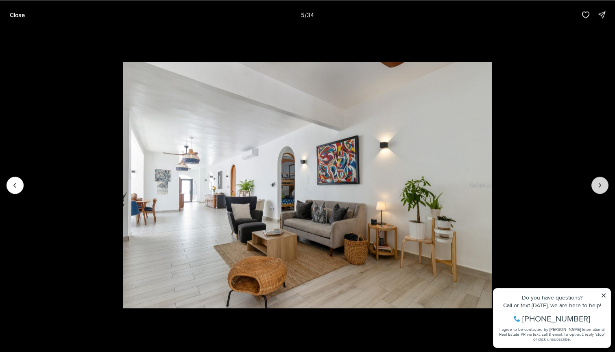
click at [592, 182] on button "Next slide" at bounding box center [599, 184] width 17 height 17
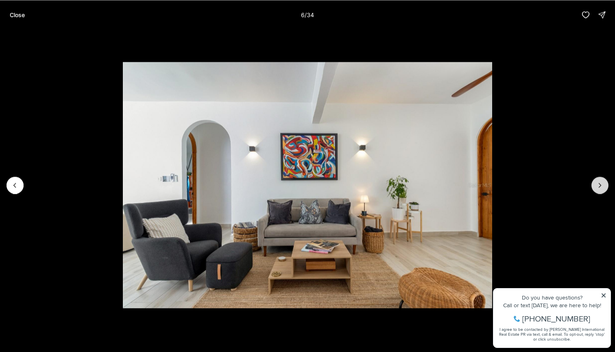
click at [592, 182] on button "Next slide" at bounding box center [599, 184] width 17 height 17
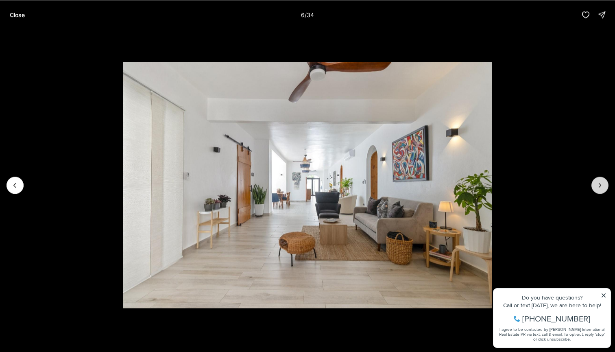
click at [592, 182] on button "Next slide" at bounding box center [599, 184] width 17 height 17
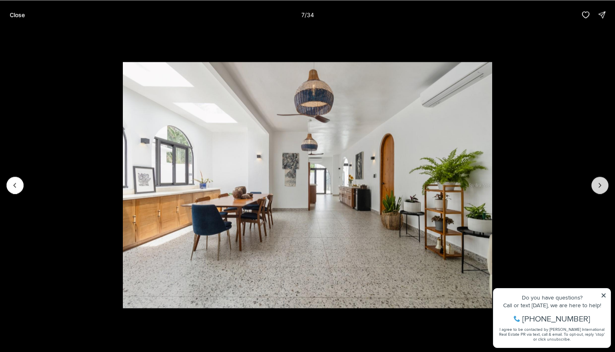
click at [592, 182] on button "Next slide" at bounding box center [599, 184] width 17 height 17
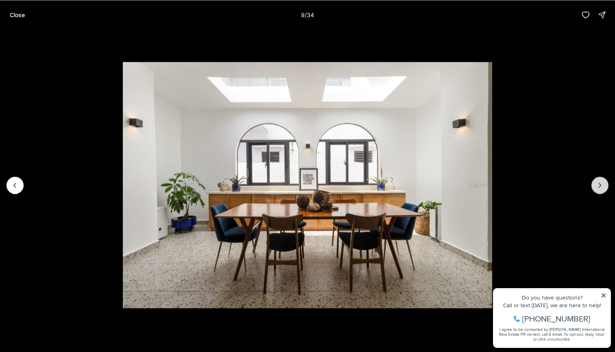
click at [592, 182] on button "Next slide" at bounding box center [599, 184] width 17 height 17
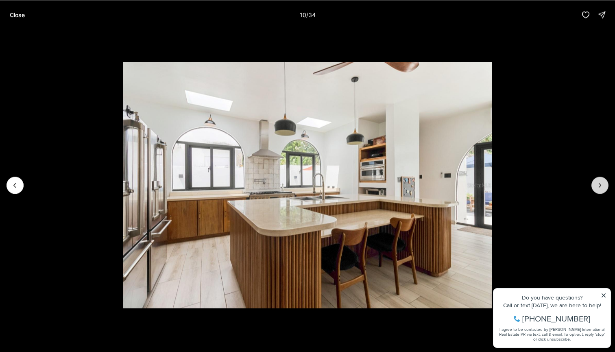
click at [592, 182] on button "Next slide" at bounding box center [599, 184] width 17 height 17
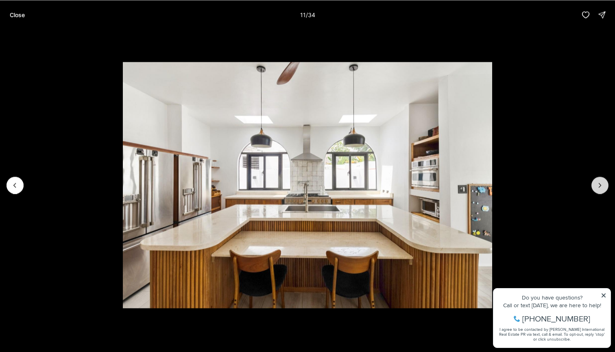
click at [592, 182] on button "Next slide" at bounding box center [599, 184] width 17 height 17
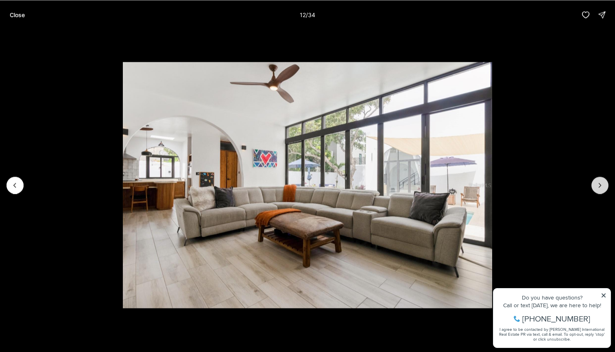
click at [592, 182] on button "Next slide" at bounding box center [599, 184] width 17 height 17
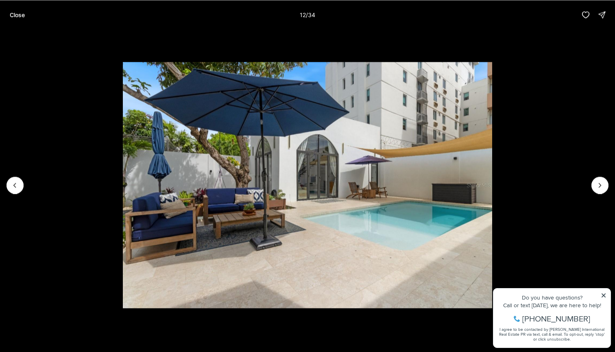
click at [590, 182] on li "13 of 34" at bounding box center [307, 184] width 615 height 311
